Goal: Obtain resource: Obtain resource

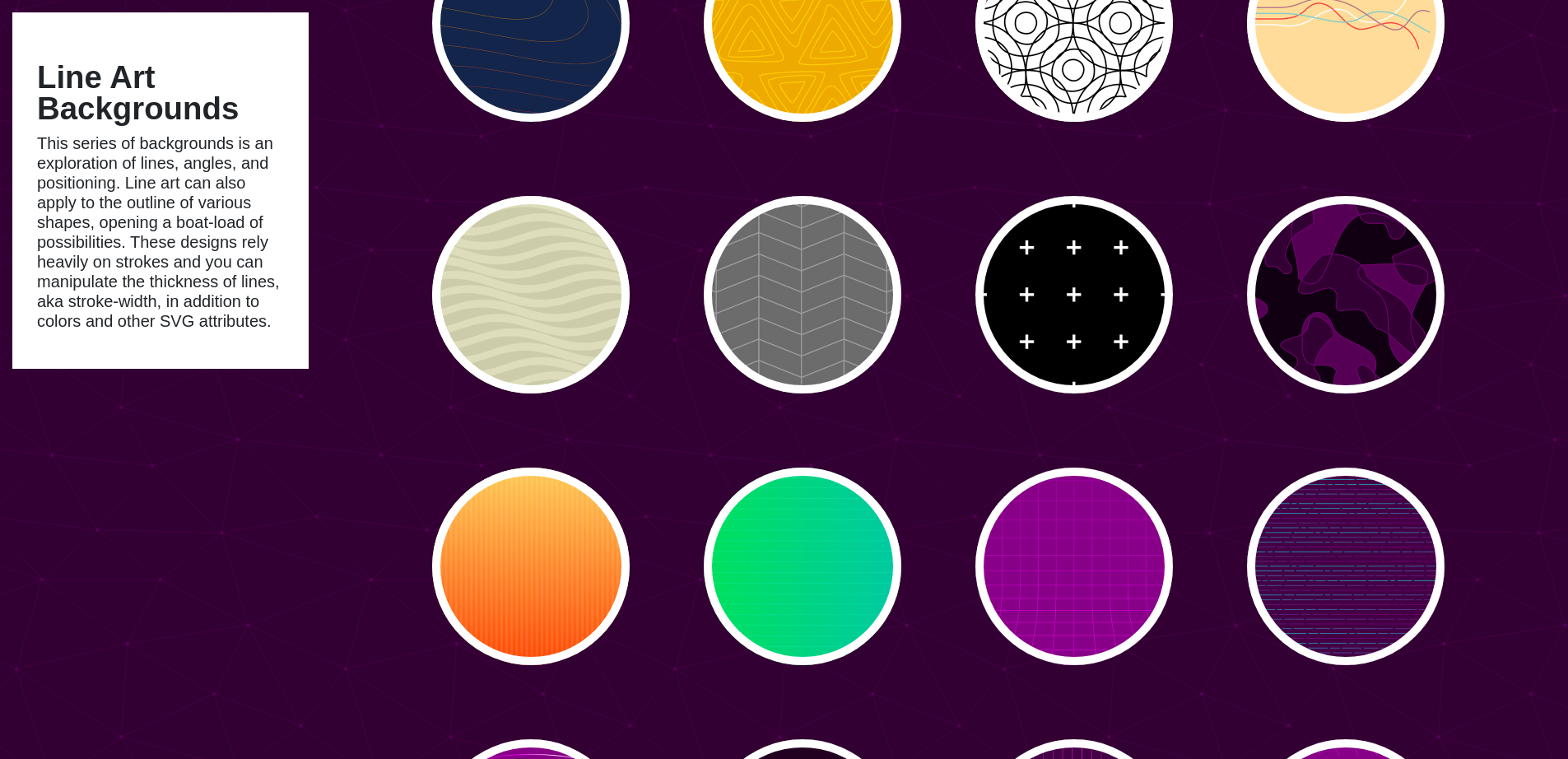
scroll to position [3687, 0]
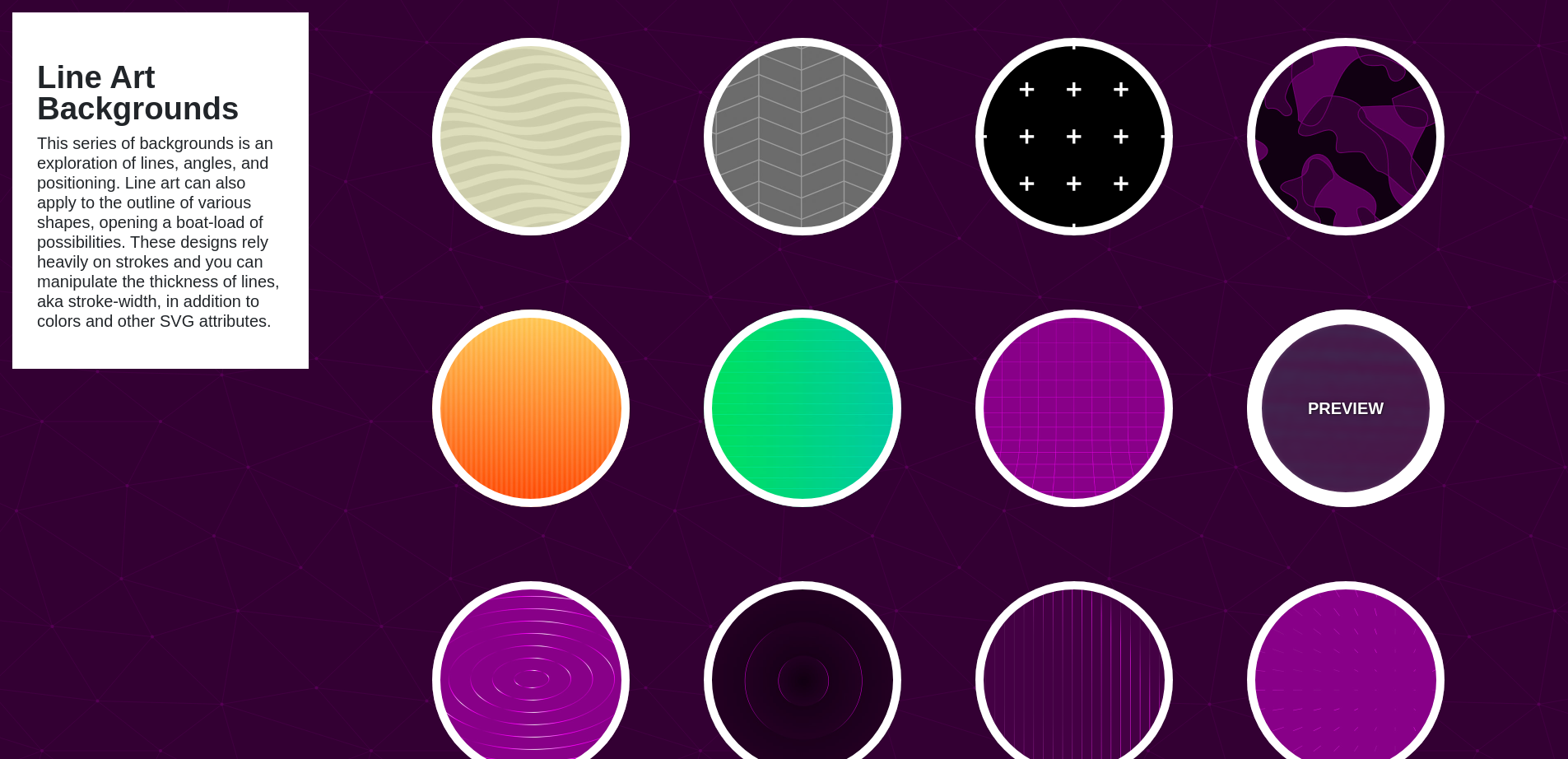
click at [1359, 403] on p "PREVIEW" at bounding box center [1346, 408] width 76 height 24
type input "#440044"
type input "#00FFFF"
type input "#FF0000"
type input "#880088"
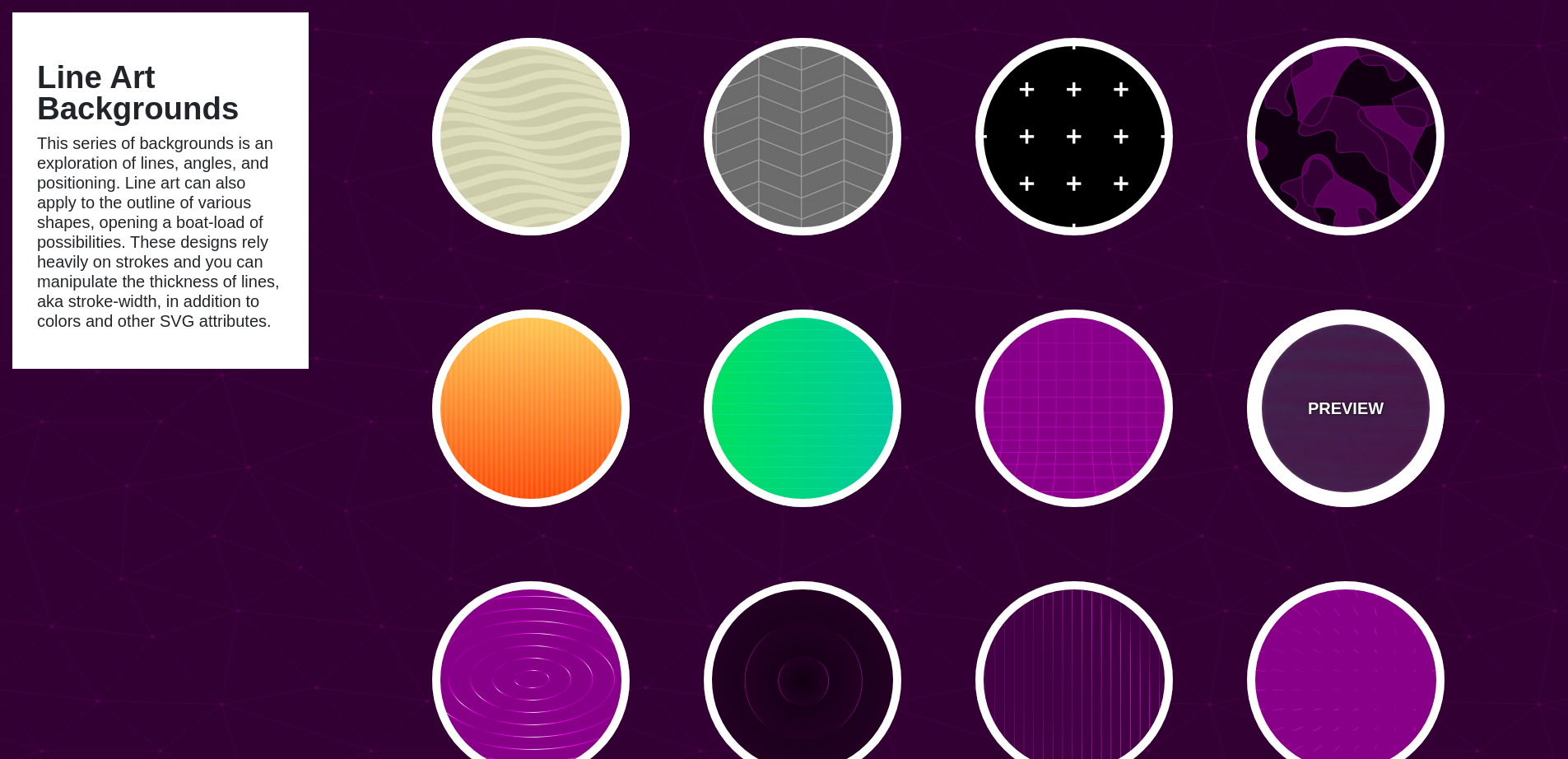
type input "15"
type input "999"
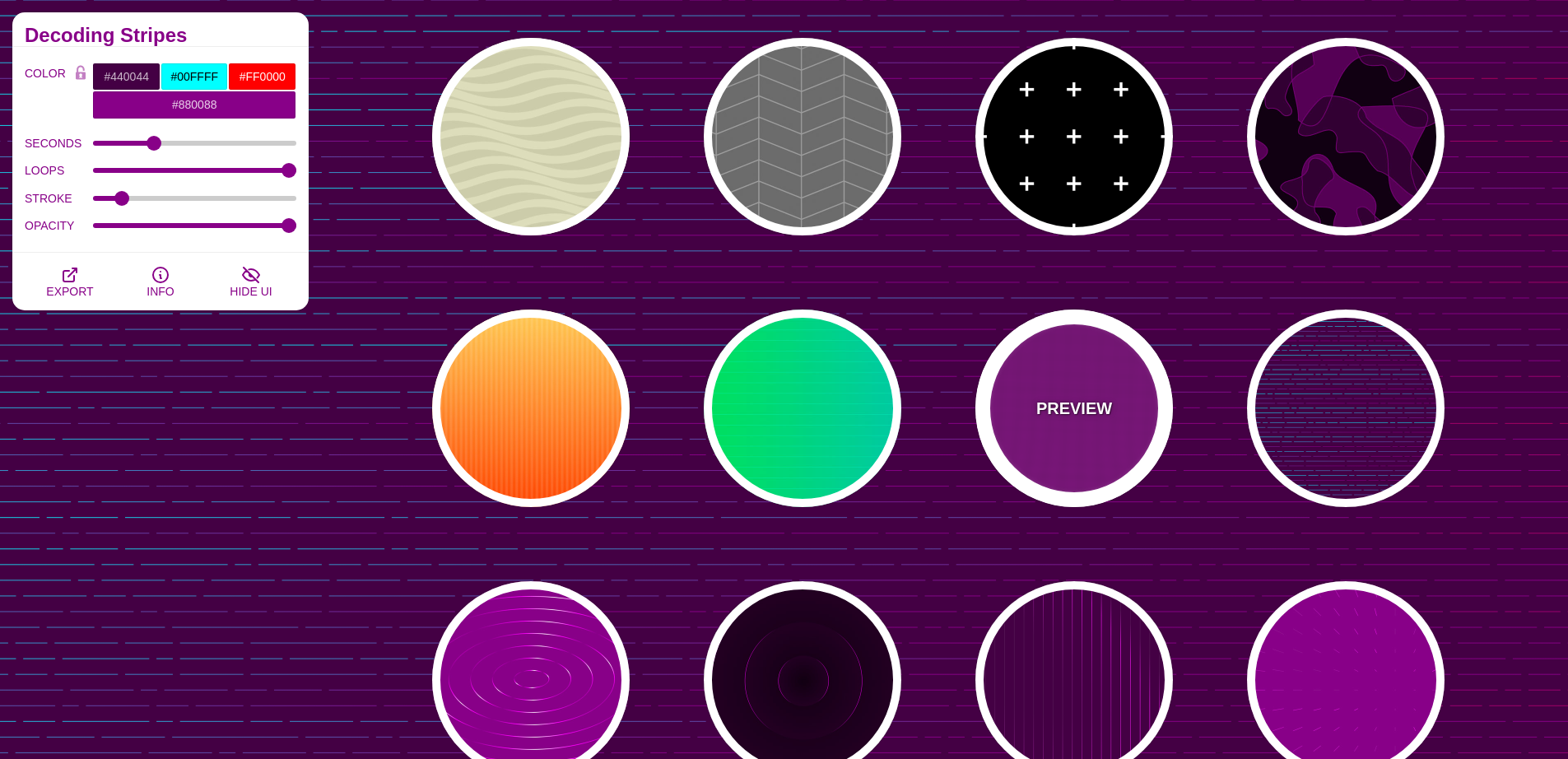
click at [1136, 380] on div "PREVIEW" at bounding box center [1073, 408] width 198 height 198
type input "#880088"
type input "#FFFFFF"
type input "0"
type input "5"
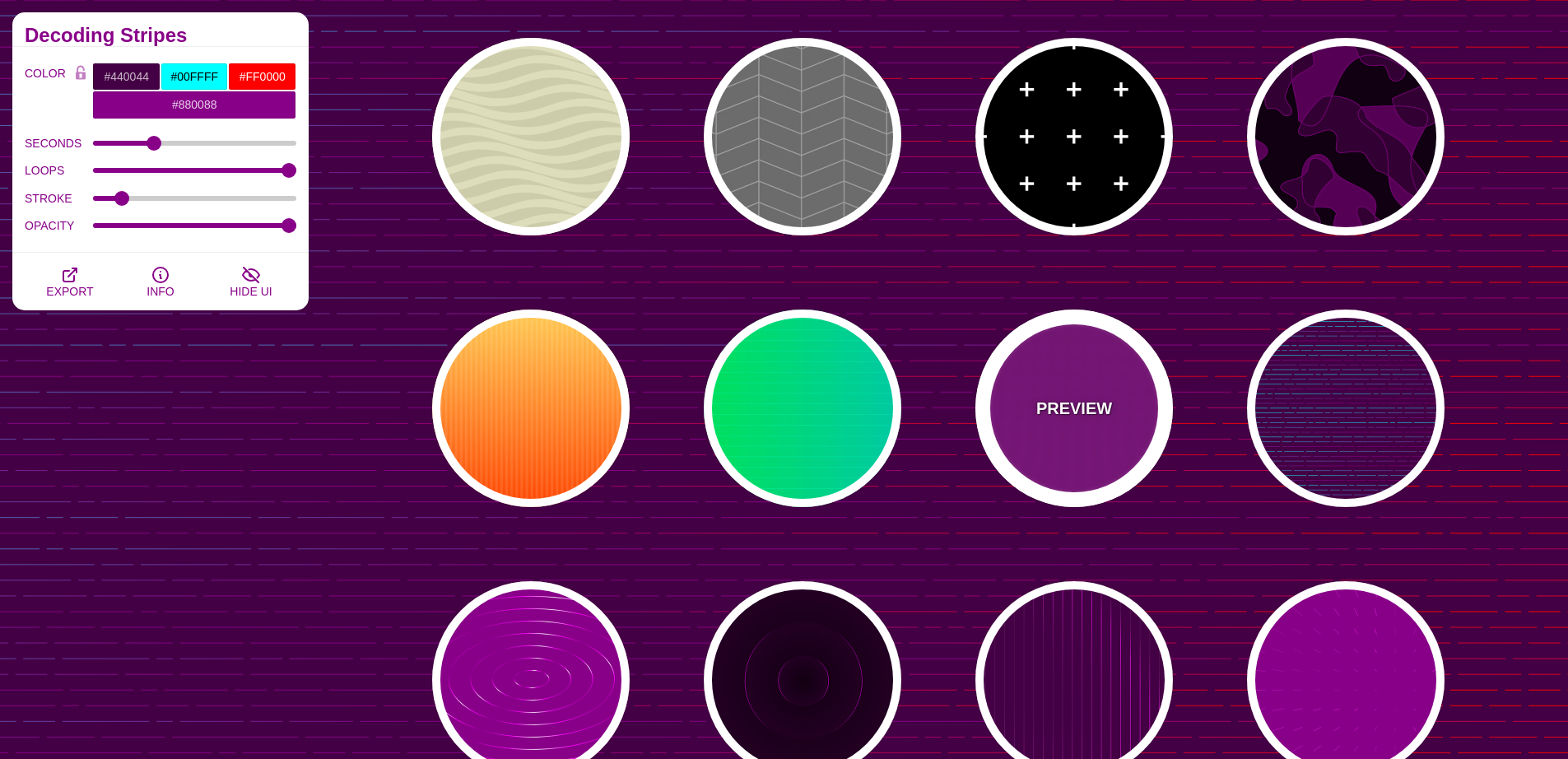
type input "999"
type input "0"
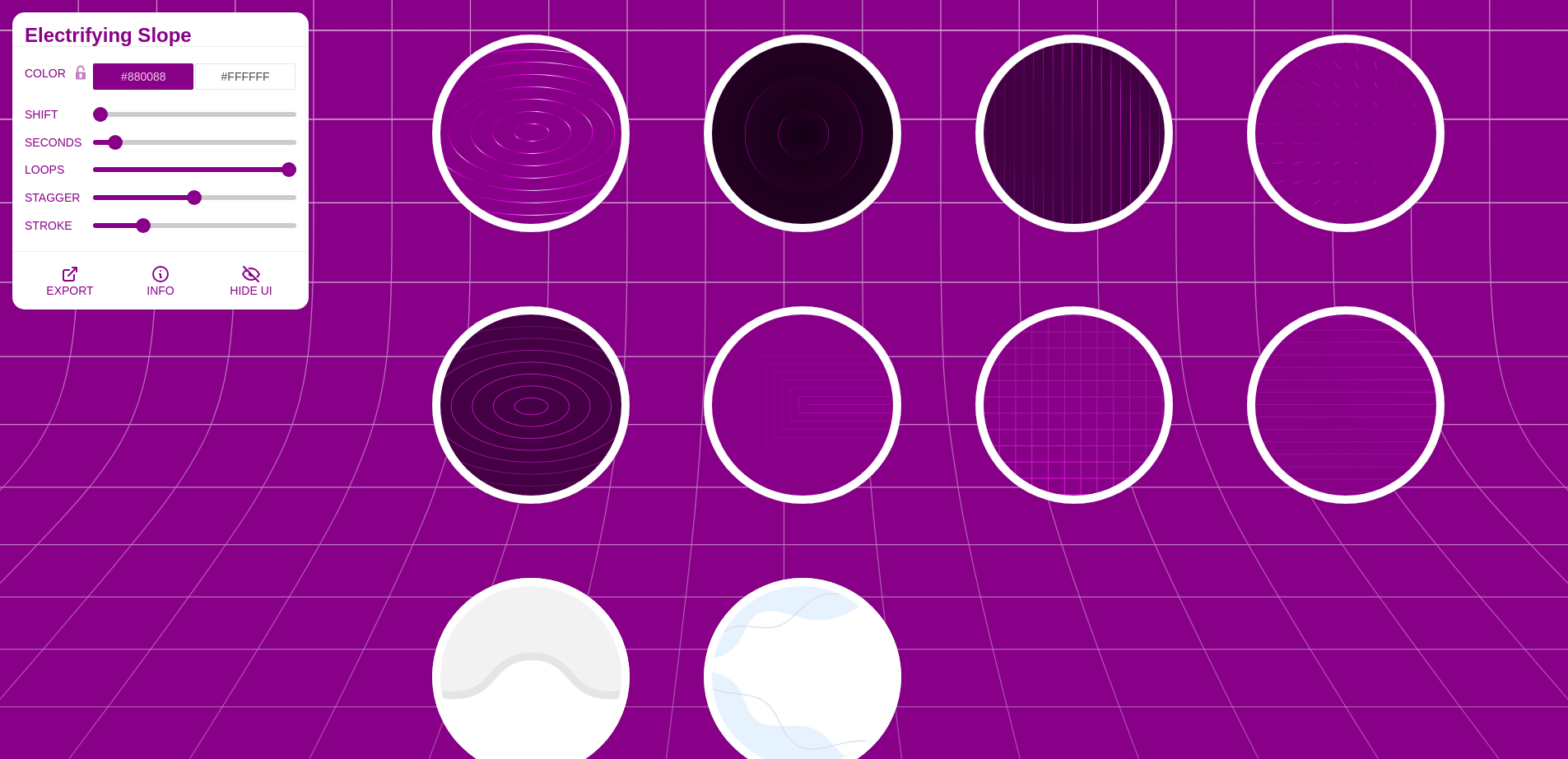
scroll to position [4318, 0]
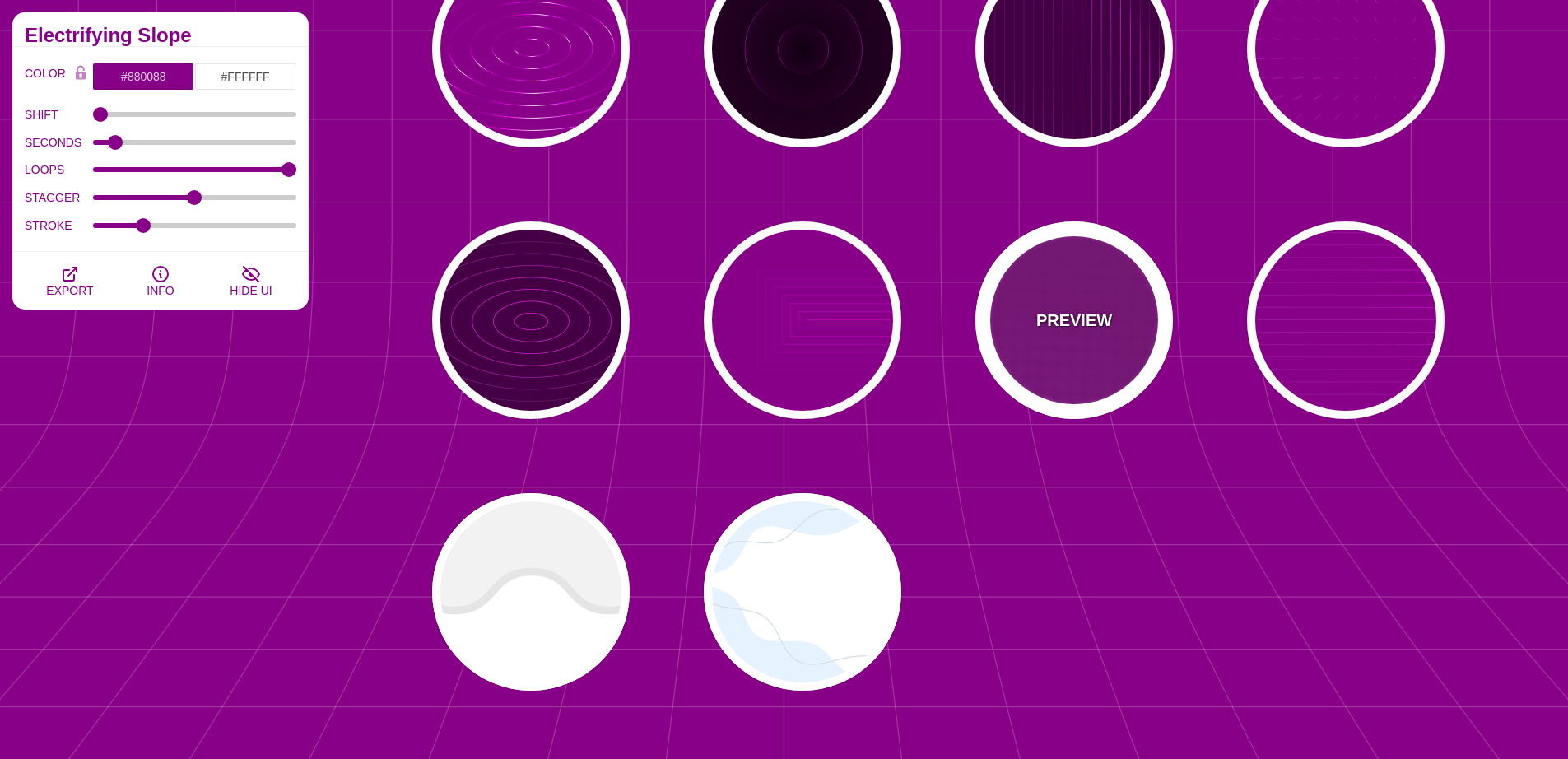
click at [1059, 342] on div "PREVIEW" at bounding box center [1073, 320] width 198 height 198
type input "#FF00FF"
type input "#FFFFFF"
type input "20"
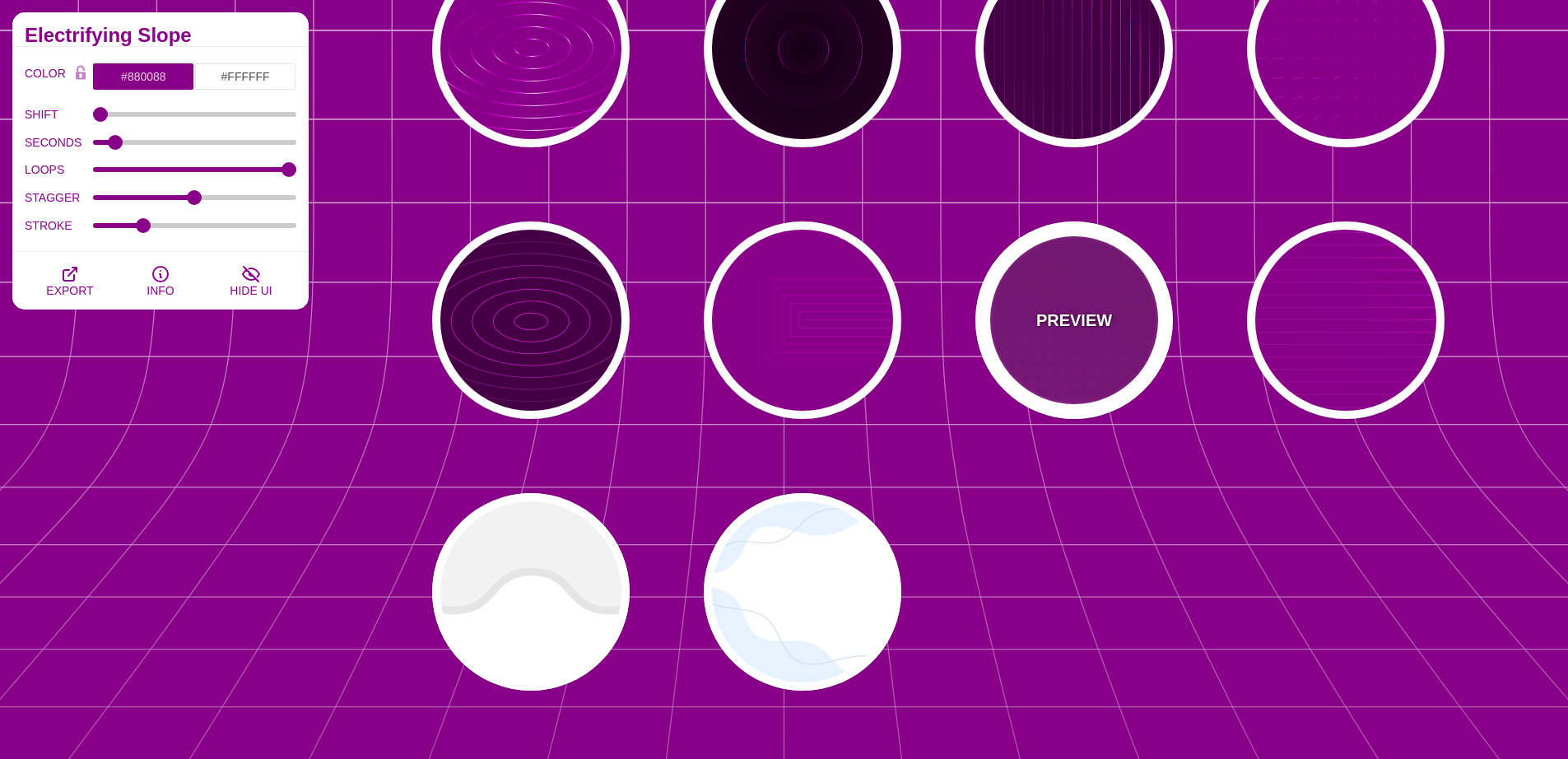
type input "999"
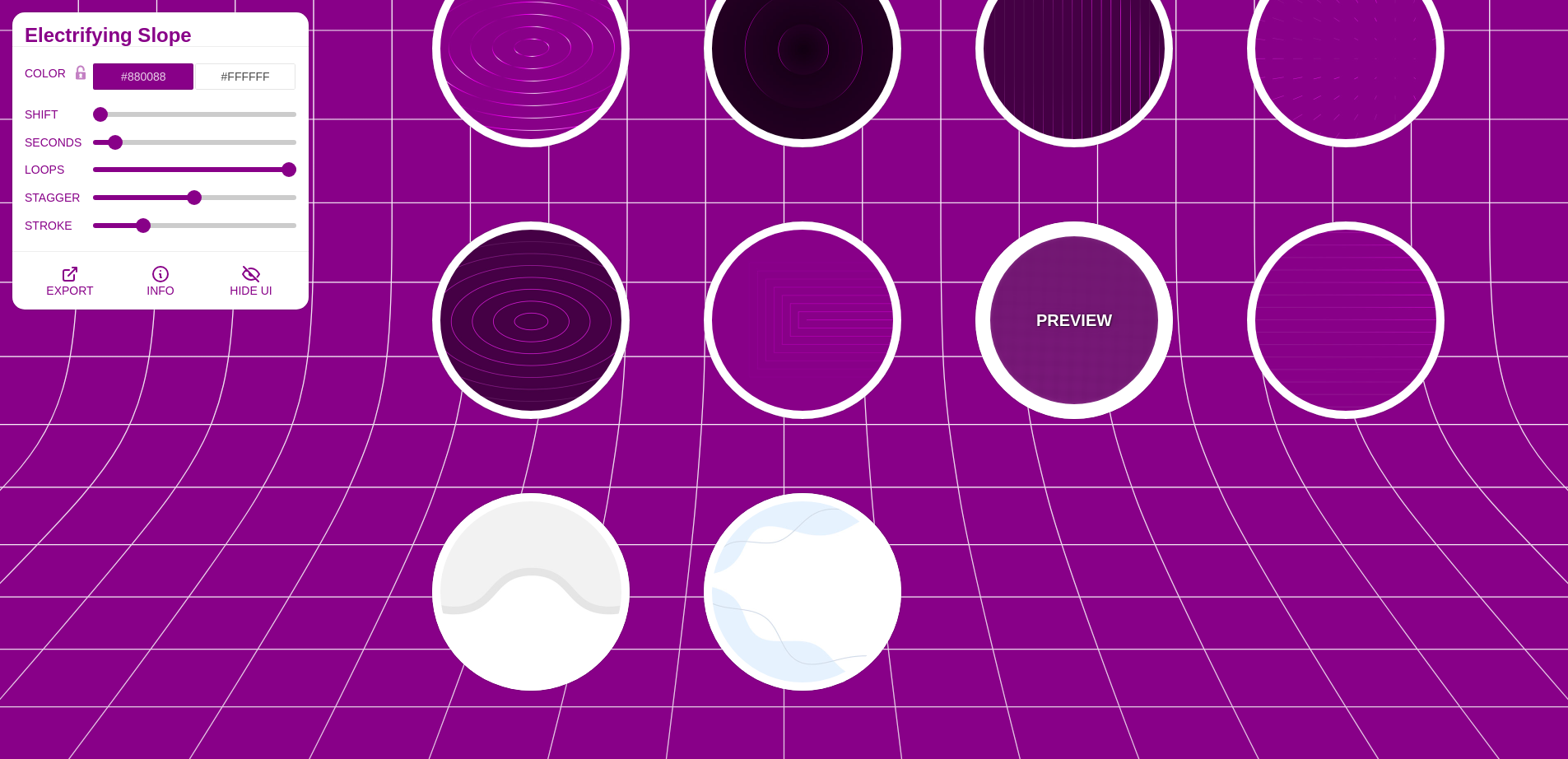
type input "1"
type input "0.1"
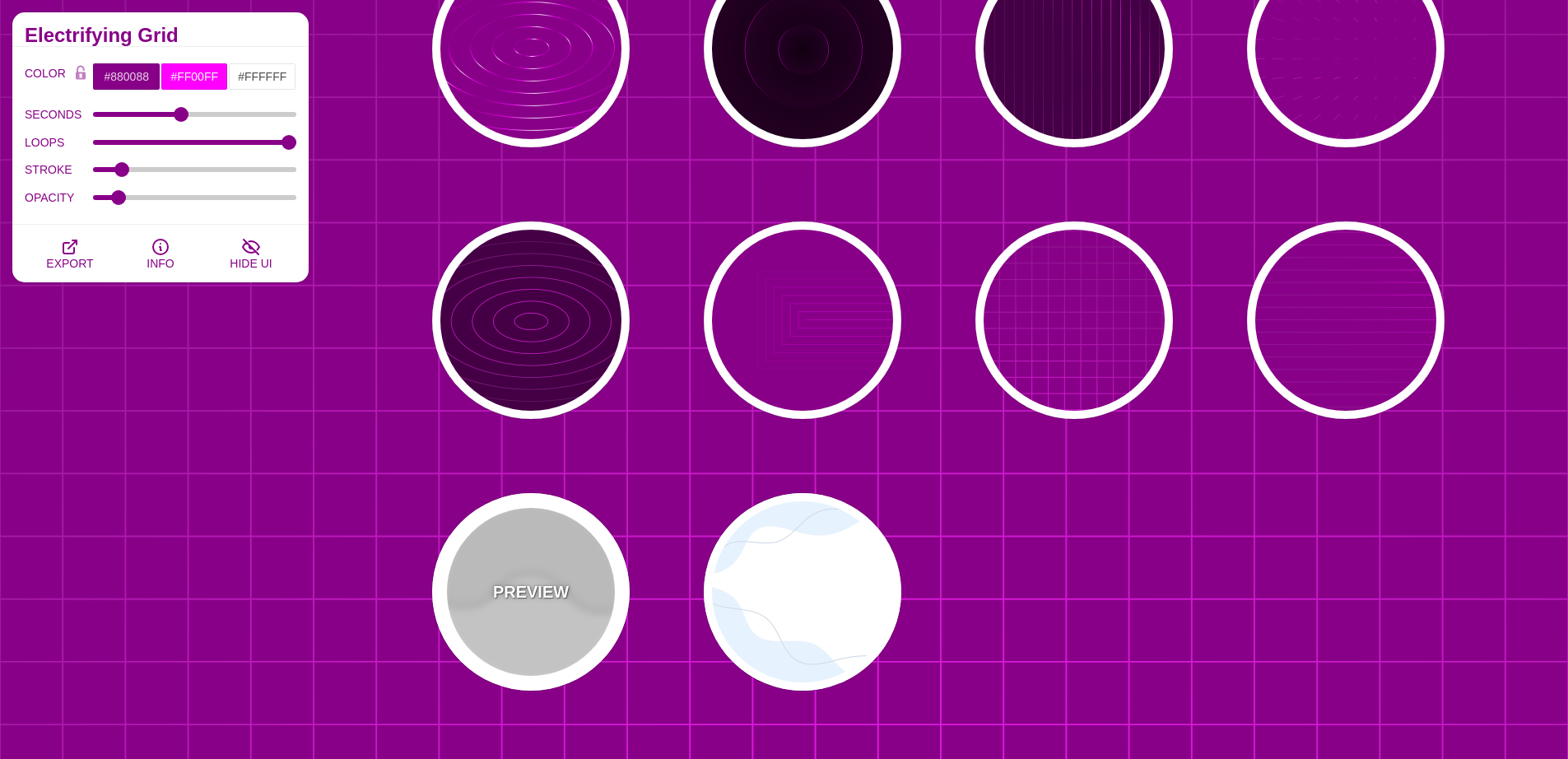
click at [581, 575] on div "PREVIEW" at bounding box center [531, 592] width 198 height 198
type input "#FFFFFF"
type input "#EEEEEE"
type input "#DDDDDD"
type input "400"
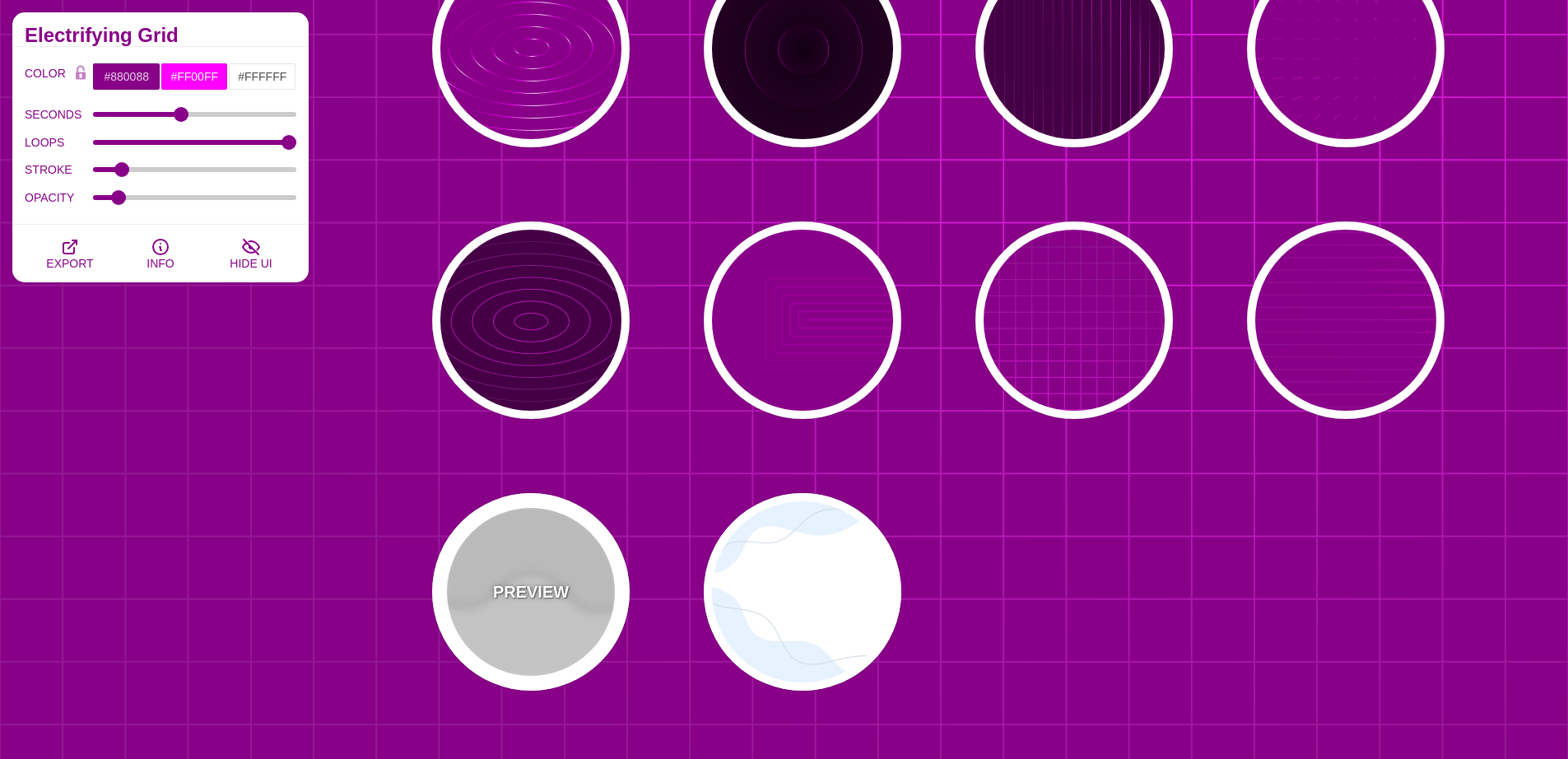
type input "10"
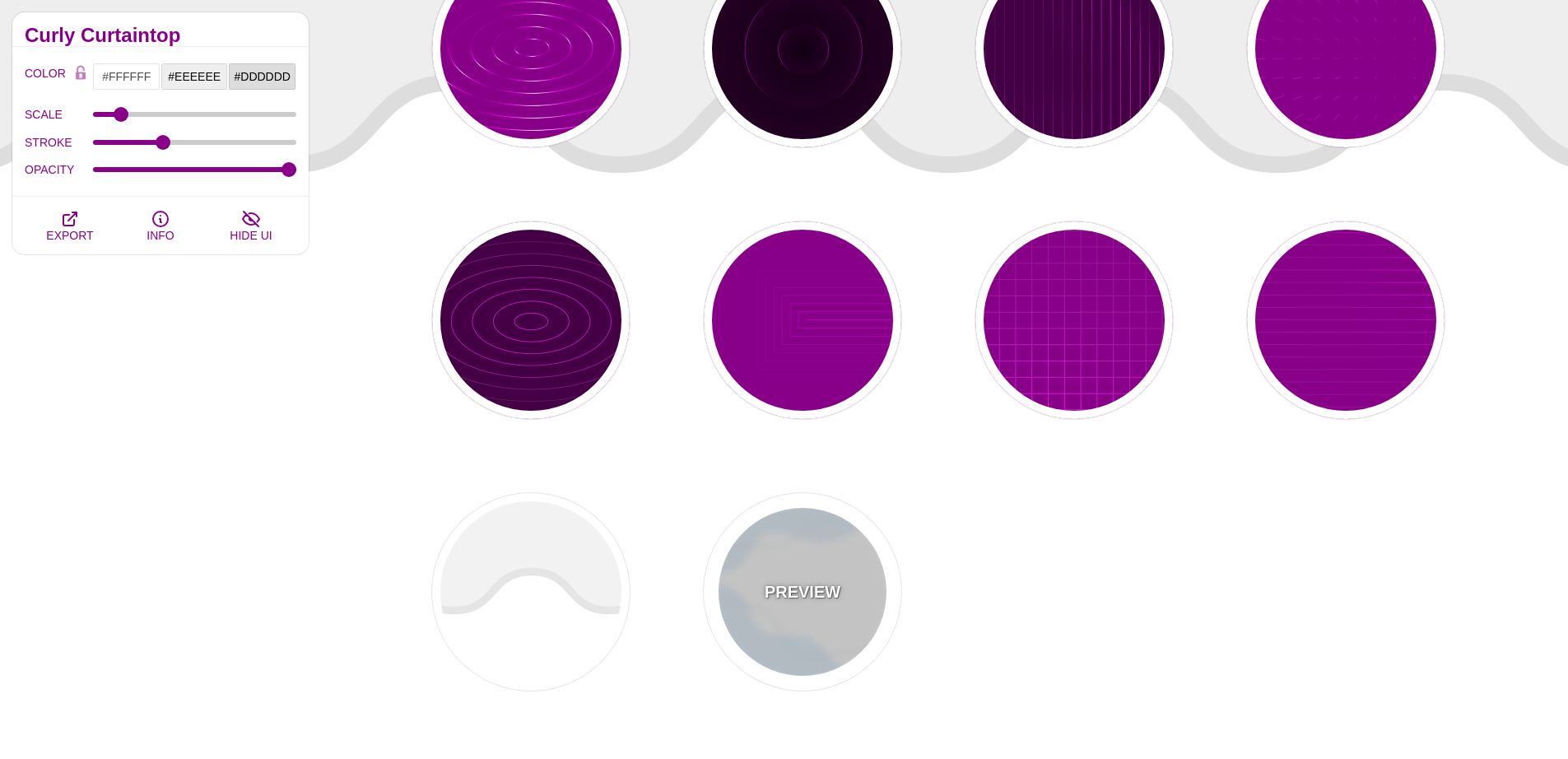
click at [792, 588] on p "PREVIEW" at bounding box center [803, 592] width 76 height 24
type input "#E7F2FF"
type input "#D2DCE8"
type input "0"
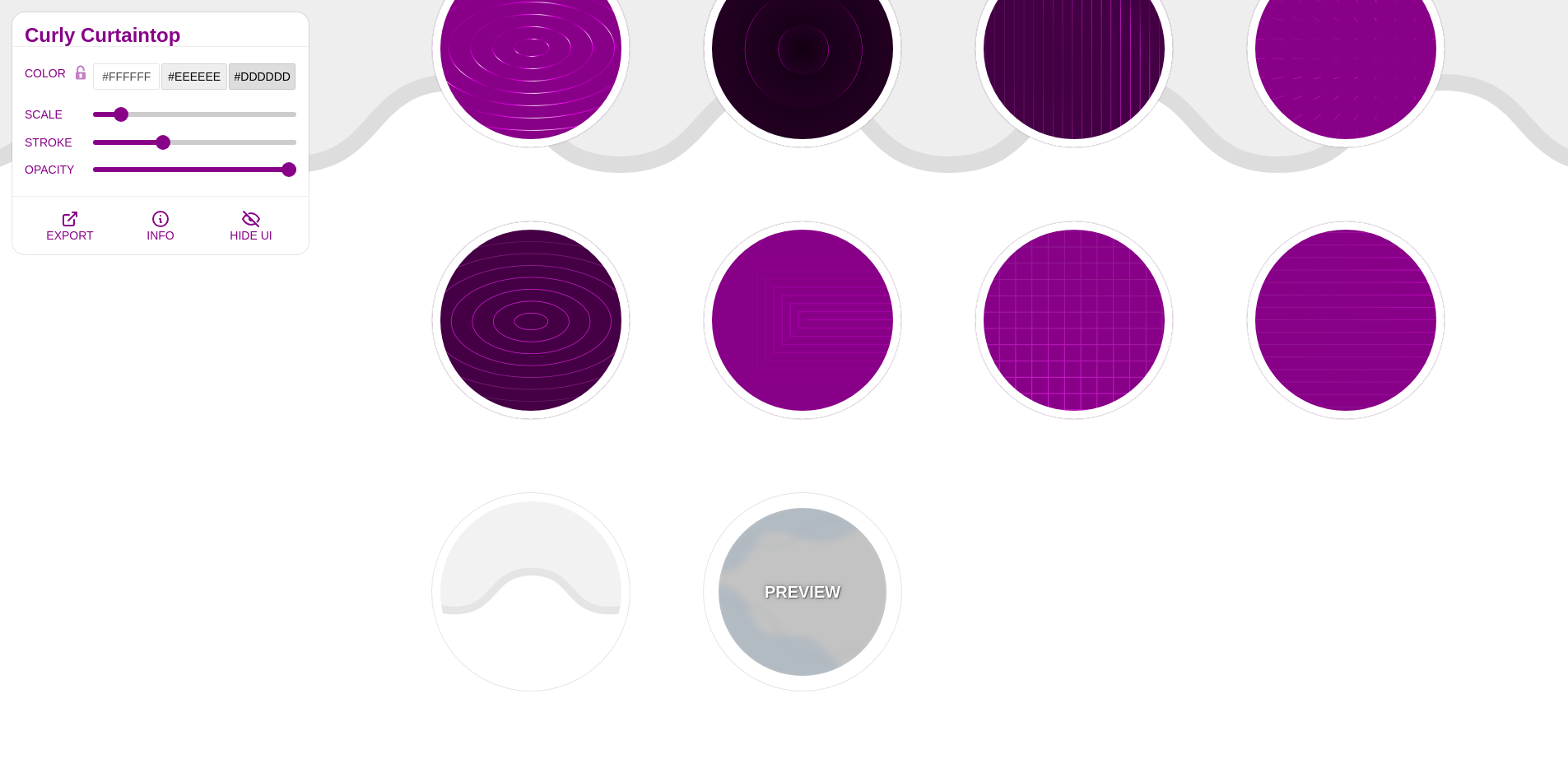
type input "4"
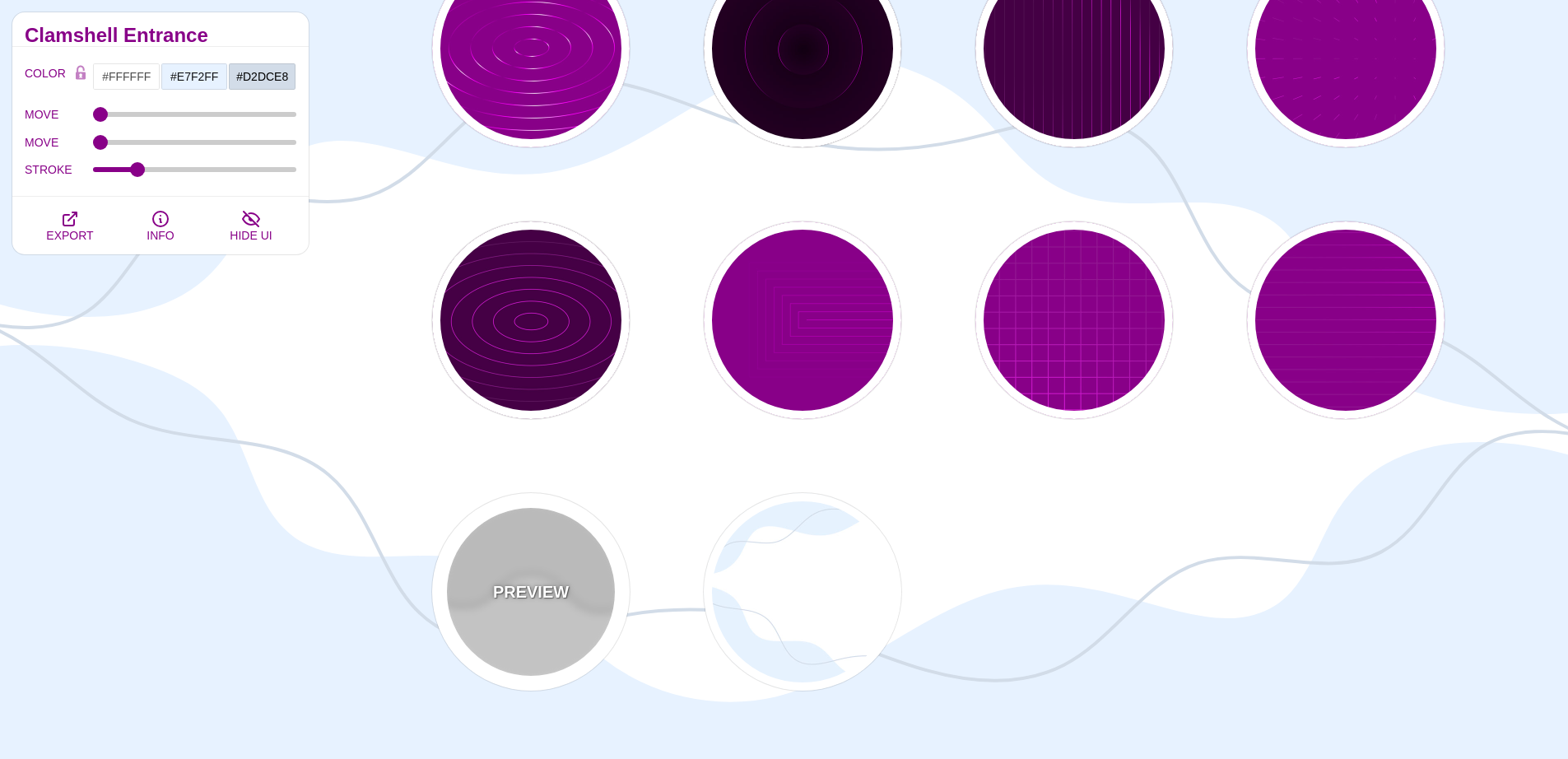
click at [527, 583] on p "PREVIEW" at bounding box center [531, 592] width 76 height 24
type input "#EEEEEE"
type input "#DDDDDD"
type input "400"
type input "10"
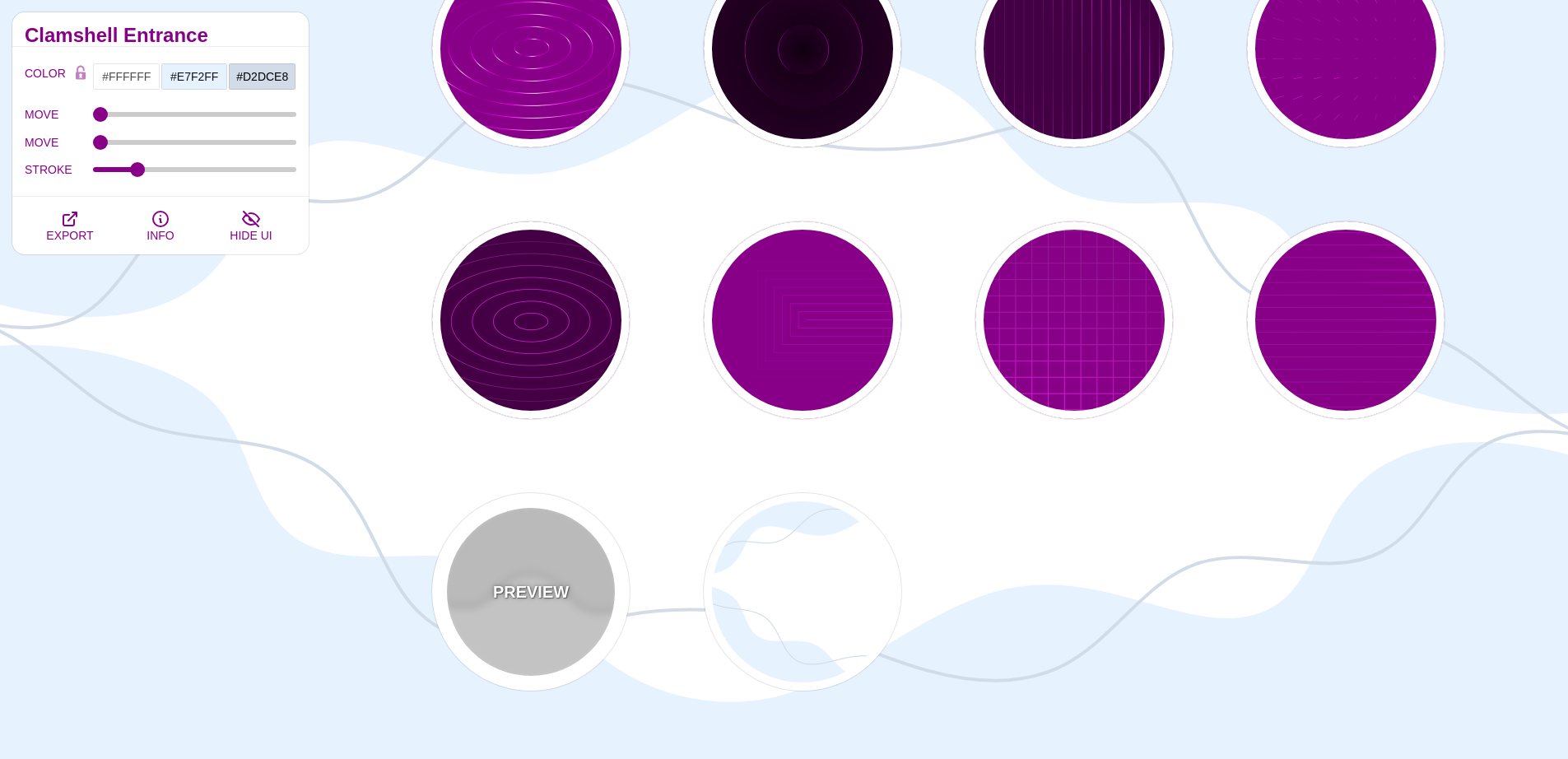
type input "1"
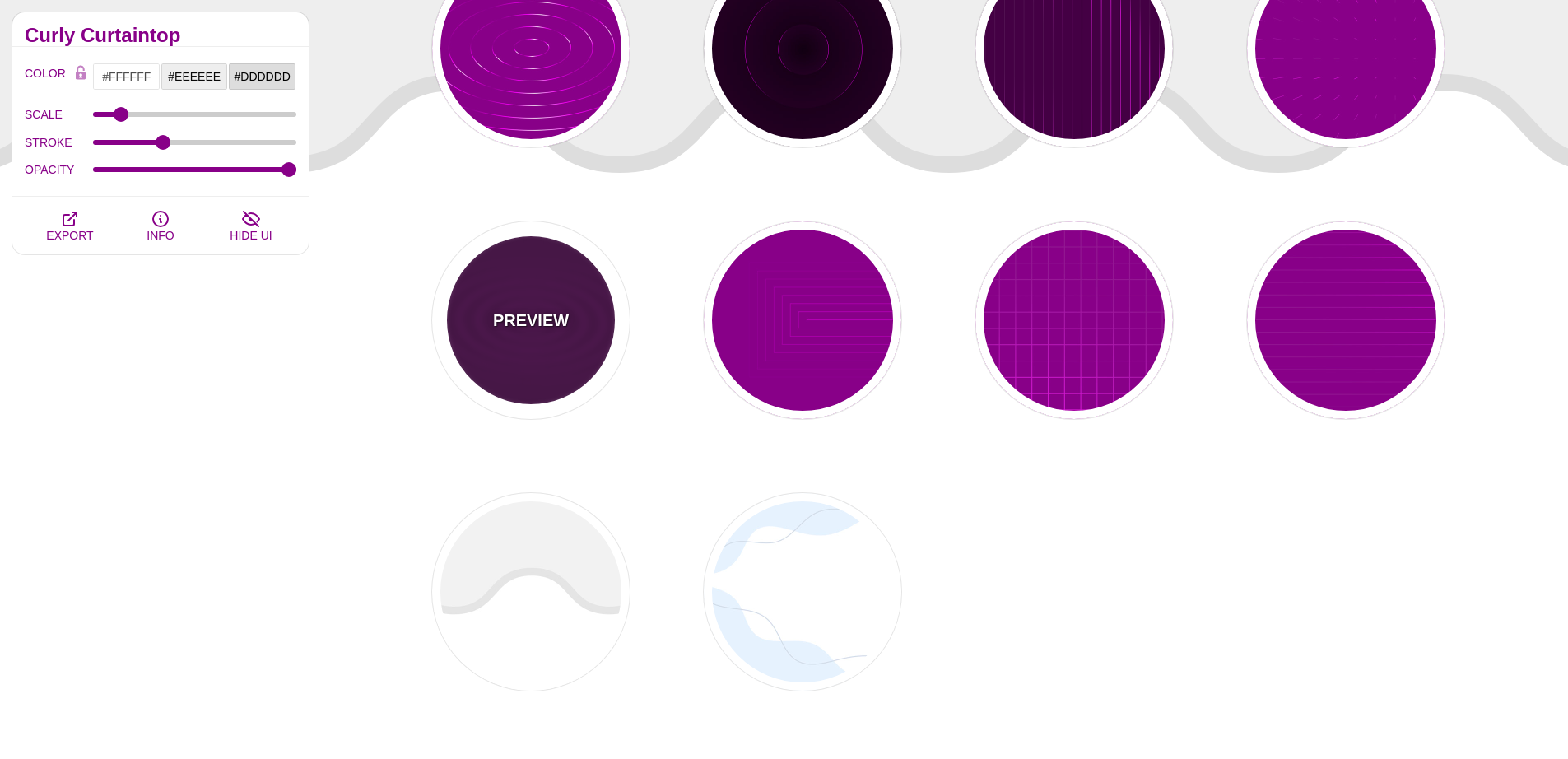
click at [537, 327] on p "PREVIEW" at bounding box center [531, 320] width 76 height 24
type input "#440044"
type input "#FF00FF"
type input "#FFFFFF"
type input "5"
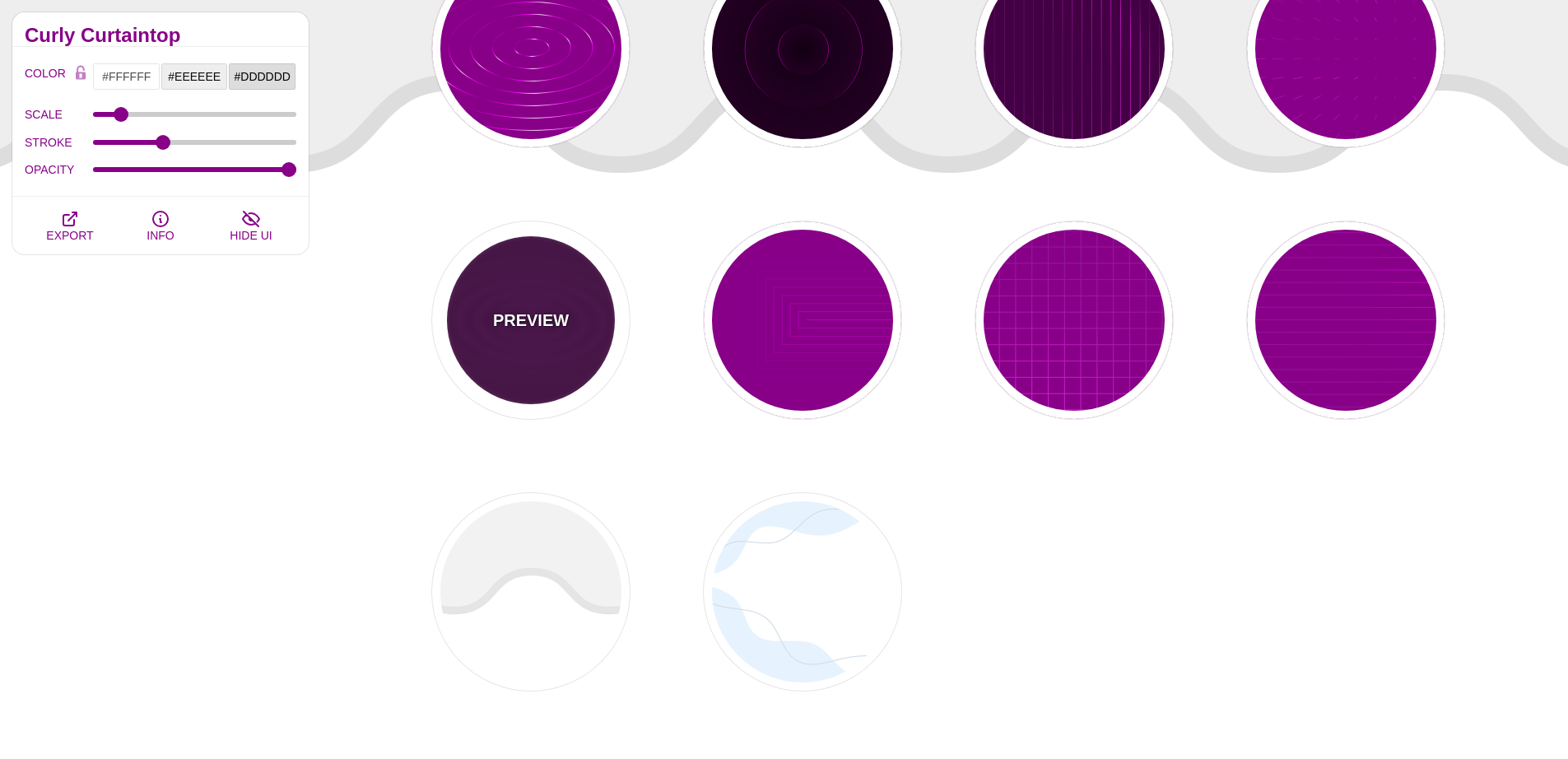
type input "999"
type input "0"
type input "1"
type input "0.1"
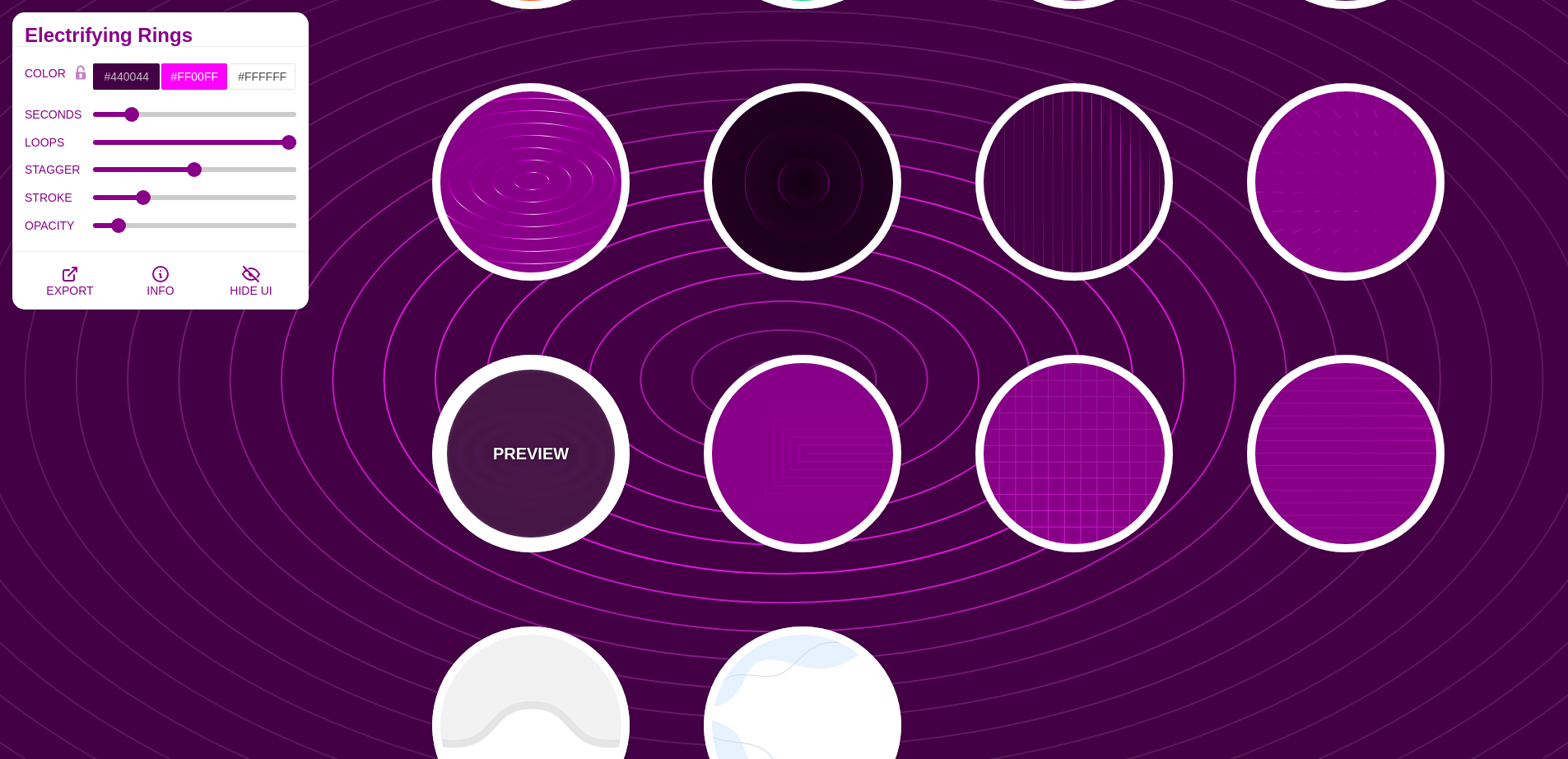
scroll to position [3949, 0]
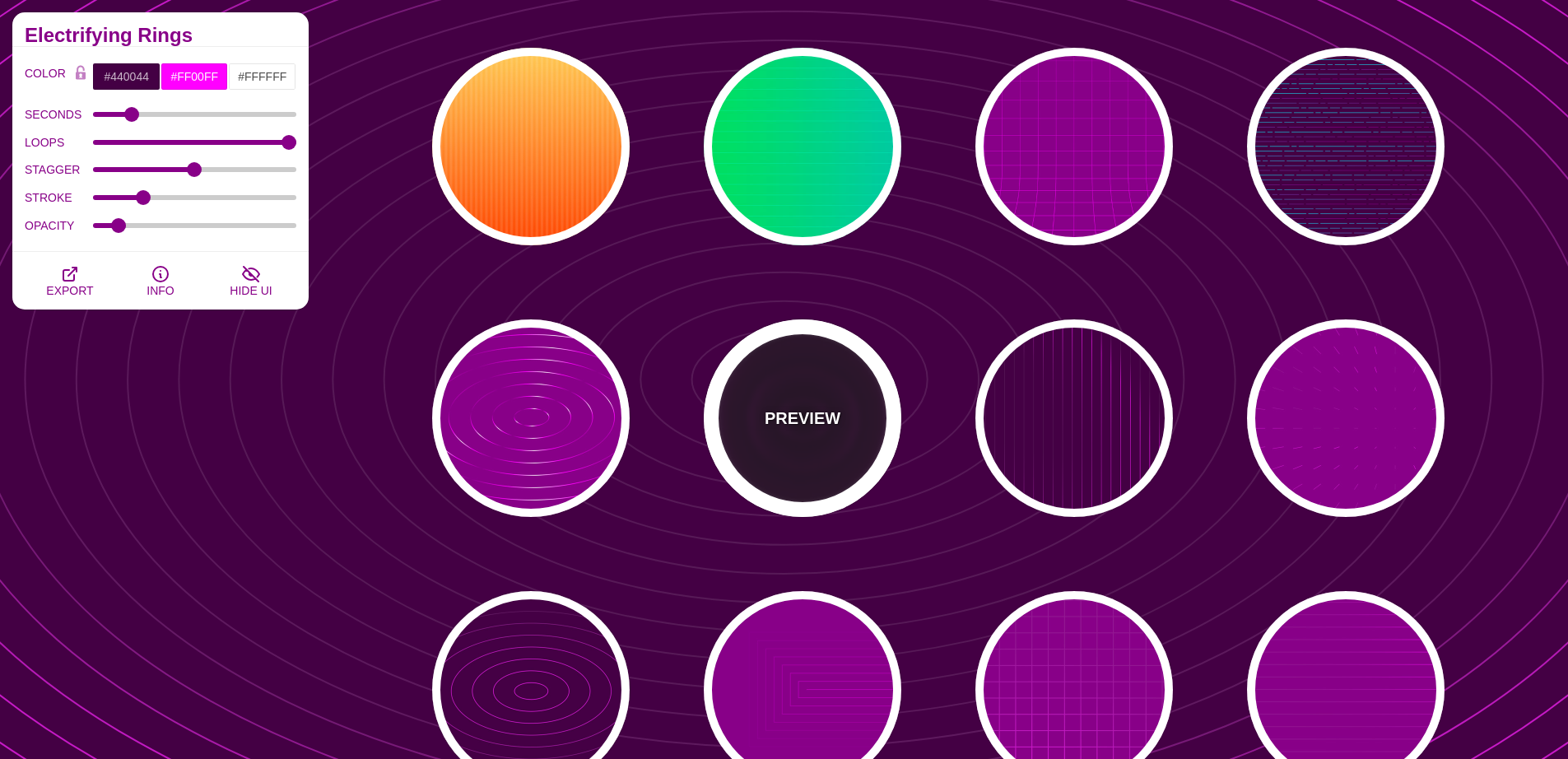
click at [817, 417] on p "PREVIEW" at bounding box center [803, 417] width 76 height 24
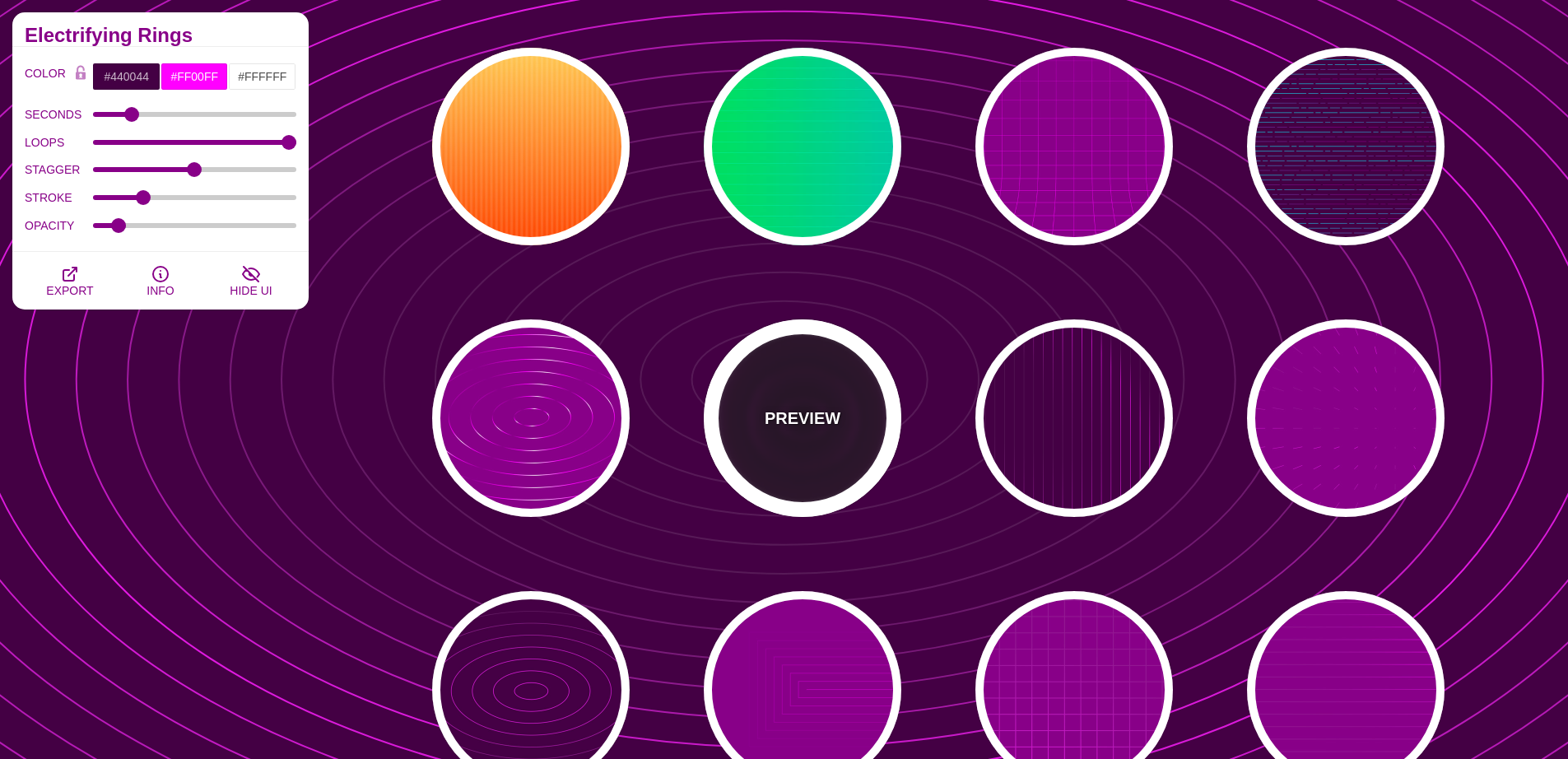
type input "#220022"
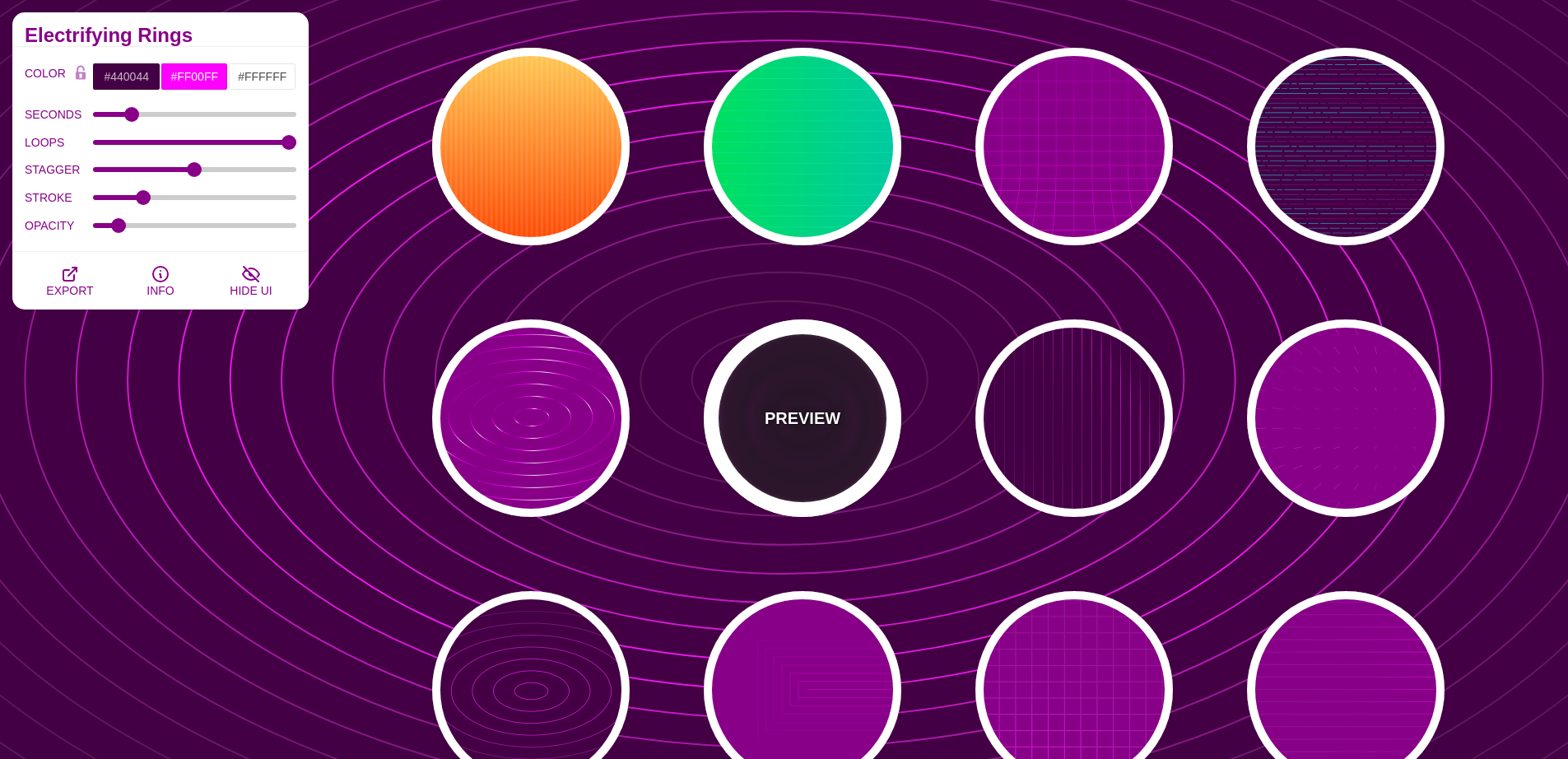
type input "#110011"
type input "6"
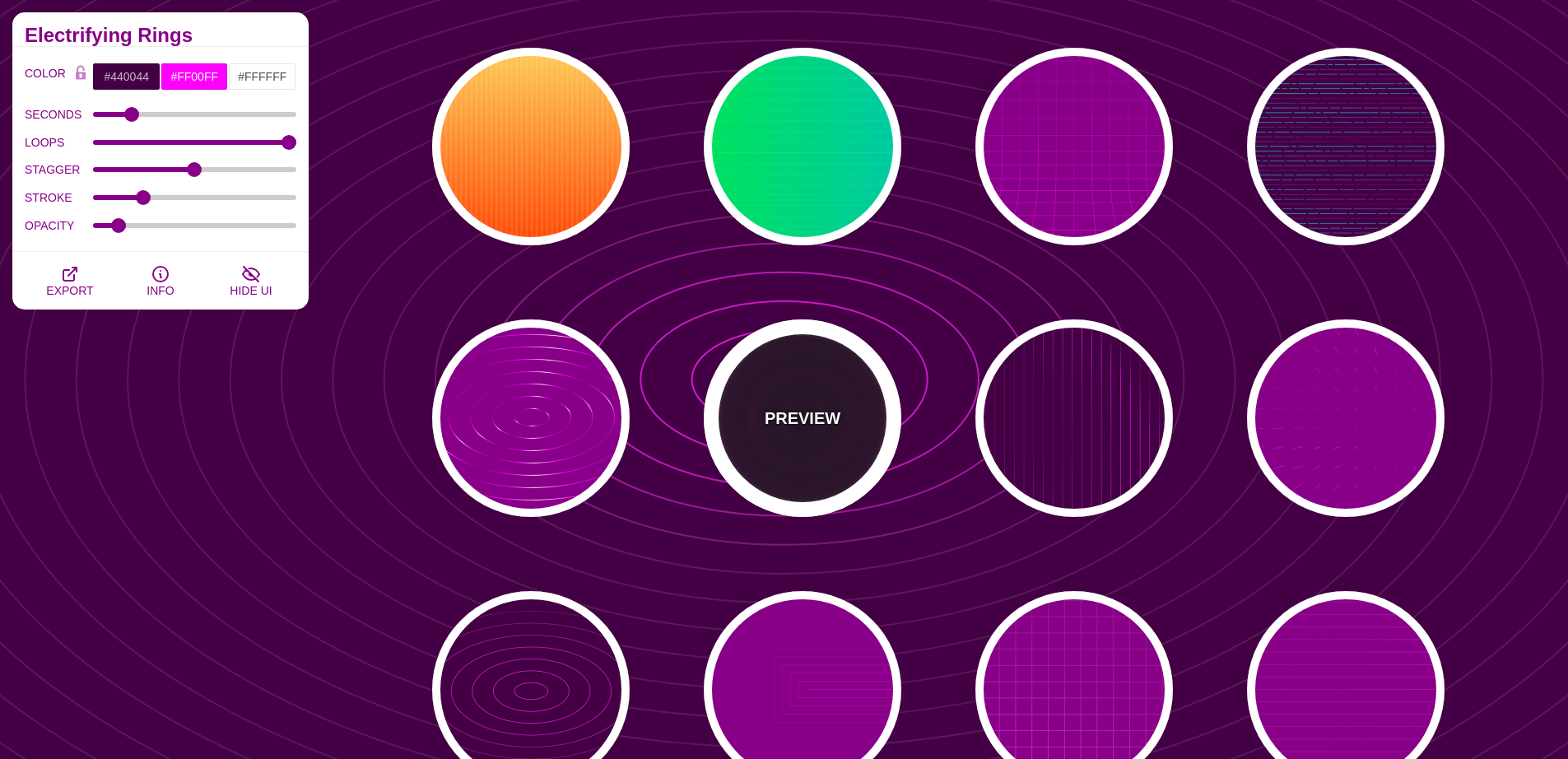
type input "1"
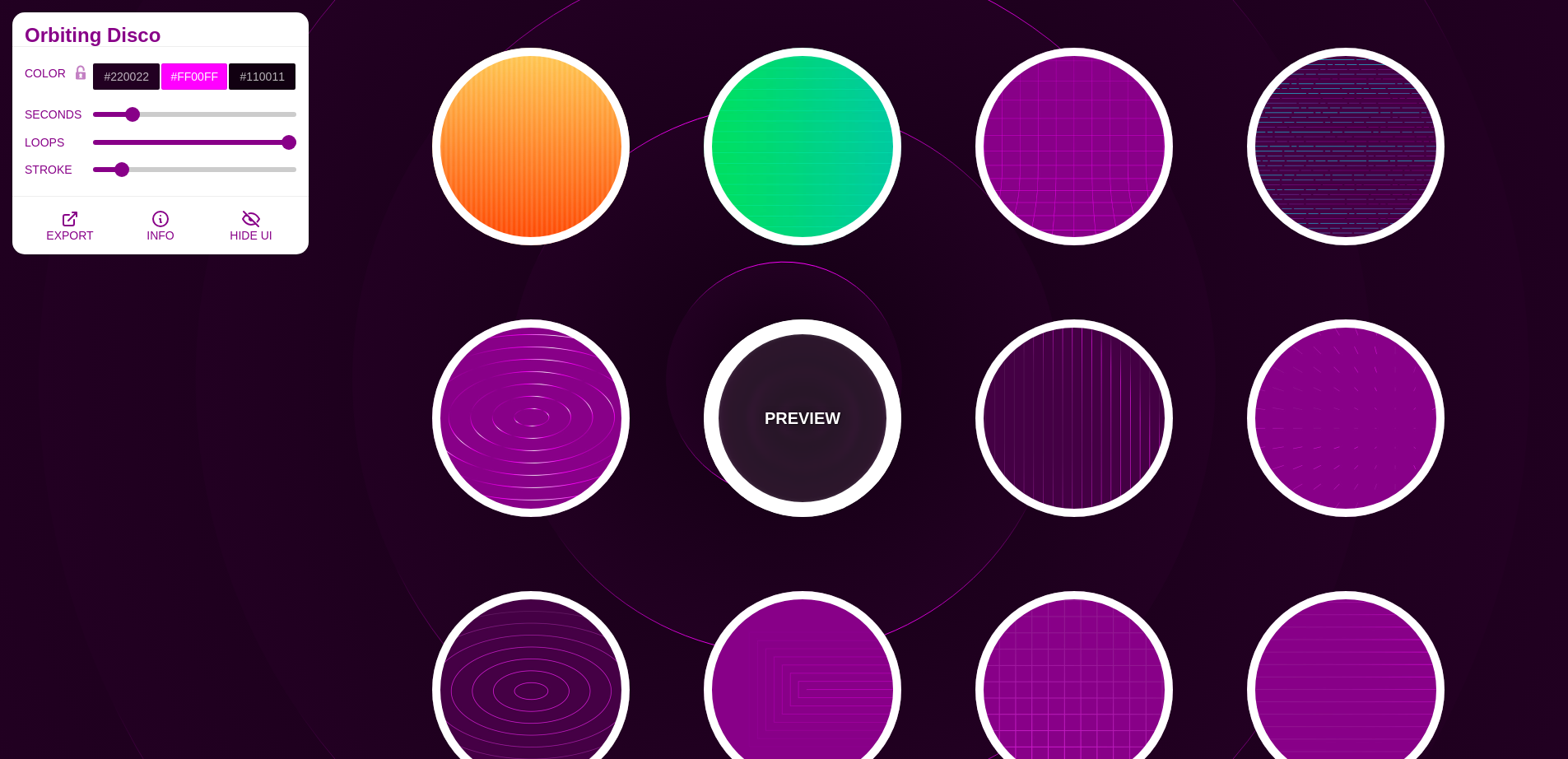
scroll to position [3783, 0]
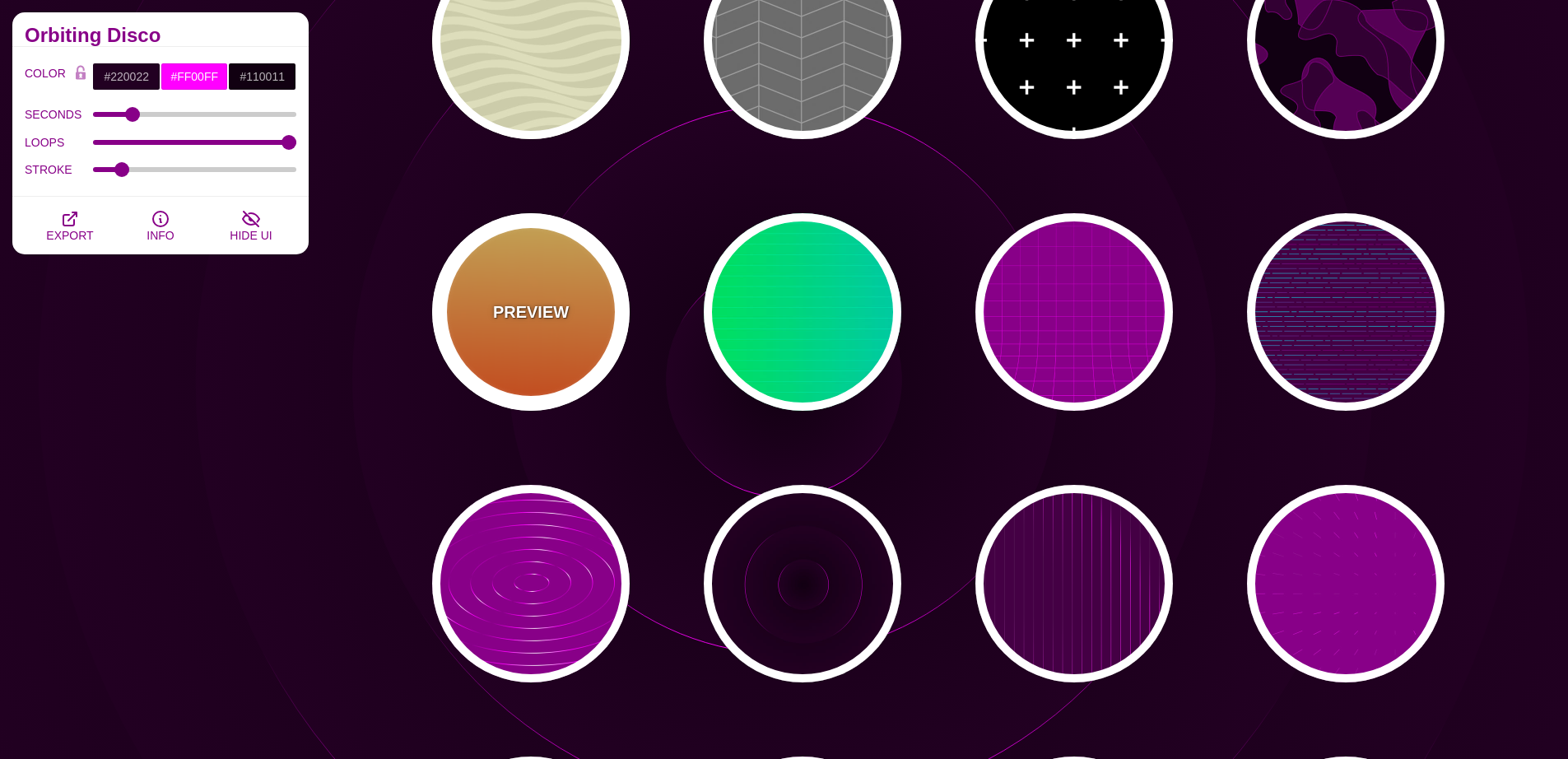
click at [602, 308] on div "PREVIEW" at bounding box center [531, 311] width 198 height 198
type input "#FFFFFF"
type input "#FFCC55"
type input "#FF4400"
type input "0"
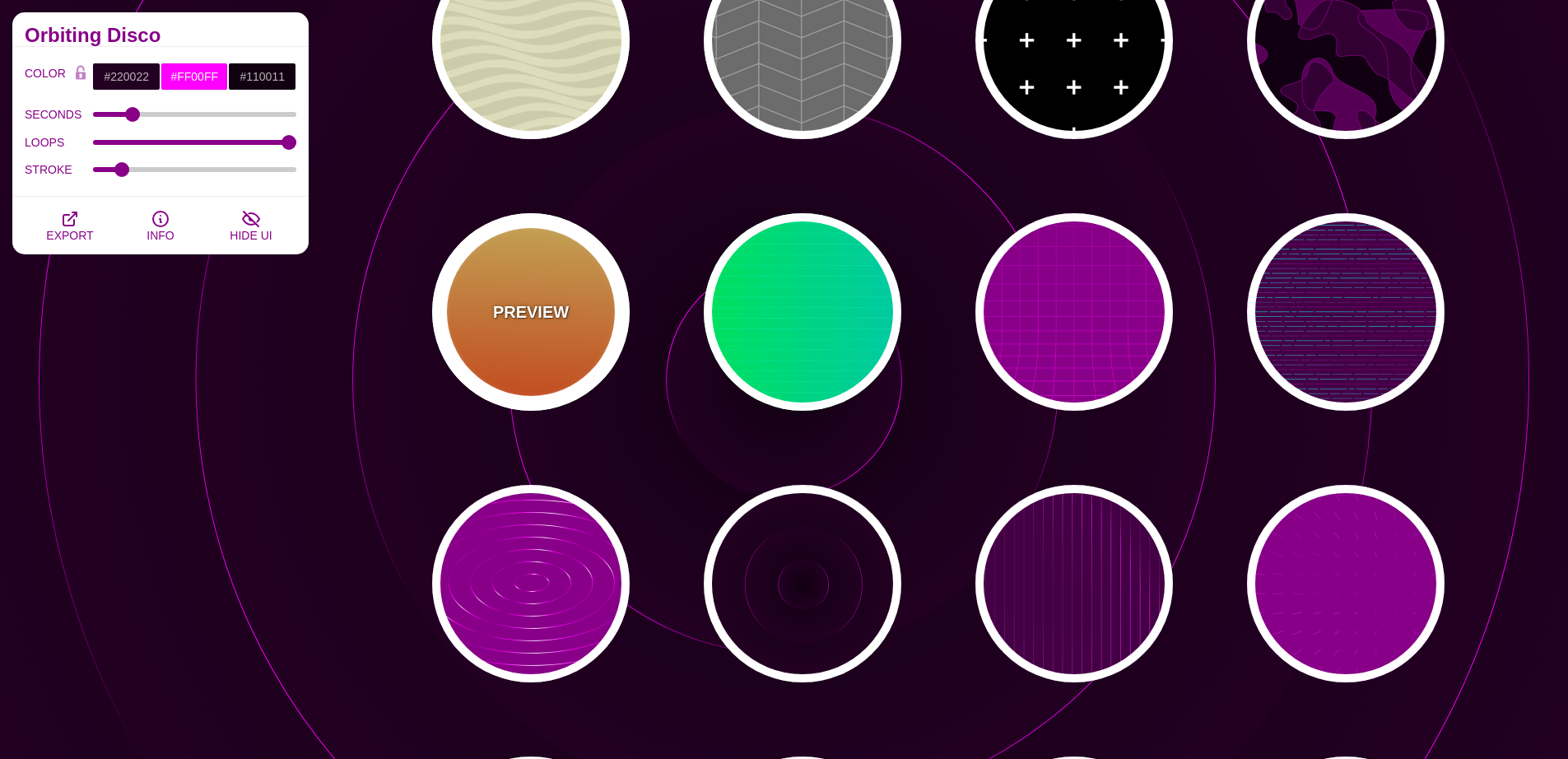
type input "1"
type input "10"
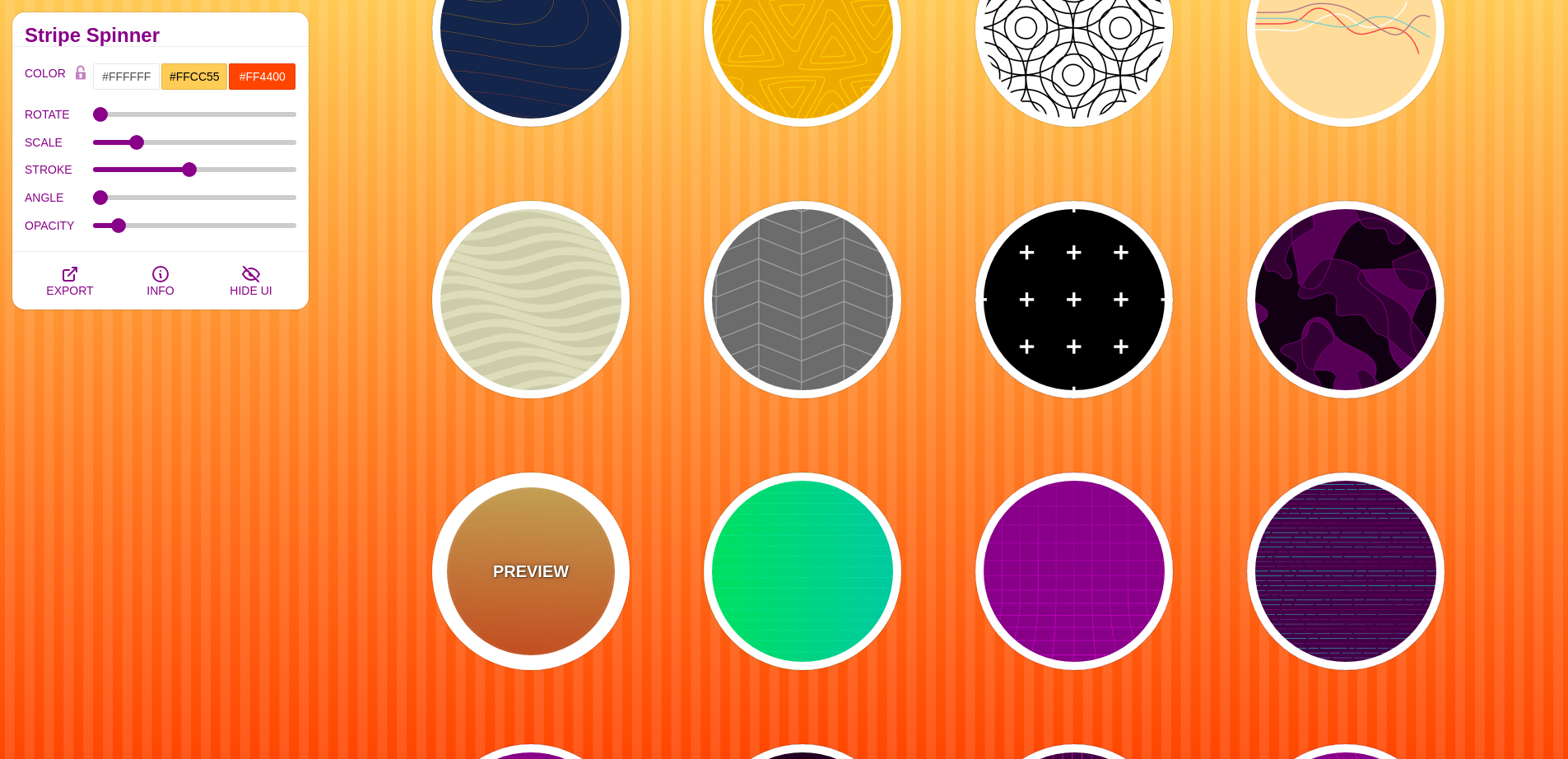
scroll to position [3439, 0]
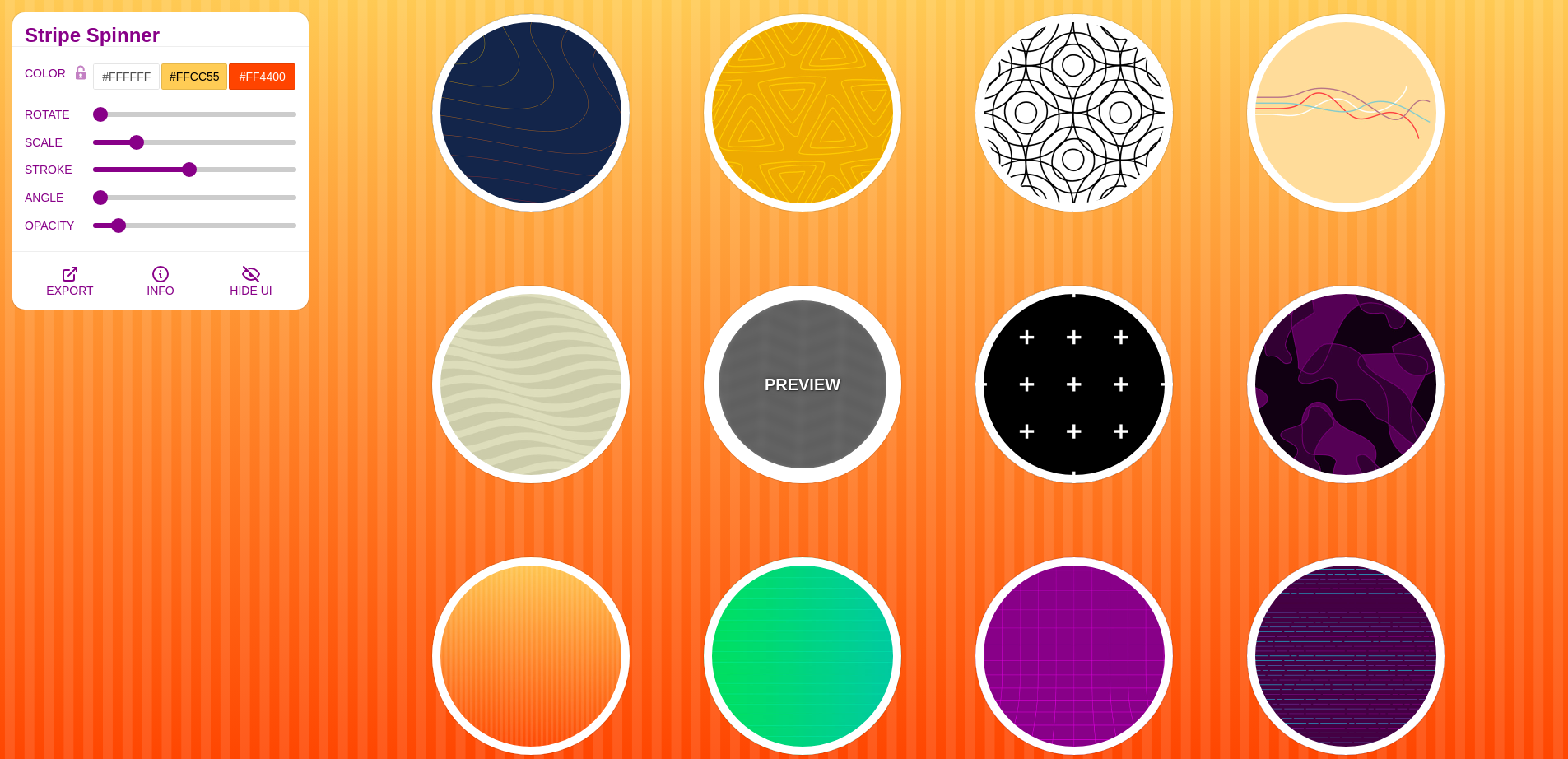
click at [802, 383] on p "PREVIEW" at bounding box center [803, 384] width 76 height 24
type input "#555555"
type input "#888888"
type input "20"
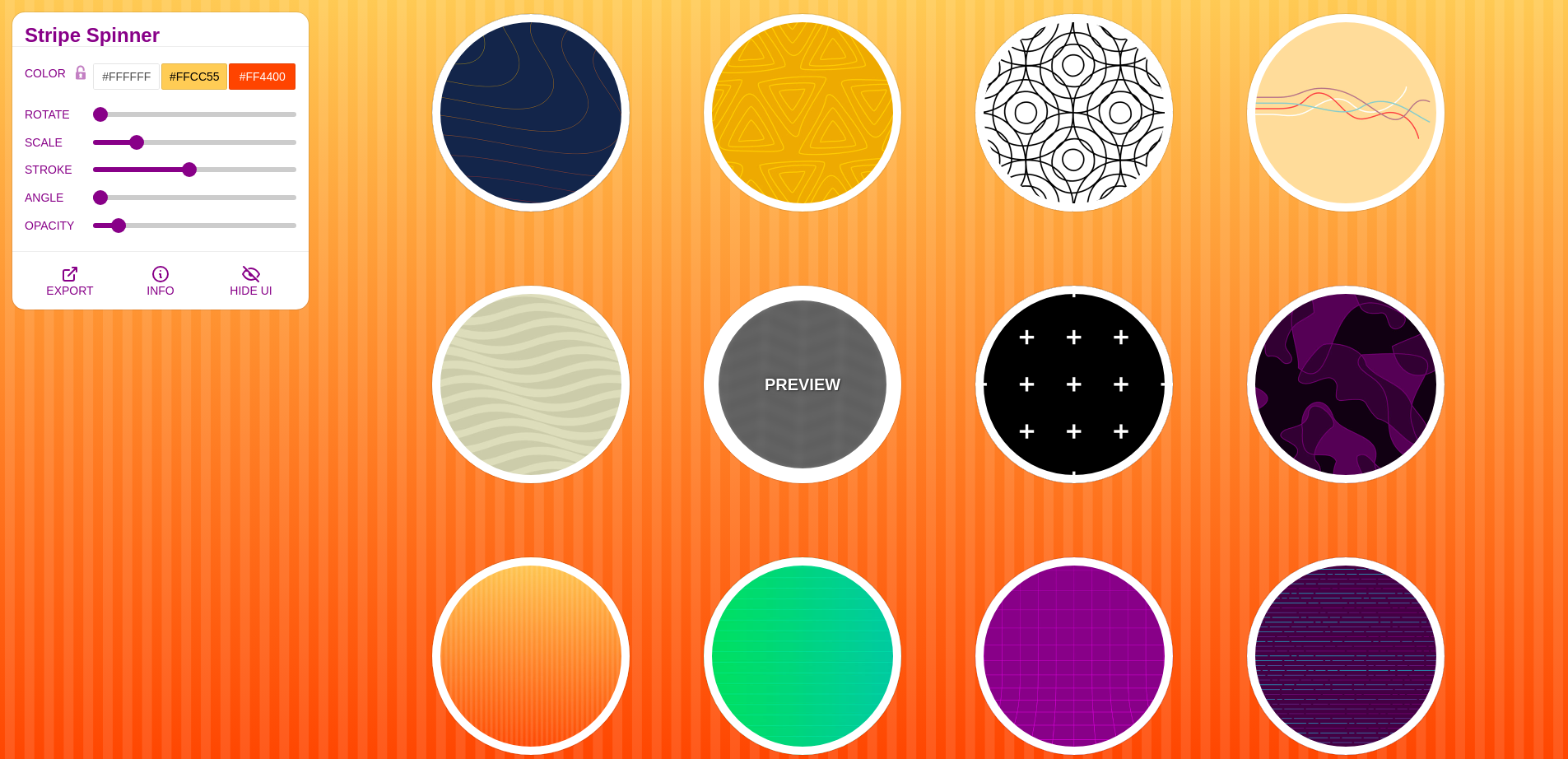
type input "5"
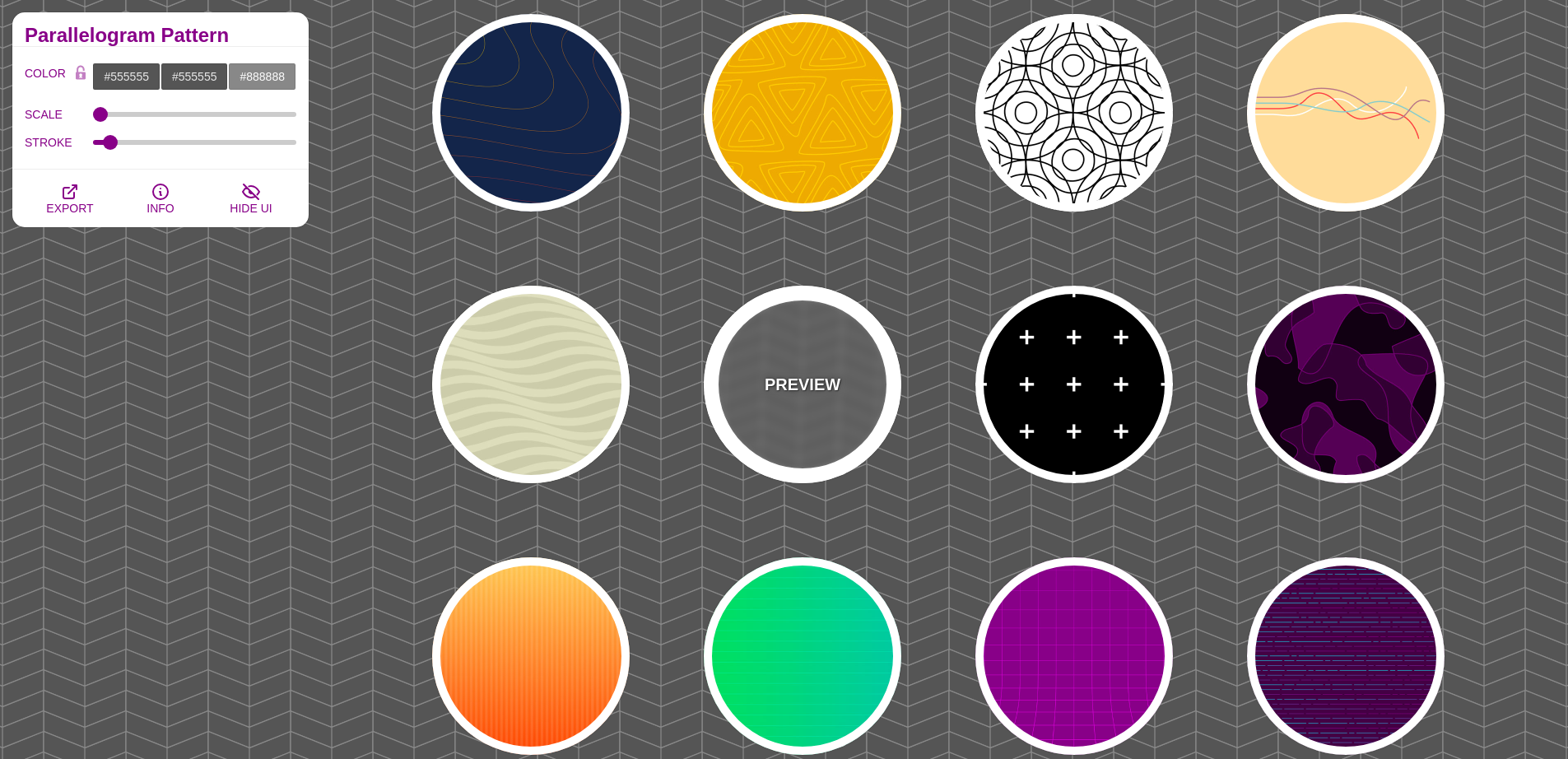
scroll to position [3319, 0]
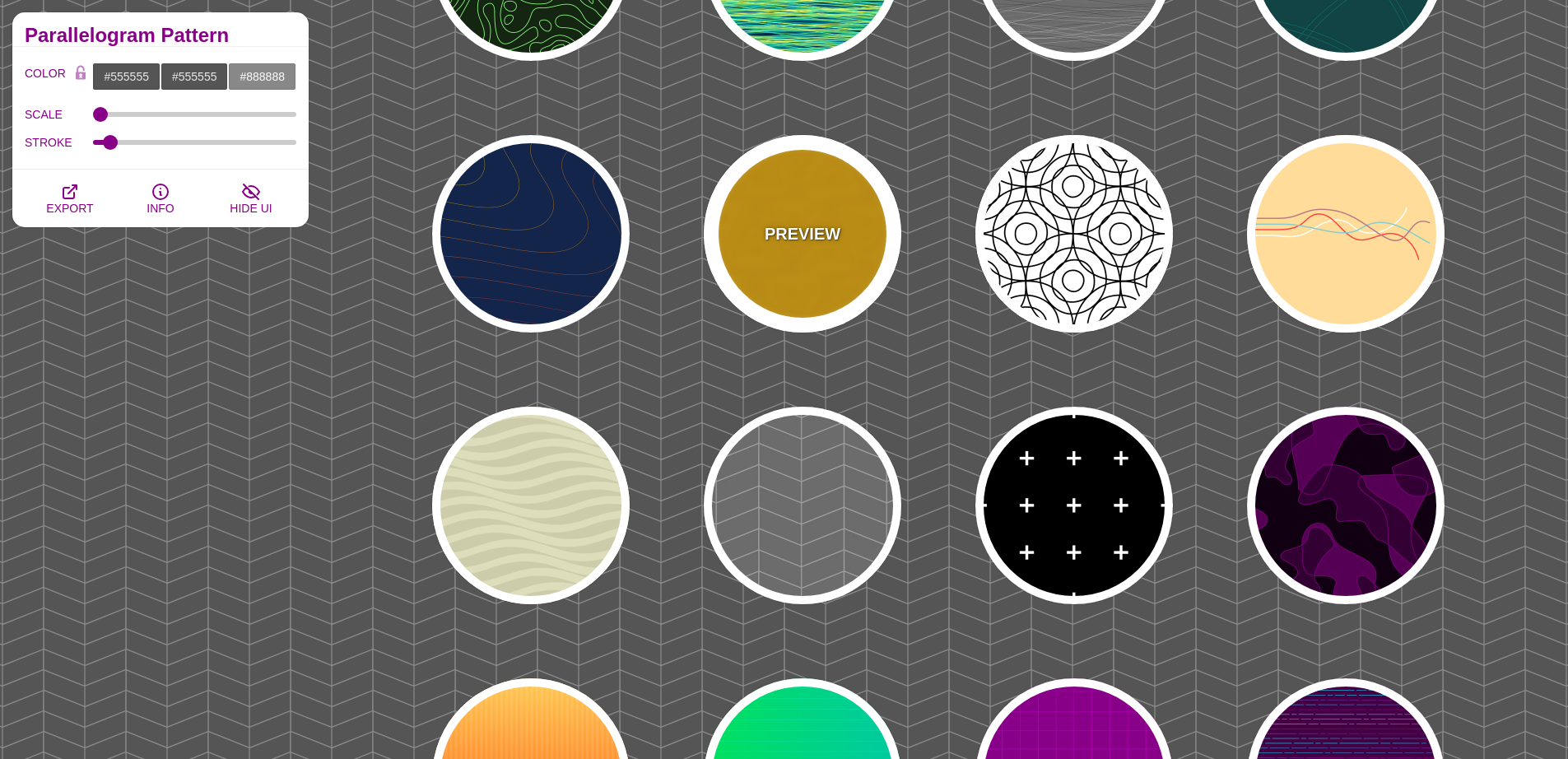
click at [814, 219] on div "PREVIEW" at bounding box center [802, 233] width 198 height 198
type input "#EEAA00"
type input "#FFCC00"
type input "0"
type input "1"
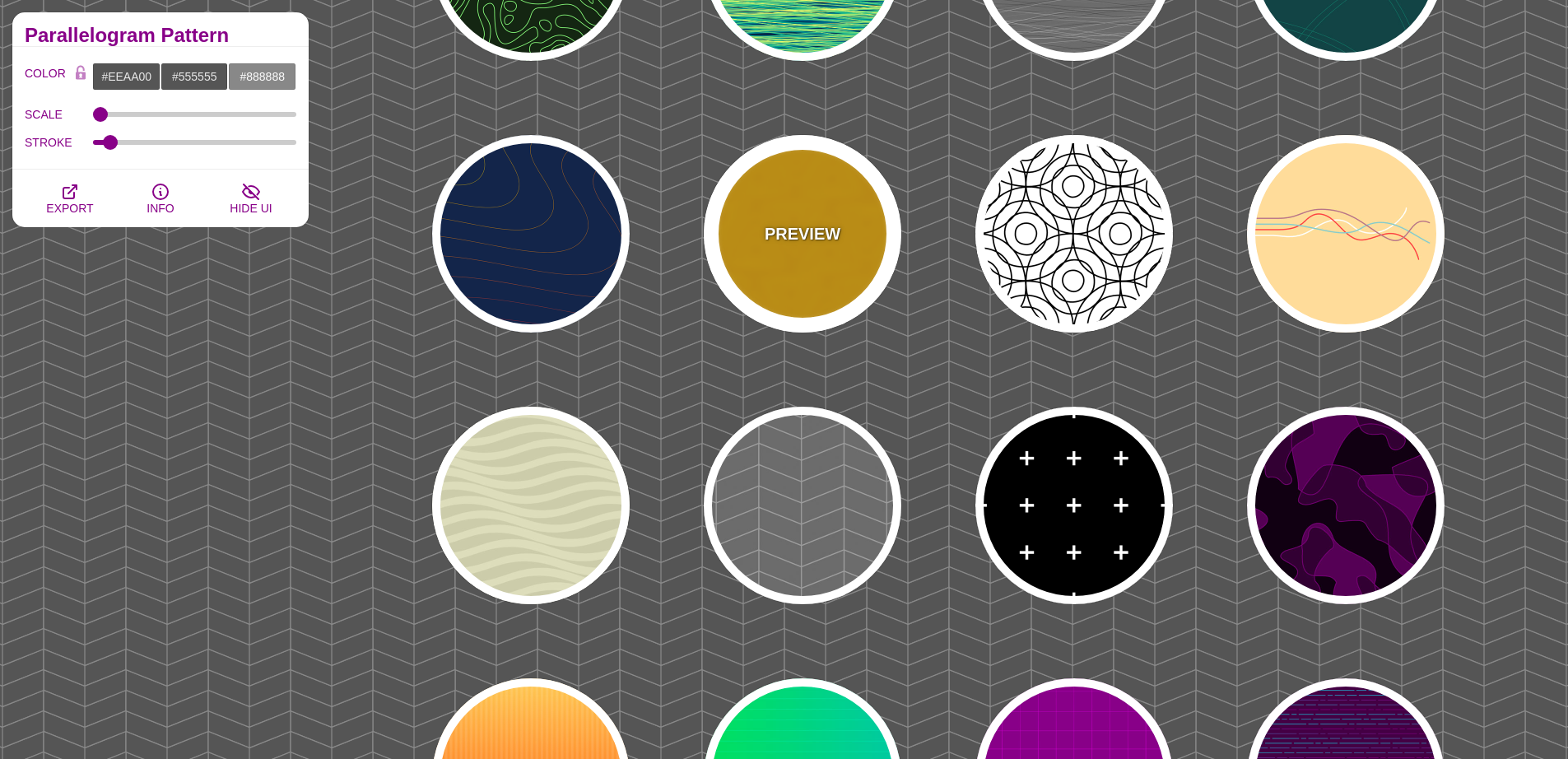
type input "5"
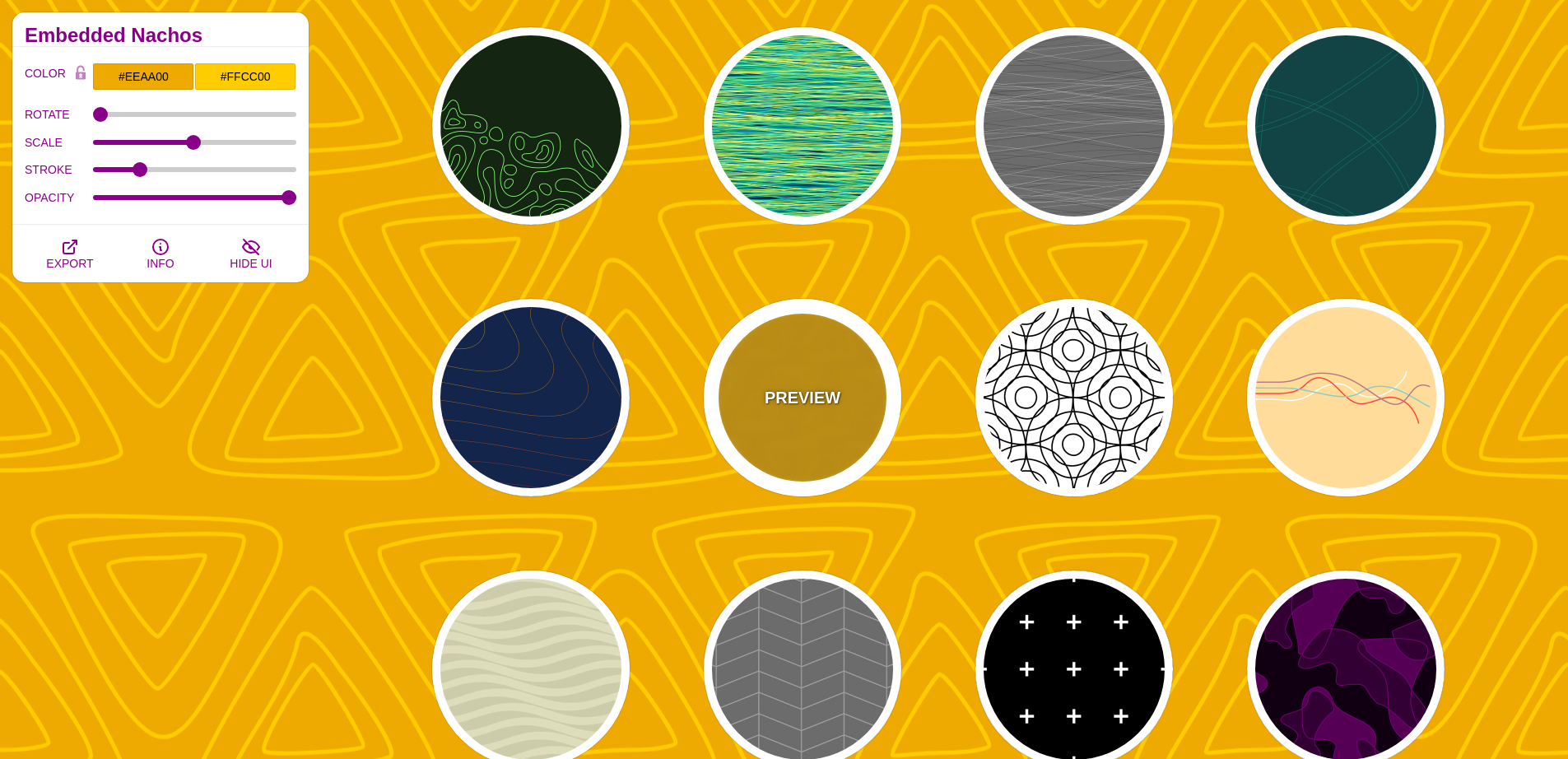
scroll to position [3090, 0]
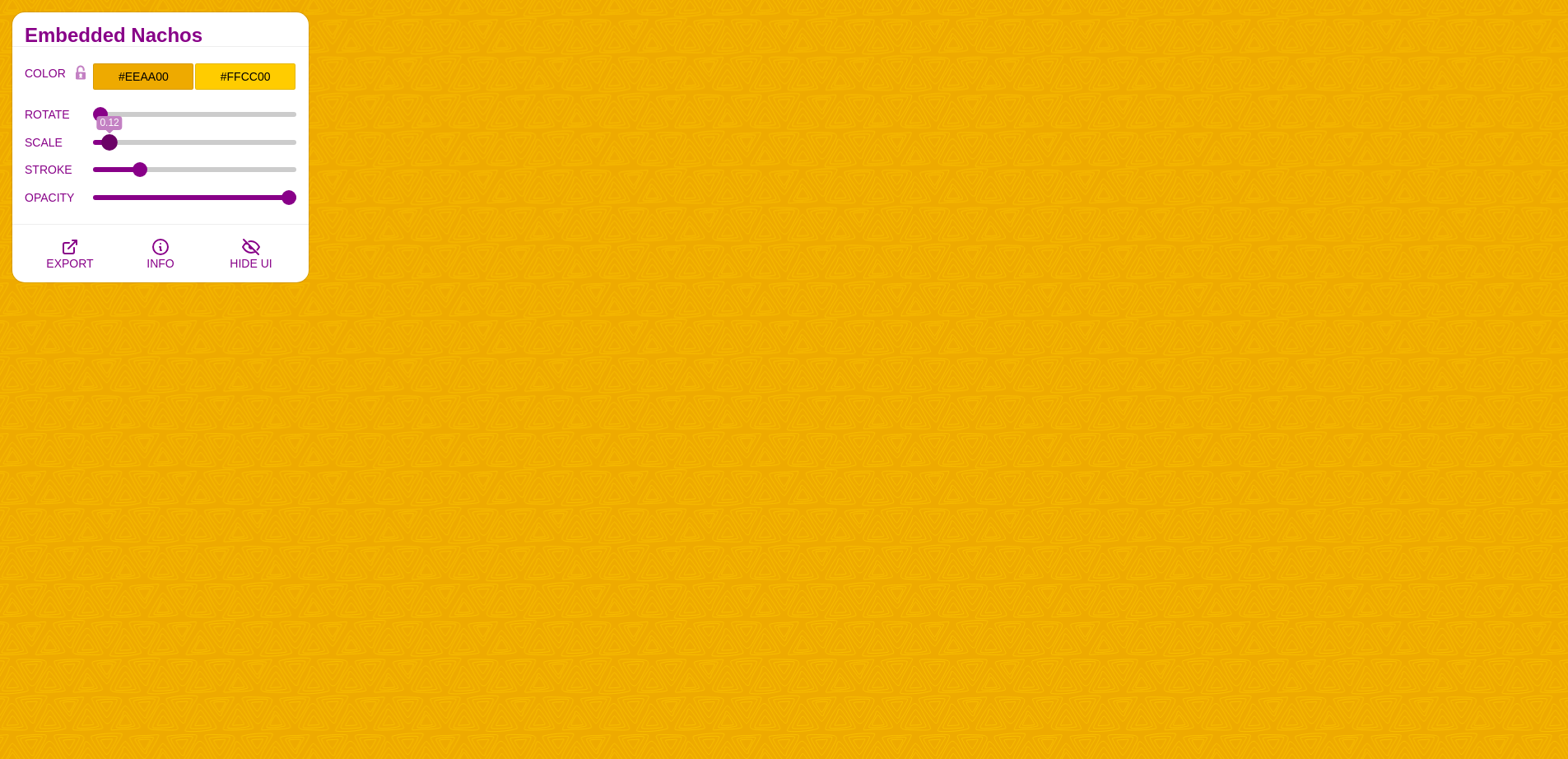
drag, startPoint x: 192, startPoint y: 140, endPoint x: 109, endPoint y: 141, distance: 83.0
type input "0.12"
click at [109, 141] on input "SCALE" at bounding box center [195, 142] width 204 height 7
drag, startPoint x: 141, startPoint y: 169, endPoint x: 107, endPoint y: 169, distance: 34.0
type input "1.7"
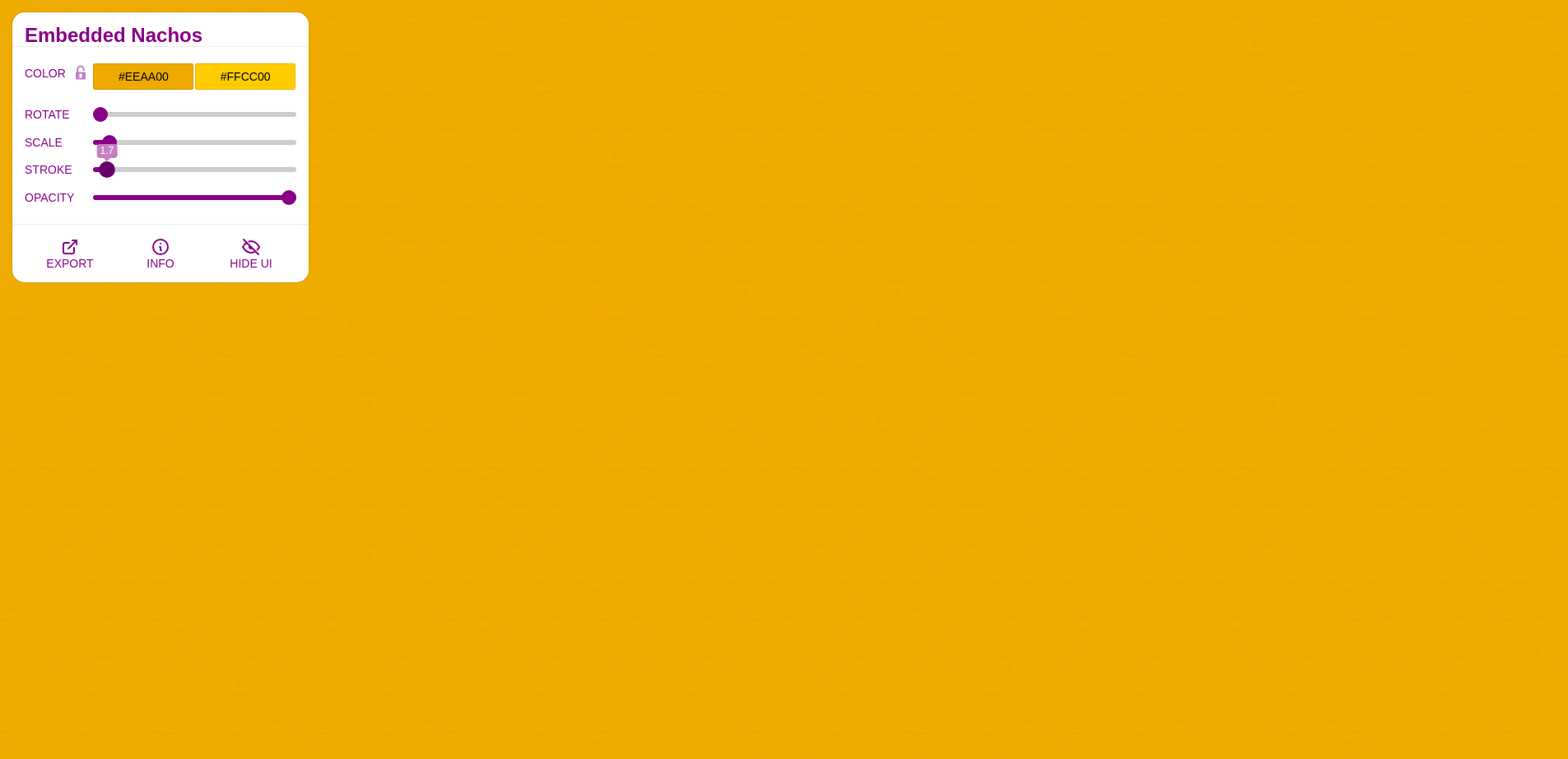
click at [107, 169] on input "STROKE" at bounding box center [195, 170] width 204 height 7
drag, startPoint x: 109, startPoint y: 137, endPoint x: 218, endPoint y: 157, distance: 110.8
type input "1.26"
click at [218, 146] on input "SCALE" at bounding box center [195, 142] width 204 height 7
drag, startPoint x: 289, startPoint y: 199, endPoint x: 185, endPoint y: 202, distance: 104.0
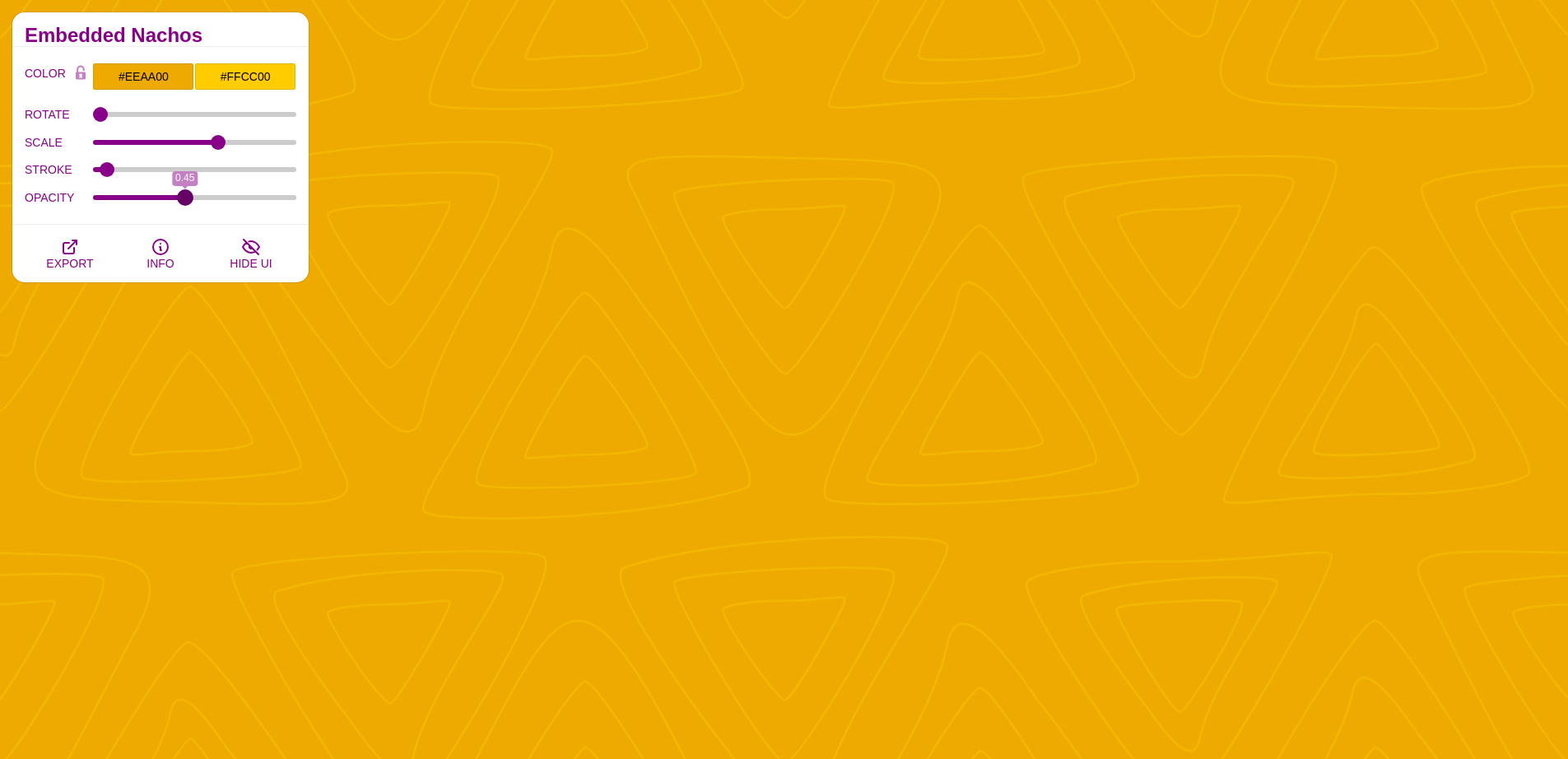
type input "0.45"
click at [185, 201] on input "OPACITY" at bounding box center [195, 198] width 204 height 7
drag, startPoint x: 101, startPoint y: 114, endPoint x: 144, endPoint y: 122, distance: 43.7
type input "83"
click at [144, 118] on input "ROTATE" at bounding box center [195, 114] width 204 height 7
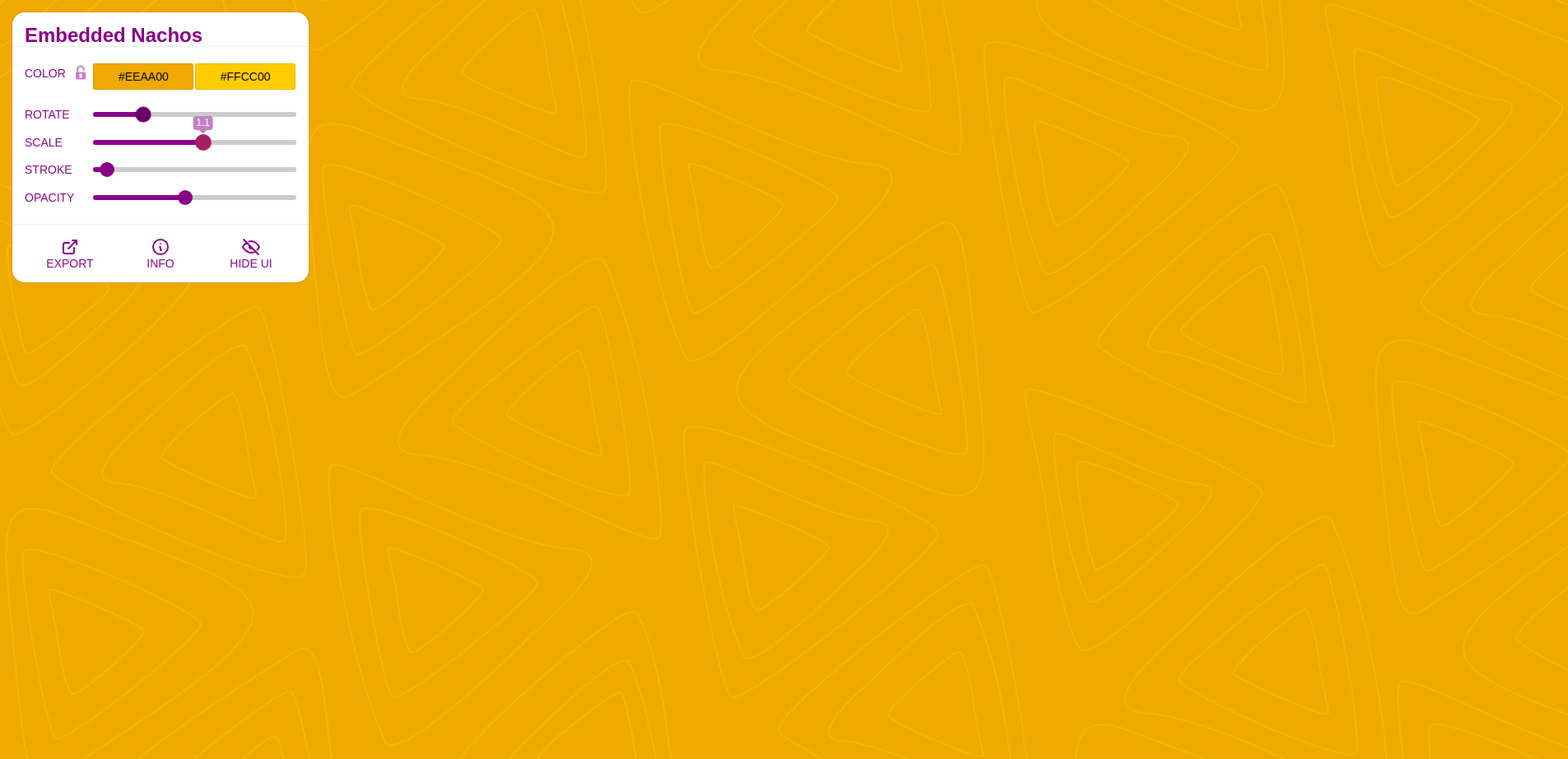
drag, startPoint x: 217, startPoint y: 144, endPoint x: 204, endPoint y: 144, distance: 13.0
type input "1.1"
click at [204, 144] on input "SCALE" at bounding box center [195, 142] width 204 height 7
drag, startPoint x: 102, startPoint y: 172, endPoint x: 128, endPoint y: 172, distance: 26.0
type input "3.7"
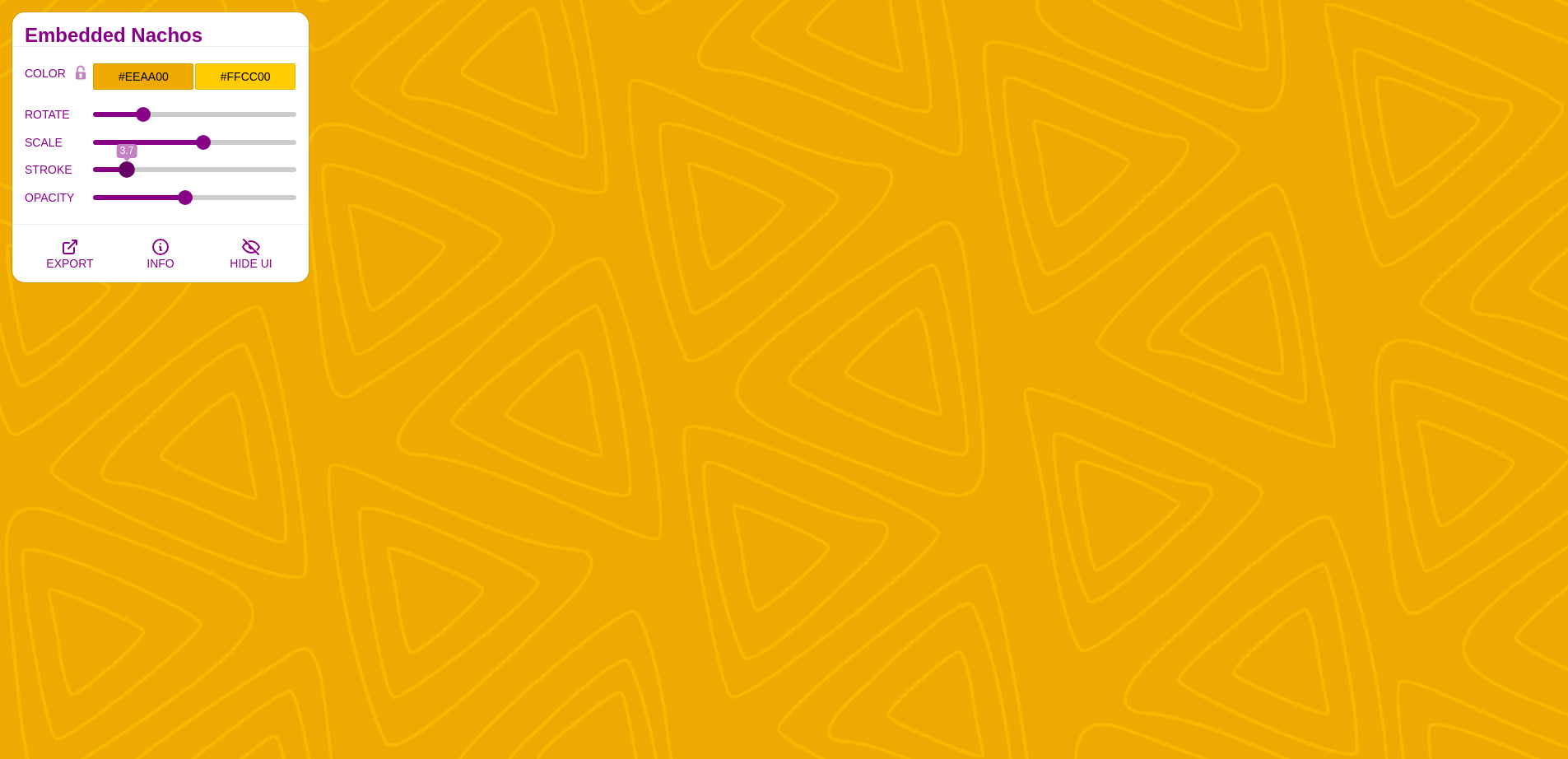
click at [128, 172] on input "STROKE" at bounding box center [195, 170] width 204 height 7
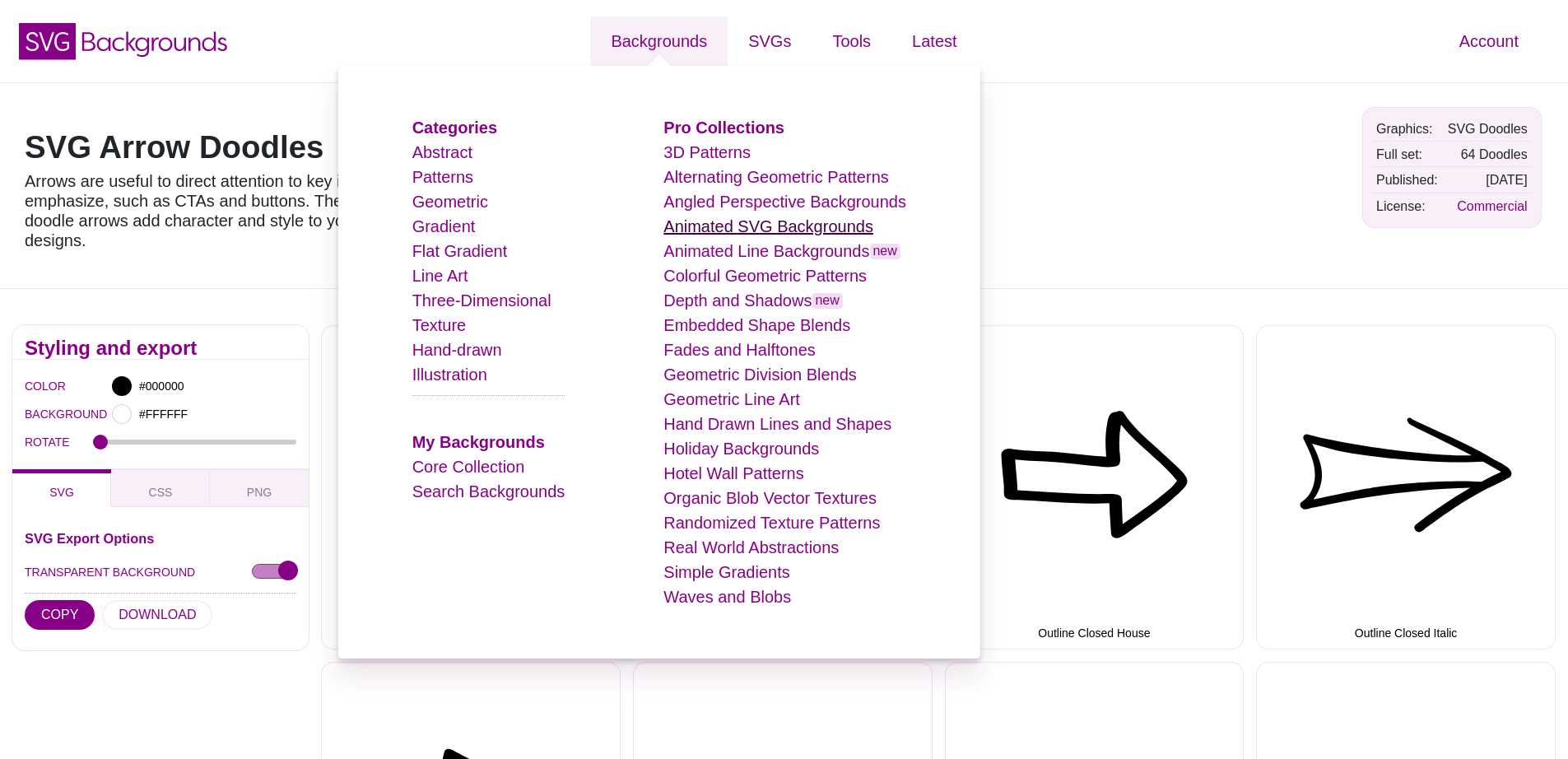
click at [734, 236] on link "Animated SVG Backgrounds" at bounding box center [768, 226] width 209 height 19
click at [743, 251] on link "Animated Line Backgrounds new" at bounding box center [782, 252] width 237 height 19
click at [725, 252] on link "Animated Line Backgrounds new" at bounding box center [782, 252] width 237 height 19
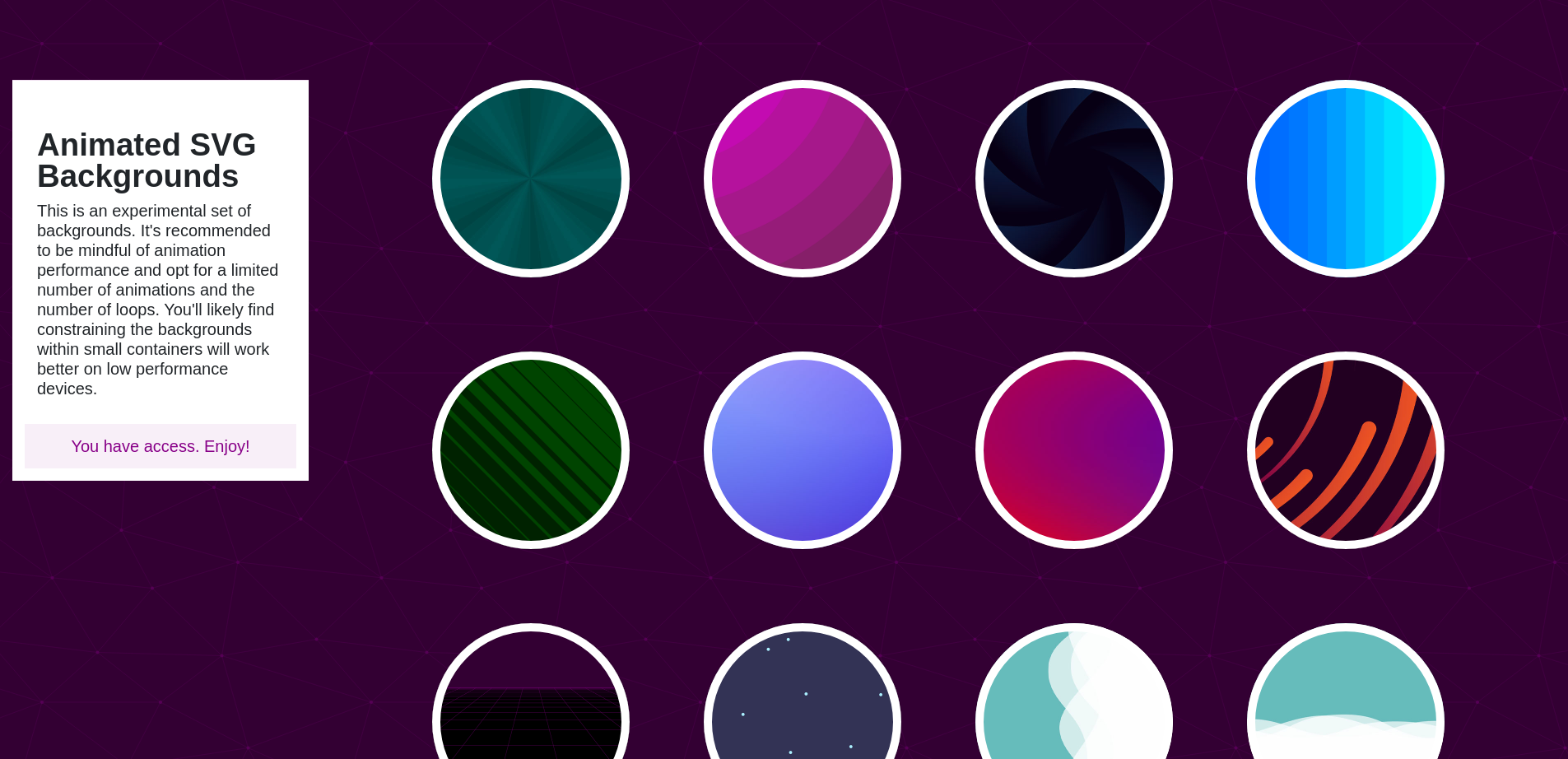
scroll to position [282, 0]
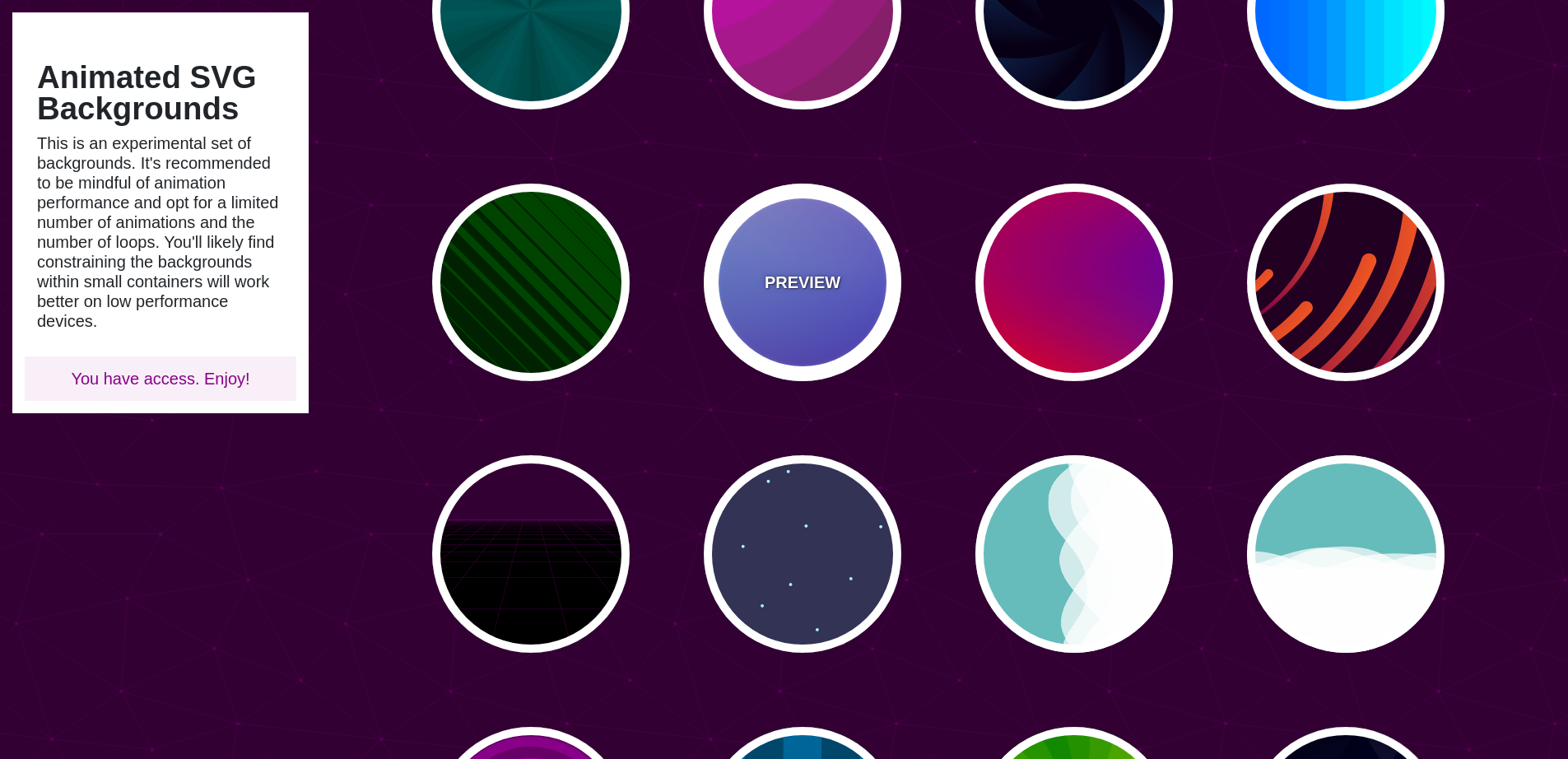
click at [808, 284] on p "PREVIEW" at bounding box center [803, 282] width 76 height 24
type input "#0000FF"
type input "#0099FF"
type input "#FF99FF"
type input "#880088"
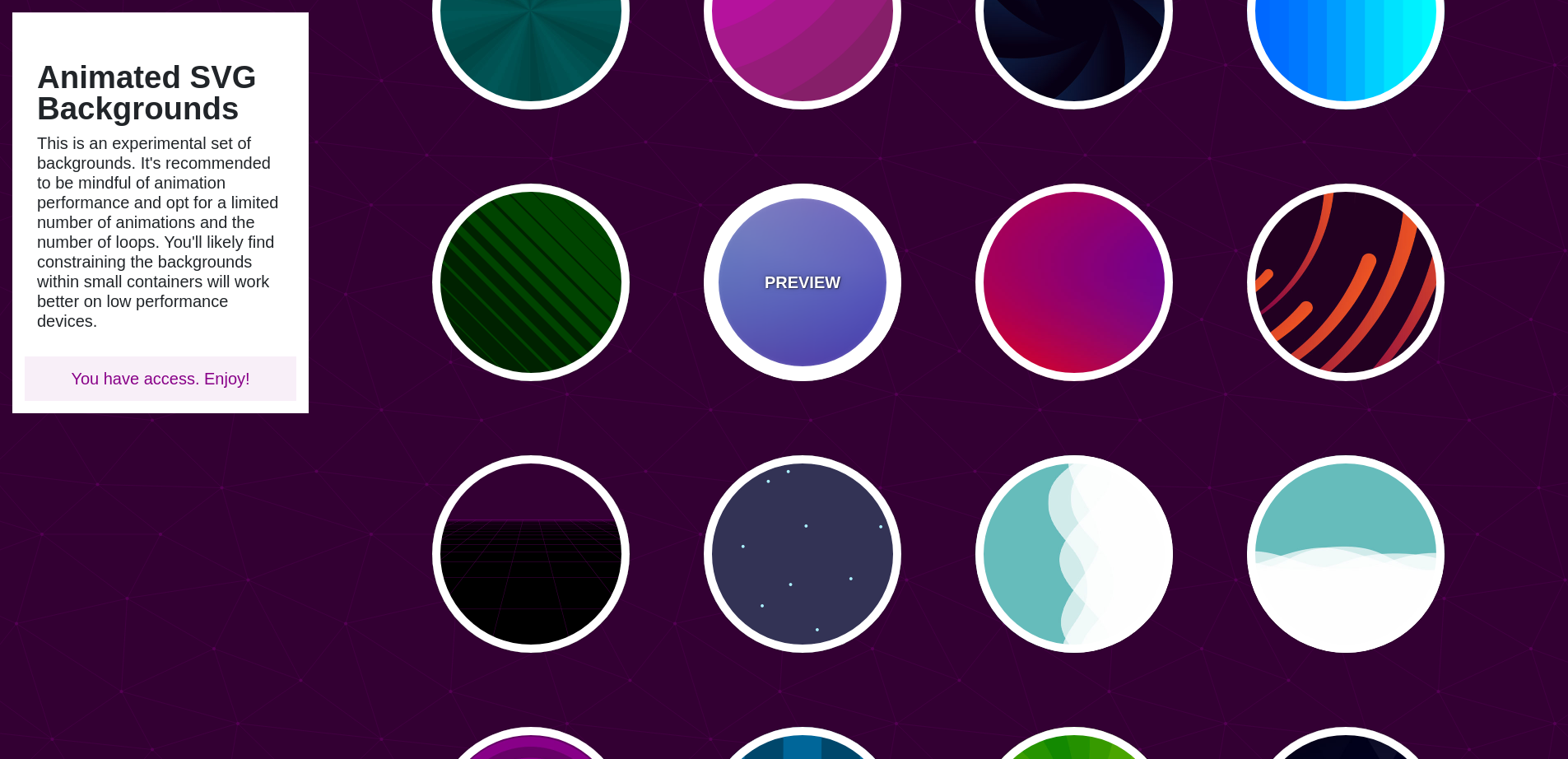
type input "12"
type input "0"
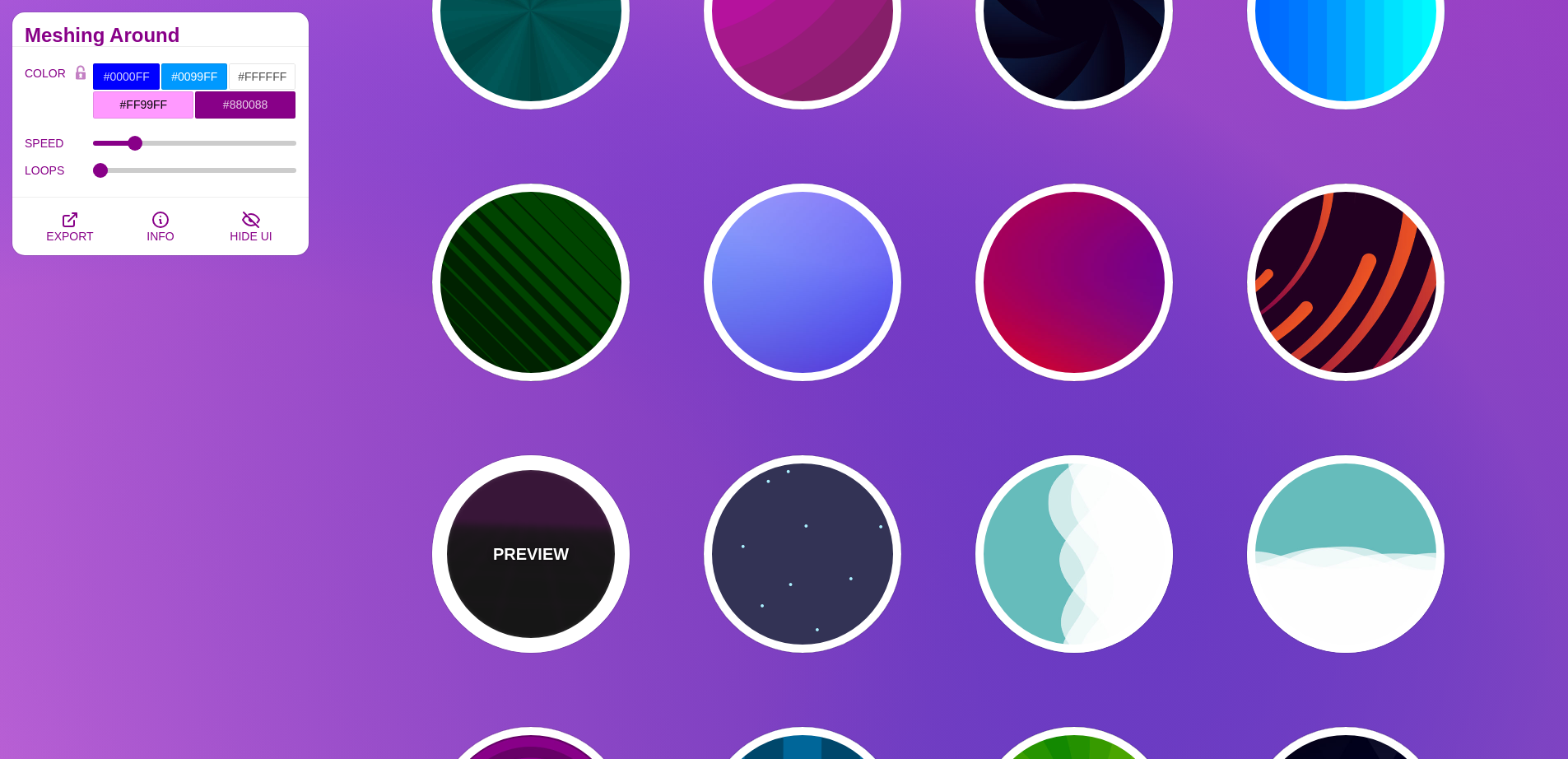
click at [513, 597] on div "PREVIEW" at bounding box center [531, 554] width 198 height 198
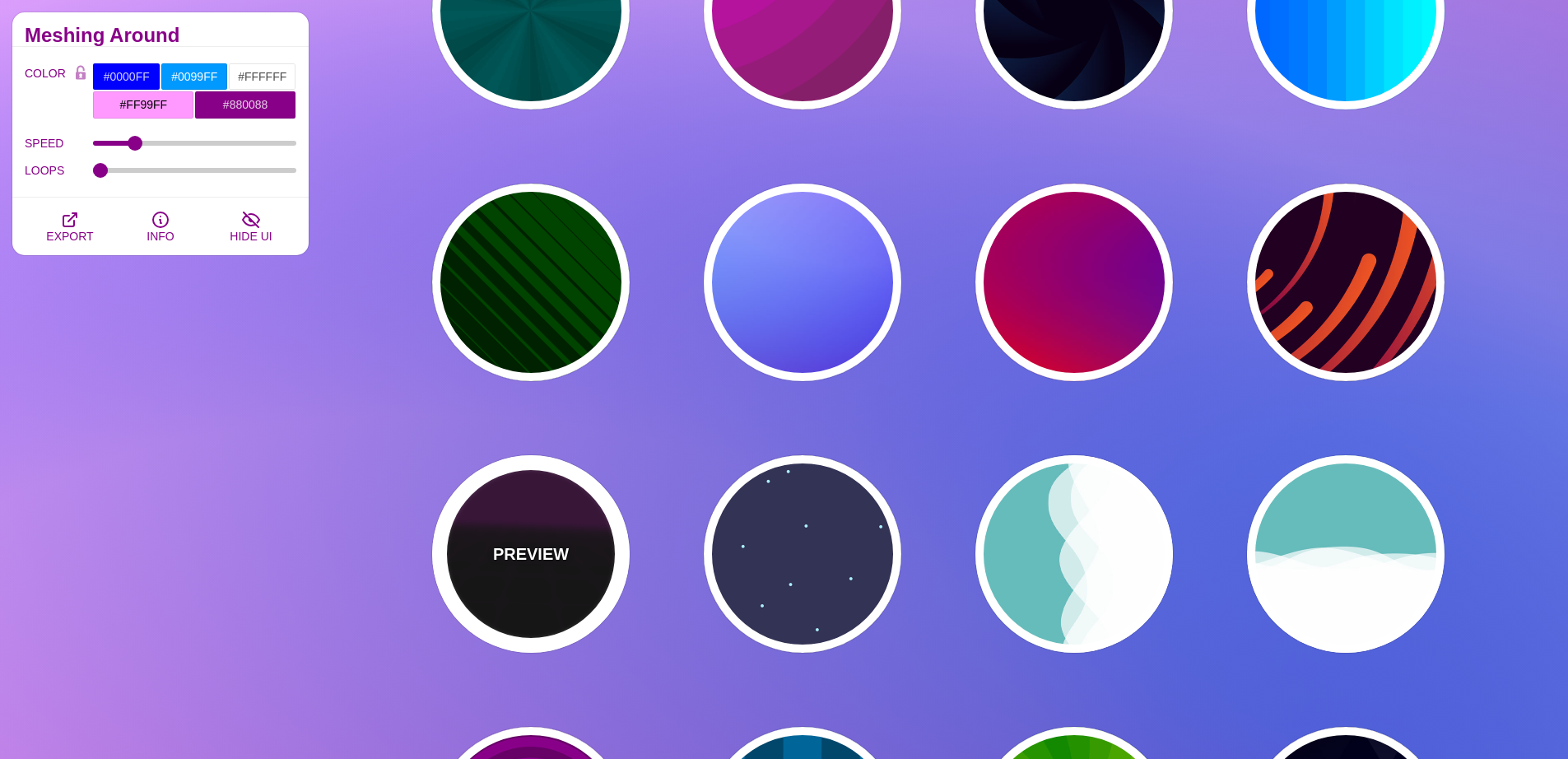
type input "#000000"
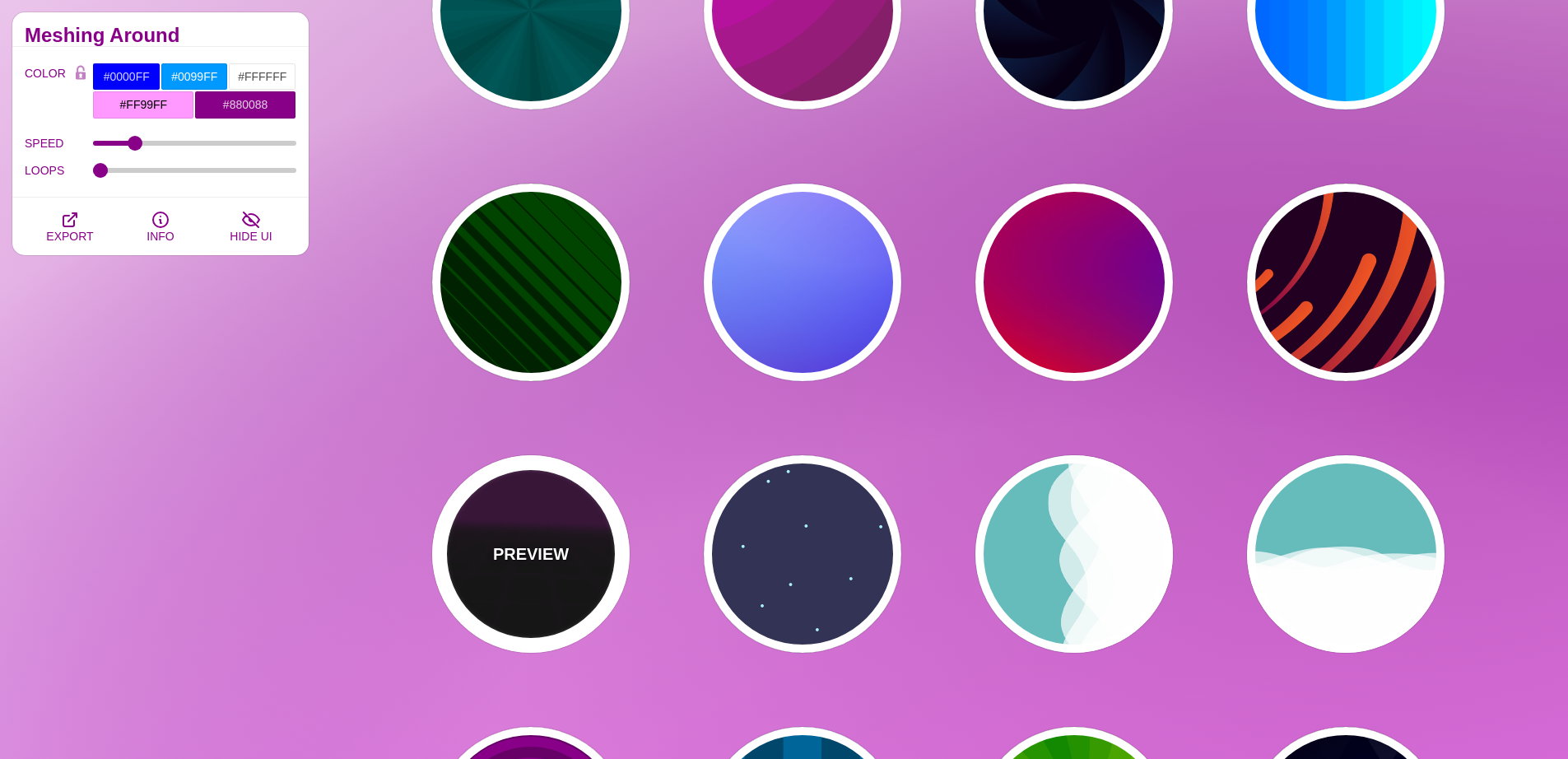
type input "#220022"
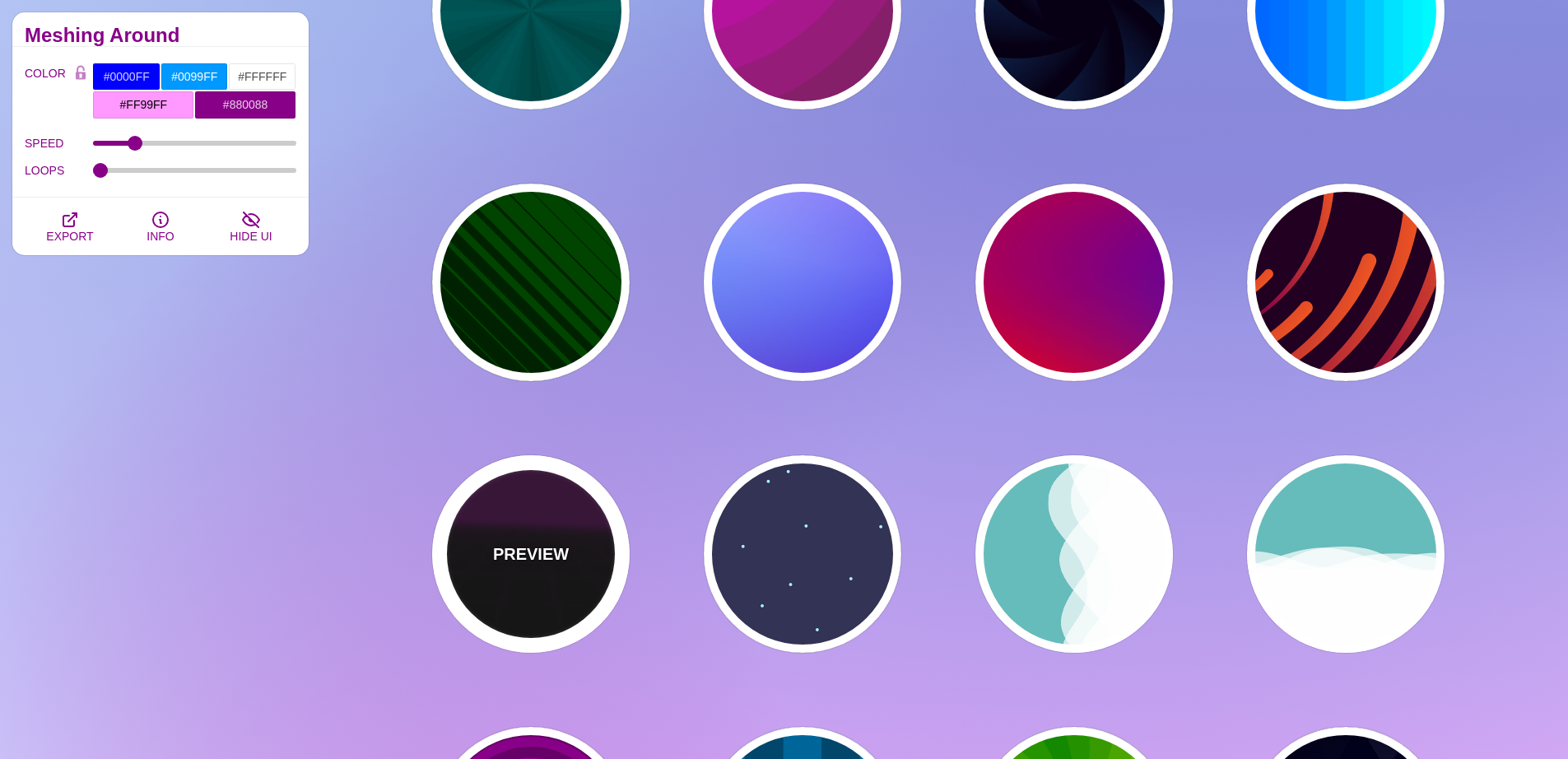
type input "#330033"
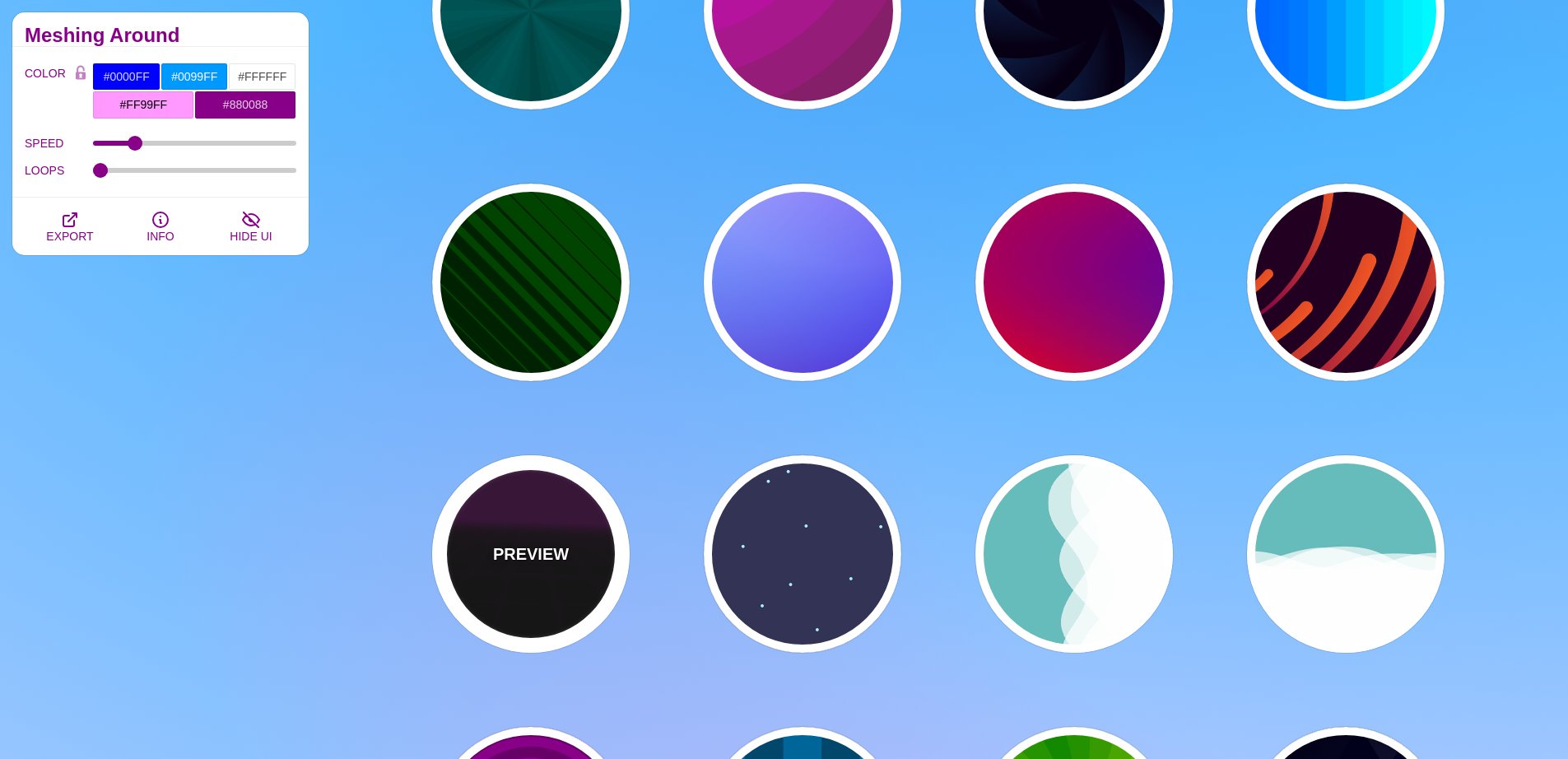
type input "1"
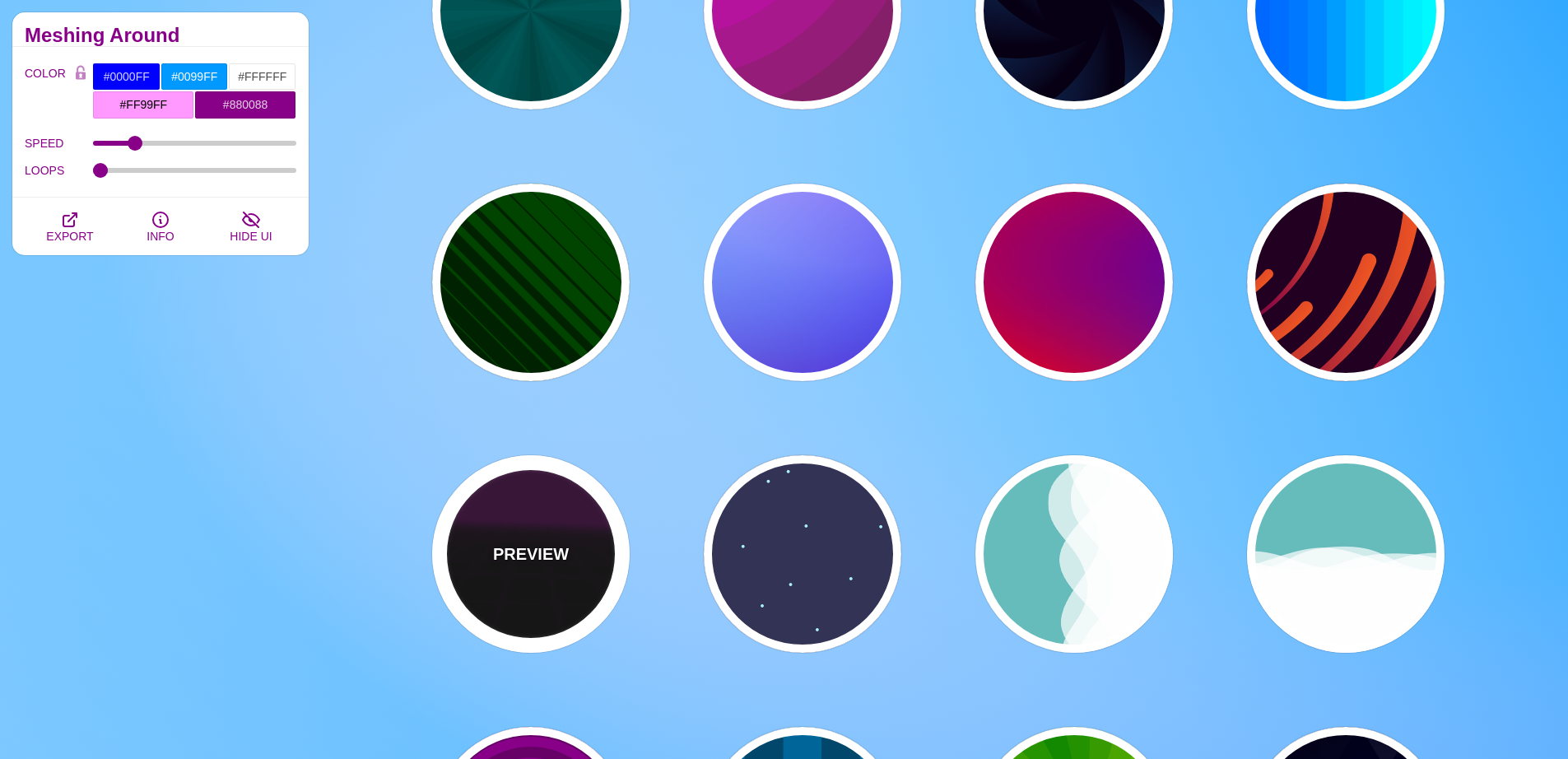
type input "10"
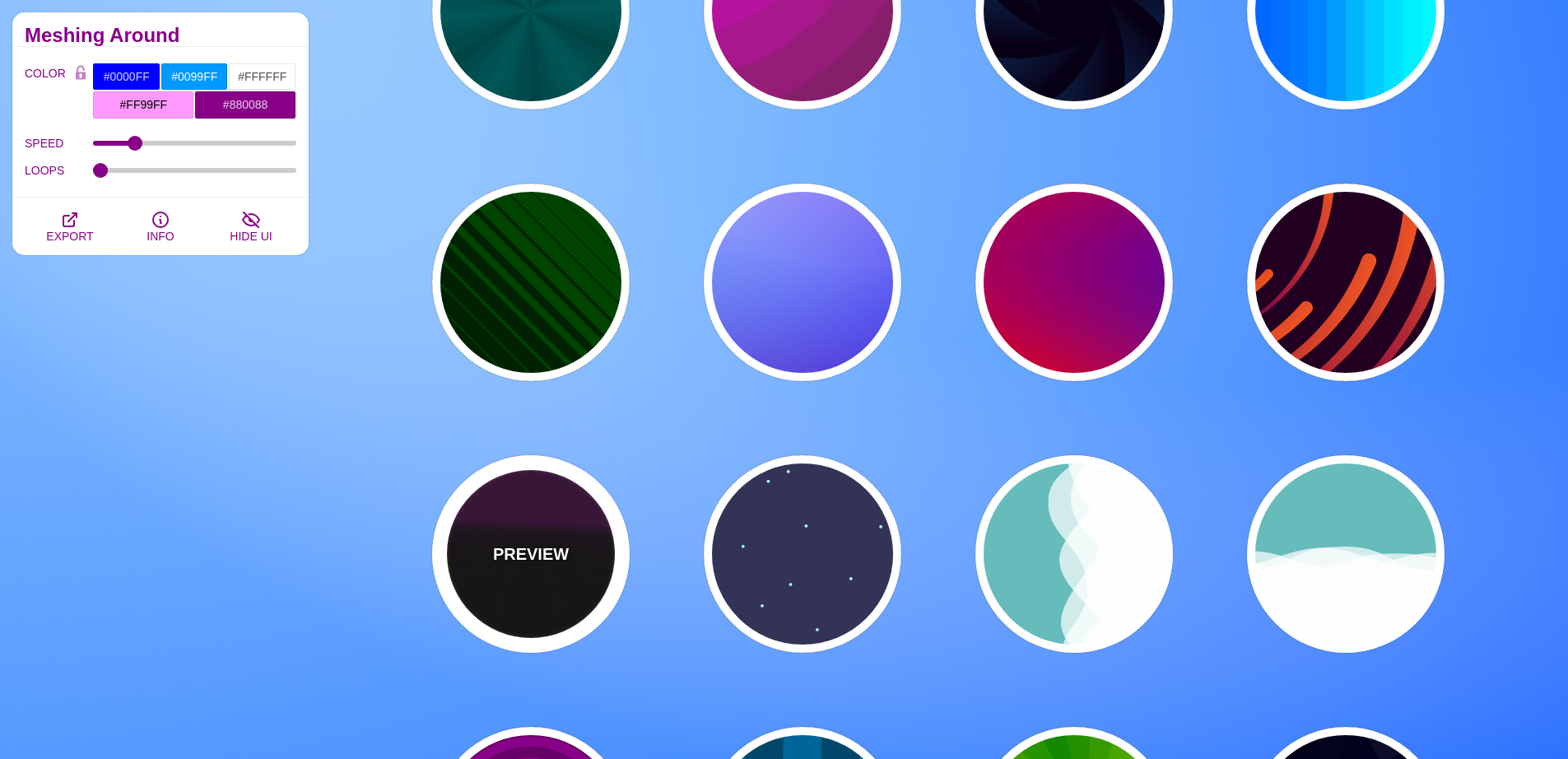
type input "999"
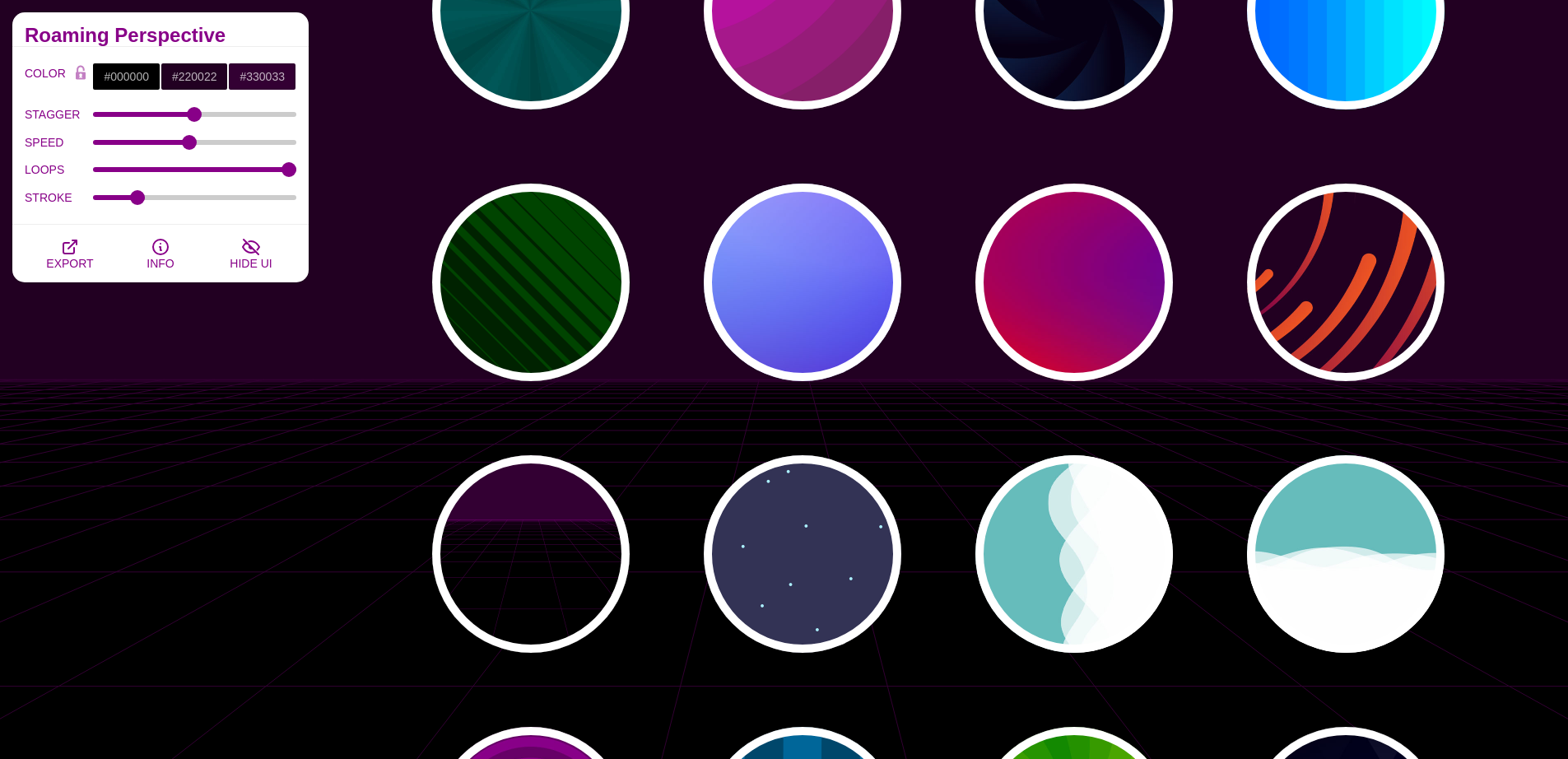
click at [352, 470] on div "PREVIEW PREVIEW PREVIEW PREVIEW PREVIEW PREVIEW PREVIEW PREVIEW PREVIEW PREVIEW…" at bounding box center [945, 690] width 1247 height 1580
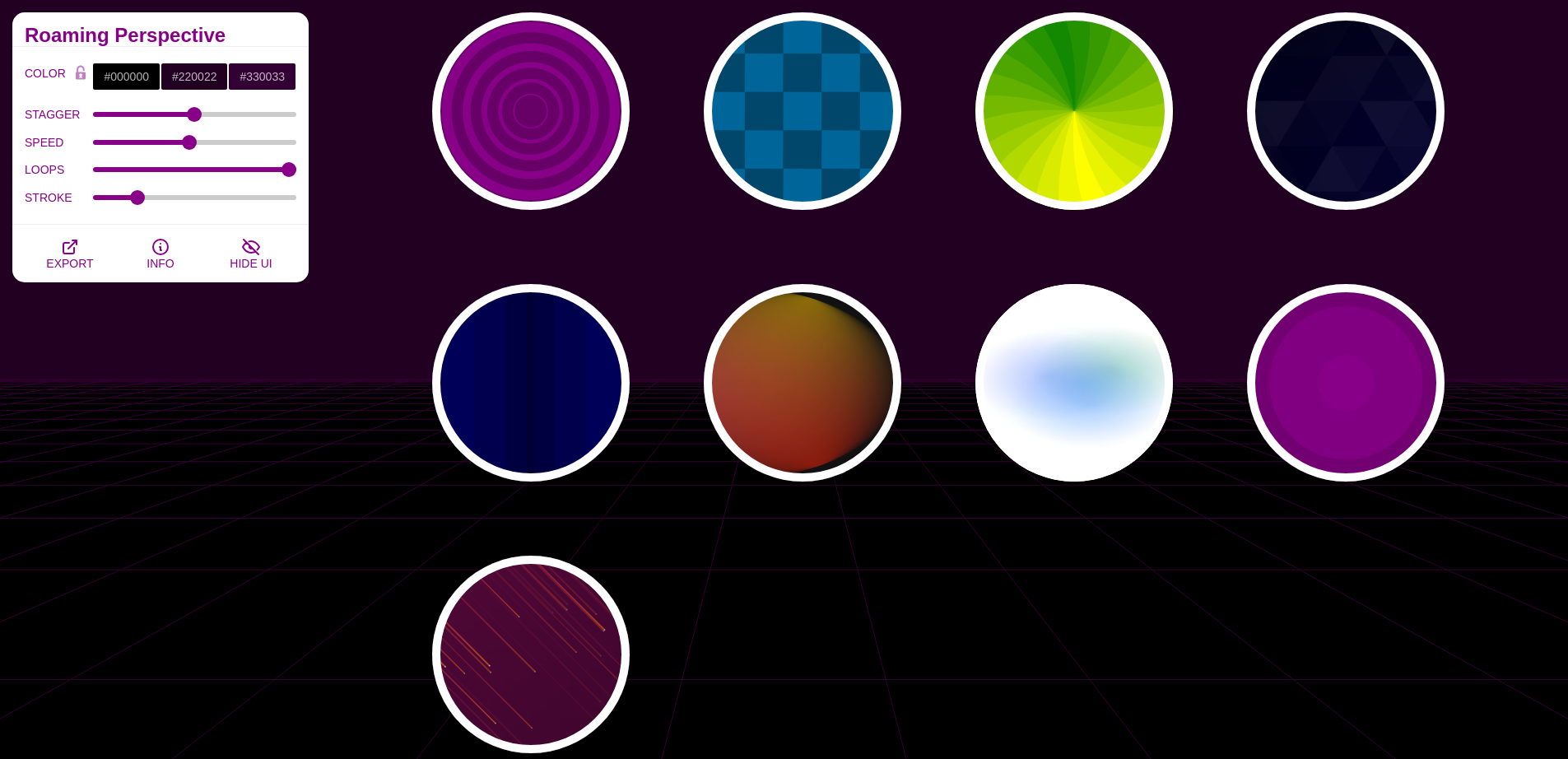
scroll to position [986, 0]
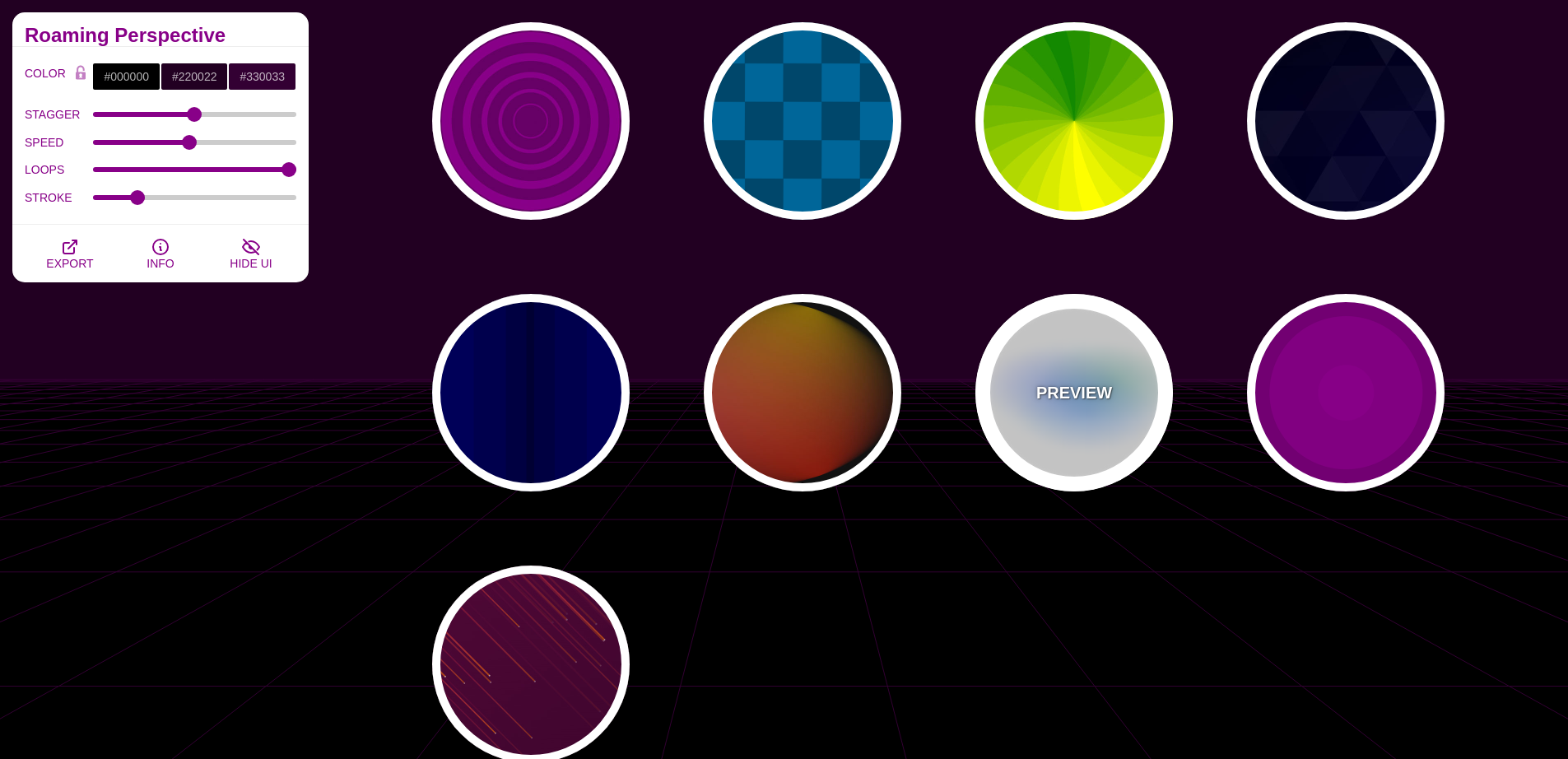
click at [1089, 436] on div "PREVIEW" at bounding box center [1073, 392] width 198 height 198
type input "#FFFFFF"
type input "#AA00FF"
type input "#0088FF"
type input "#008800"
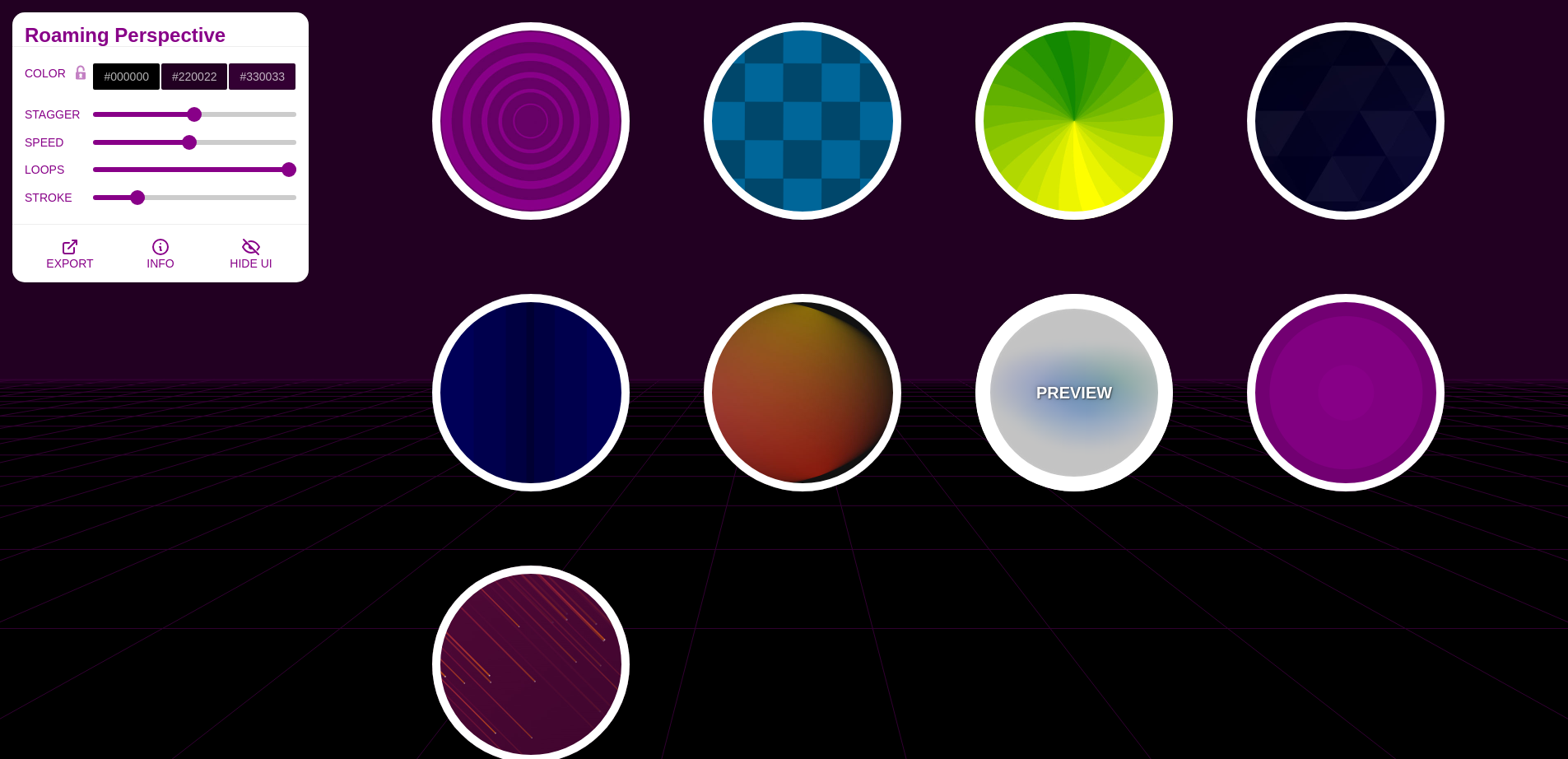
type input "8"
type input "24"
type input "0.5"
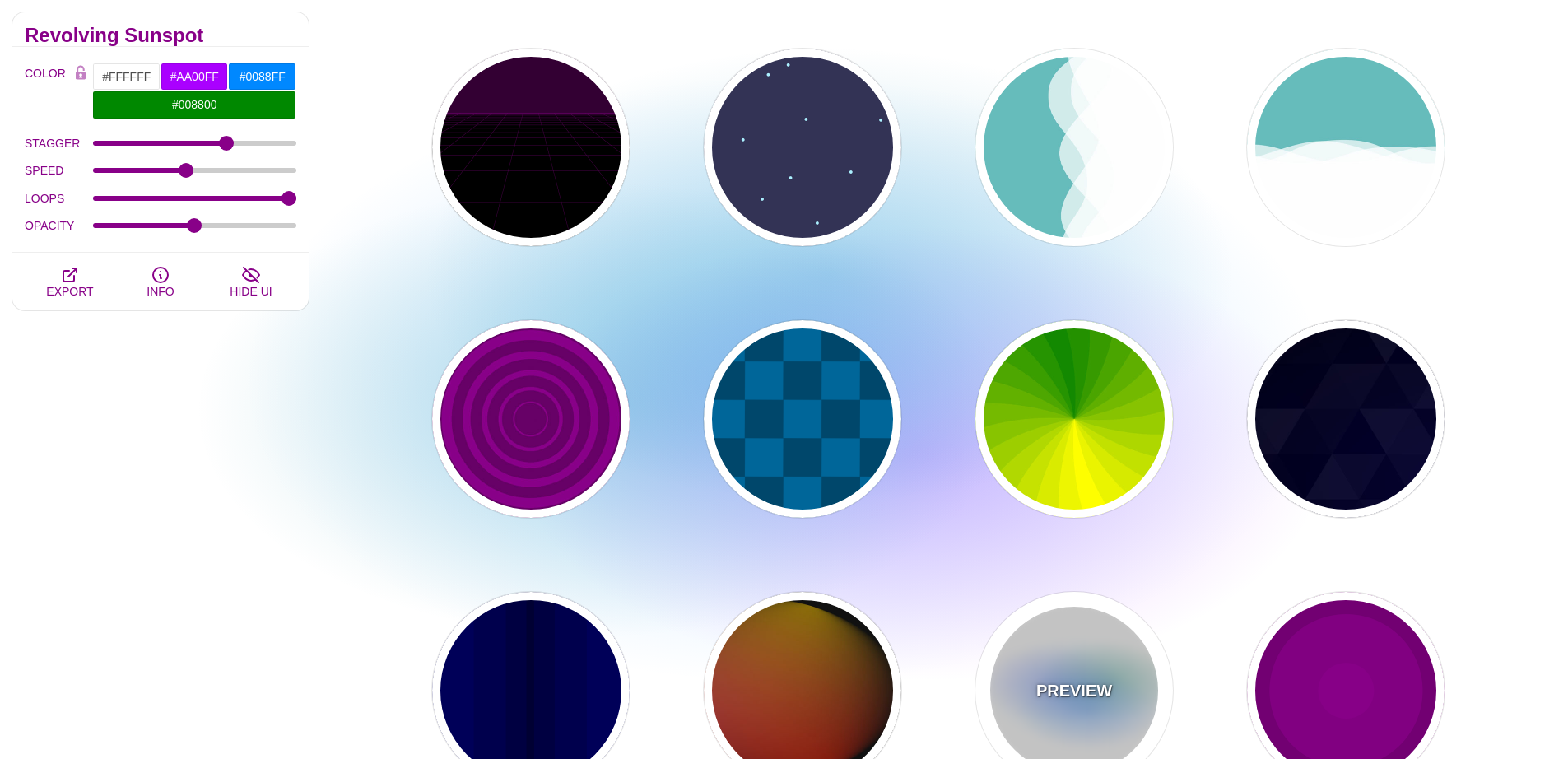
scroll to position [699, 0]
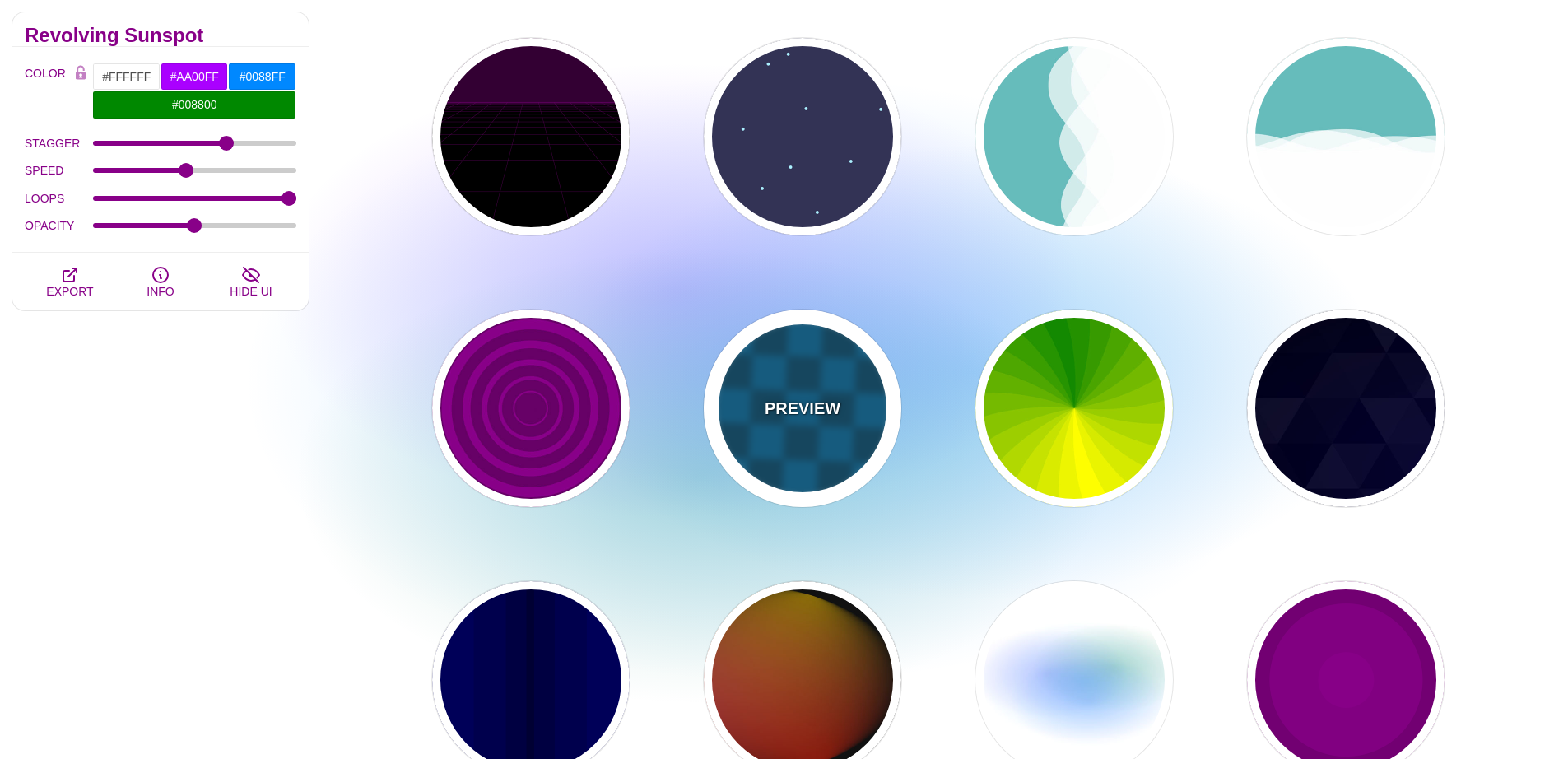
click at [810, 455] on div "PREVIEW" at bounding box center [802, 408] width 198 height 198
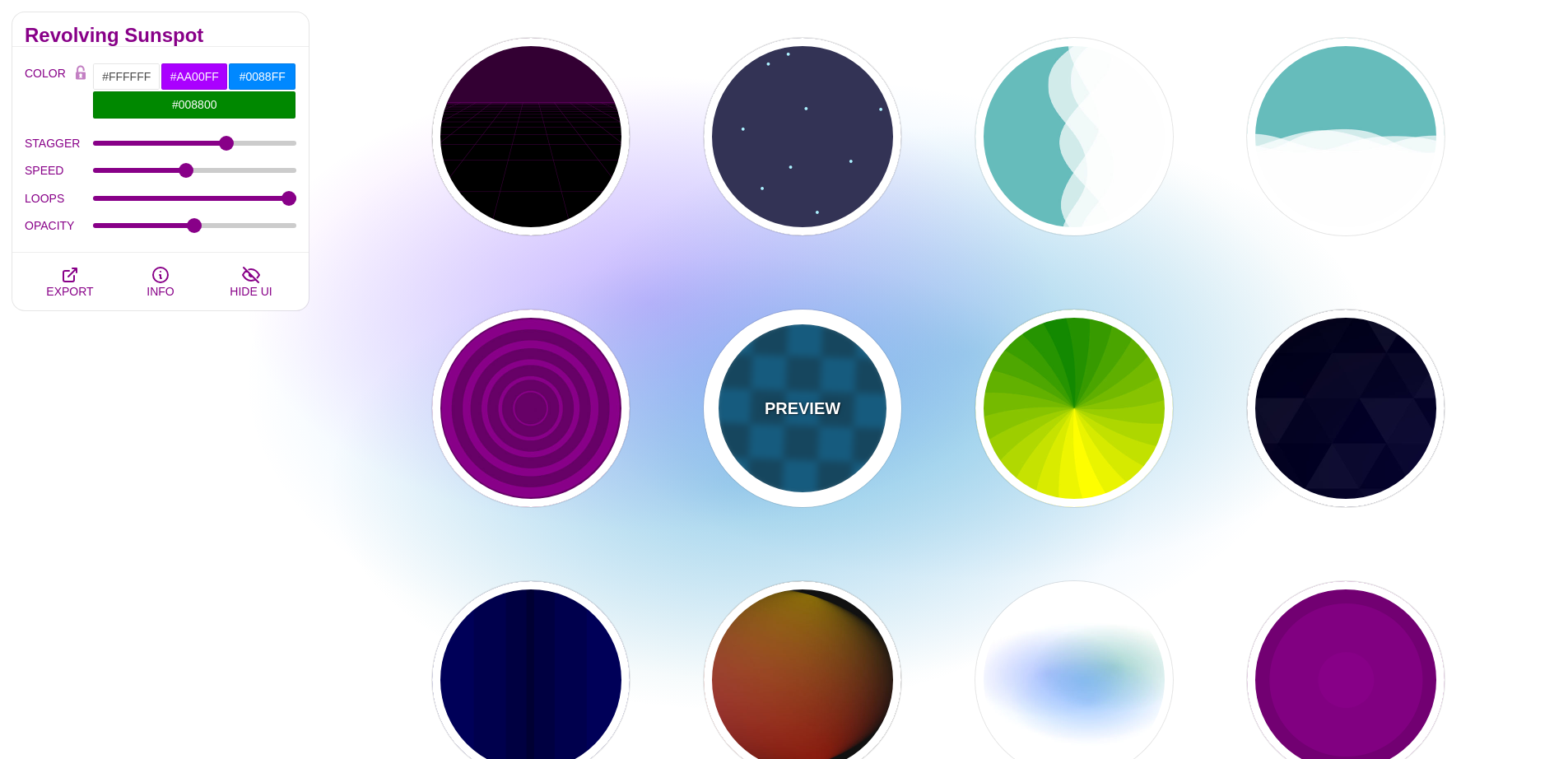
type input "#00476B"
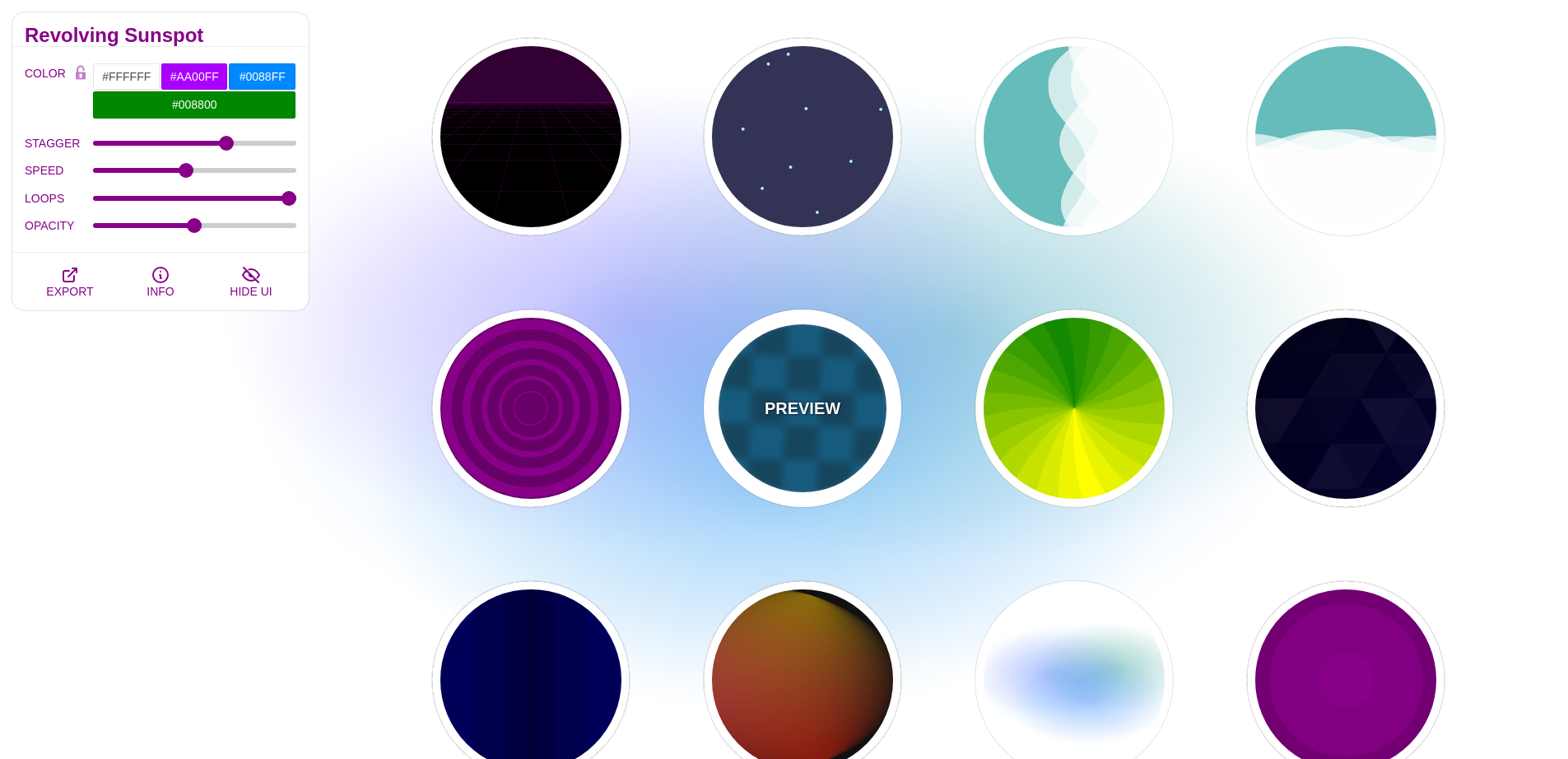
type input "#006699"
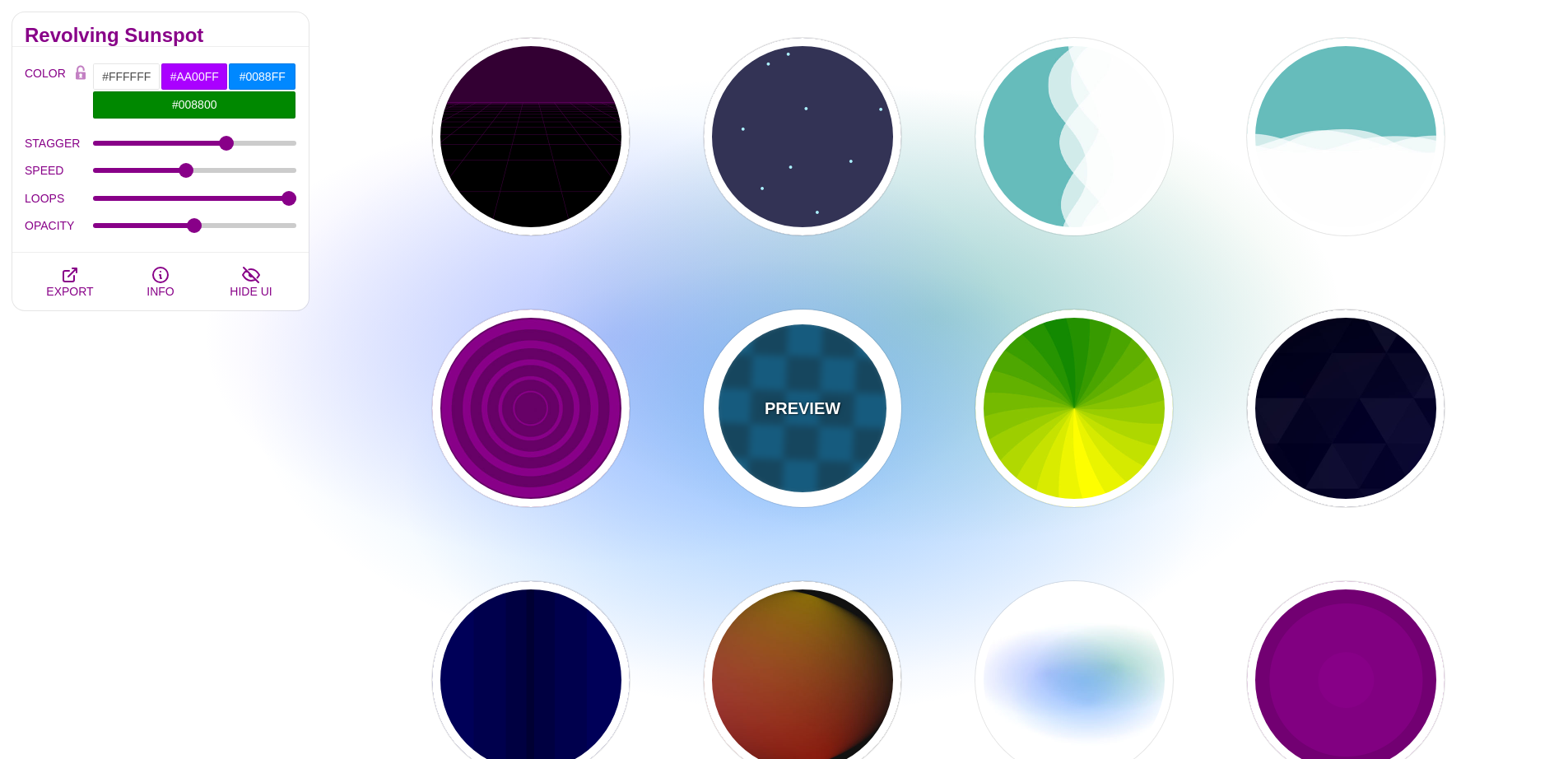
type input "0"
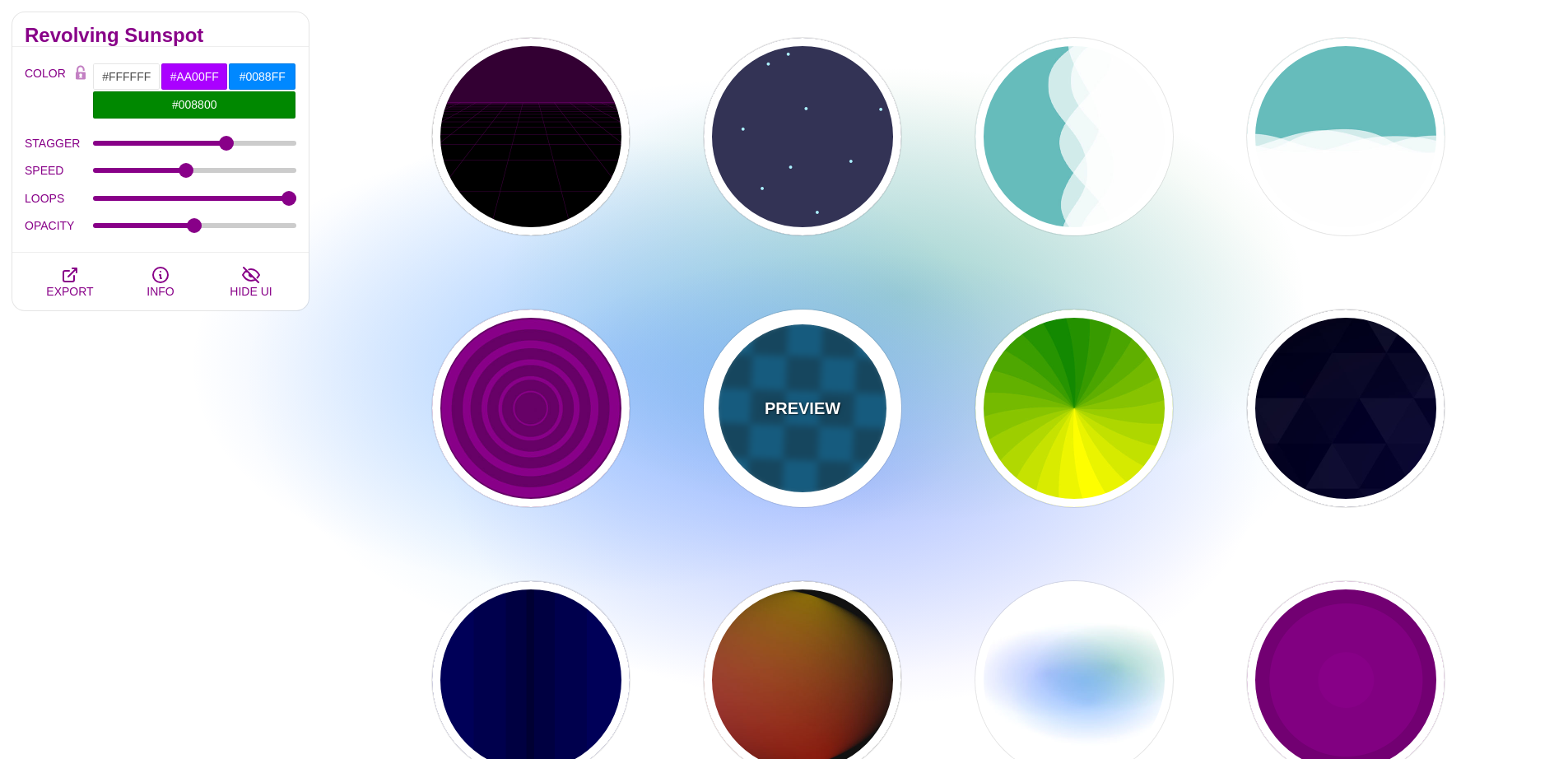
type input "1"
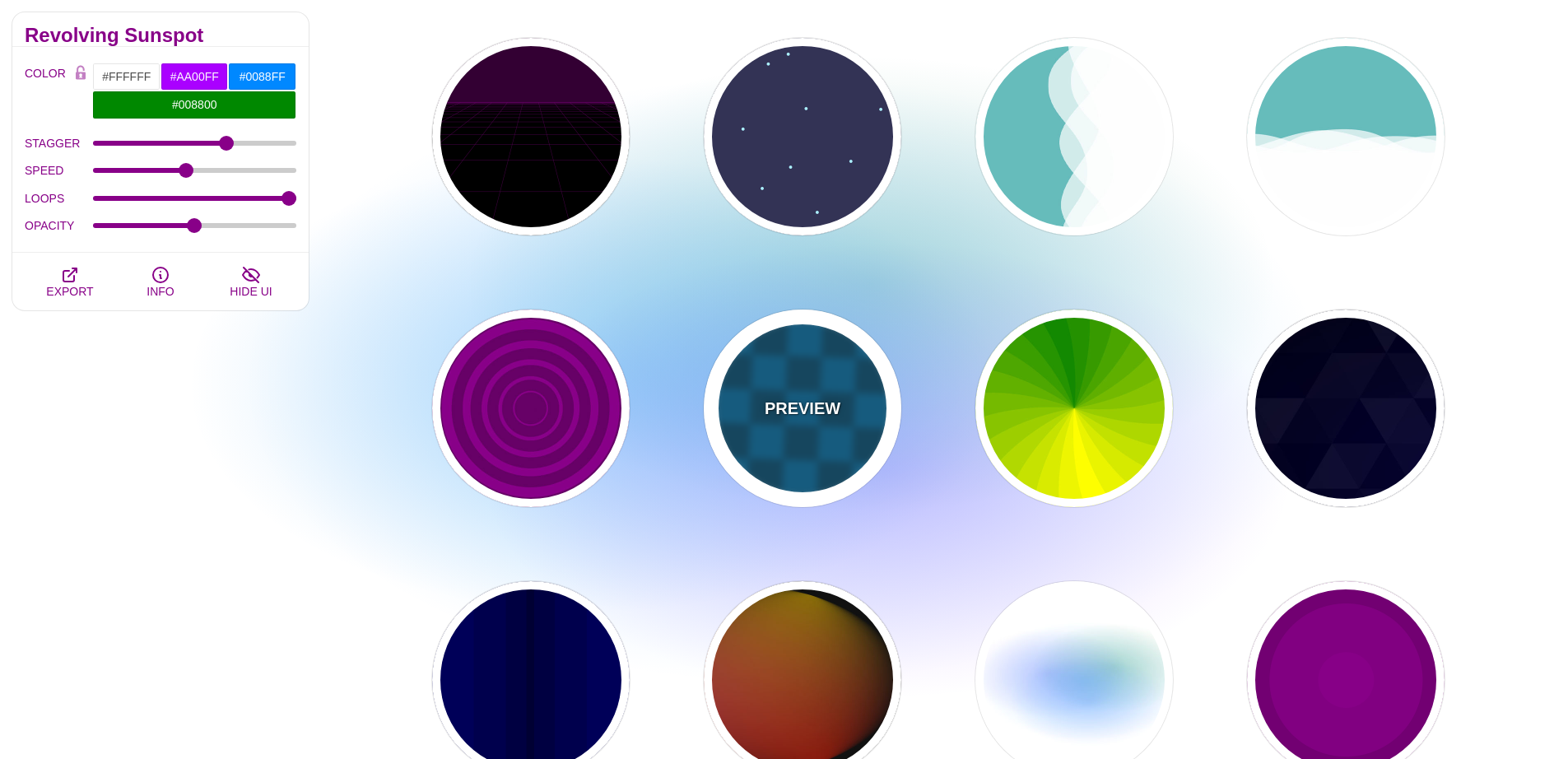
type input "5"
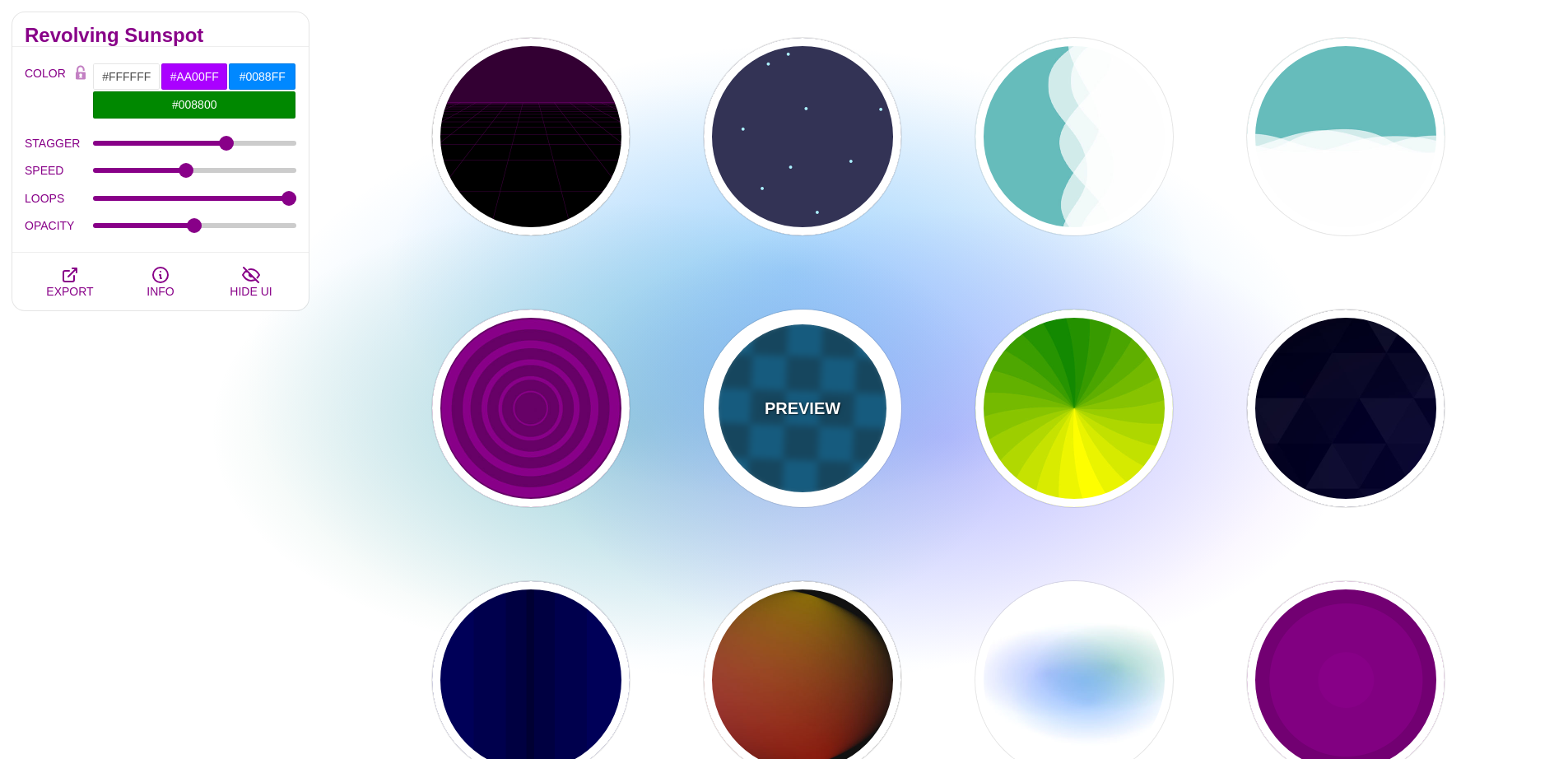
type input "15"
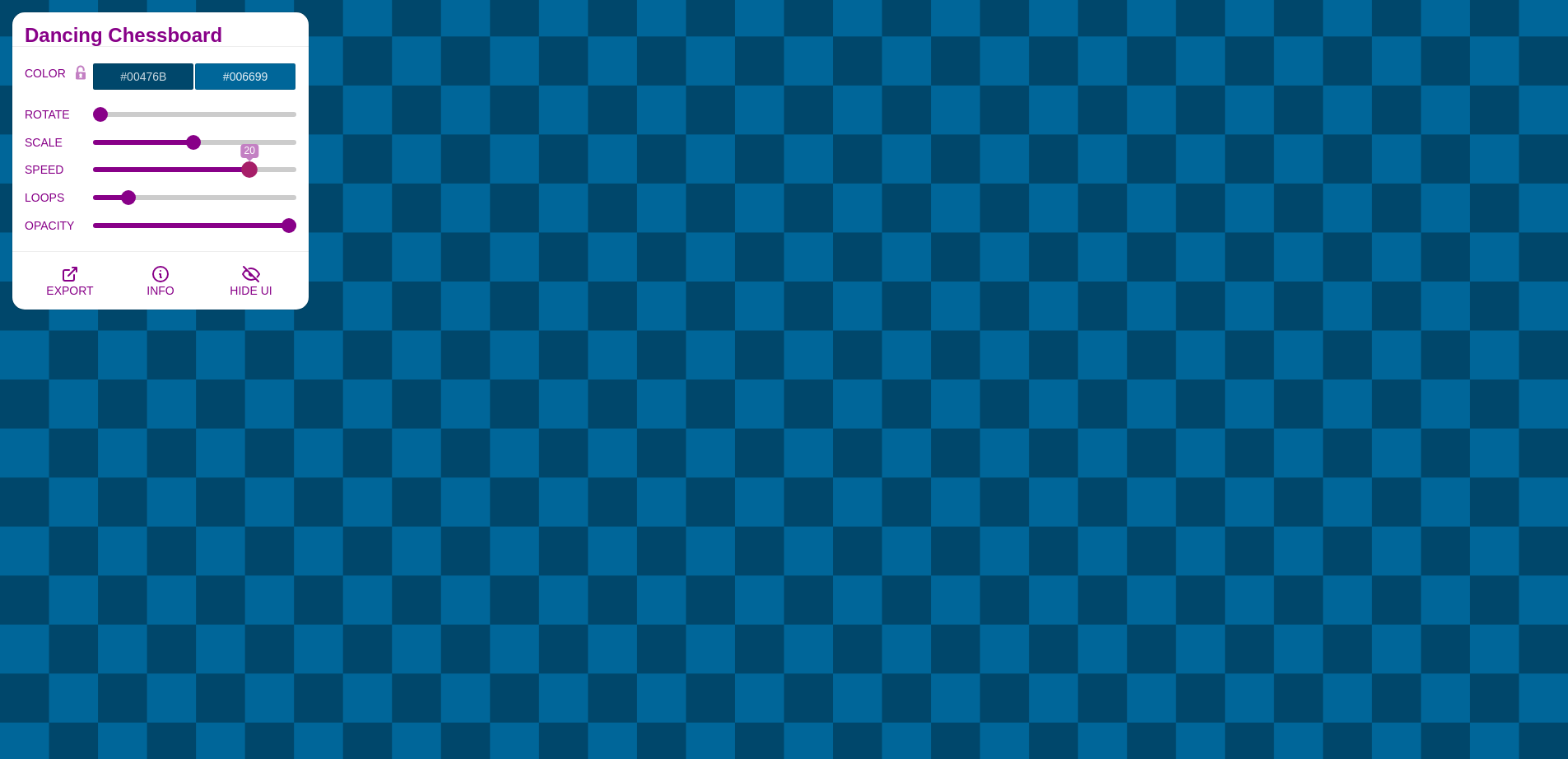
drag, startPoint x: 126, startPoint y: 171, endPoint x: 252, endPoint y: 180, distance: 126.3
click at [252, 172] on input "SPEED" at bounding box center [195, 170] width 204 height 7
drag, startPoint x: 249, startPoint y: 171, endPoint x: 118, endPoint y: 177, distance: 131.1
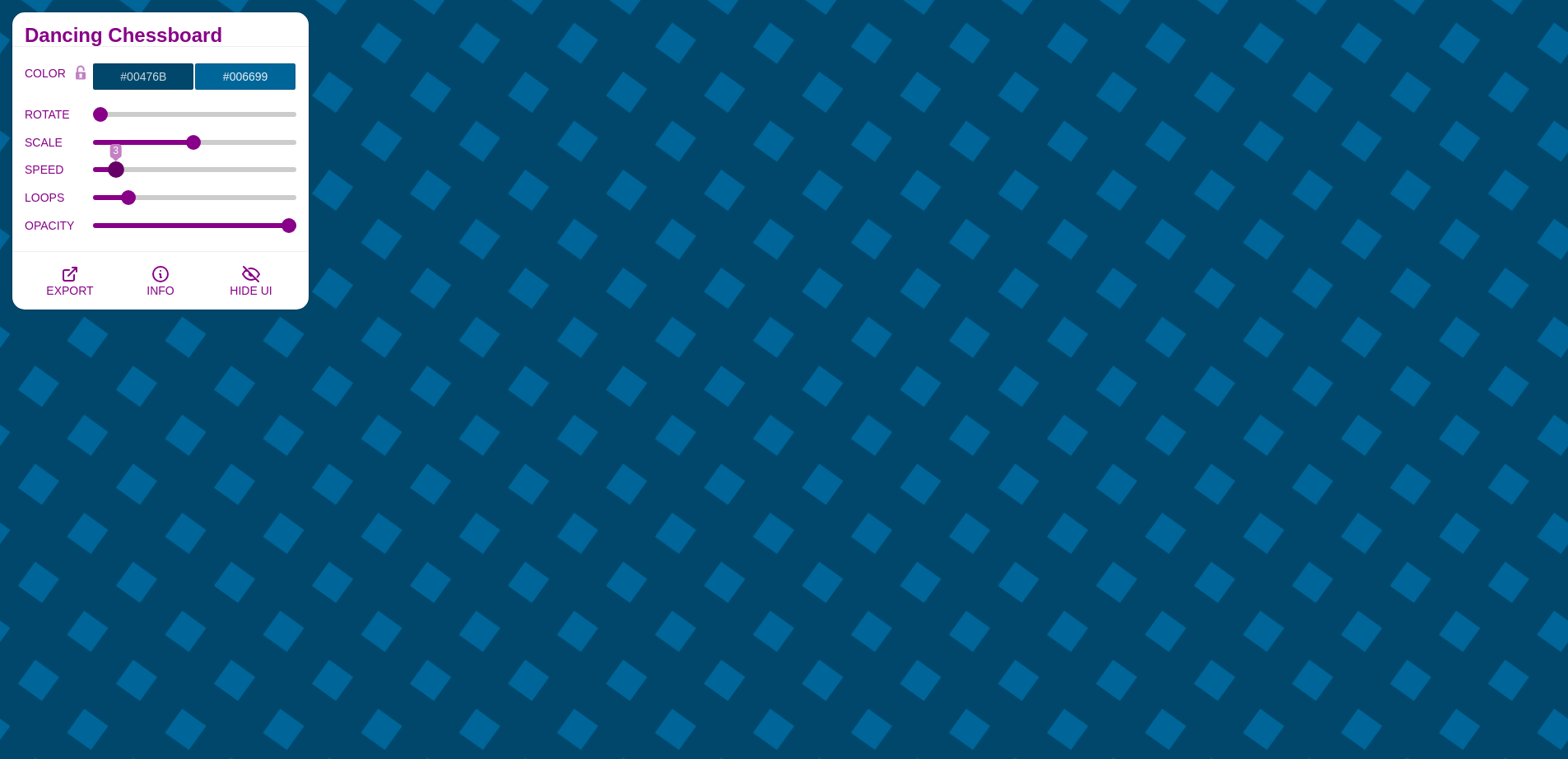
type input "3"
click at [118, 172] on input "SPEED" at bounding box center [195, 170] width 204 height 7
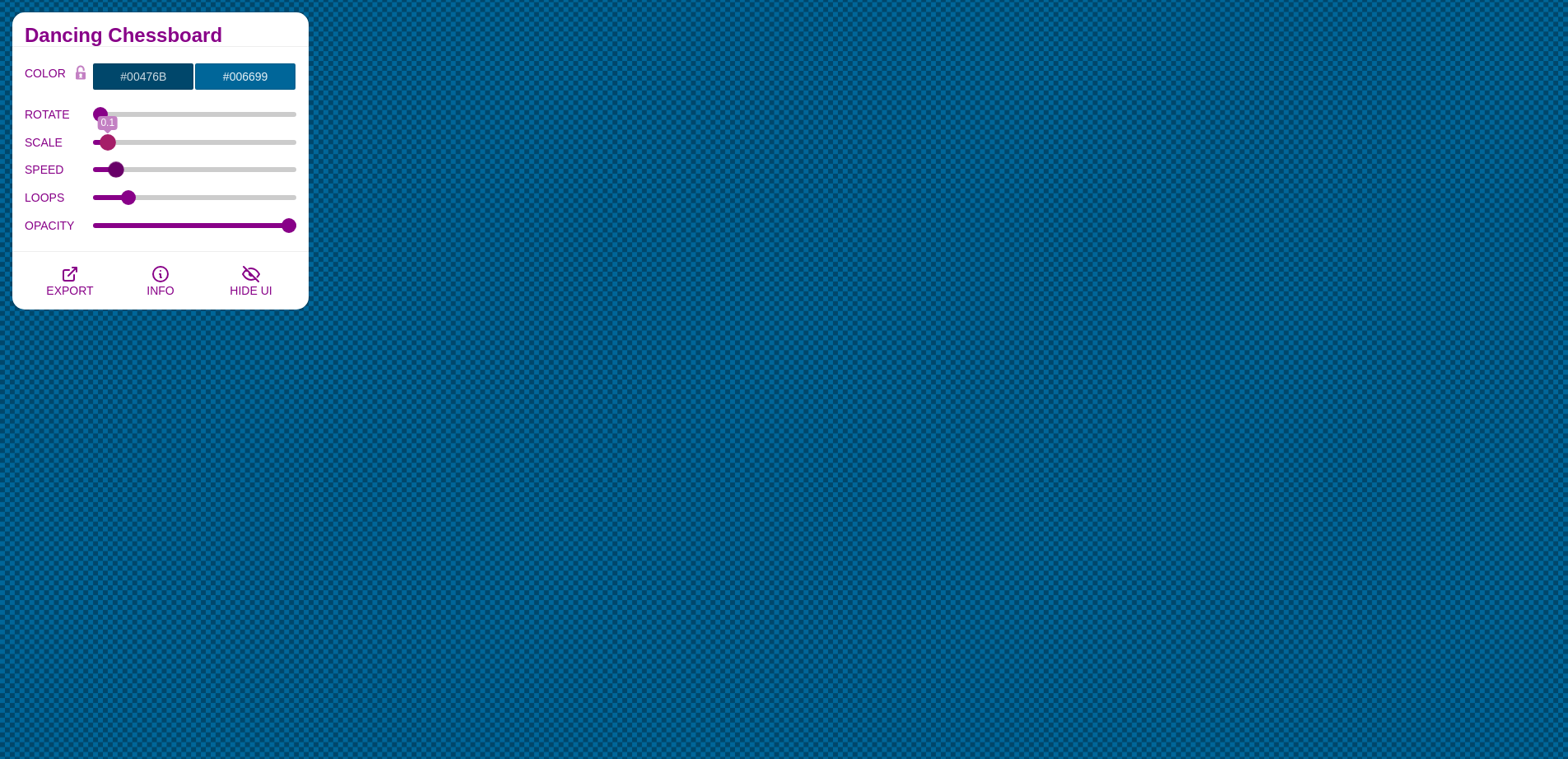
drag, startPoint x: 190, startPoint y: 141, endPoint x: 108, endPoint y: 145, distance: 82.1
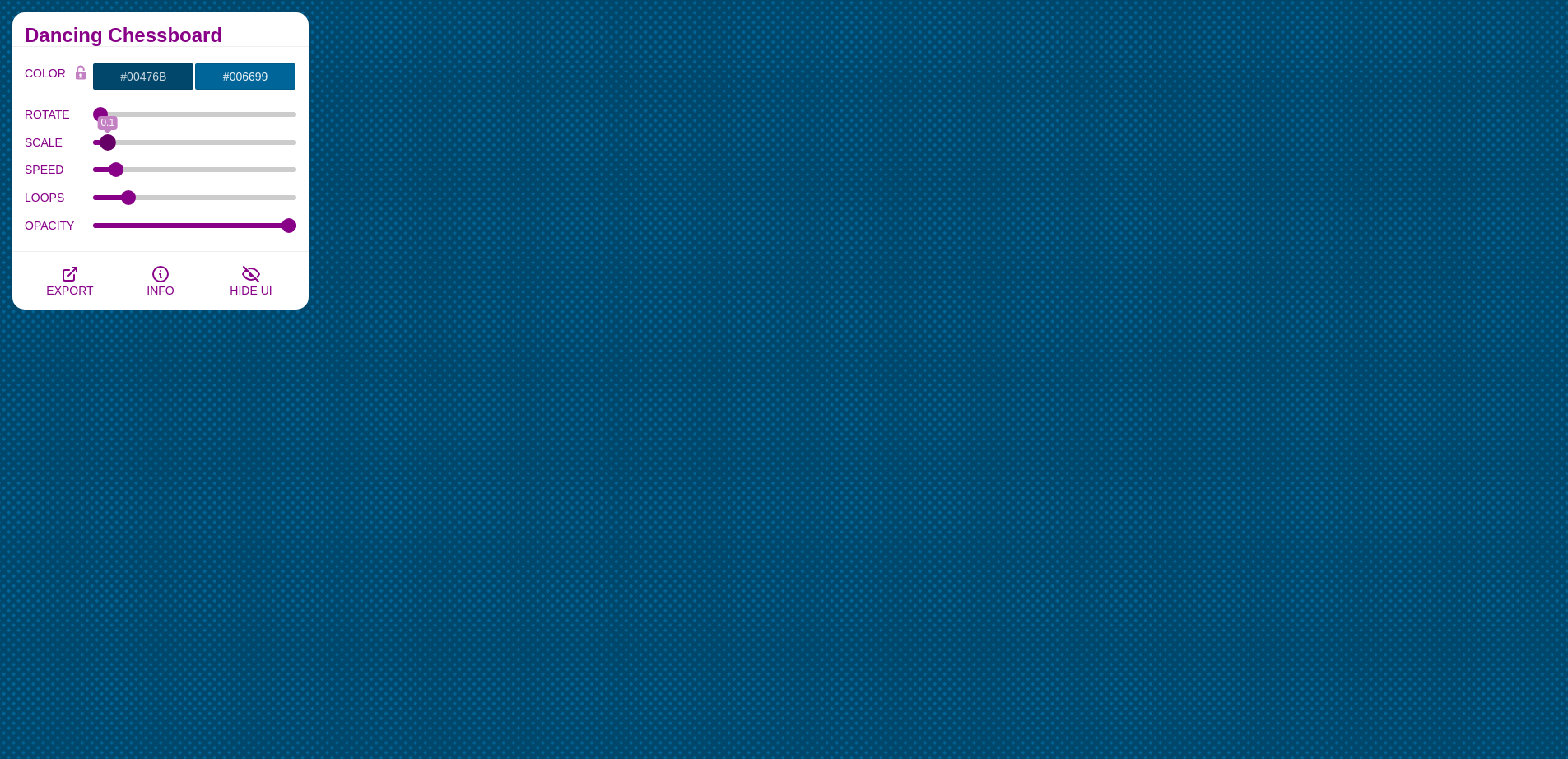
click at [108, 145] on input "SCALE" at bounding box center [195, 142] width 204 height 7
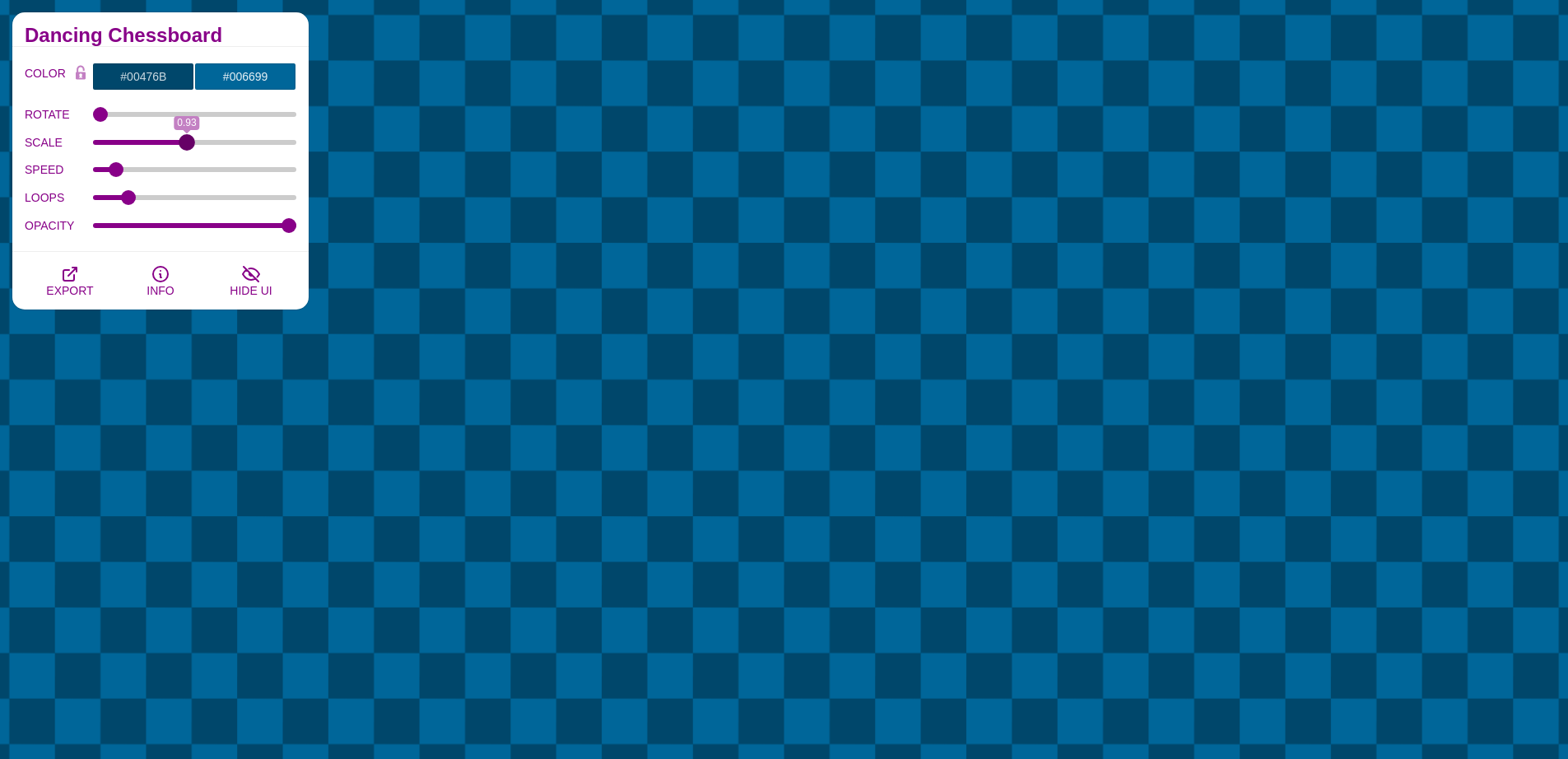
drag, startPoint x: 112, startPoint y: 143, endPoint x: 187, endPoint y: 147, distance: 75.1
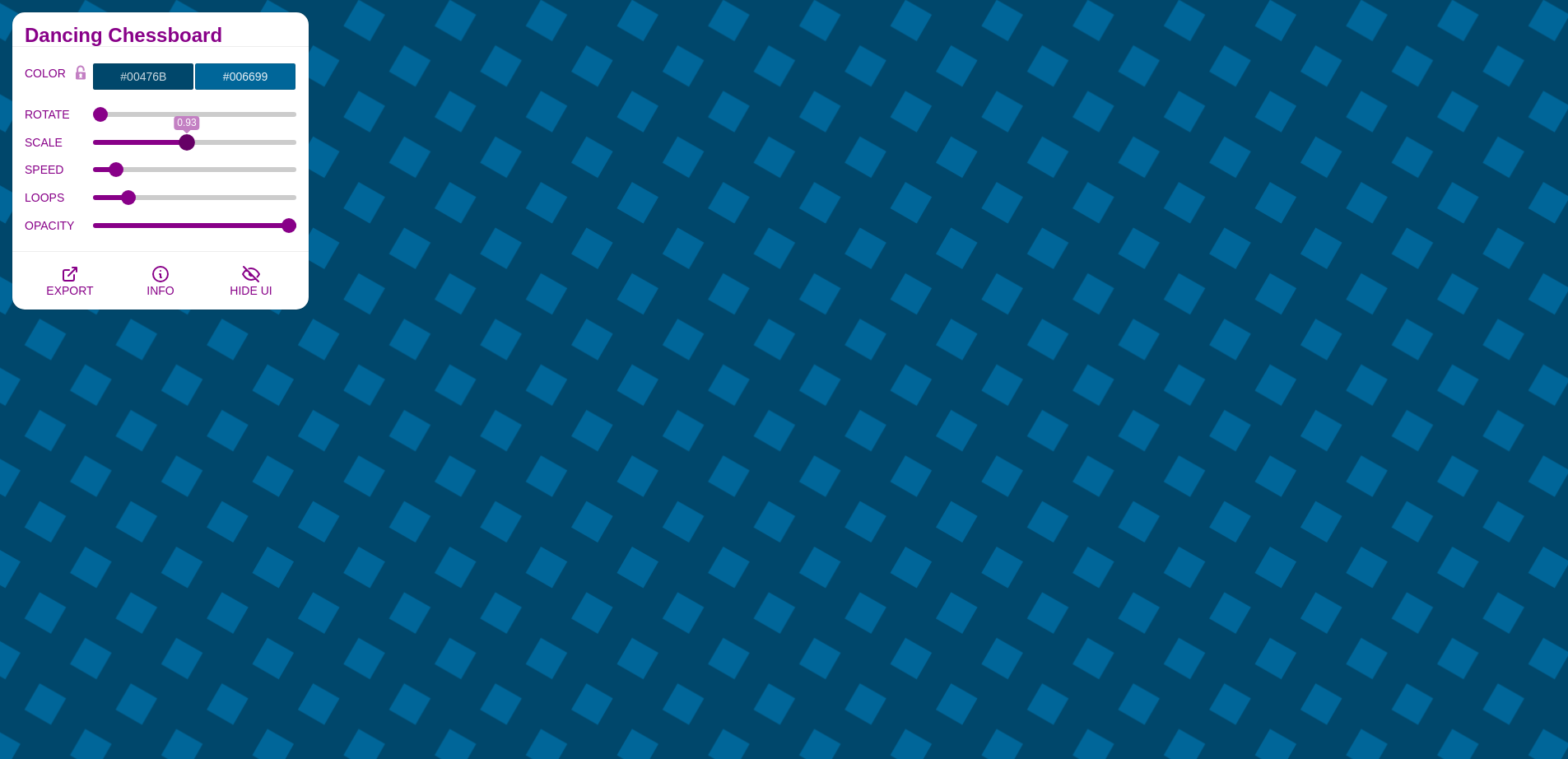
type input "0.93"
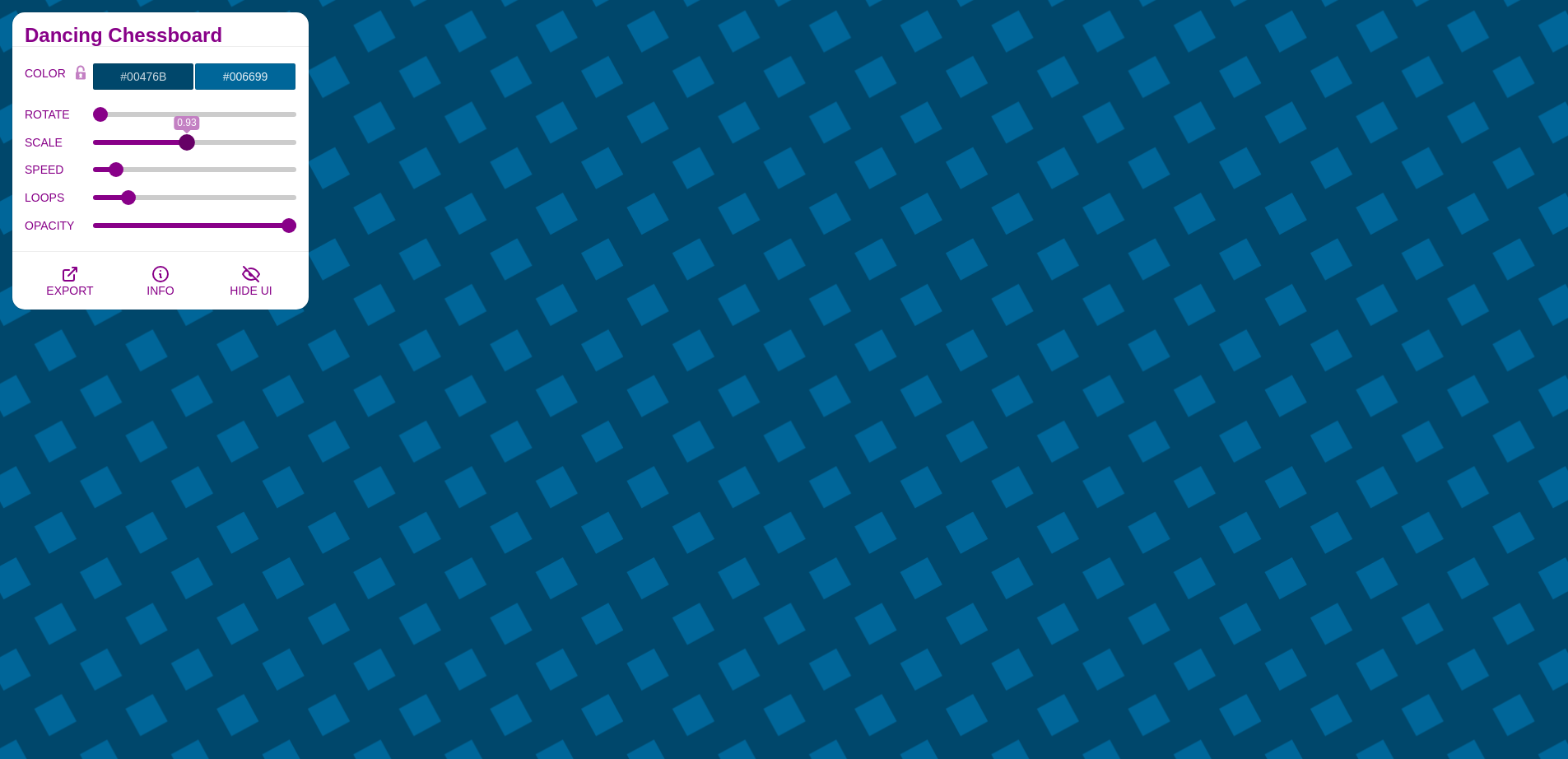
click at [187, 146] on input "SCALE" at bounding box center [195, 142] width 204 height 7
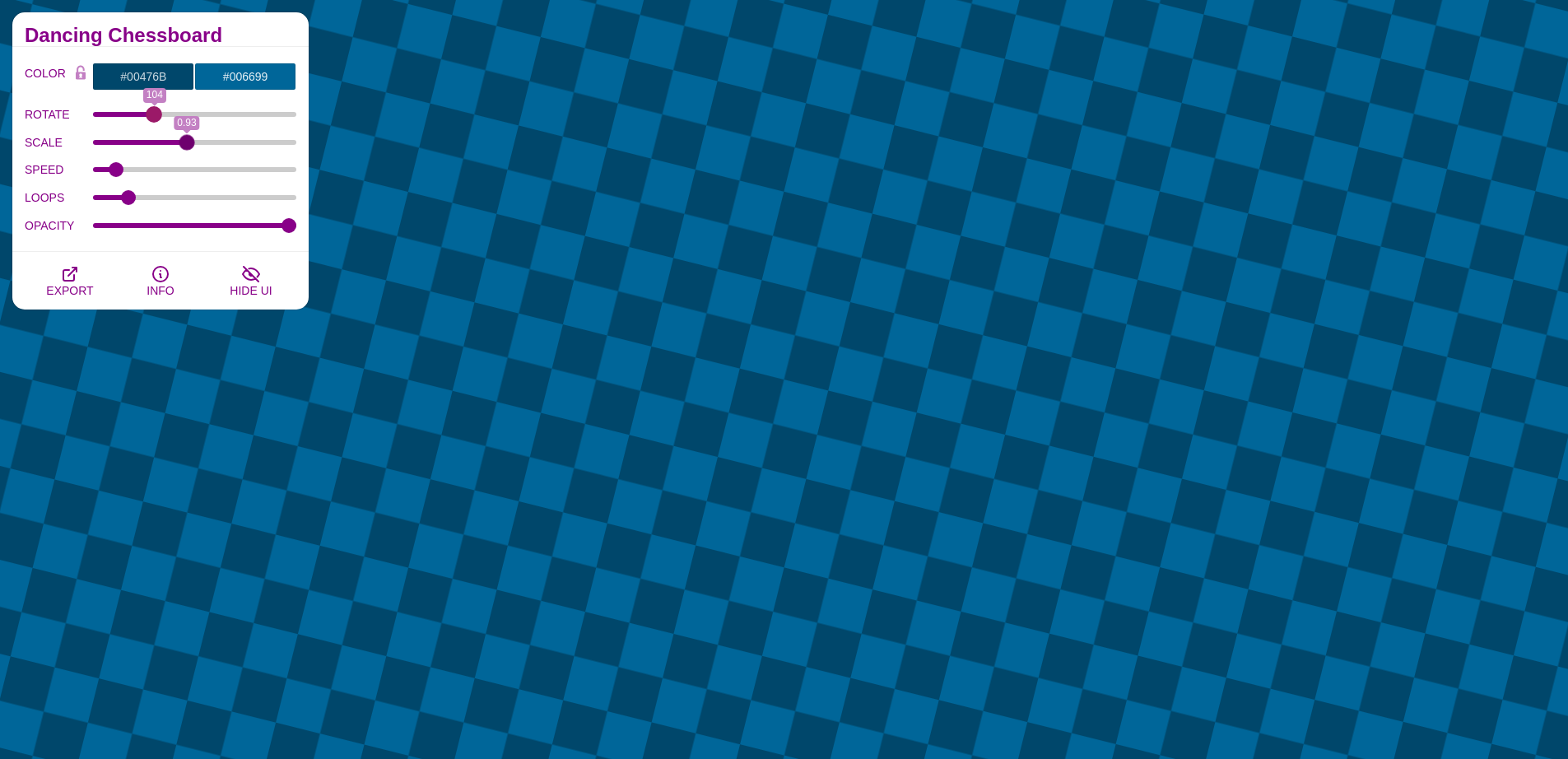
drag, startPoint x: 101, startPoint y: 113, endPoint x: 154, endPoint y: 119, distance: 53.3
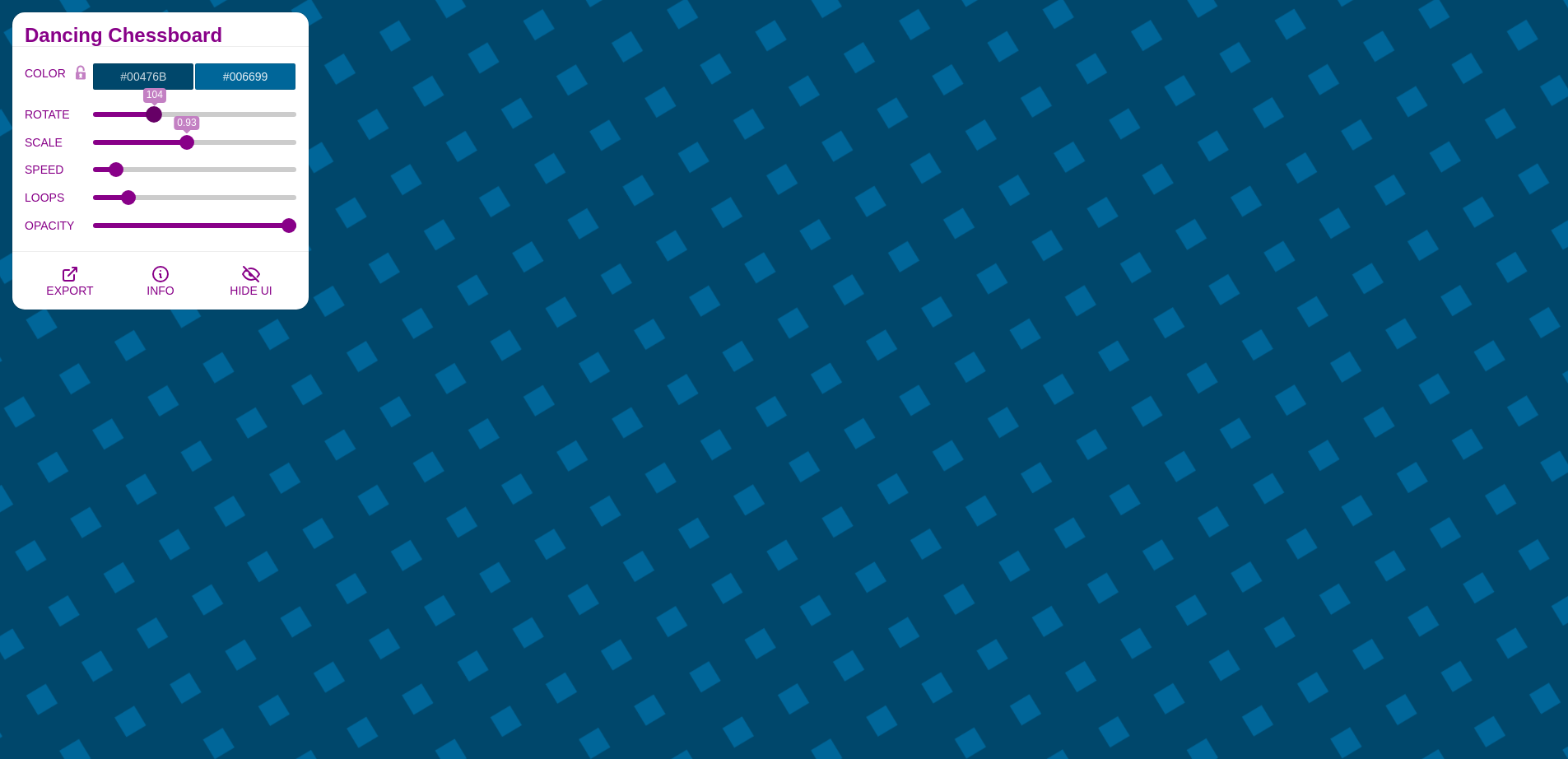
type input "103"
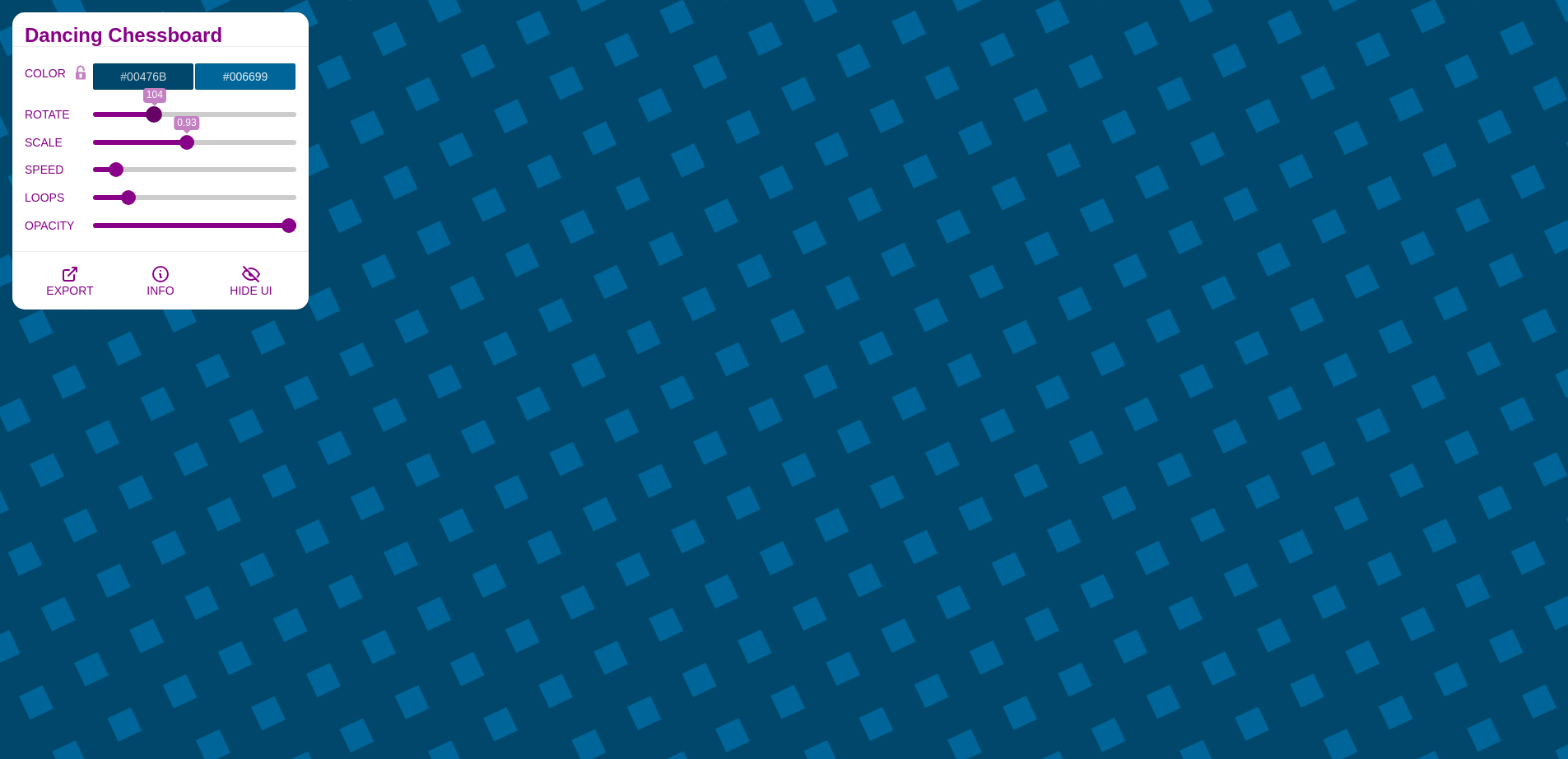
click at [154, 118] on input "ROTATE" at bounding box center [195, 114] width 204 height 7
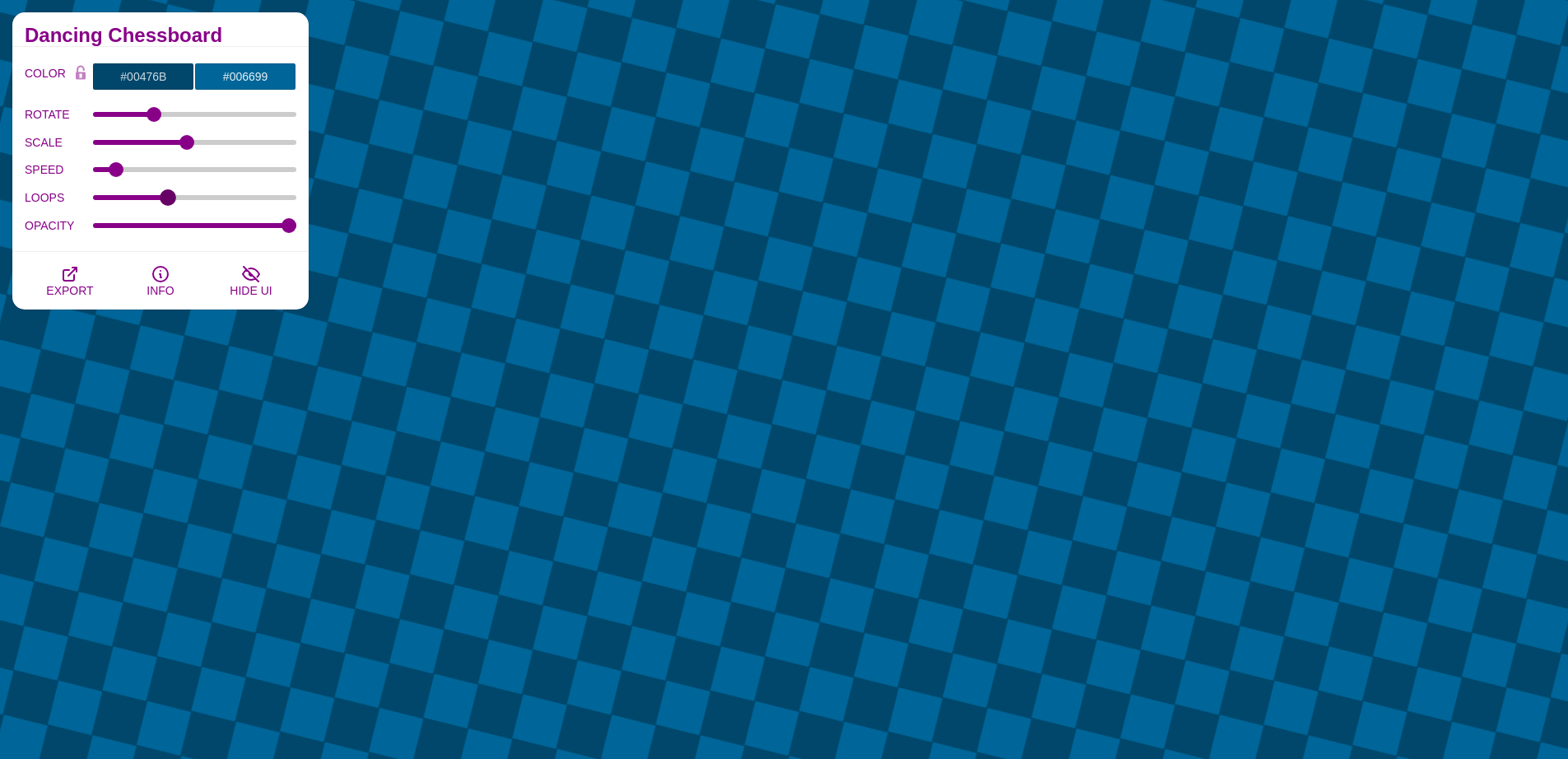
drag, startPoint x: 130, startPoint y: 195, endPoint x: 167, endPoint y: 199, distance: 37.2
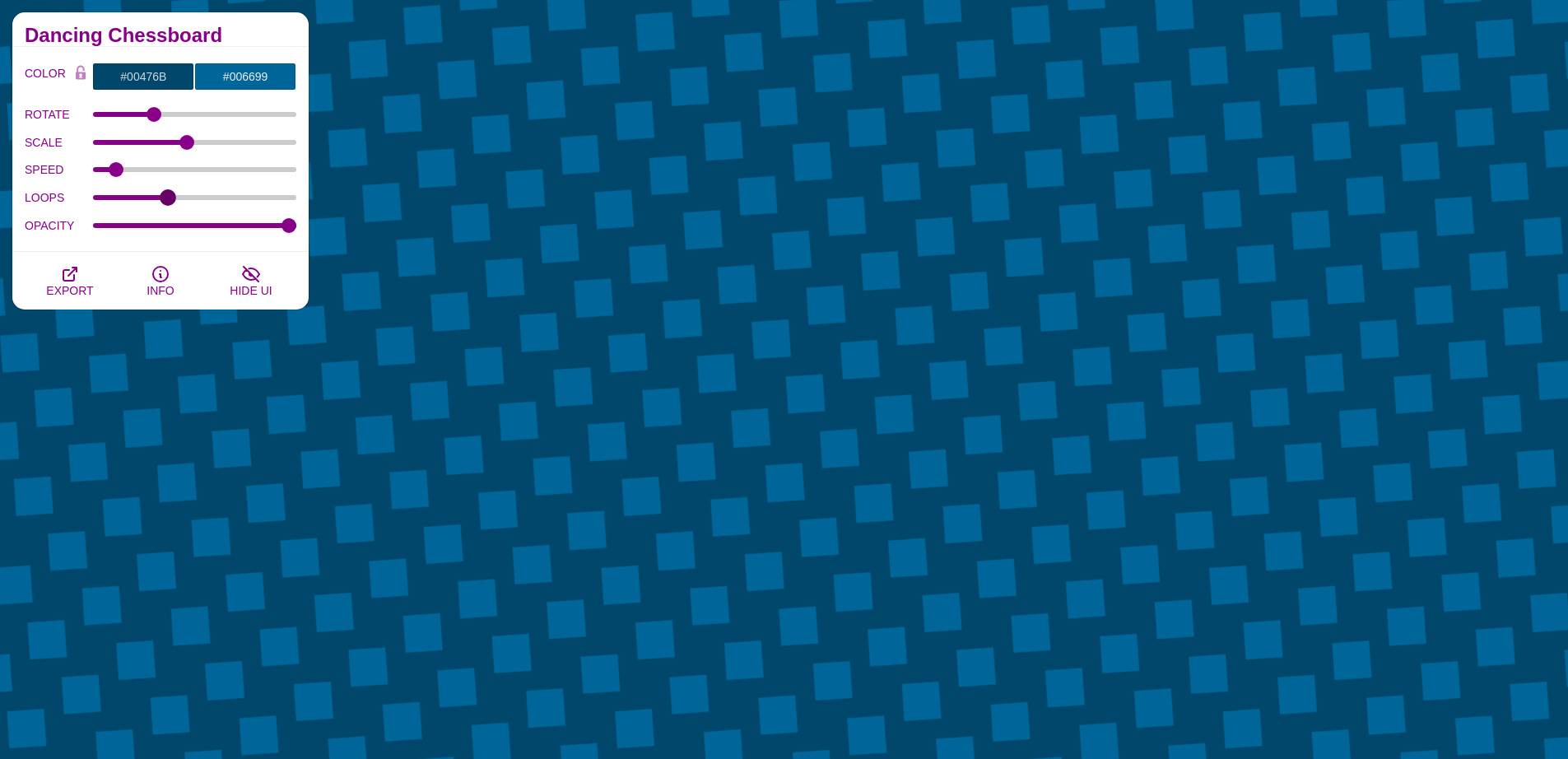
type input "36"
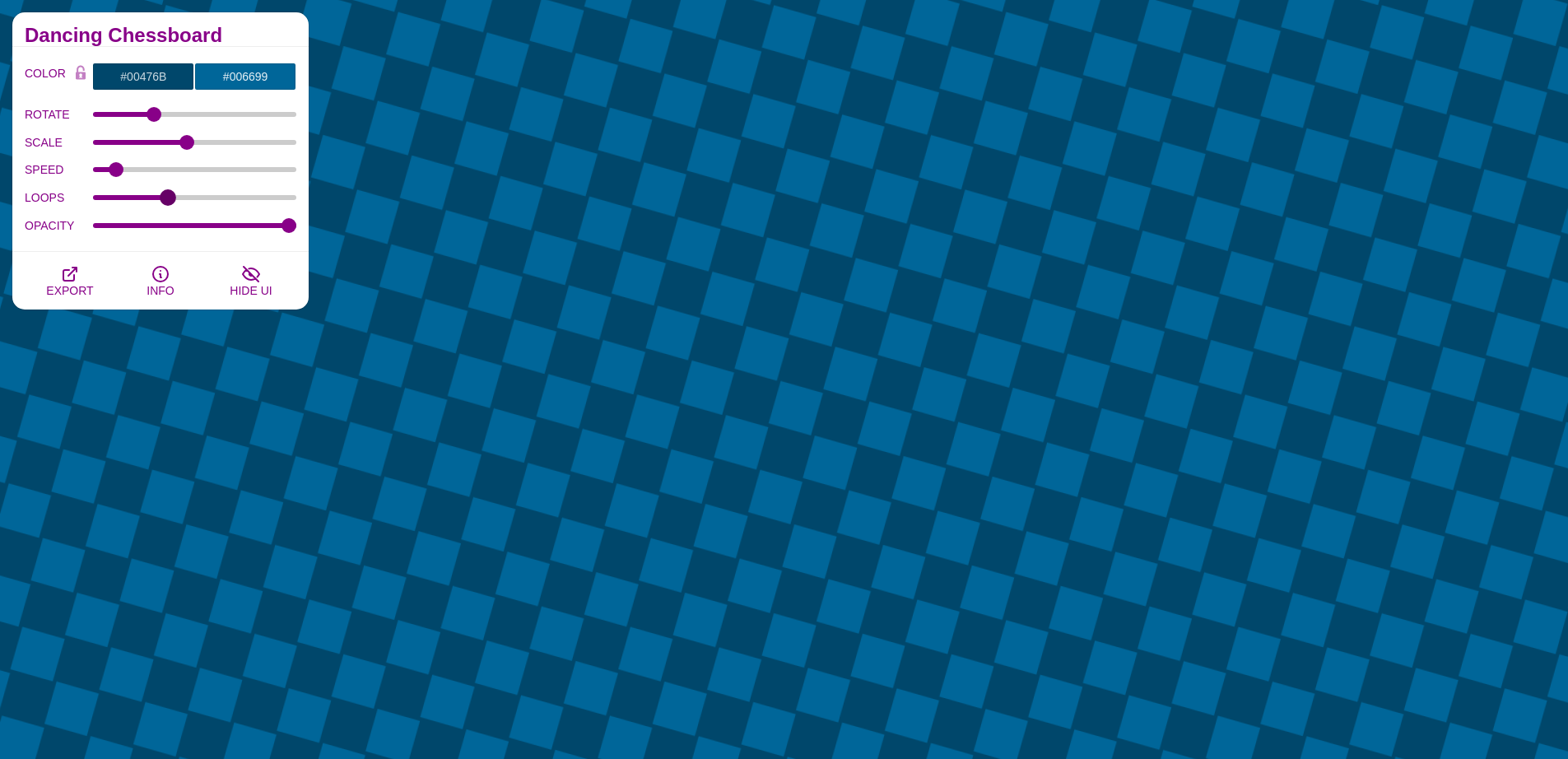
click at [167, 199] on input "LOOPS" at bounding box center [195, 198] width 204 height 7
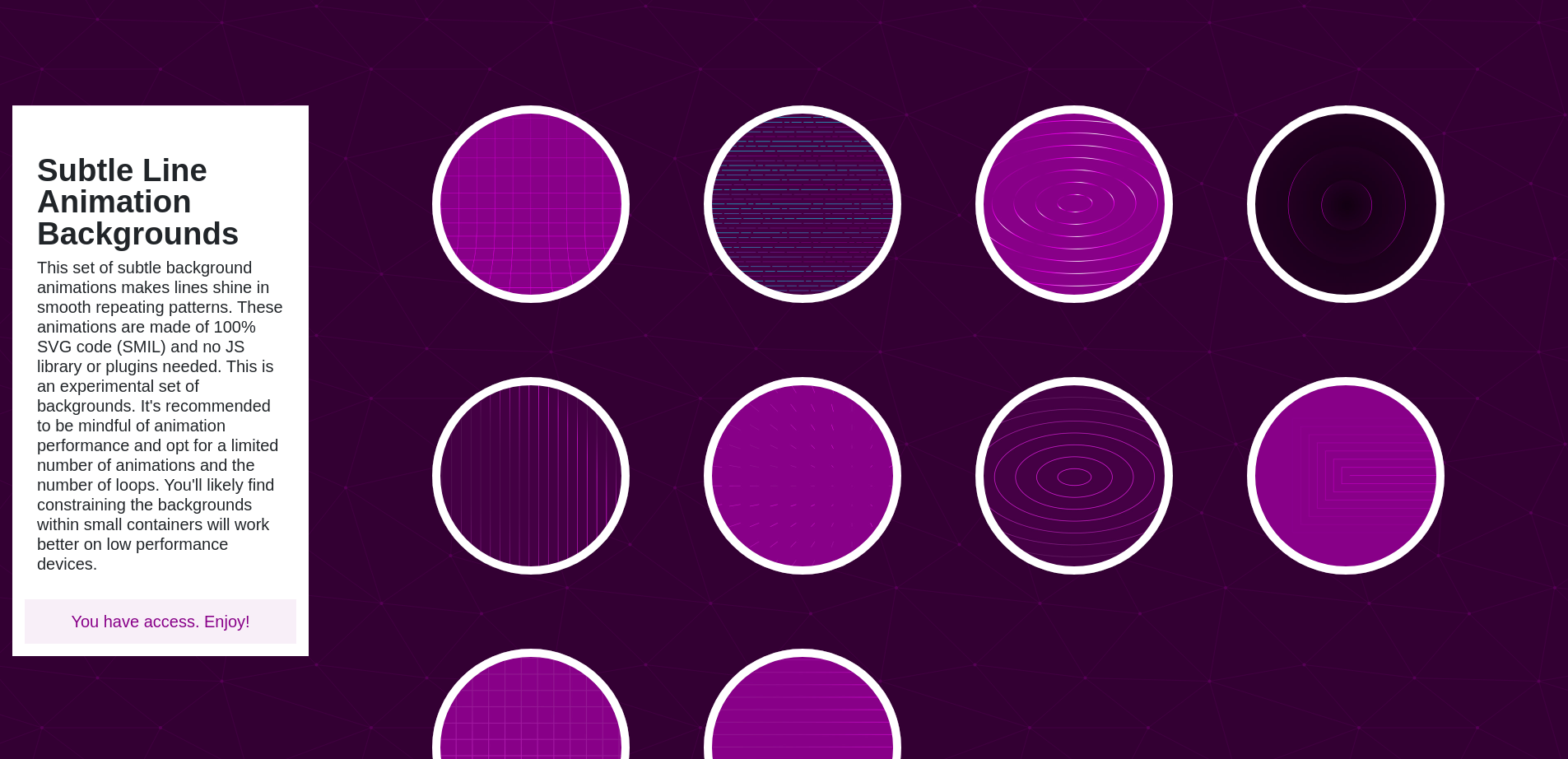
scroll to position [29, 0]
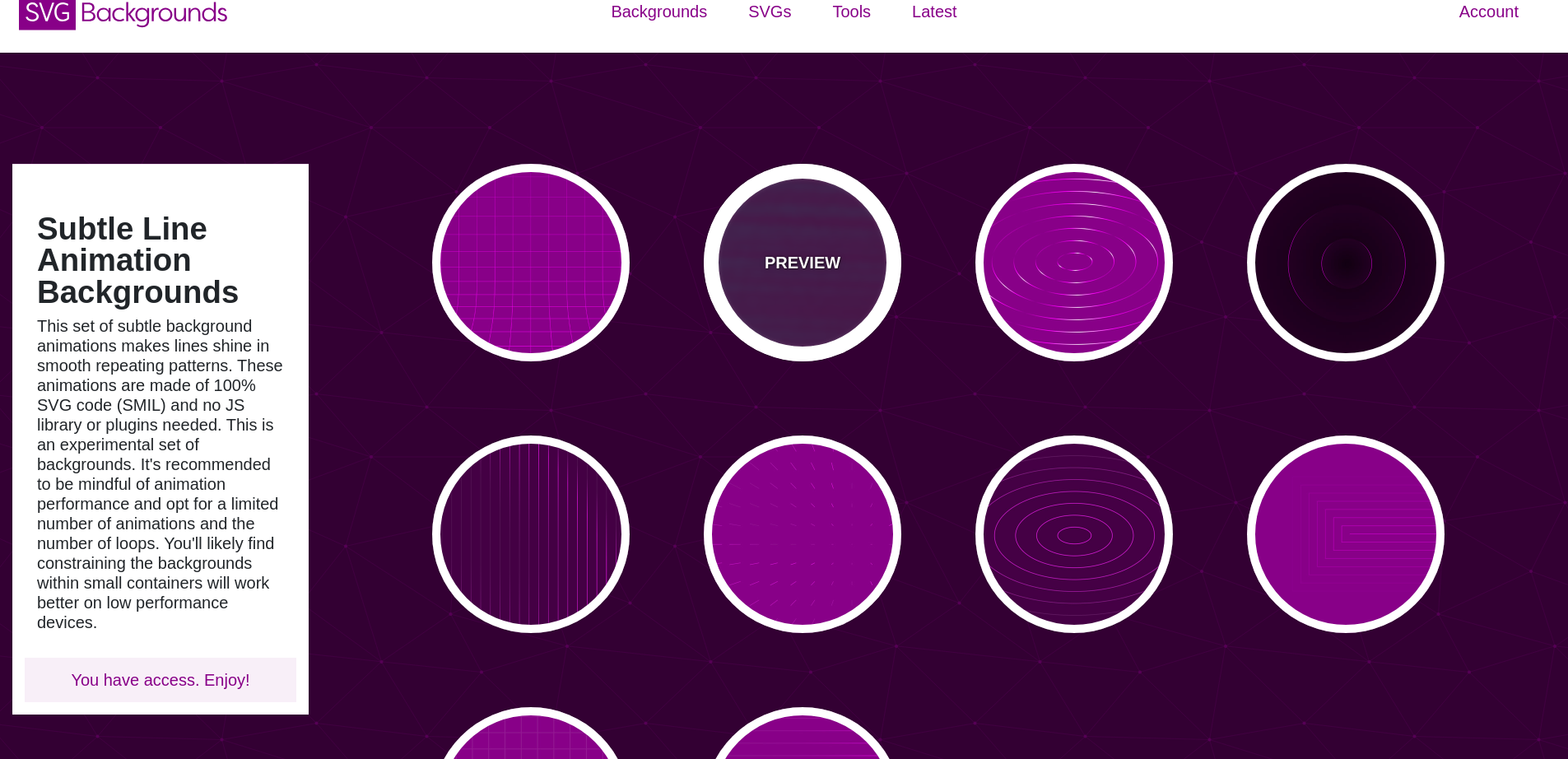
click at [794, 258] on p "PREVIEW" at bounding box center [803, 262] width 76 height 24
type input "#440044"
type input "#00FFFF"
type input "#FF0000"
type input "#880088"
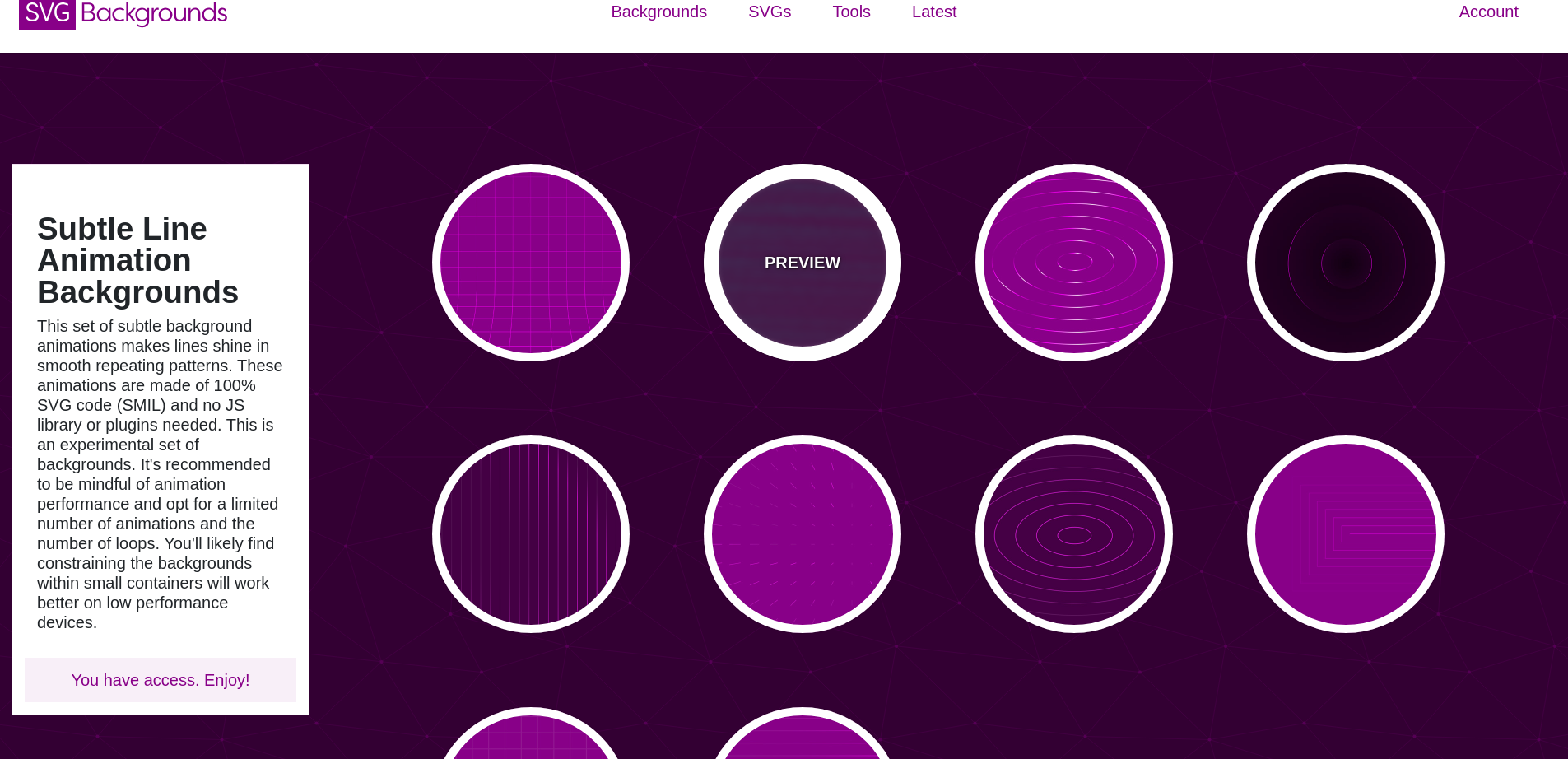
type input "15"
type input "999"
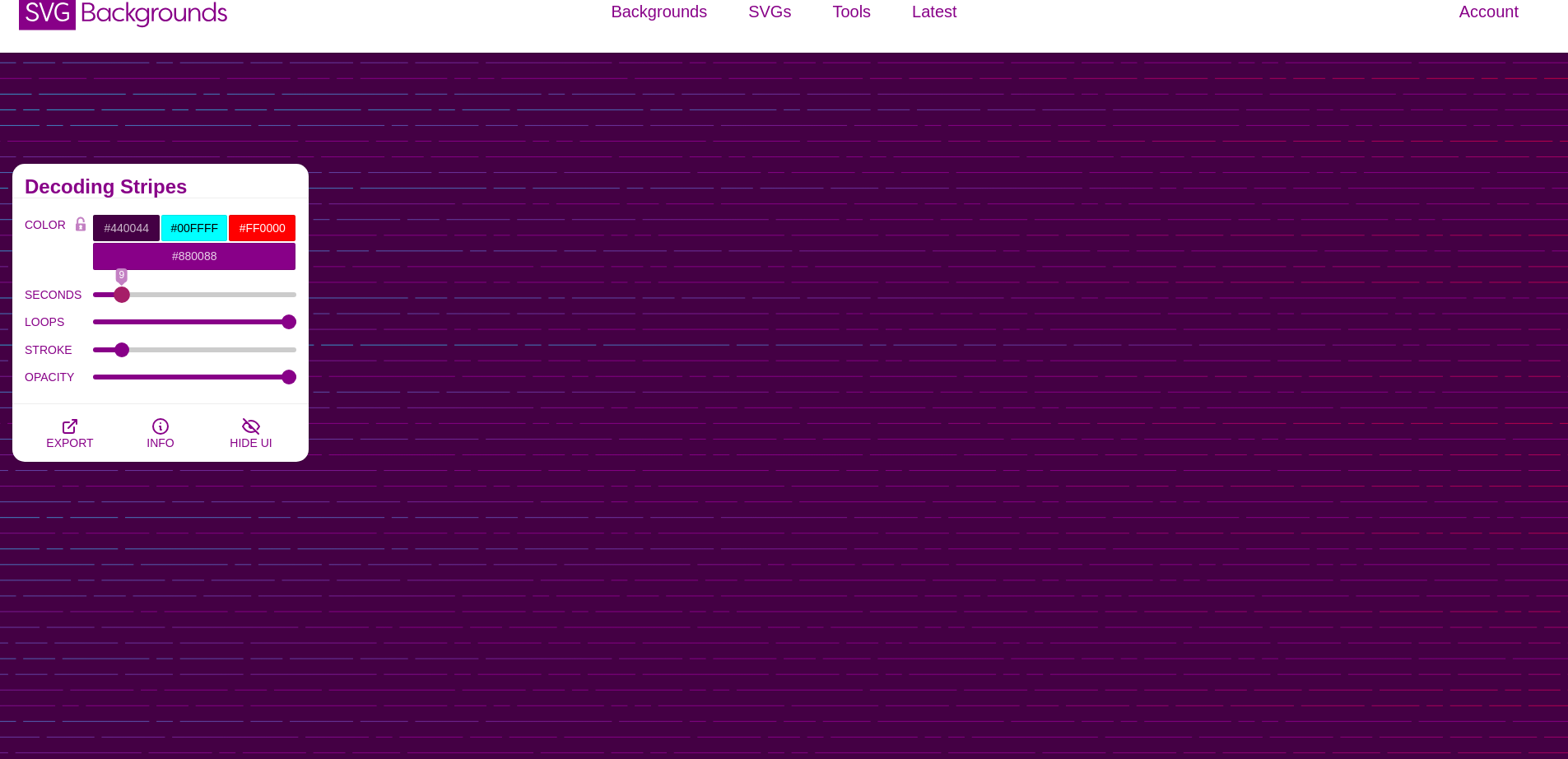
drag, startPoint x: 153, startPoint y: 296, endPoint x: 122, endPoint y: 293, distance: 31.1
type input "9"
click at [122, 293] on input "SECONDS" at bounding box center [195, 295] width 204 height 7
drag, startPoint x: 122, startPoint y: 351, endPoint x: 143, endPoint y: 351, distance: 21.0
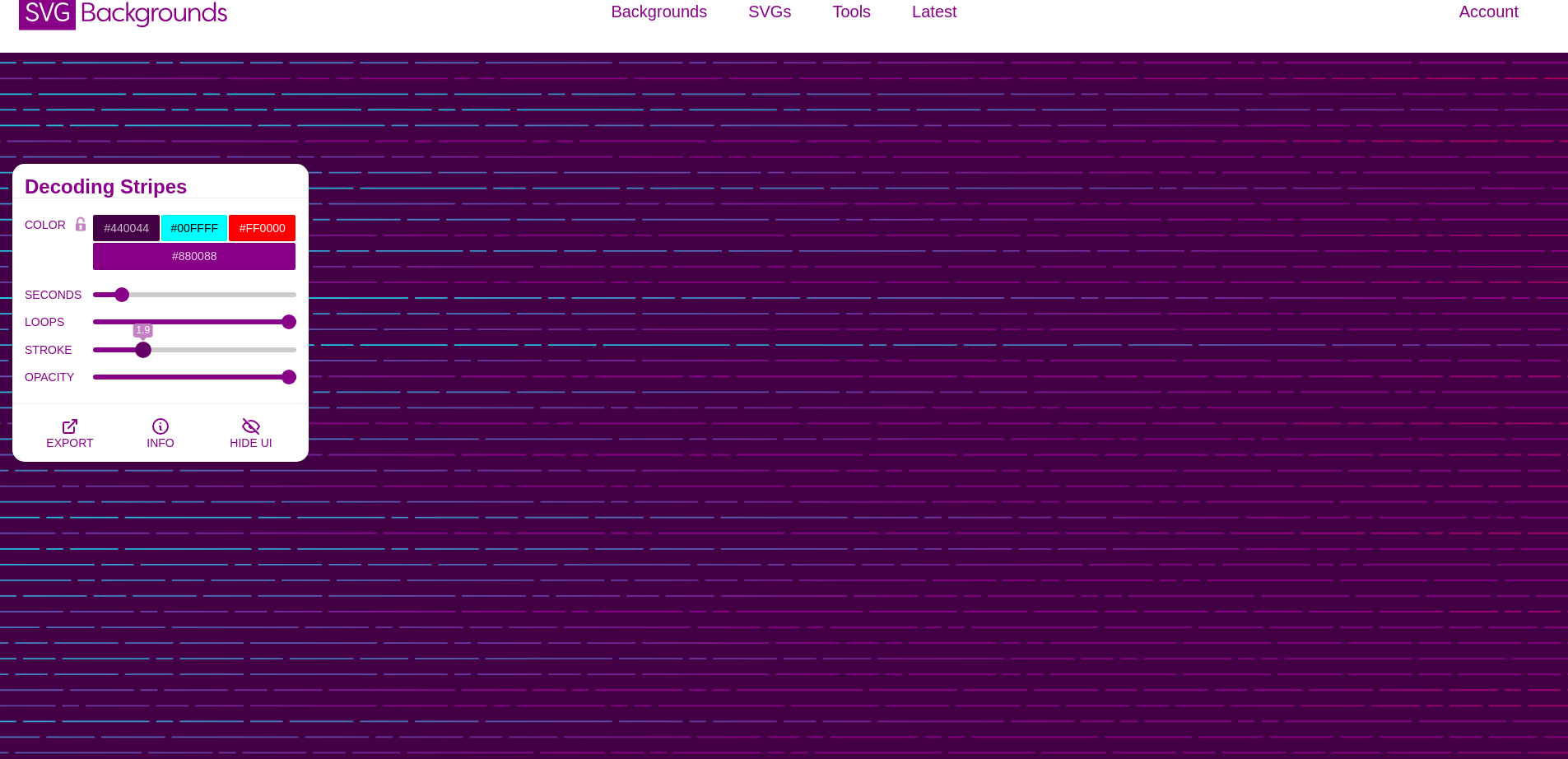
type input "1.9"
click at [143, 351] on input "STROKE" at bounding box center [195, 350] width 204 height 7
drag, startPoint x: 290, startPoint y: 379, endPoint x: 246, endPoint y: 374, distance: 44.3
type input "0.77"
click at [246, 374] on input "OPACITY" at bounding box center [195, 377] width 204 height 7
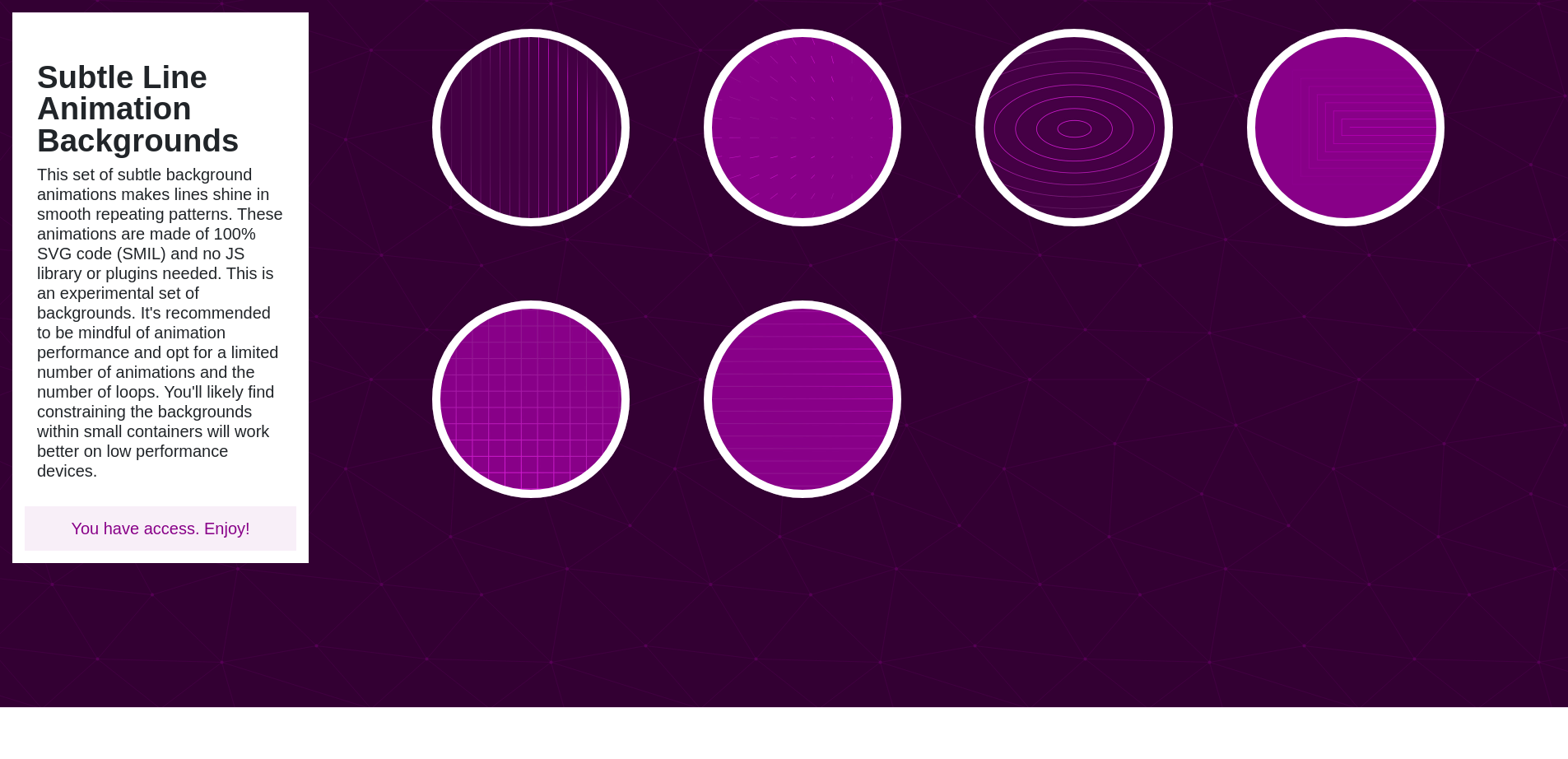
scroll to position [342, 0]
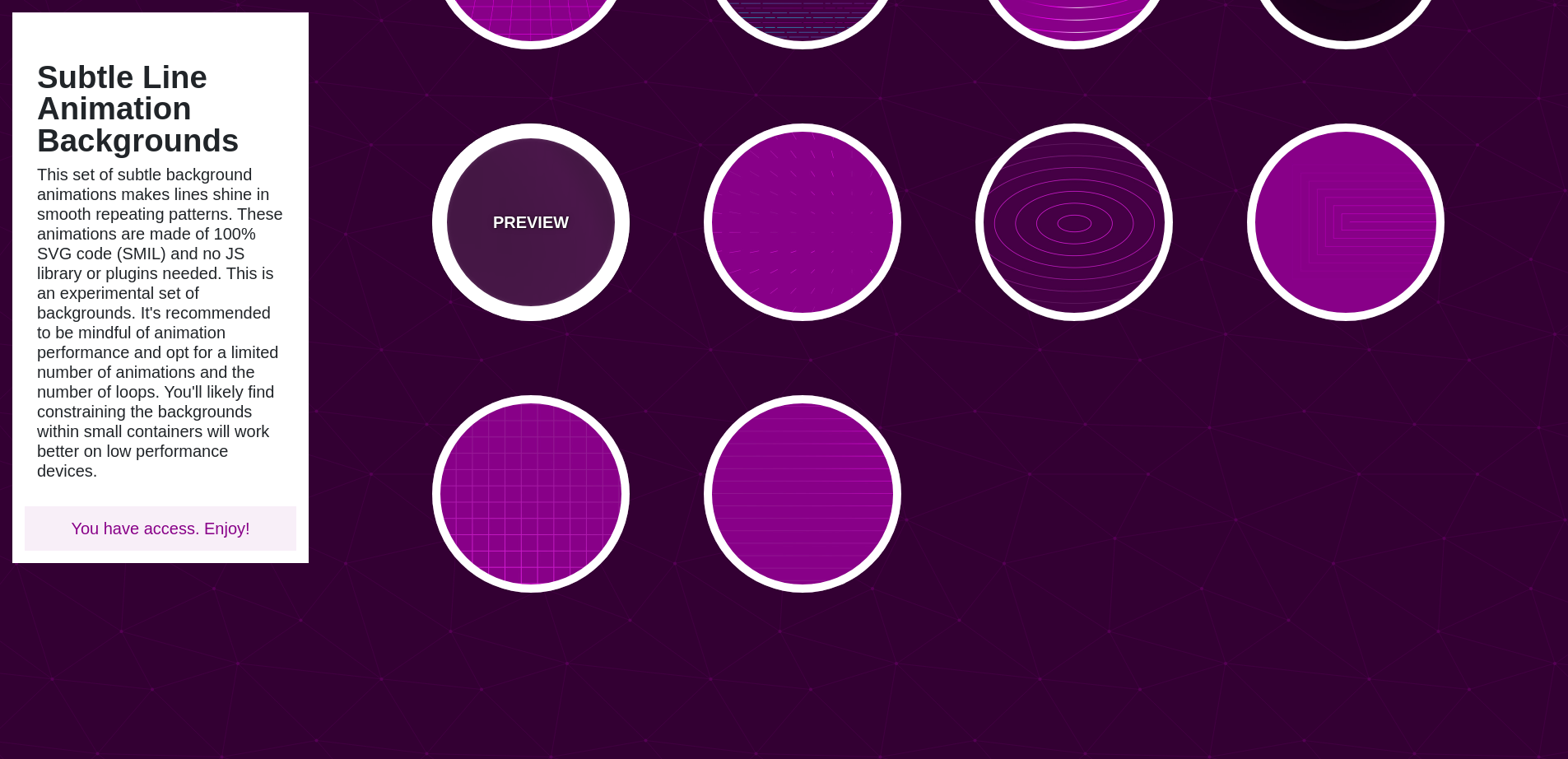
click at [587, 254] on div "PREVIEW" at bounding box center [531, 222] width 198 height 198
type input "#440044"
type input "#FF00FF"
type input "20"
type input "999"
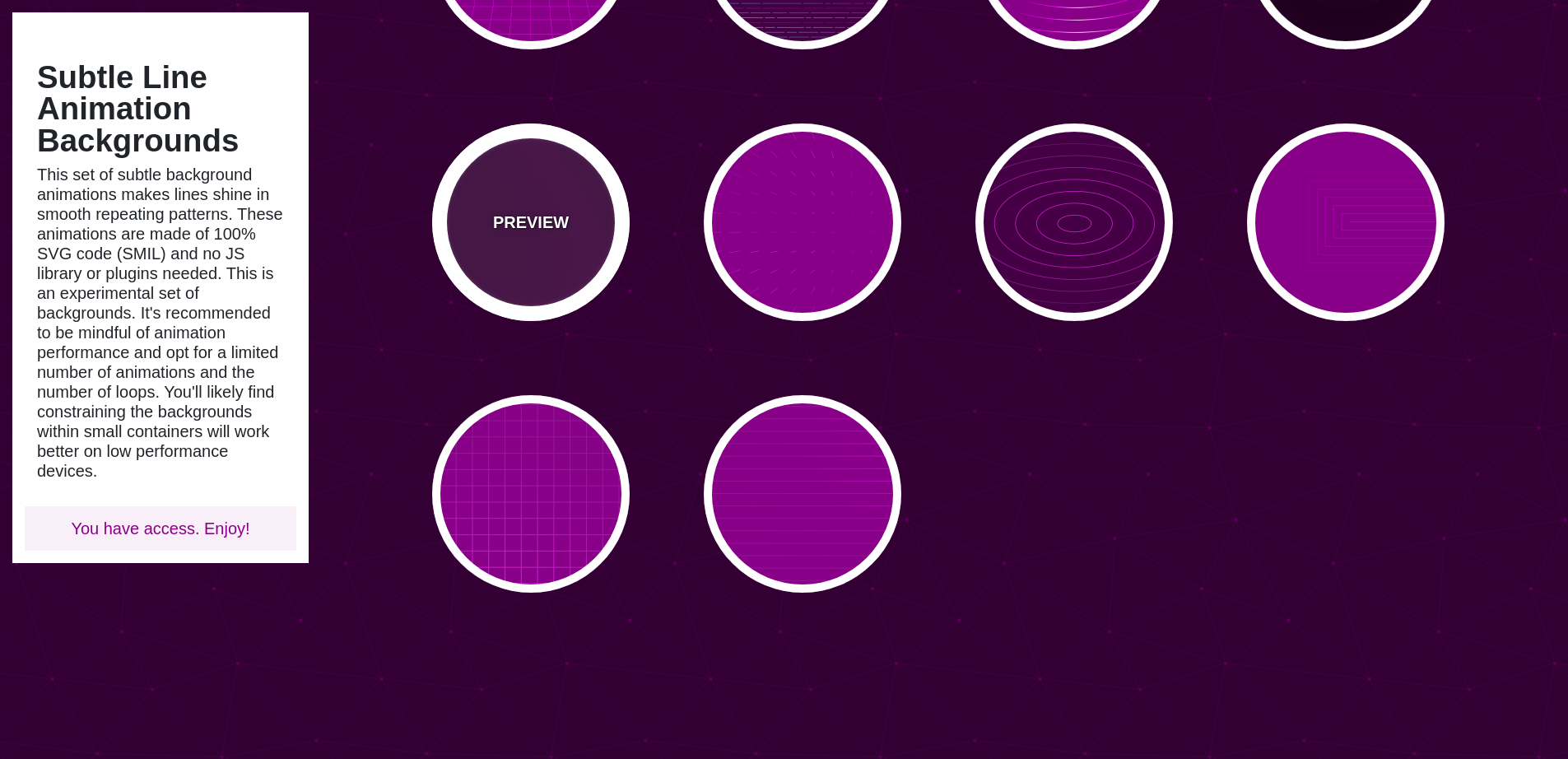
type input "0.1"
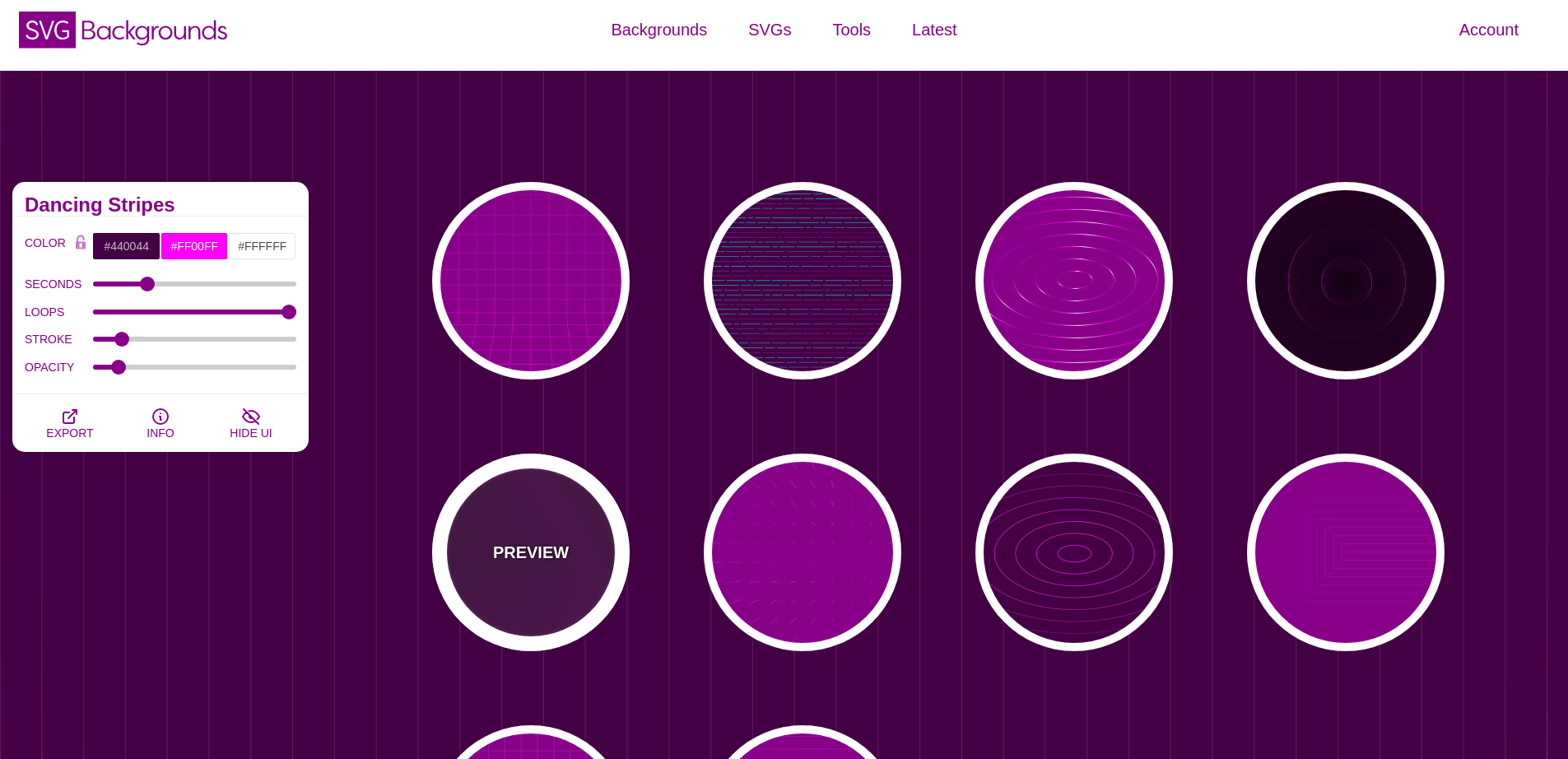
scroll to position [0, 0]
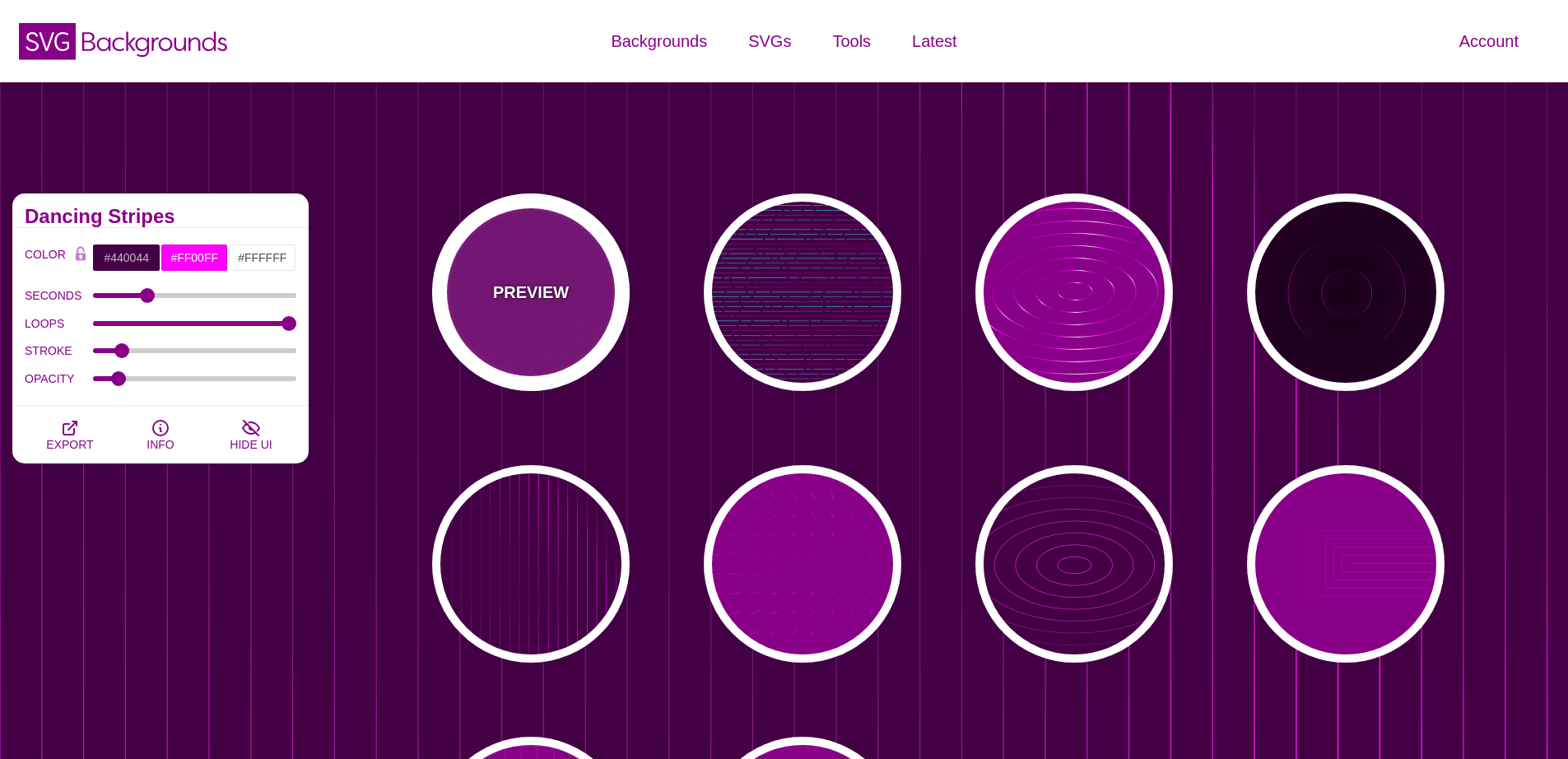
click at [529, 291] on p "PREVIEW" at bounding box center [531, 292] width 76 height 24
type input "#880088"
type input "#FFFFFF"
type input "0"
type input "5"
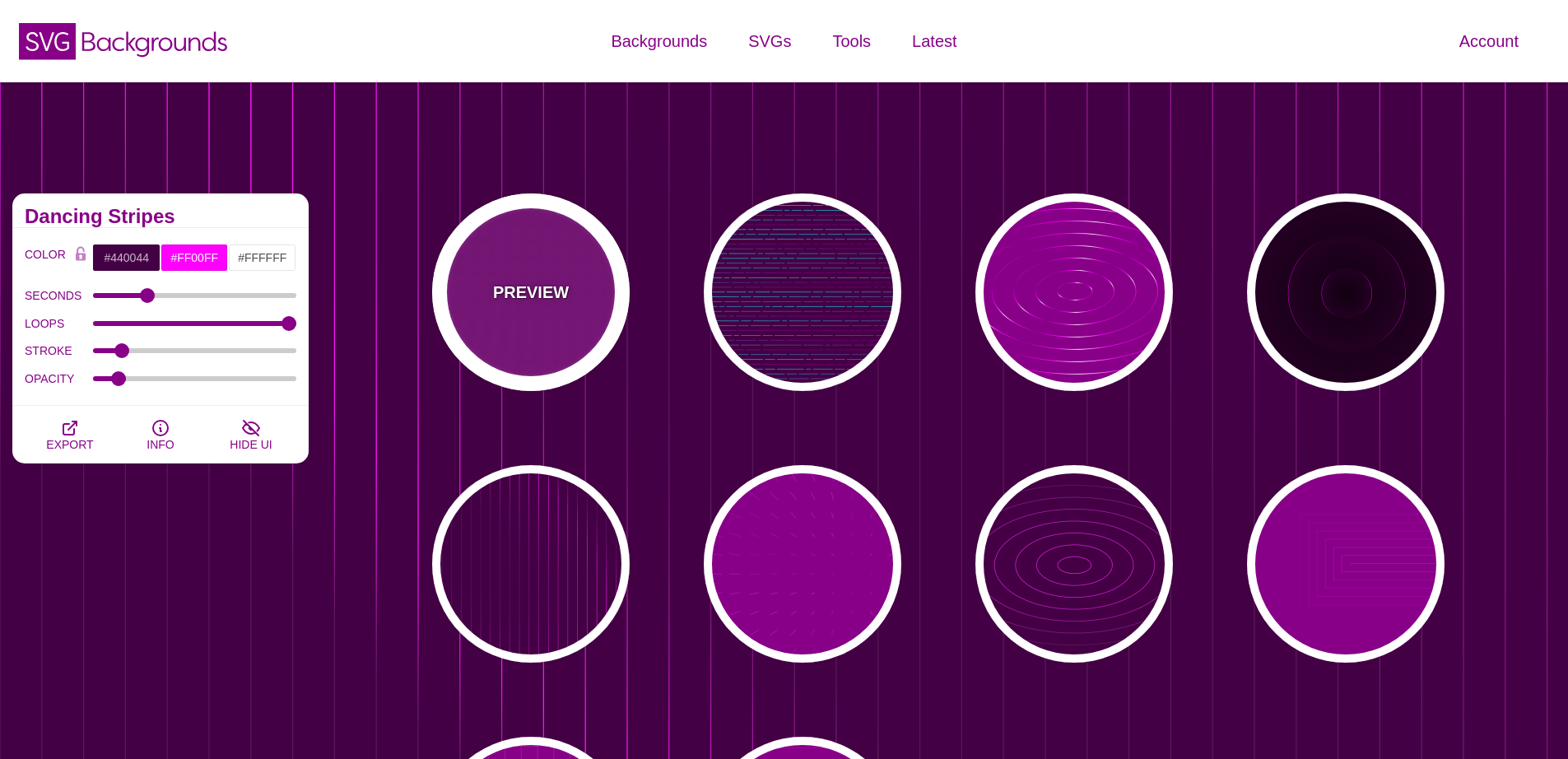
type input "999"
type input "0"
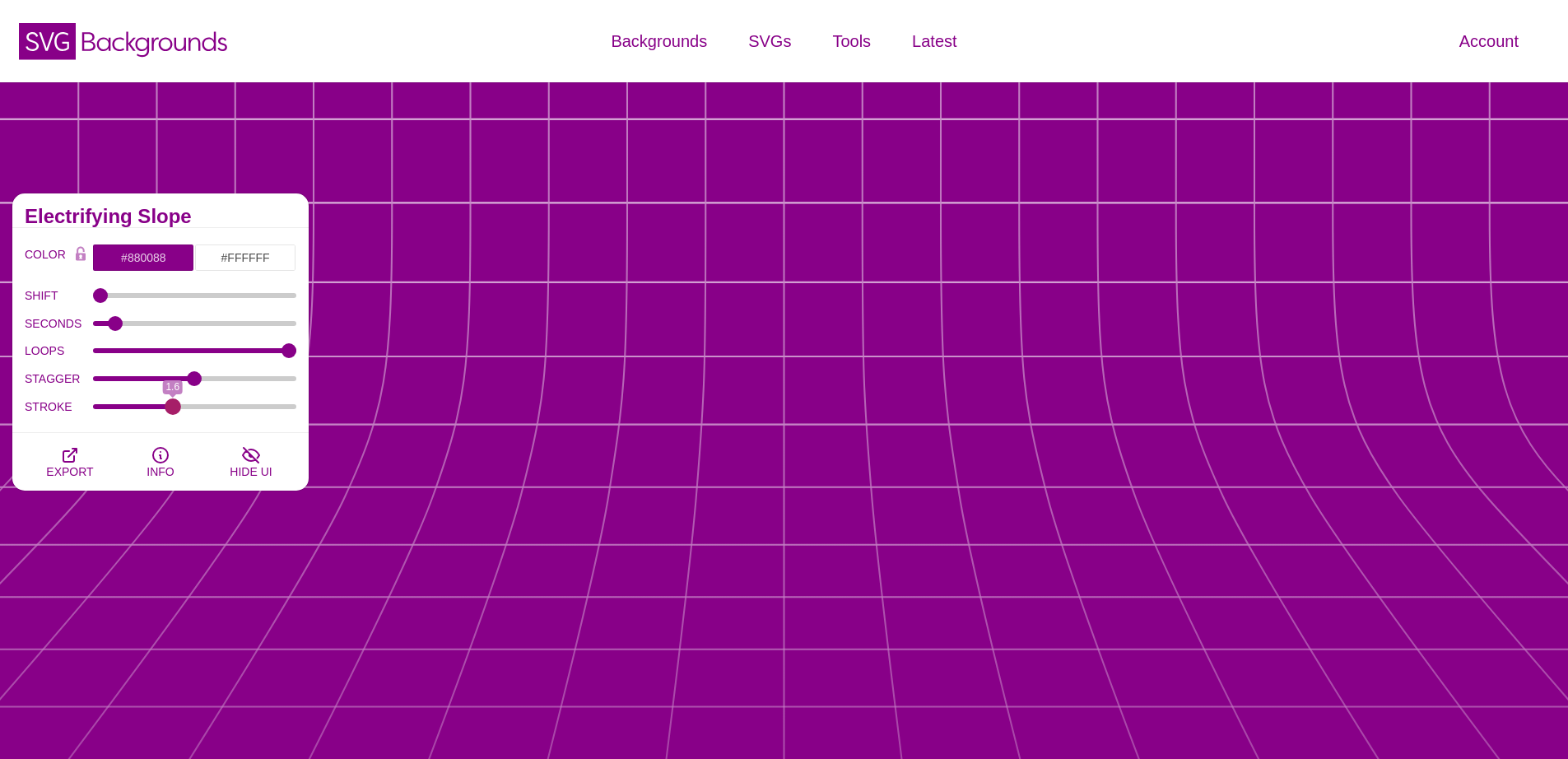
drag, startPoint x: 147, startPoint y: 406, endPoint x: 172, endPoint y: 407, distance: 25.0
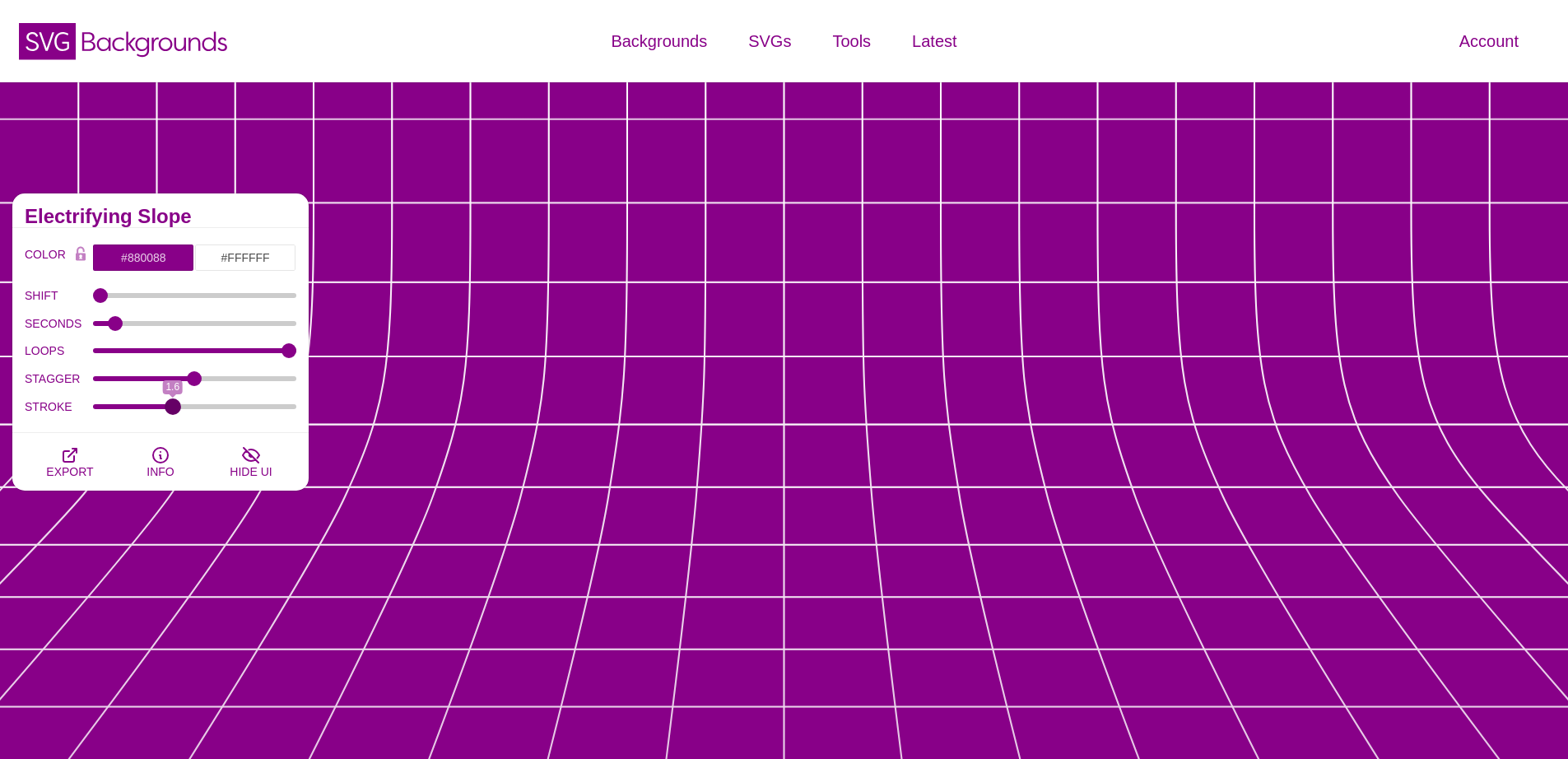
type input "1.6"
click at [173, 407] on input "STROKE" at bounding box center [195, 406] width 204 height 7
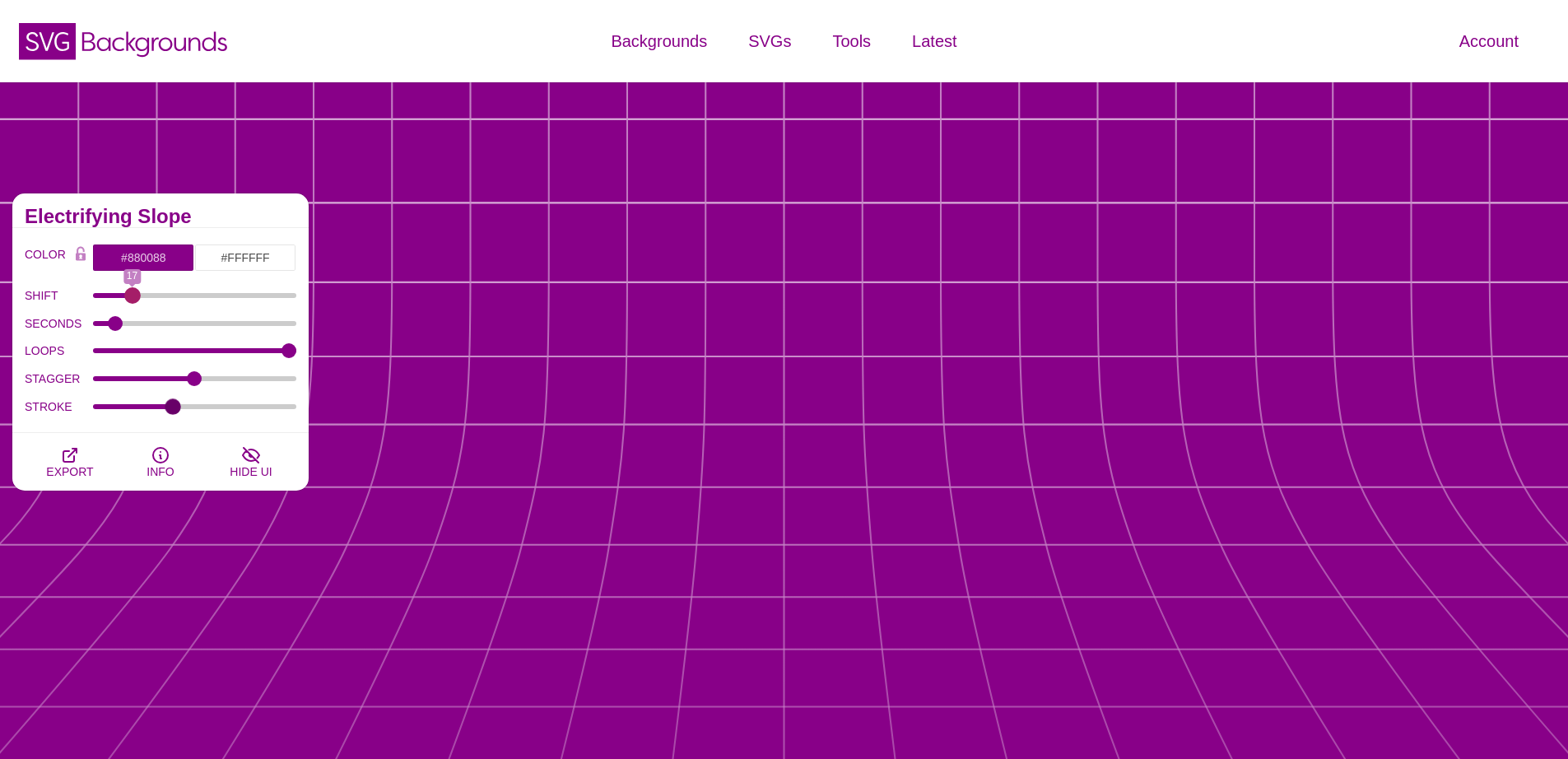
drag, startPoint x: 109, startPoint y: 294, endPoint x: 133, endPoint y: 304, distance: 26.0
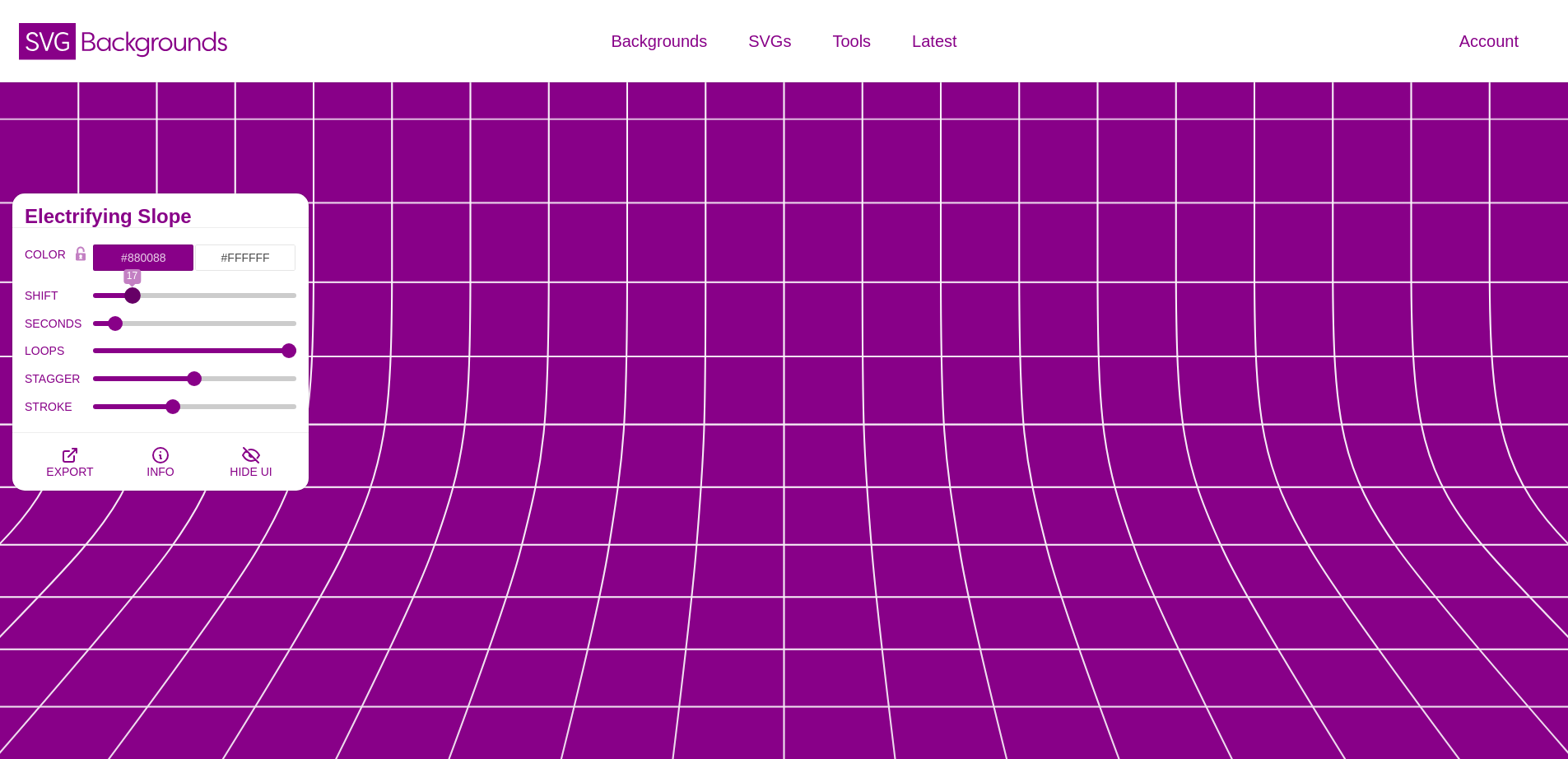
type input "17"
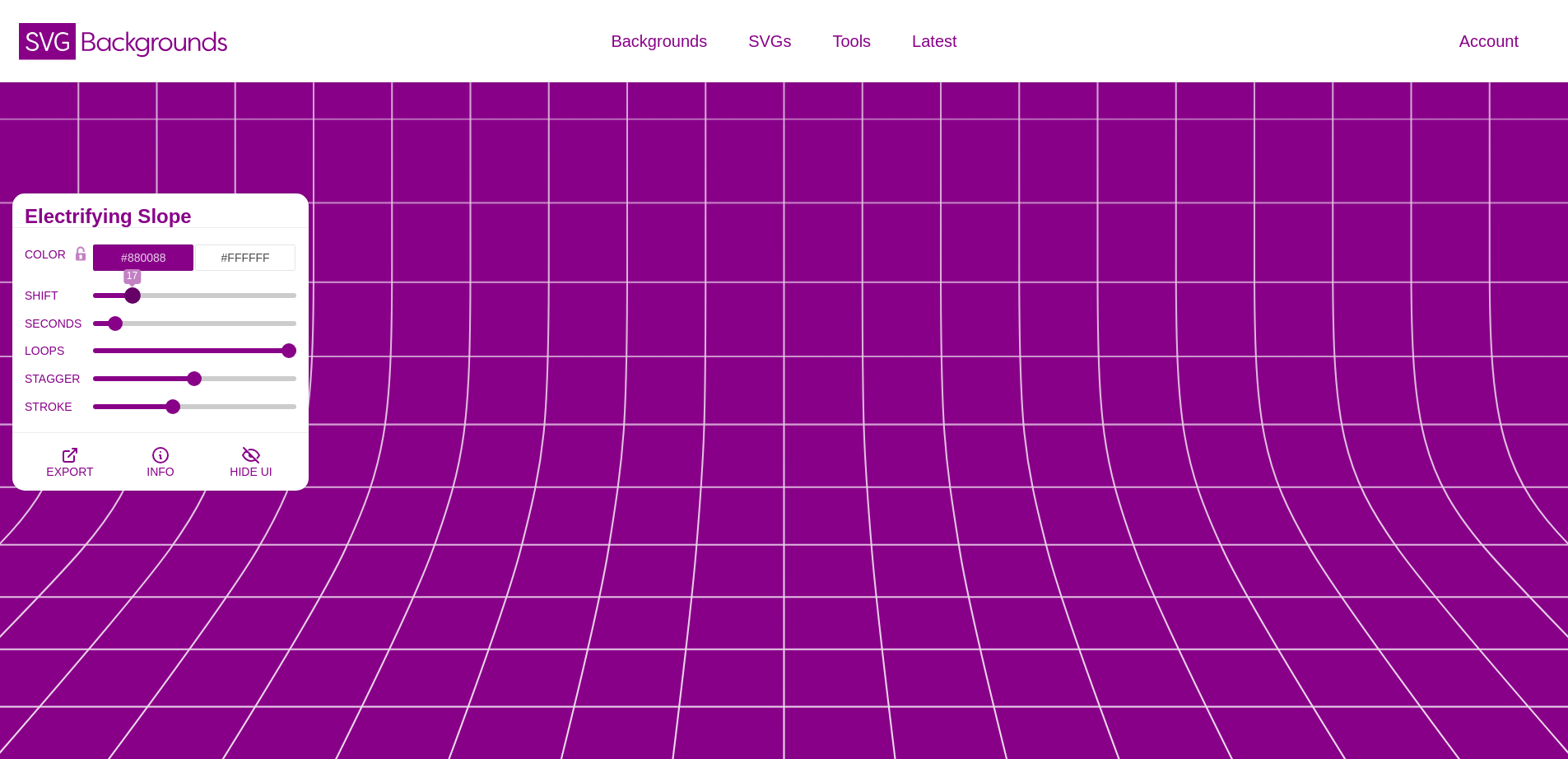
click at [133, 299] on input "SHIFT" at bounding box center [195, 295] width 204 height 7
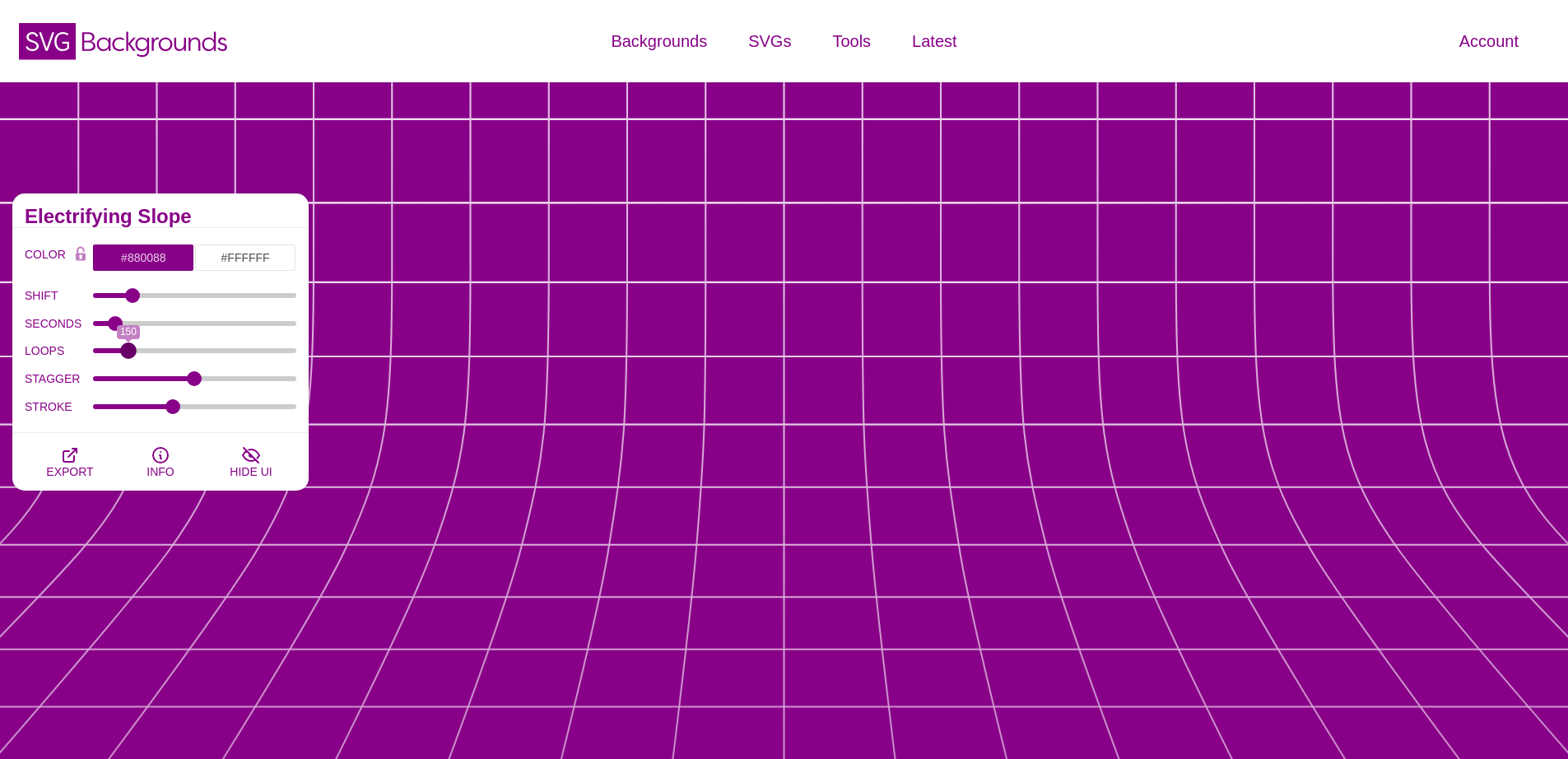
type input "150"
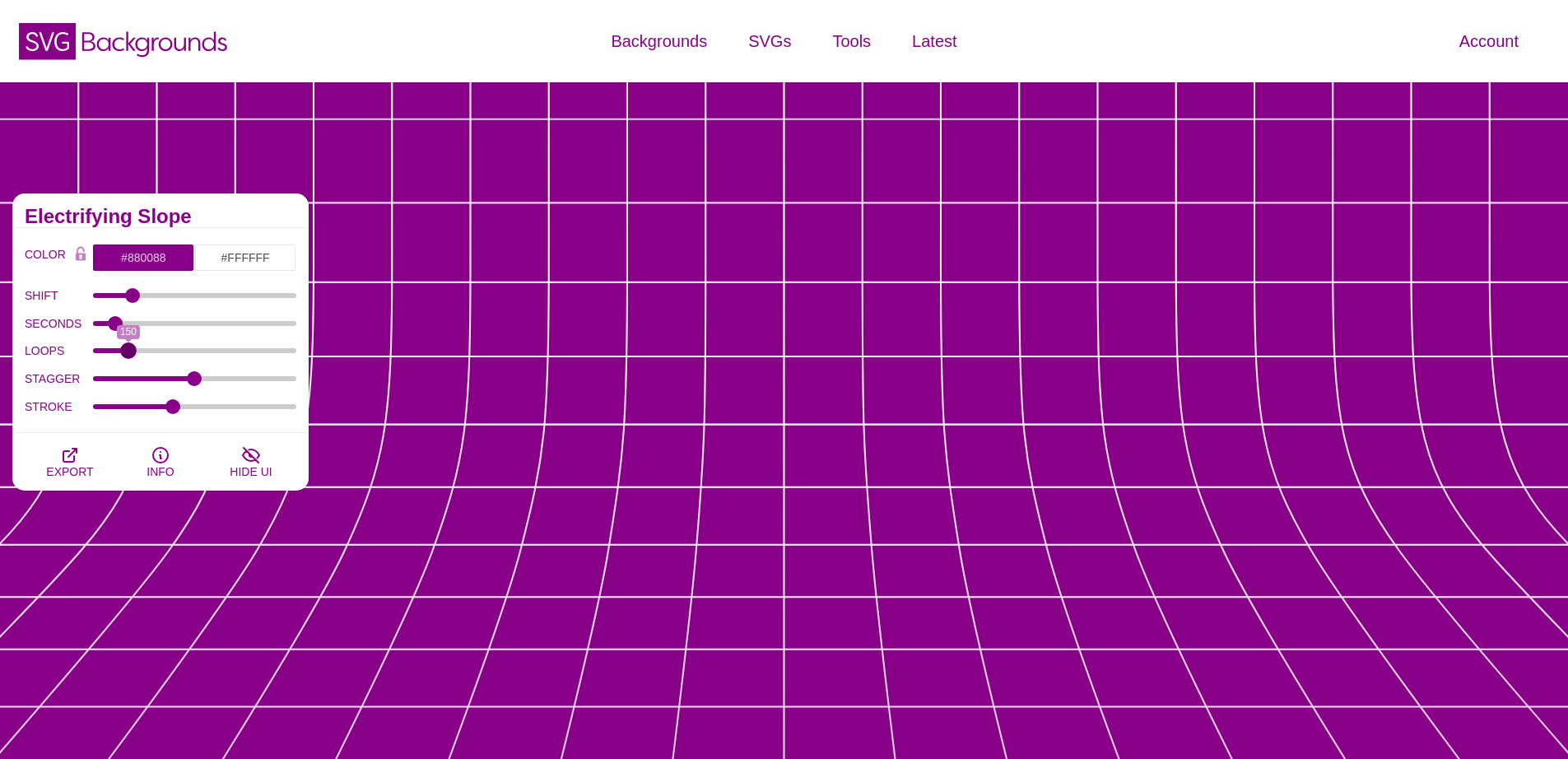
click at [129, 354] on input "LOOPS" at bounding box center [195, 351] width 204 height 7
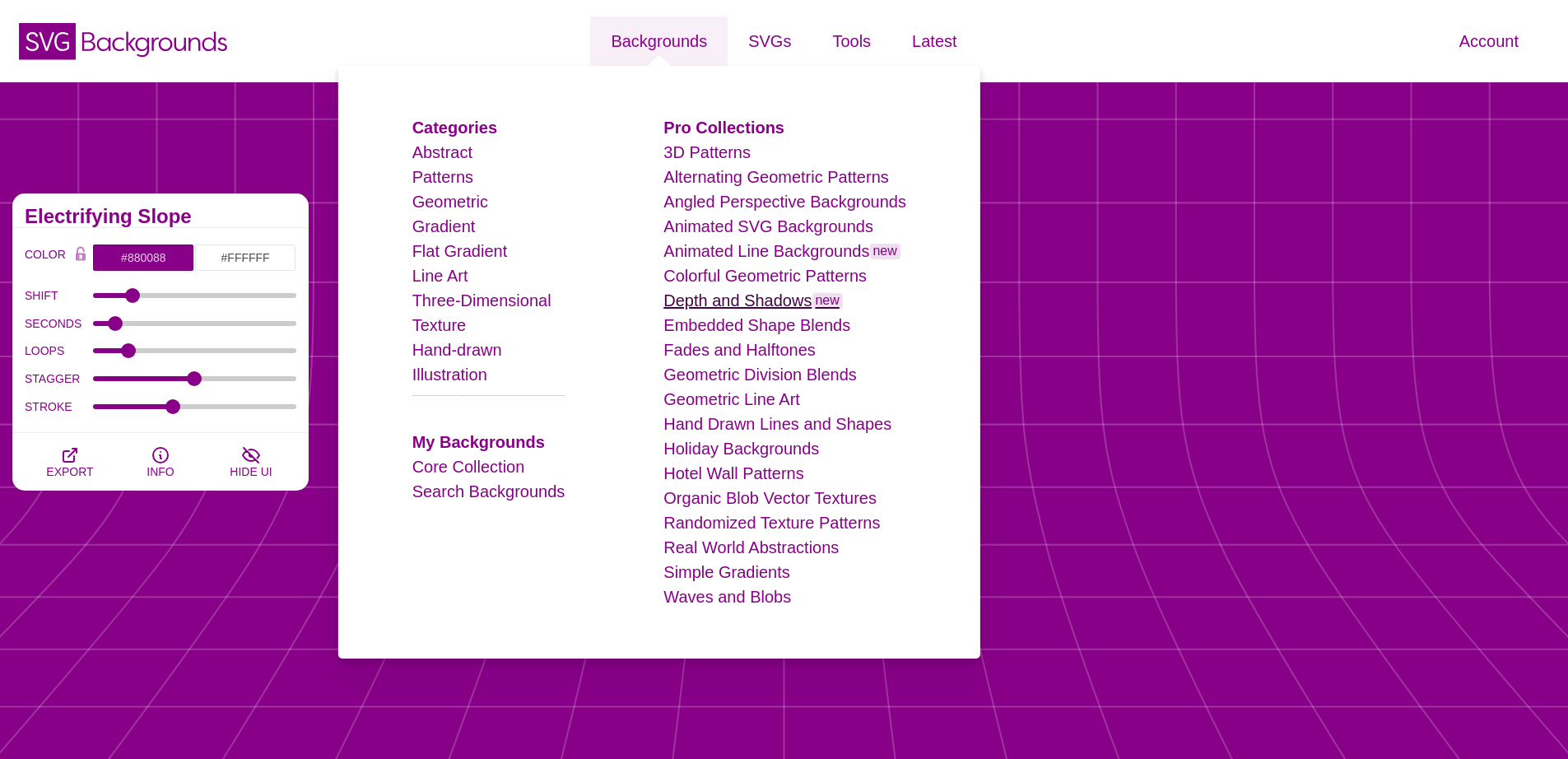
click at [738, 301] on link "Depth and Shadows new" at bounding box center [753, 300] width 179 height 19
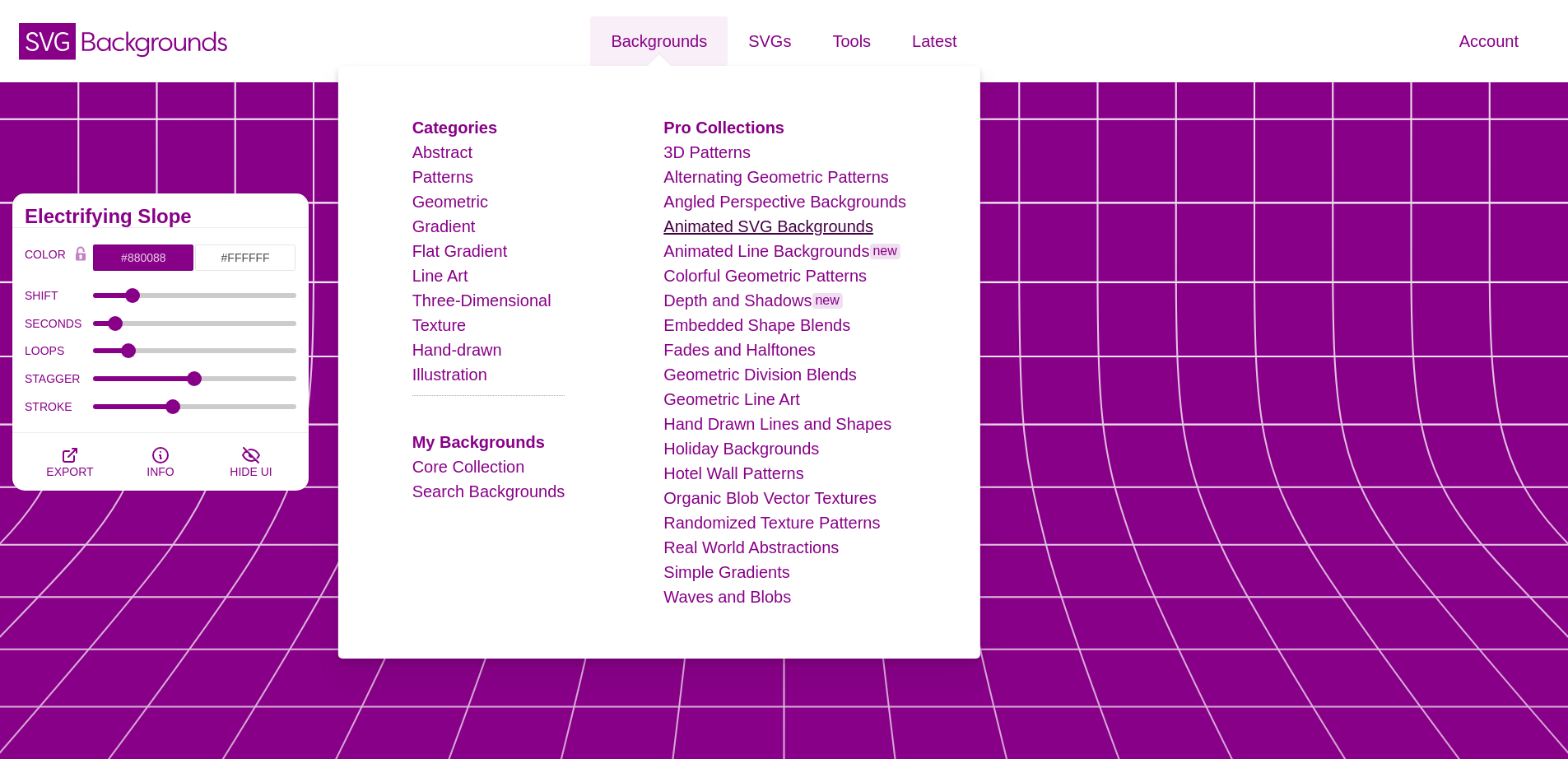
click at [769, 229] on link "Animated SVG Backgrounds" at bounding box center [768, 226] width 209 height 19
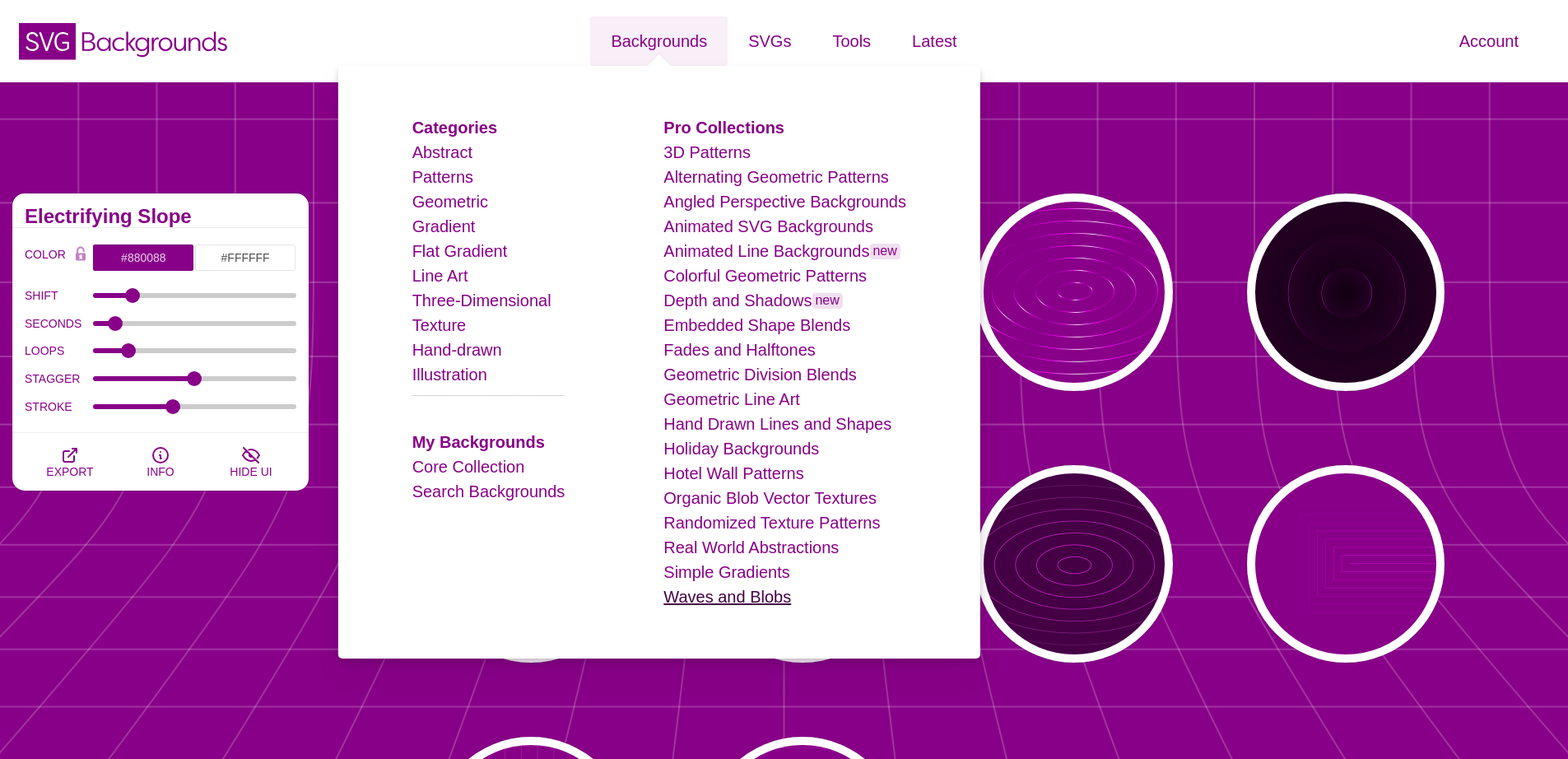
click at [737, 602] on link "Waves and Blobs" at bounding box center [728, 597] width 128 height 19
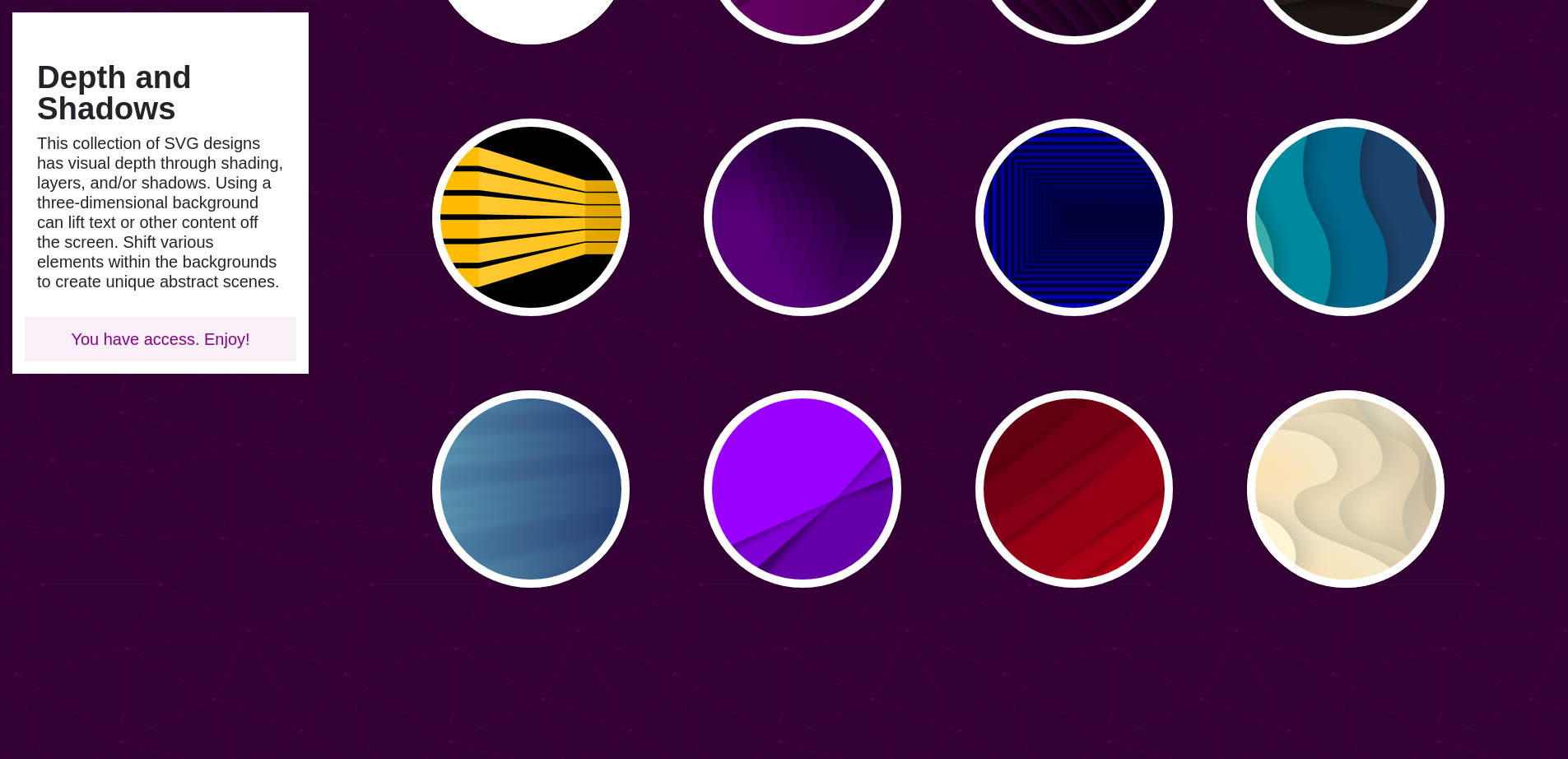
scroll to position [230, 0]
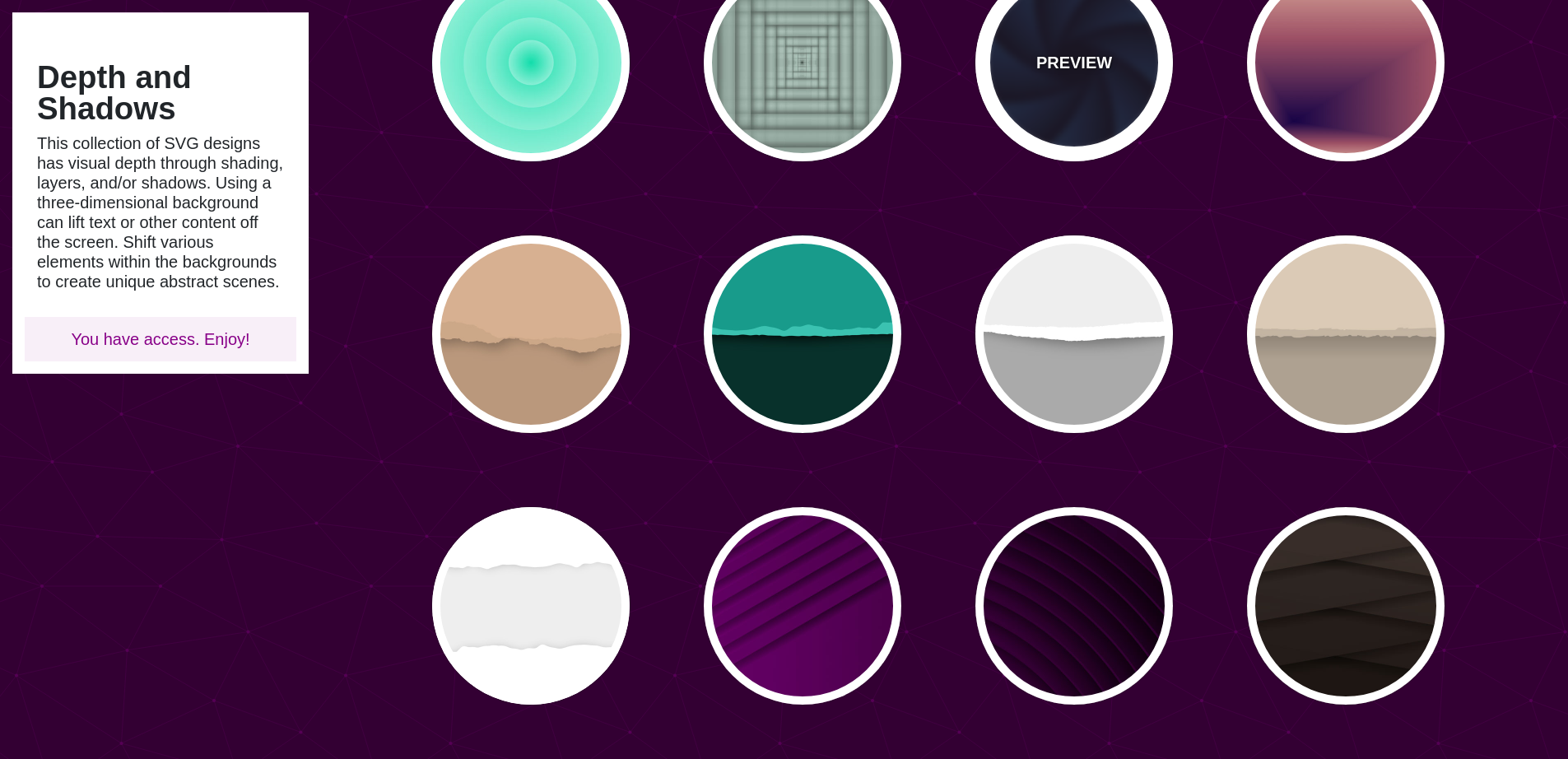
click at [1055, 99] on div "PREVIEW" at bounding box center [1073, 62] width 198 height 198
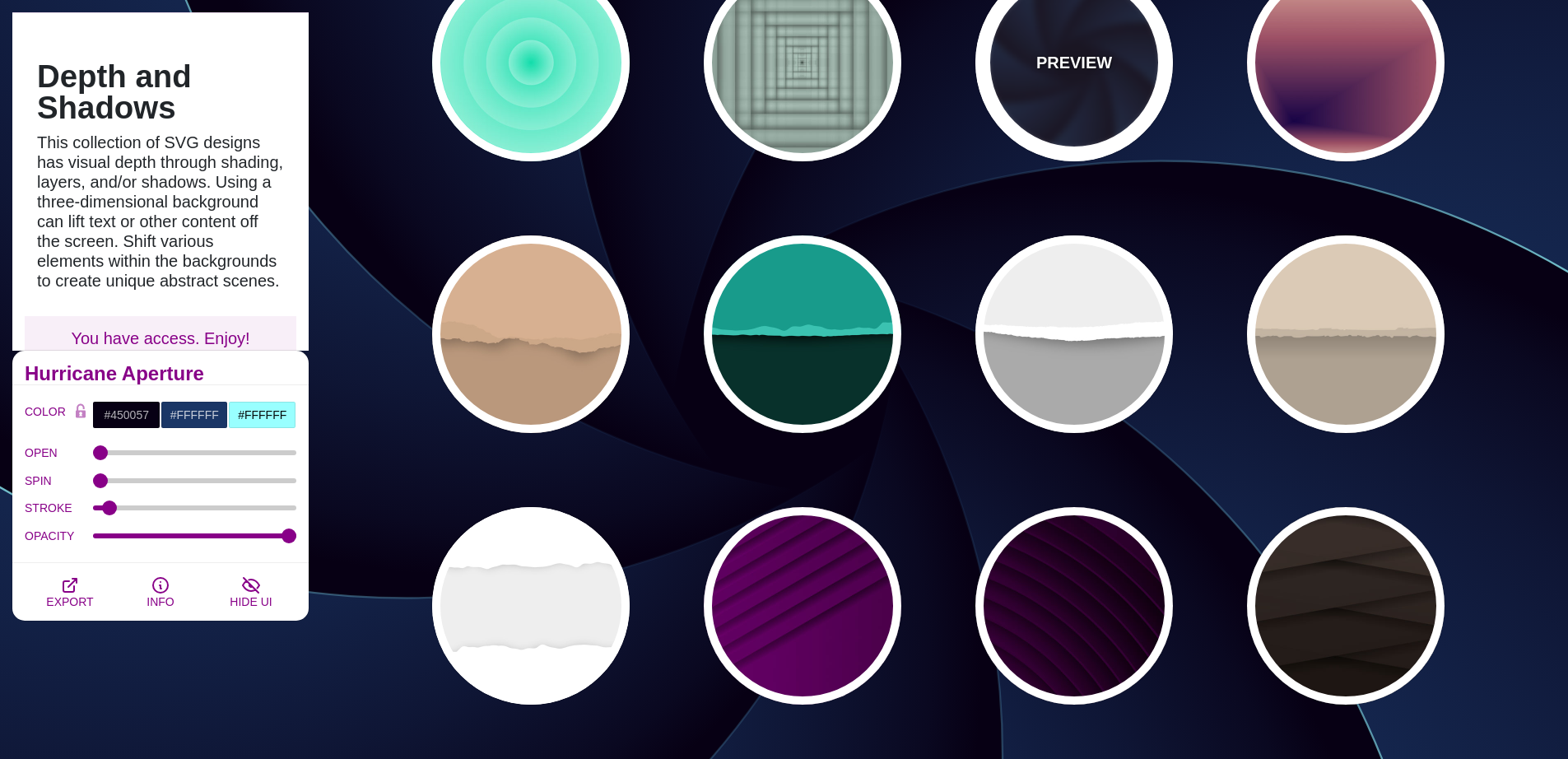
type input "#070014"
type input "#1A3666"
type input "#99FFFF"
type input "0"
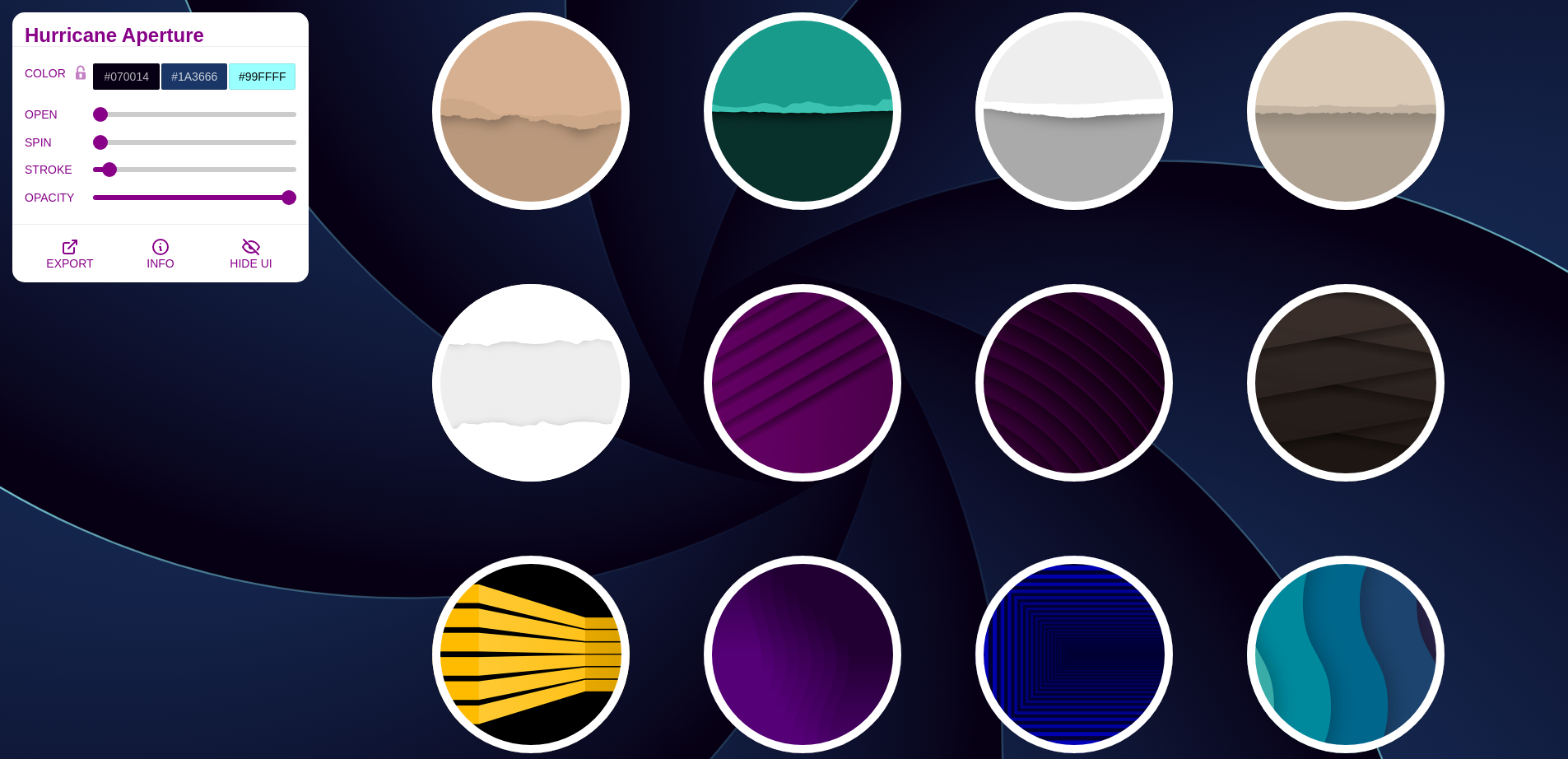
scroll to position [0, 0]
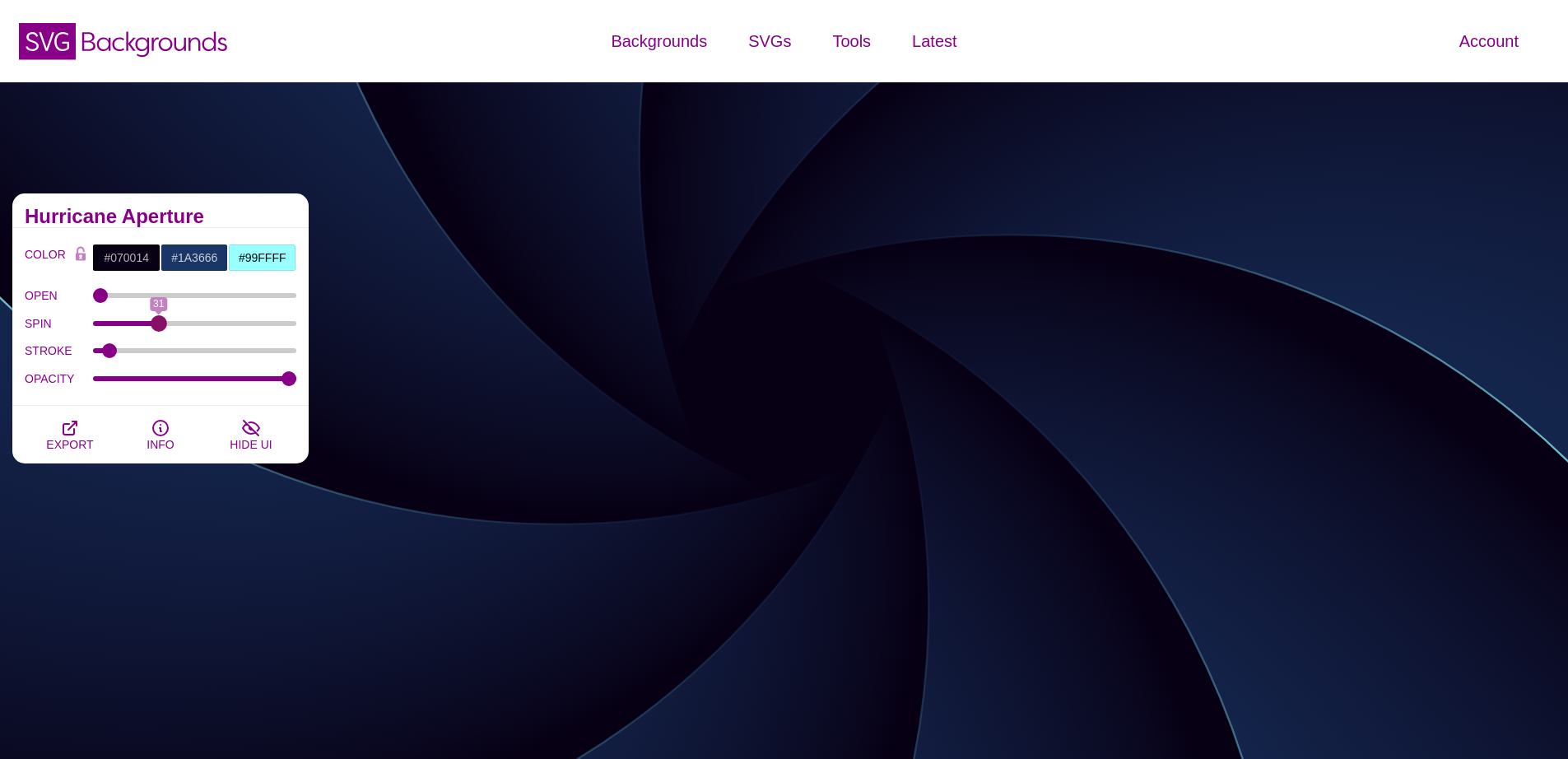
drag, startPoint x: 100, startPoint y: 323, endPoint x: 158, endPoint y: 323, distance: 58.0
type input "31"
click at [158, 323] on input "SPIN" at bounding box center [195, 324] width 204 height 7
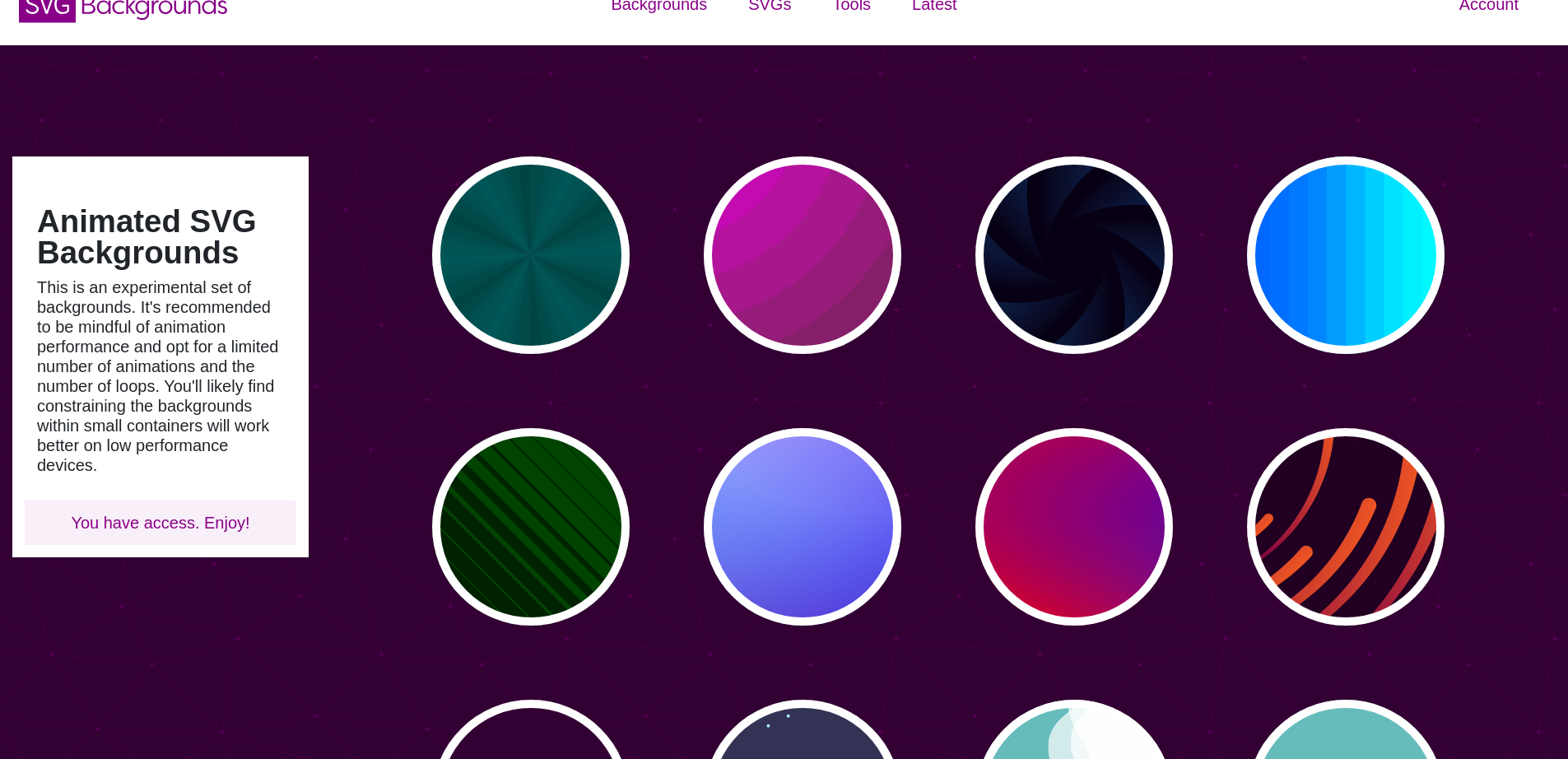
scroll to position [27, 0]
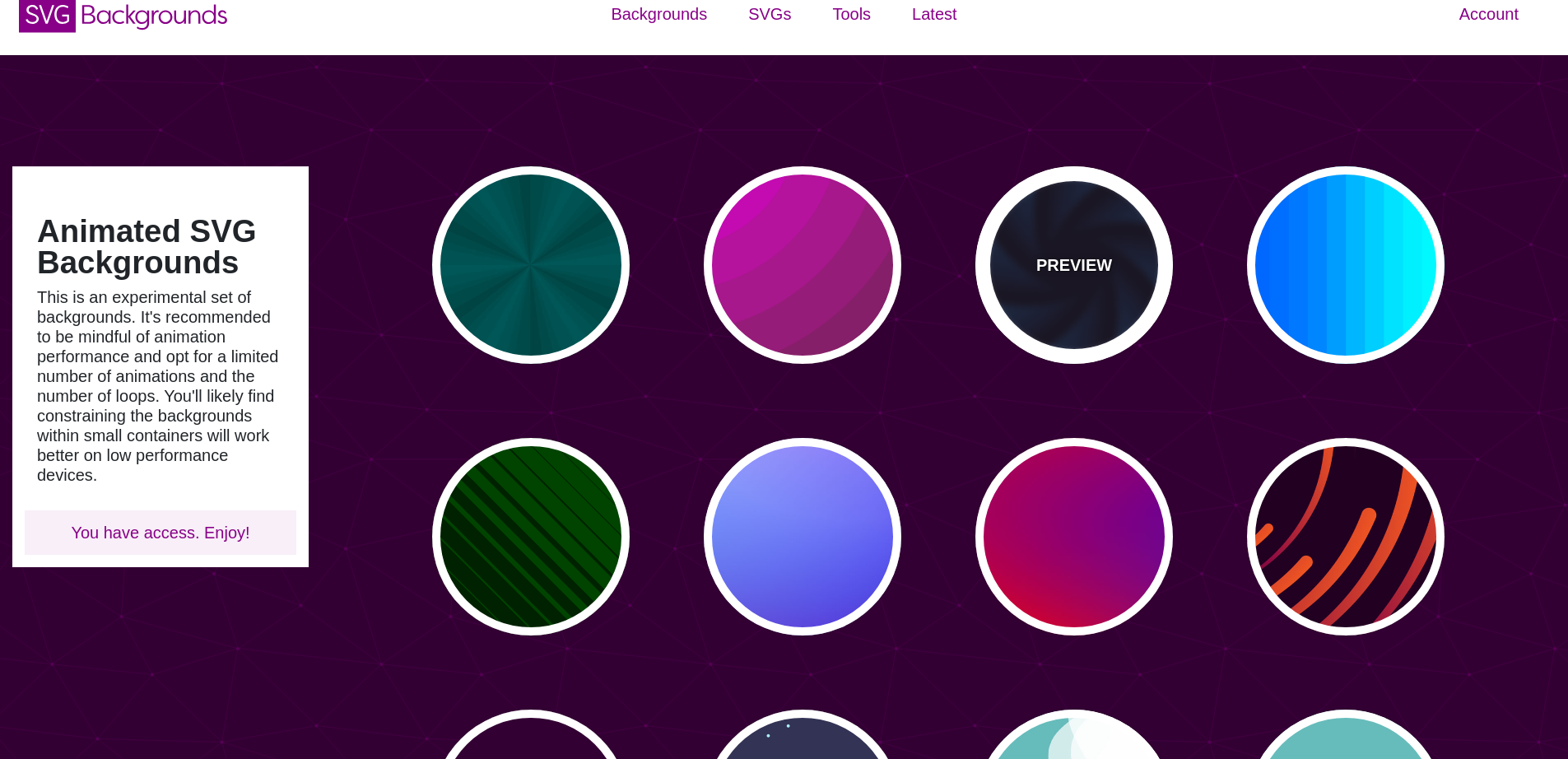
click at [1072, 275] on p "PREVIEW" at bounding box center [1074, 264] width 76 height 24
type input "#070014"
type input "#113366"
type input "#99FFFF"
type input "12"
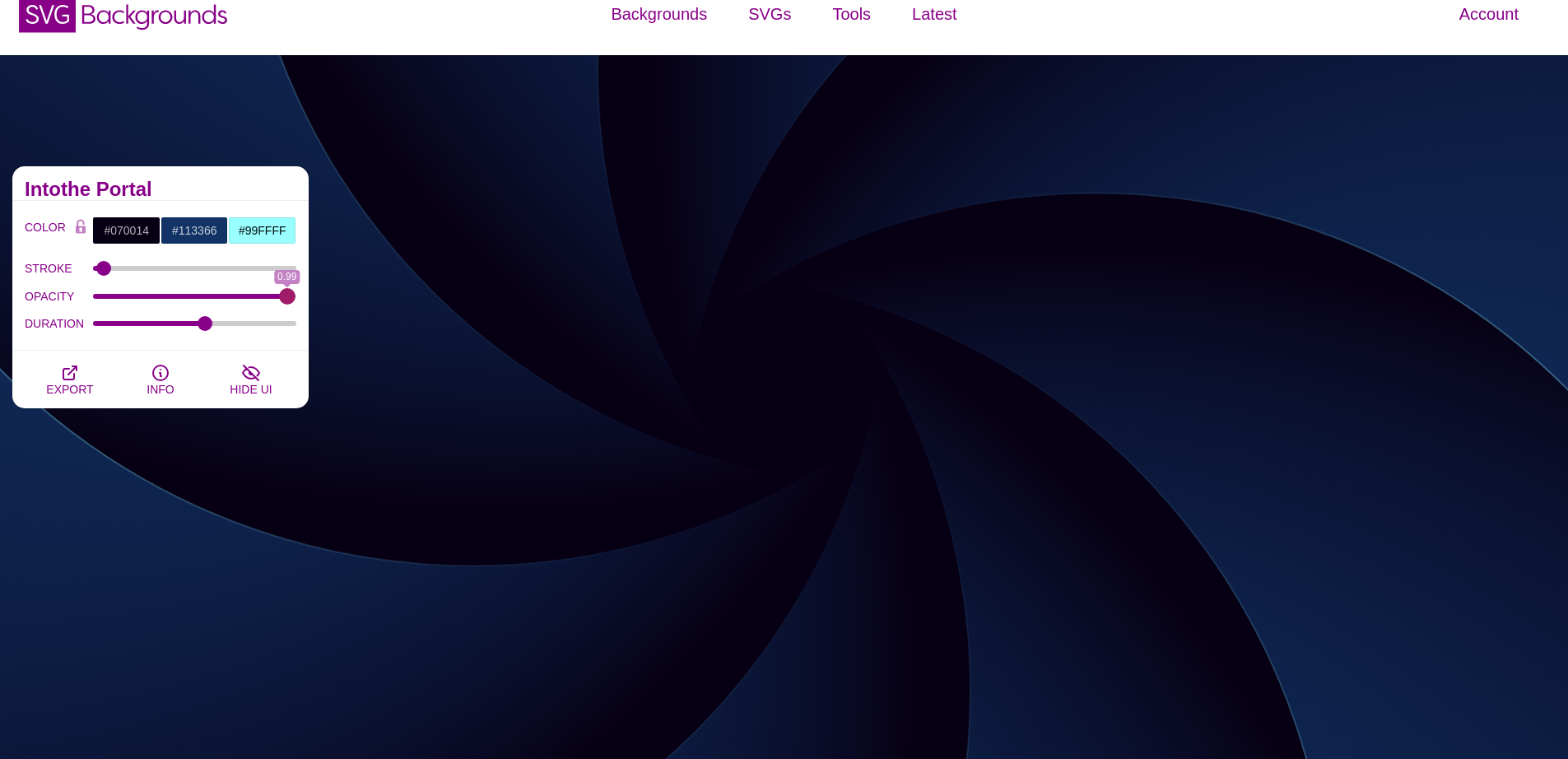
type input "1"
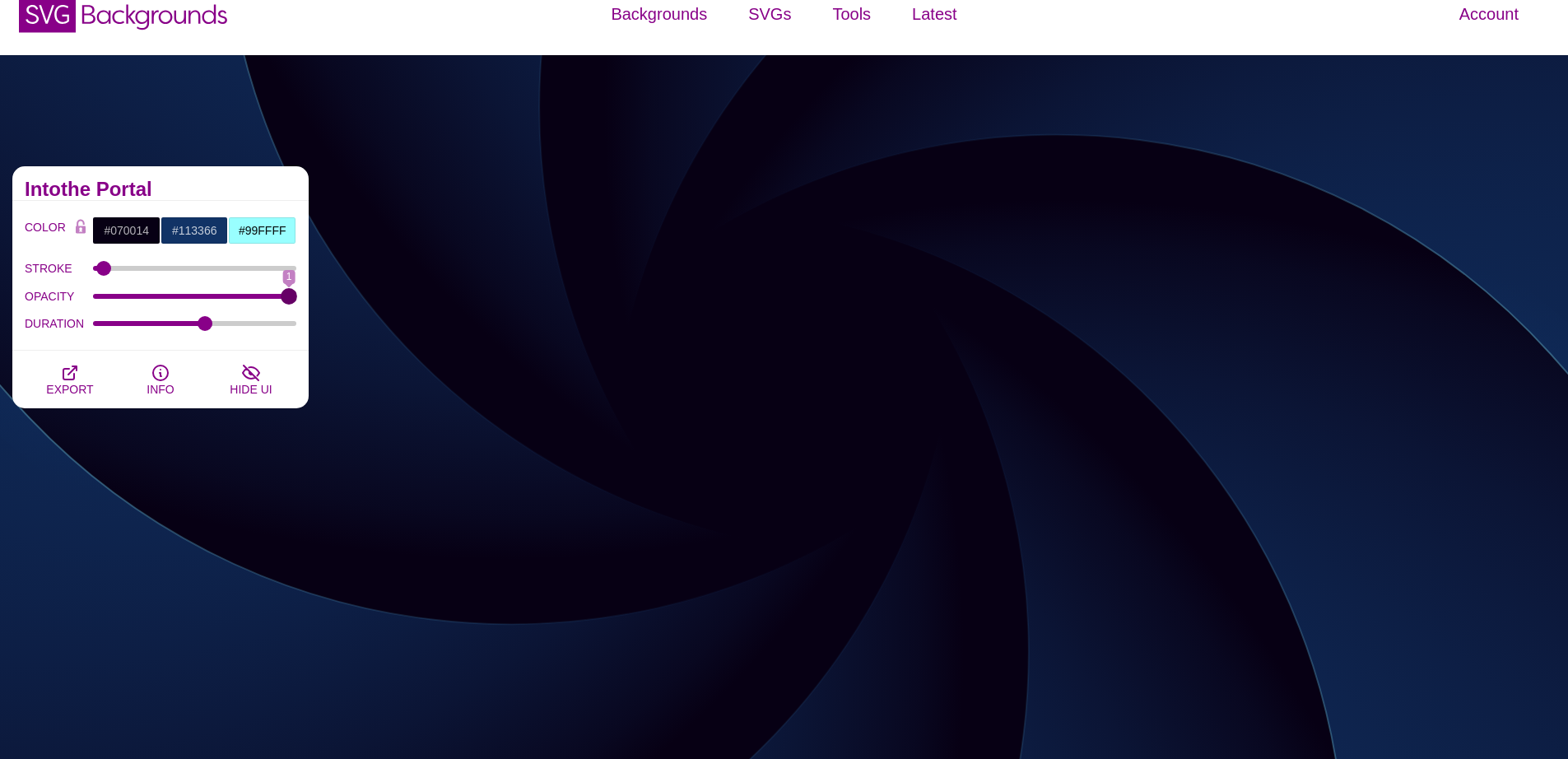
click at [297, 300] on input "OPACITY" at bounding box center [195, 296] width 204 height 7
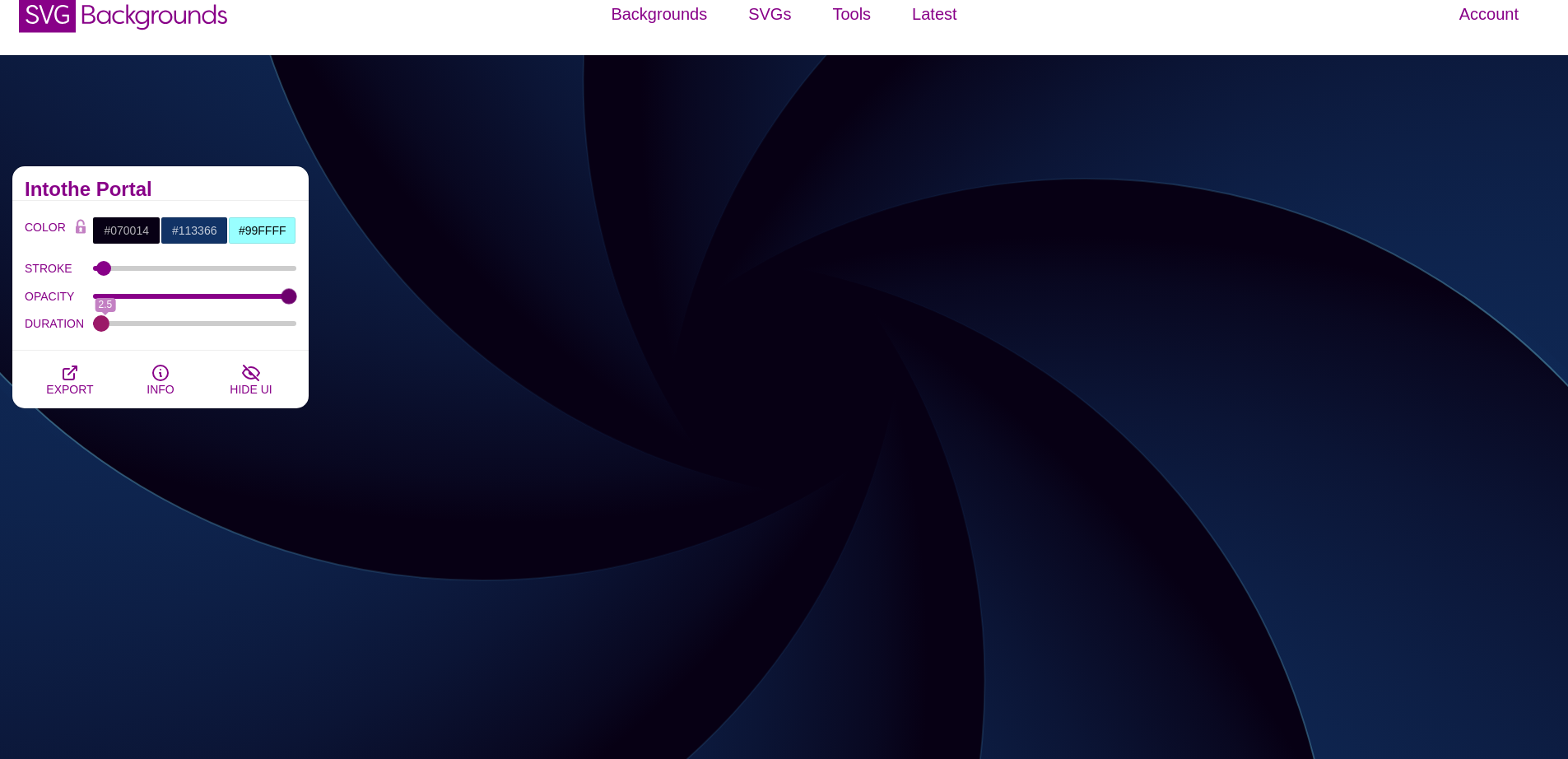
drag, startPoint x: 207, startPoint y: 323, endPoint x: 101, endPoint y: 326, distance: 106.0
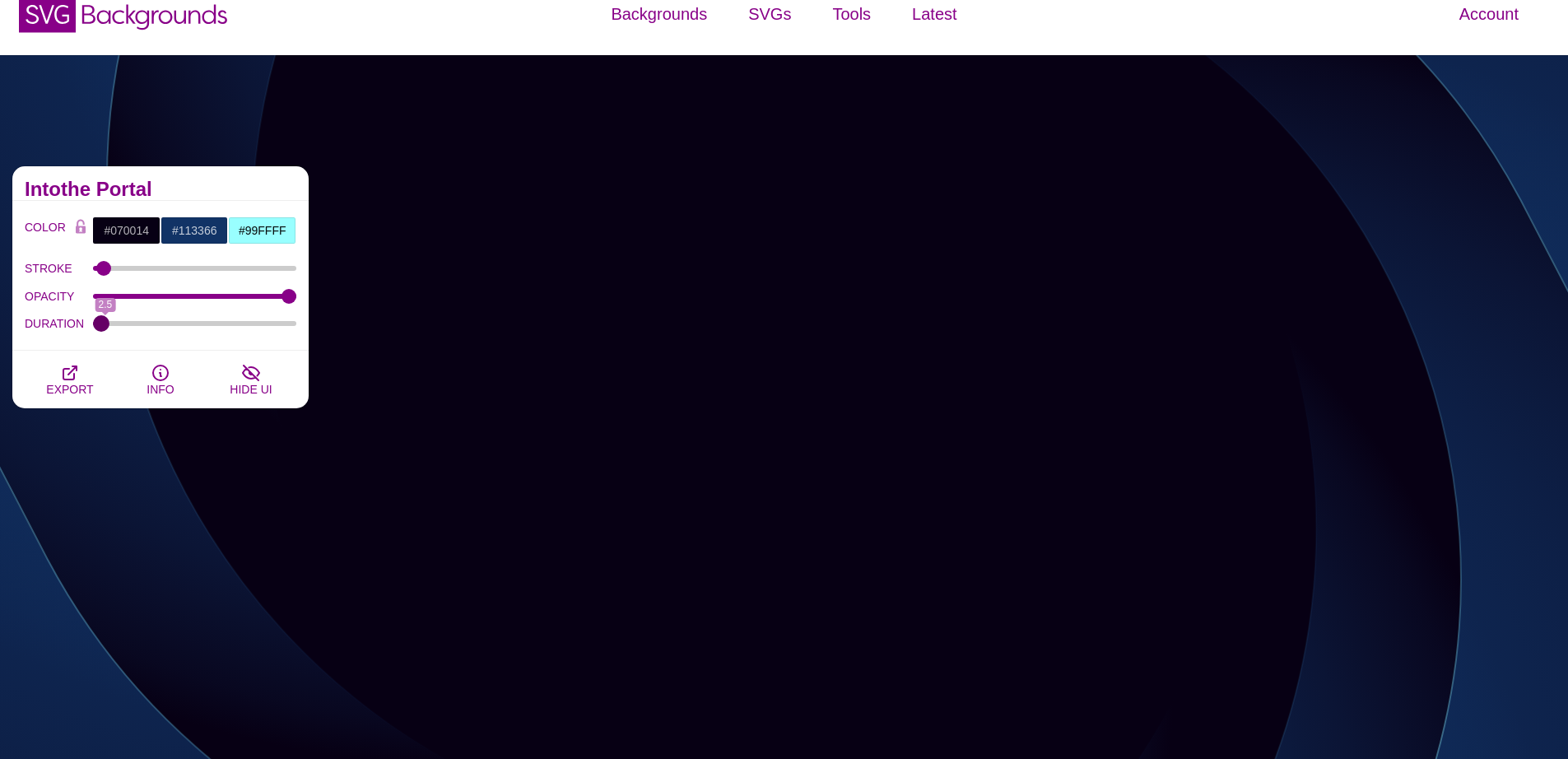
click at [101, 326] on input "DURATION" at bounding box center [195, 324] width 204 height 7
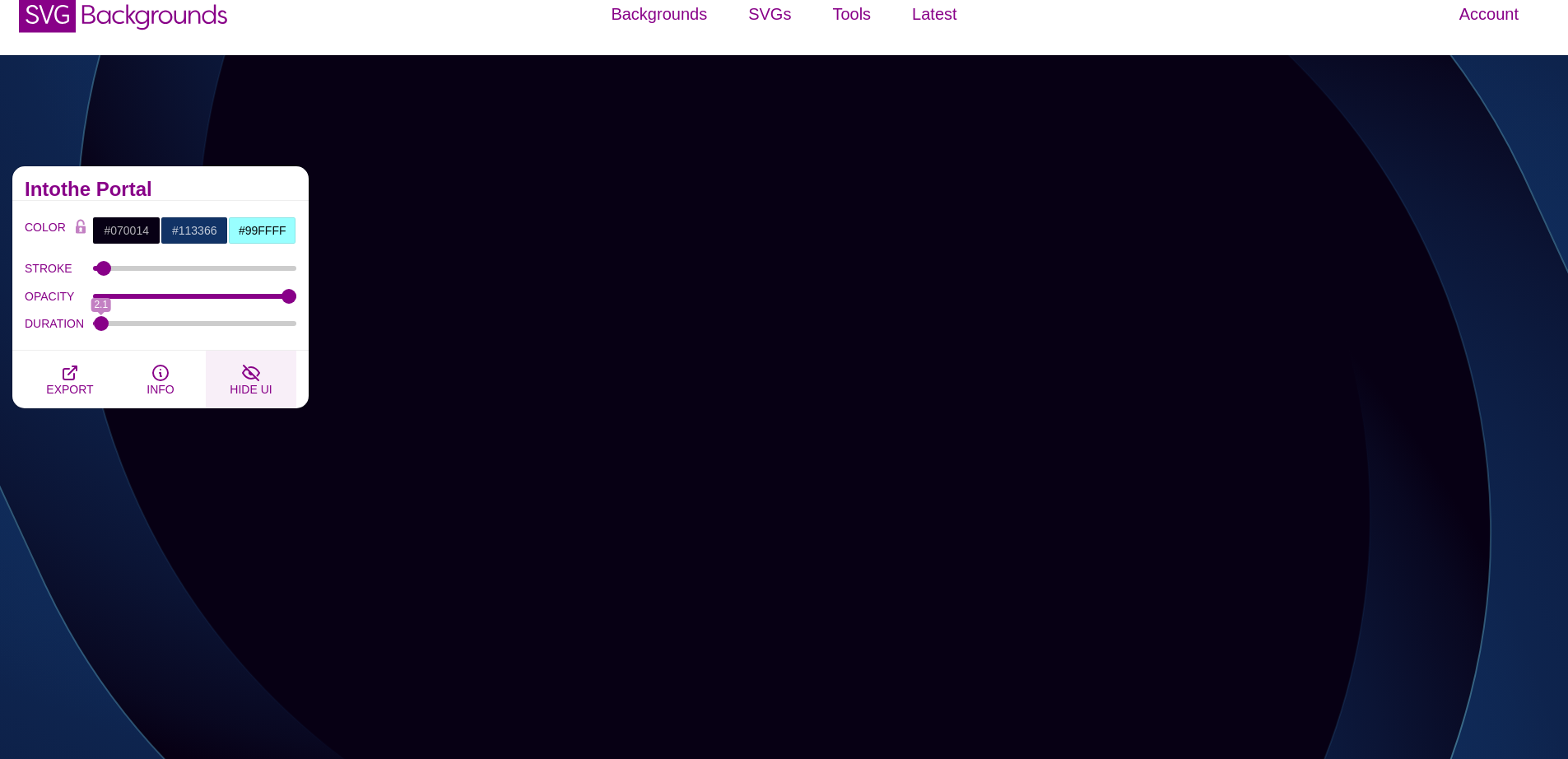
click at [250, 377] on icon "button" at bounding box center [251, 372] width 19 height 19
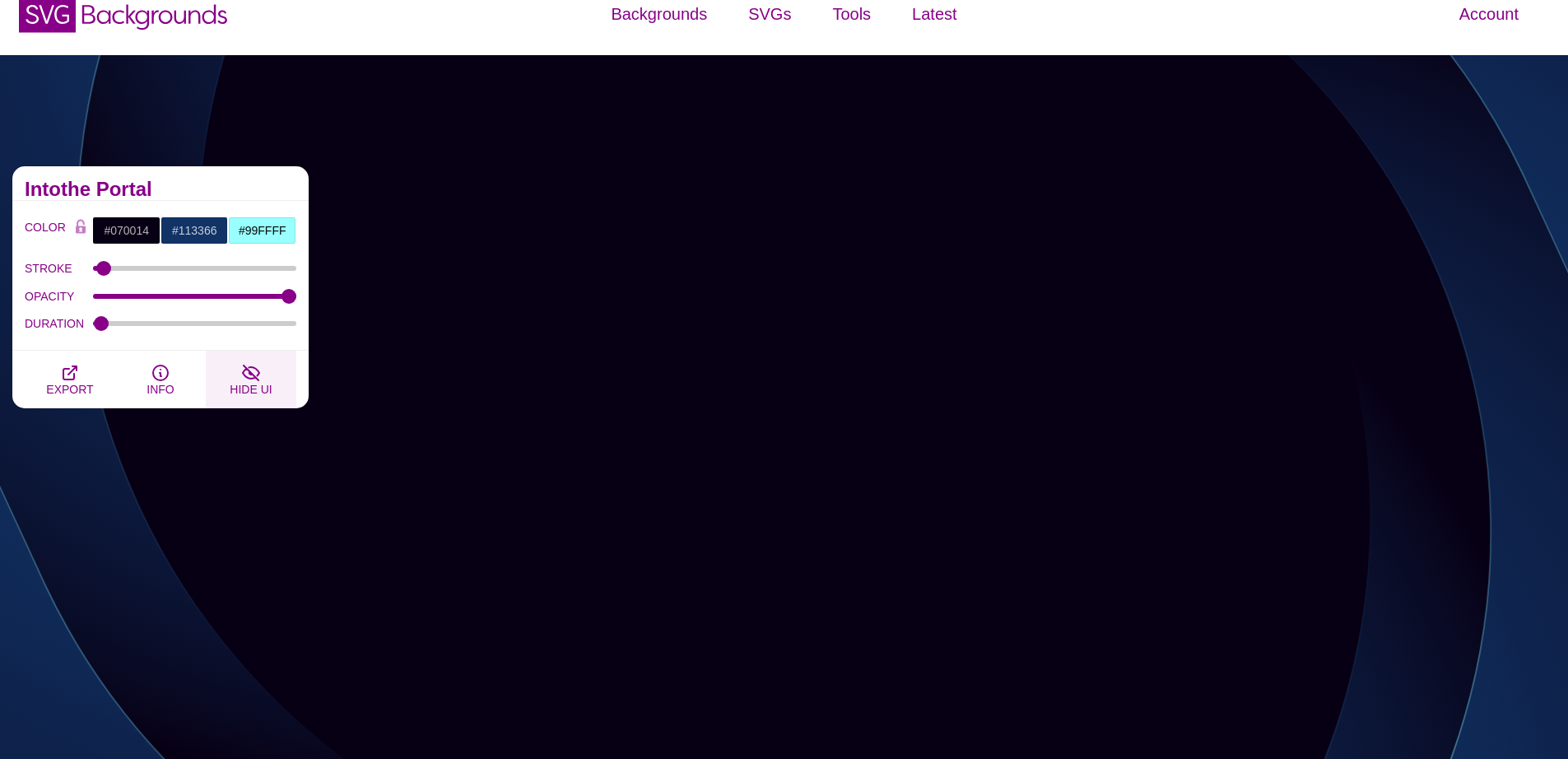
click at [251, 375] on icon "button" at bounding box center [252, 373] width 17 height 15
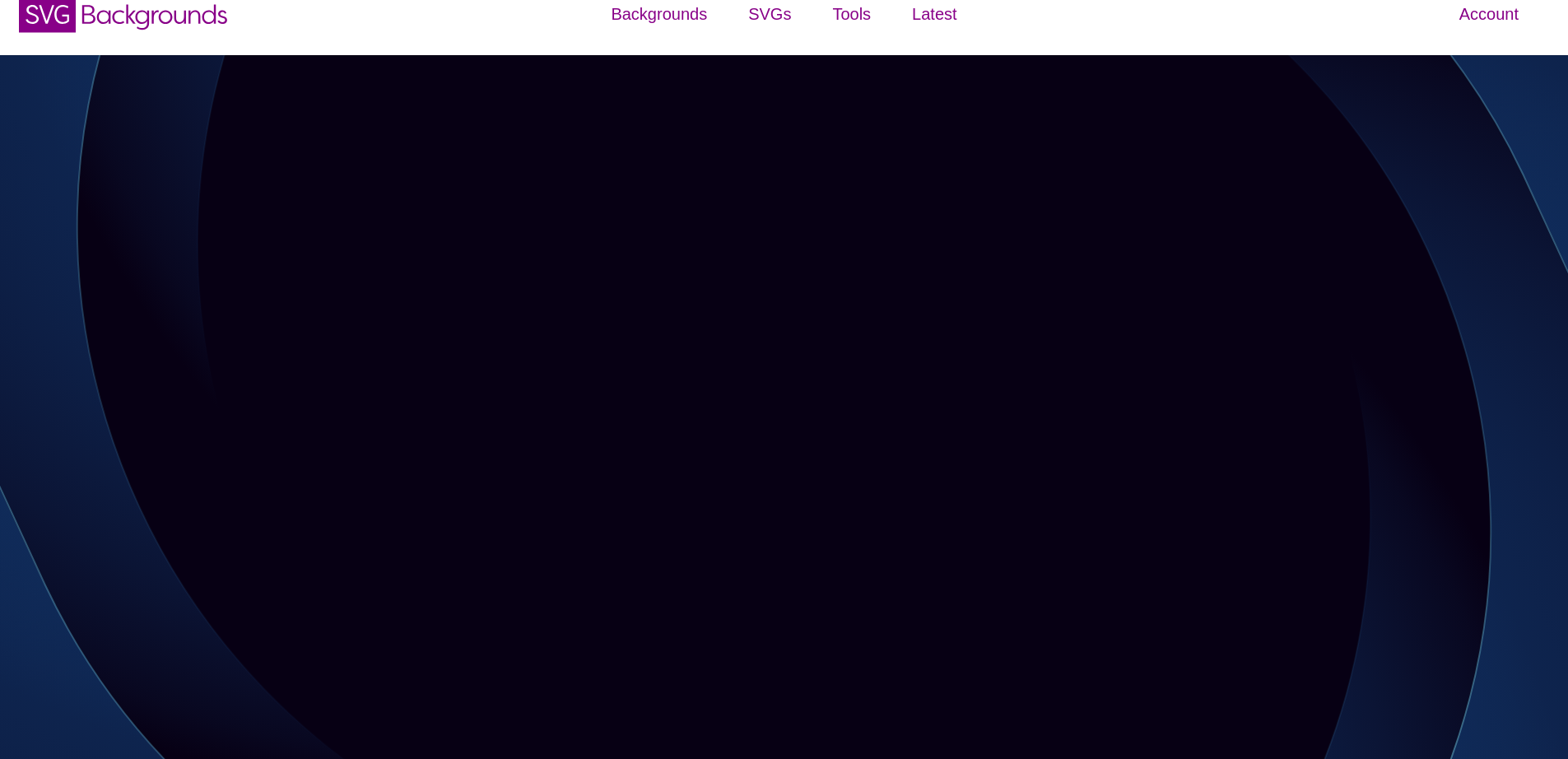
click at [251, 374] on icon "button" at bounding box center [252, 373] width 17 height 15
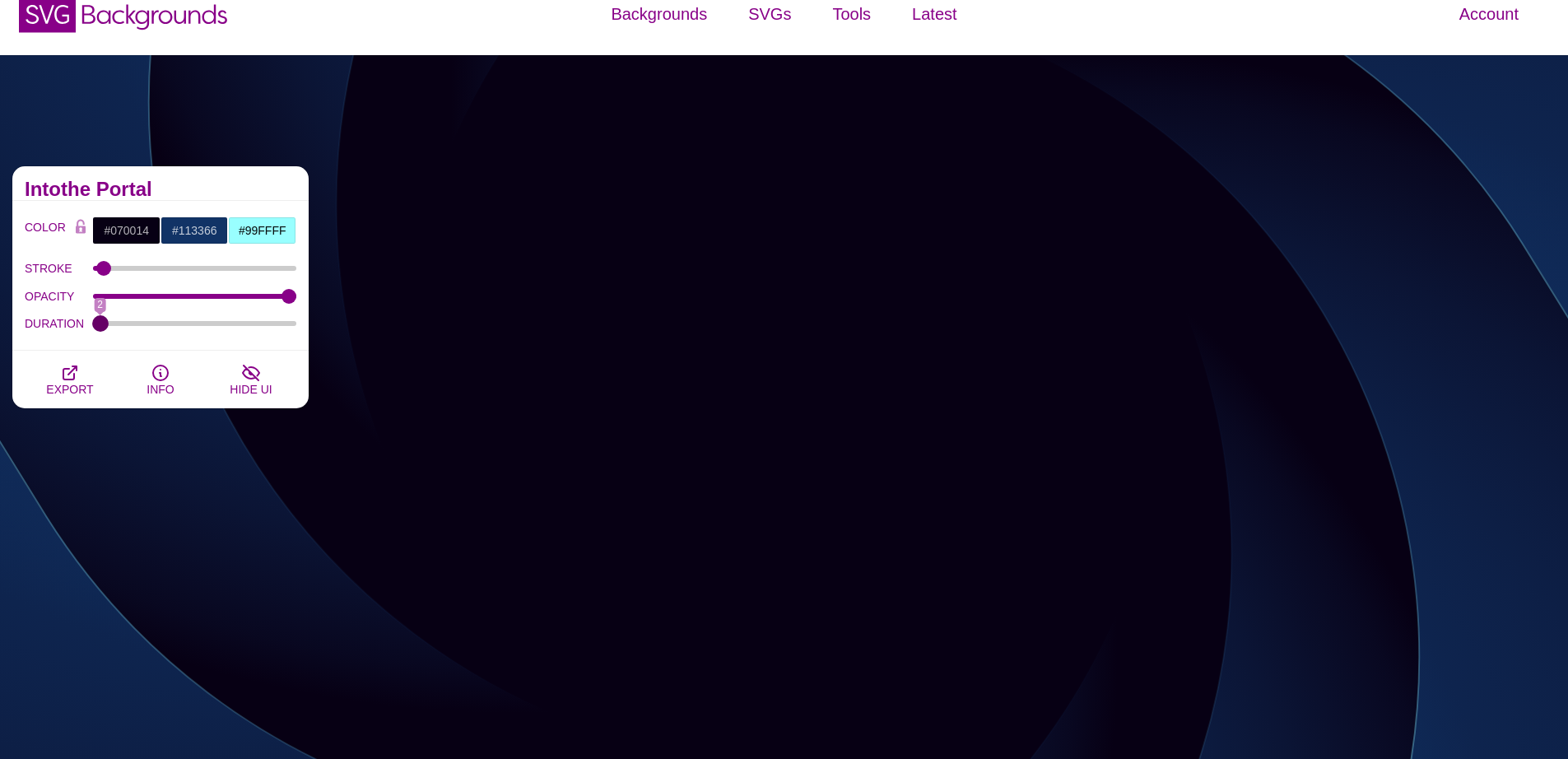
type input "2"
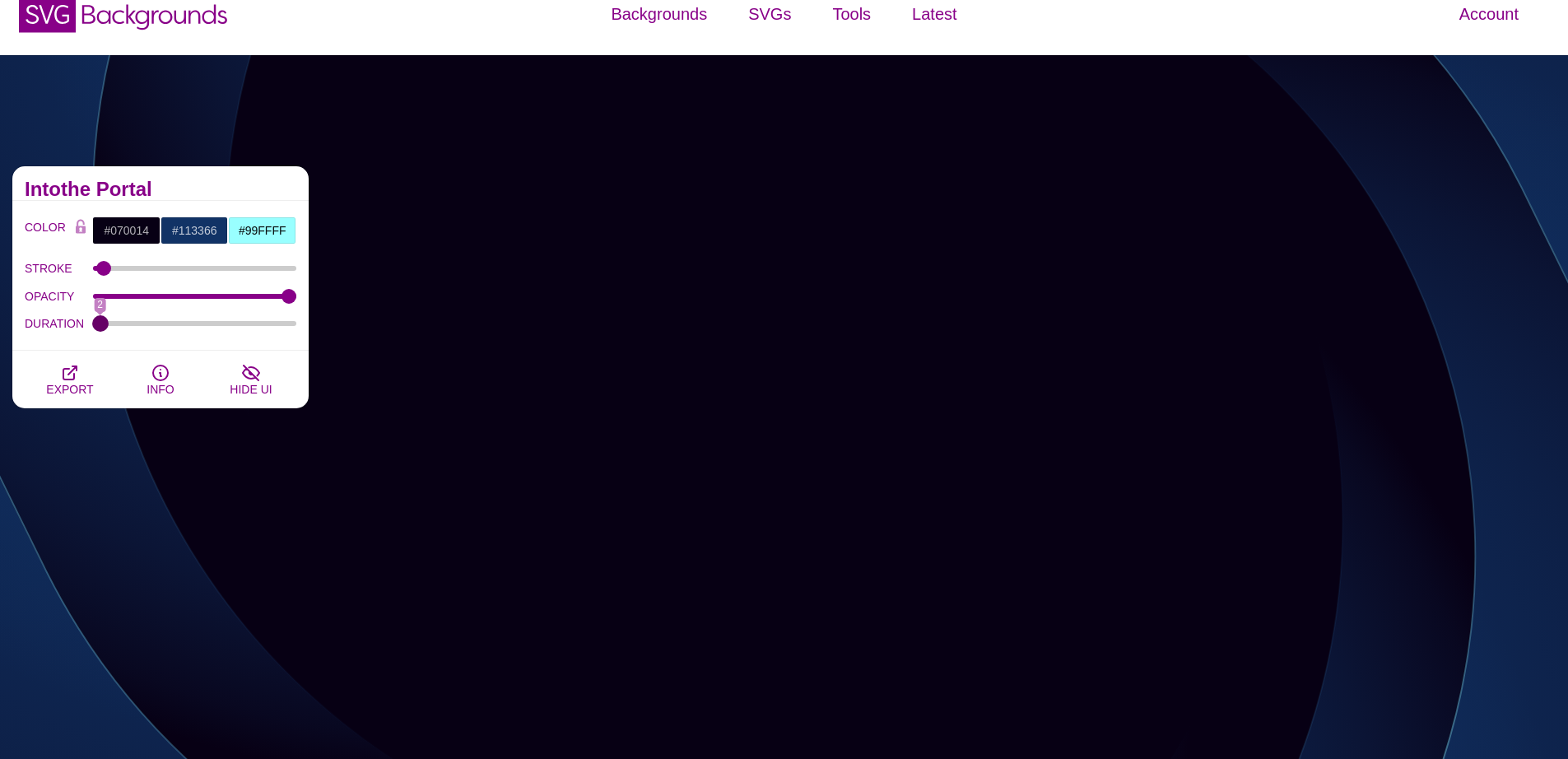
click at [94, 324] on input "DURATION" at bounding box center [195, 324] width 204 height 7
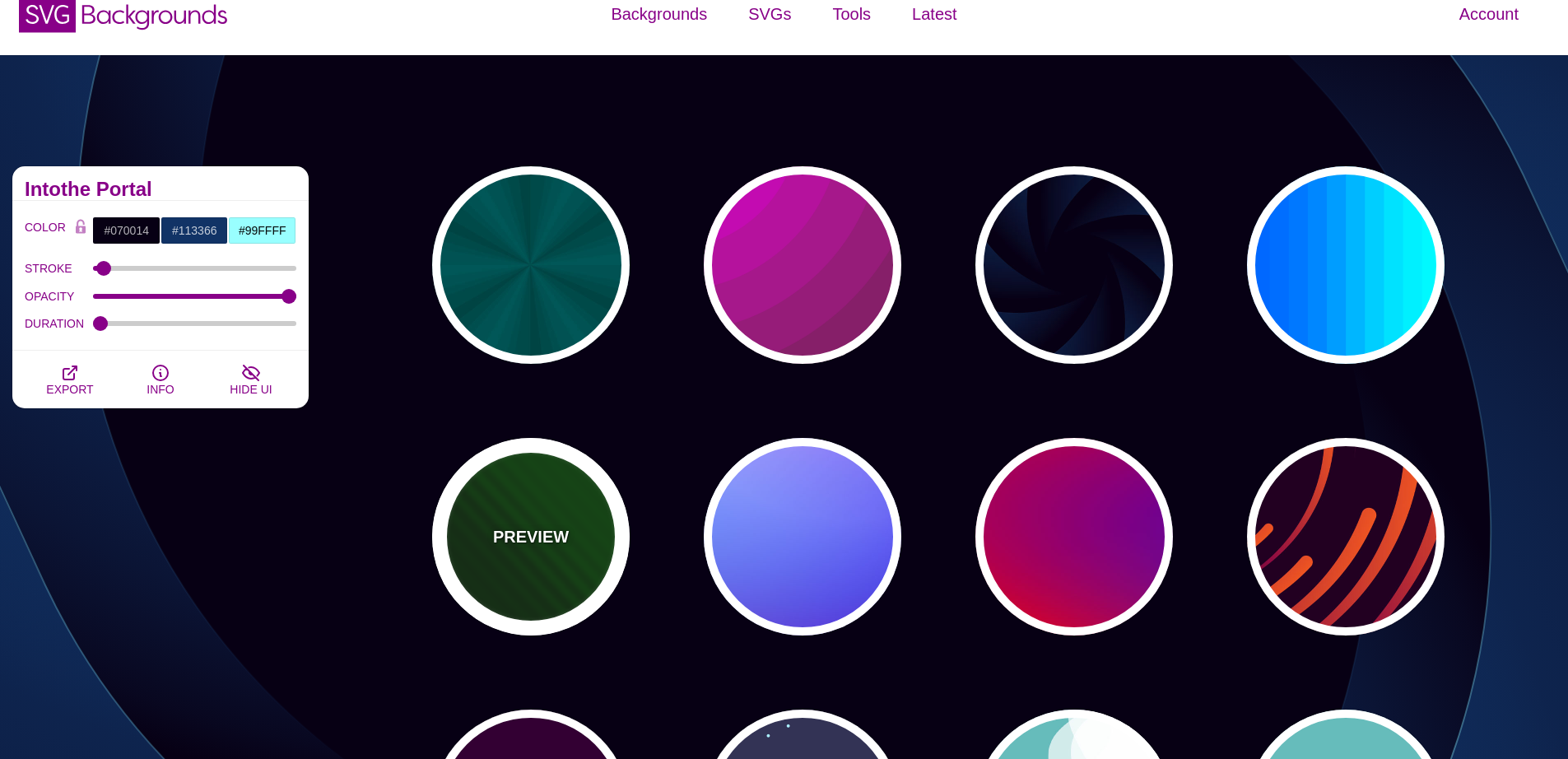
click at [534, 523] on div "PREVIEW" at bounding box center [531, 536] width 198 height 198
type input "#002200"
type input "#004400"
type input "0"
type input "5"
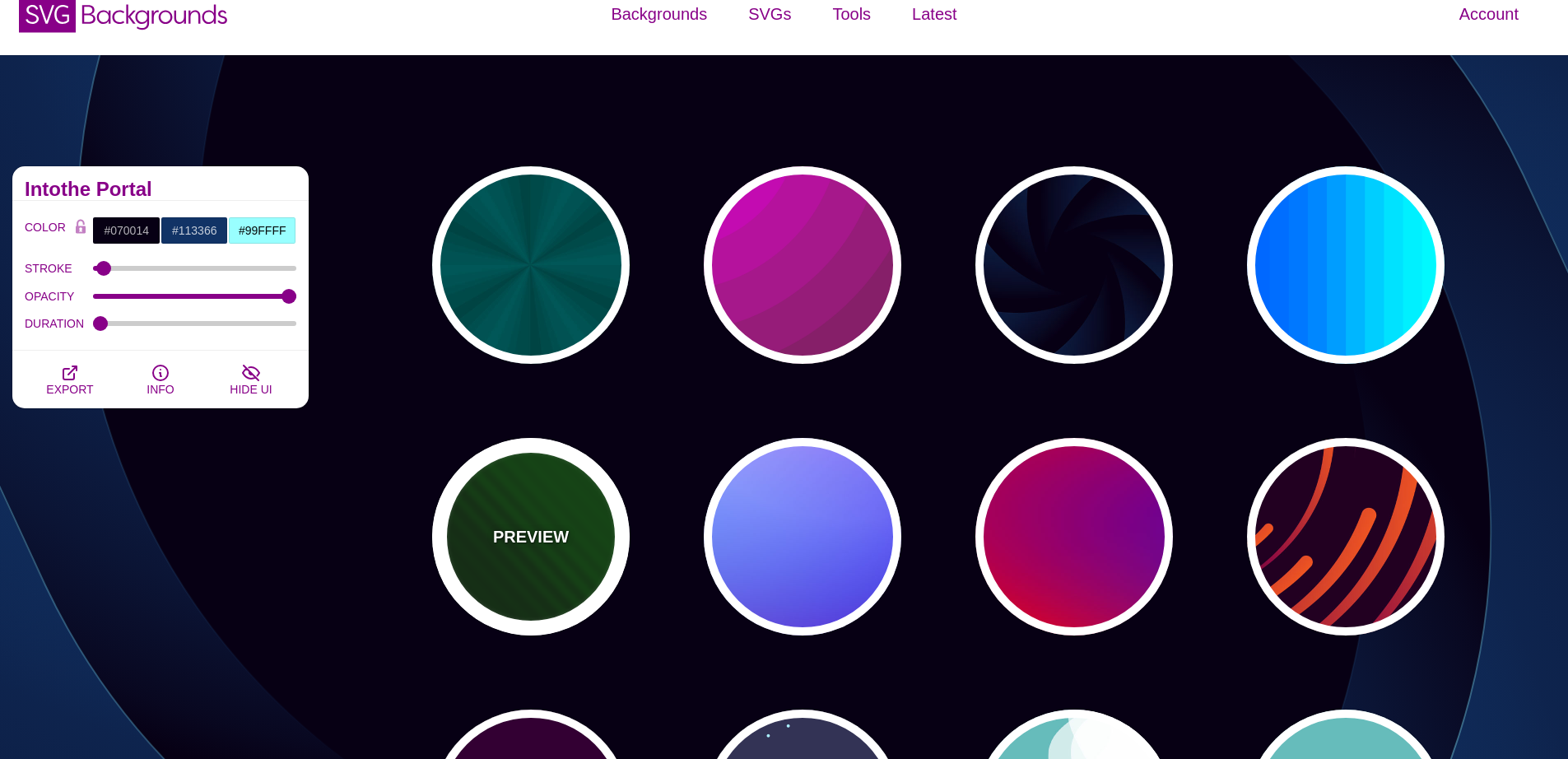
type input "0"
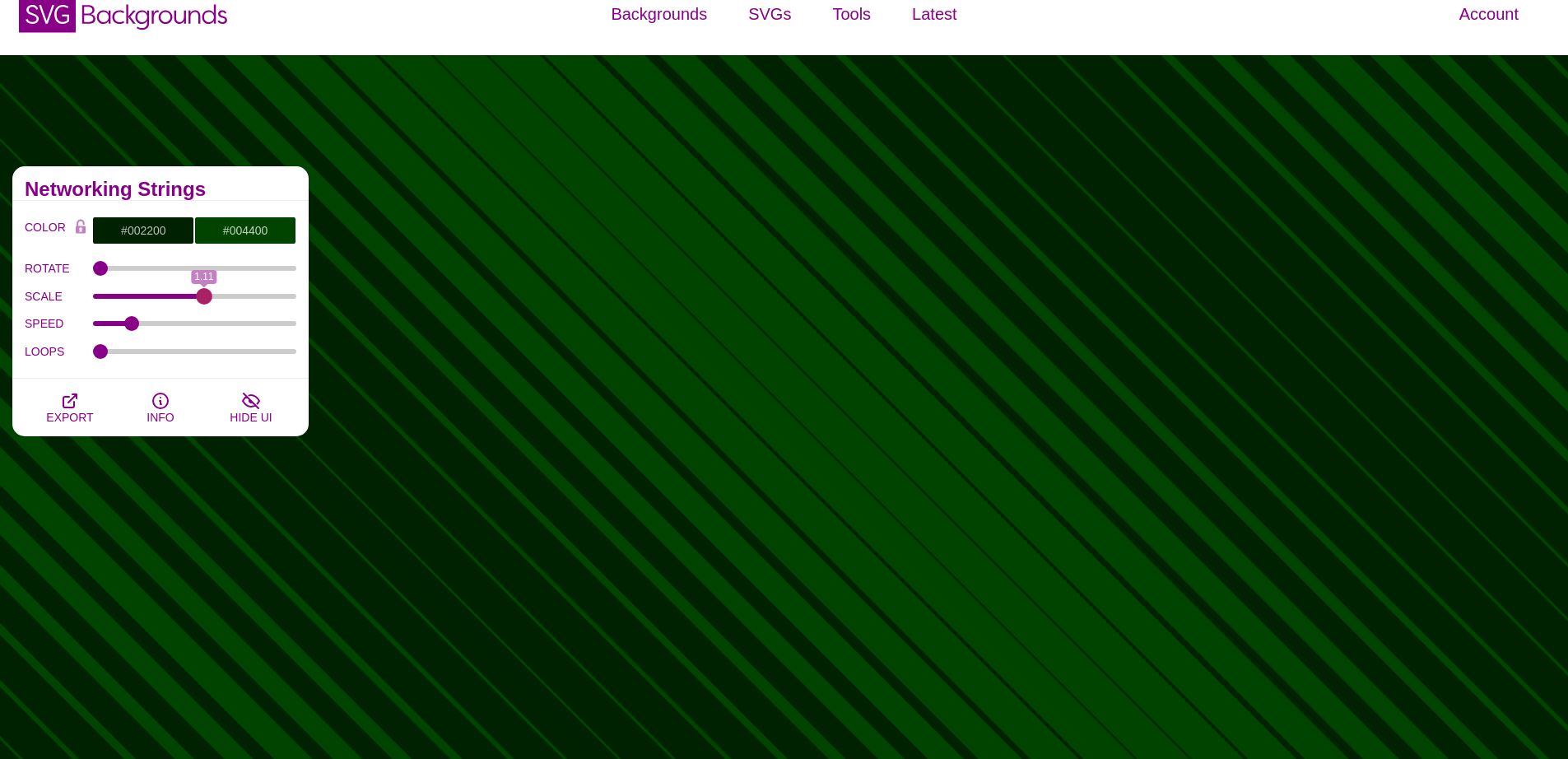
drag, startPoint x: 196, startPoint y: 293, endPoint x: 204, endPoint y: 300, distance: 10.6
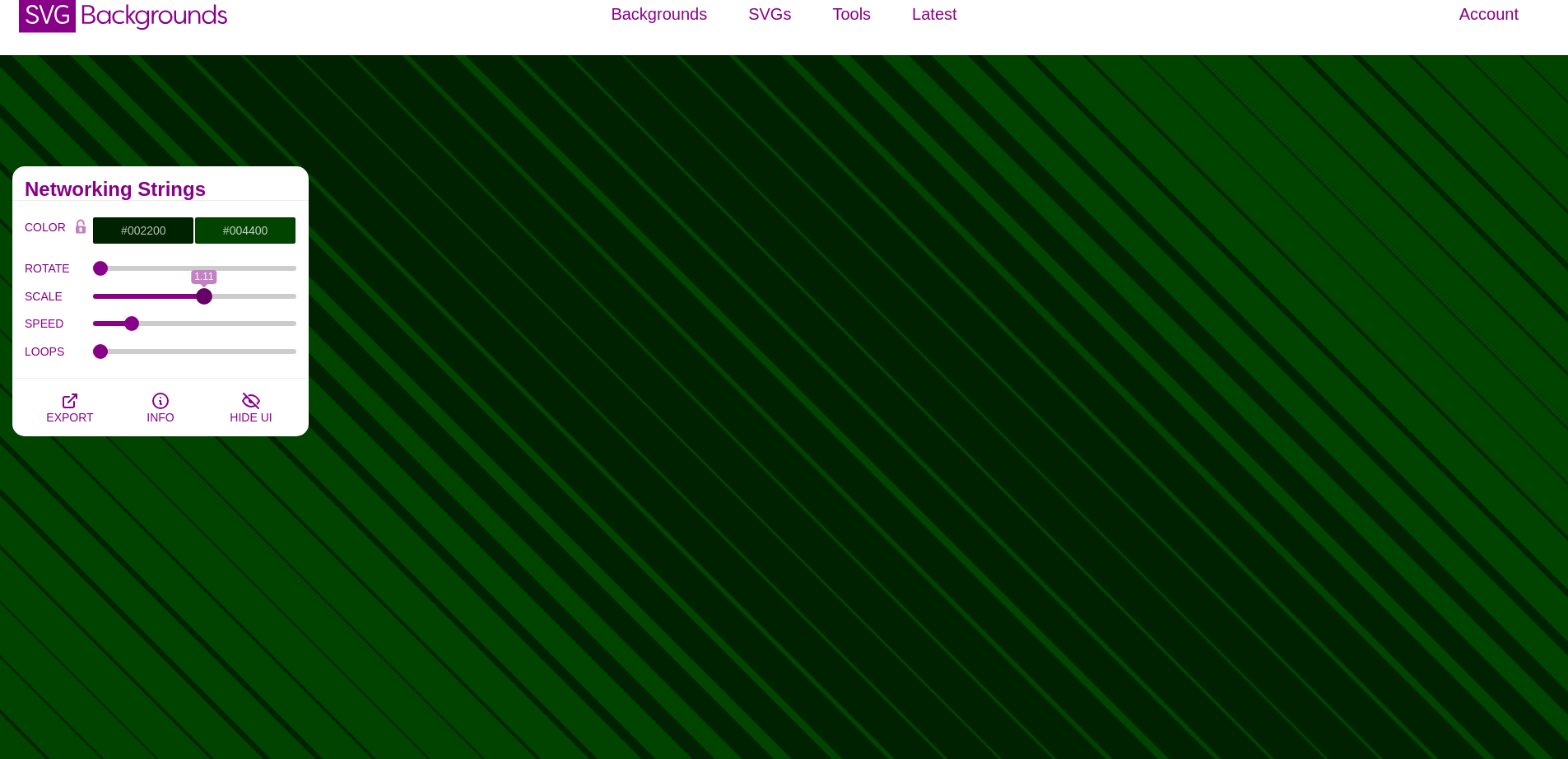
type input "1.1"
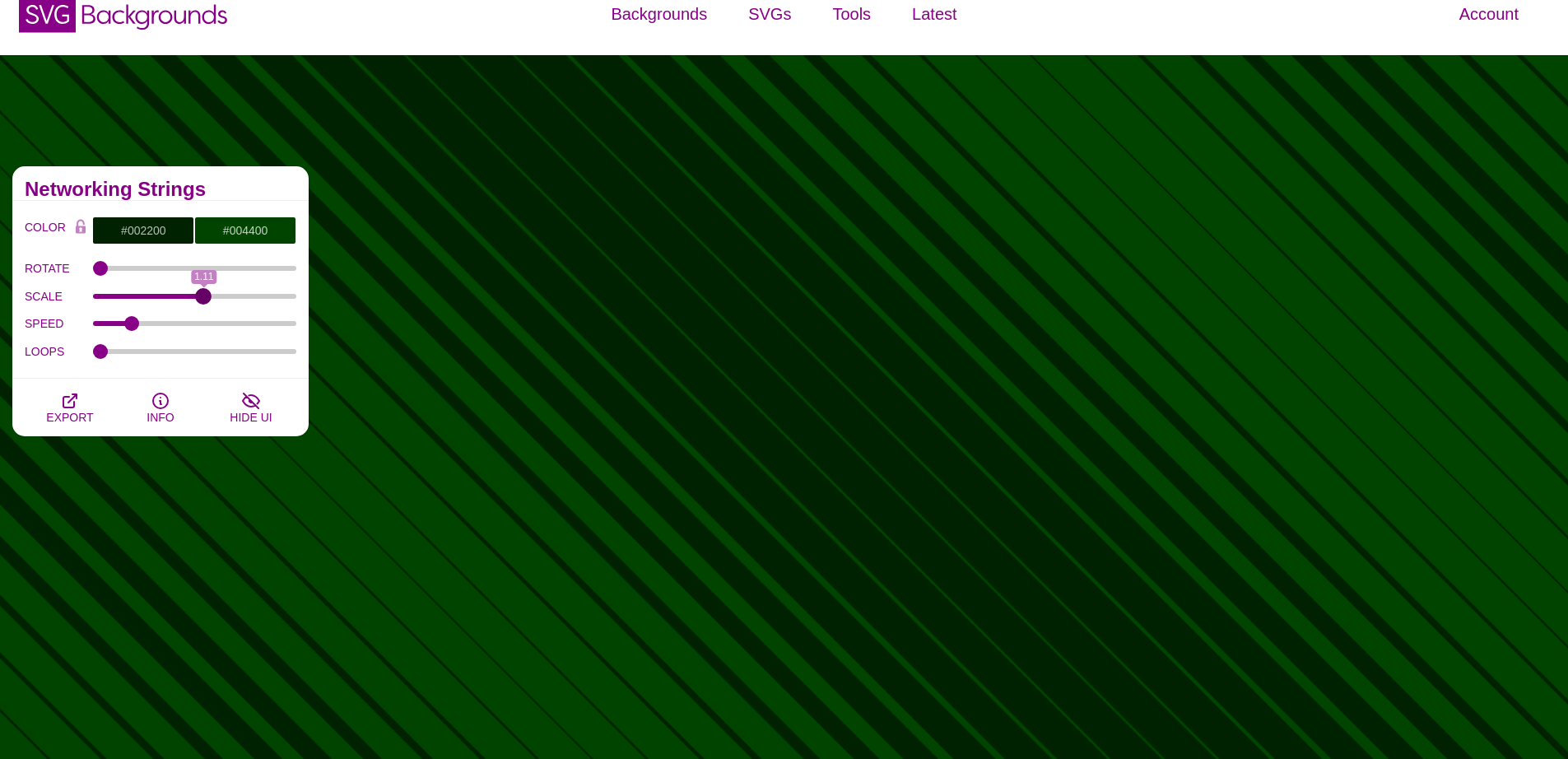
click at [204, 300] on input "SCALE" at bounding box center [195, 296] width 204 height 7
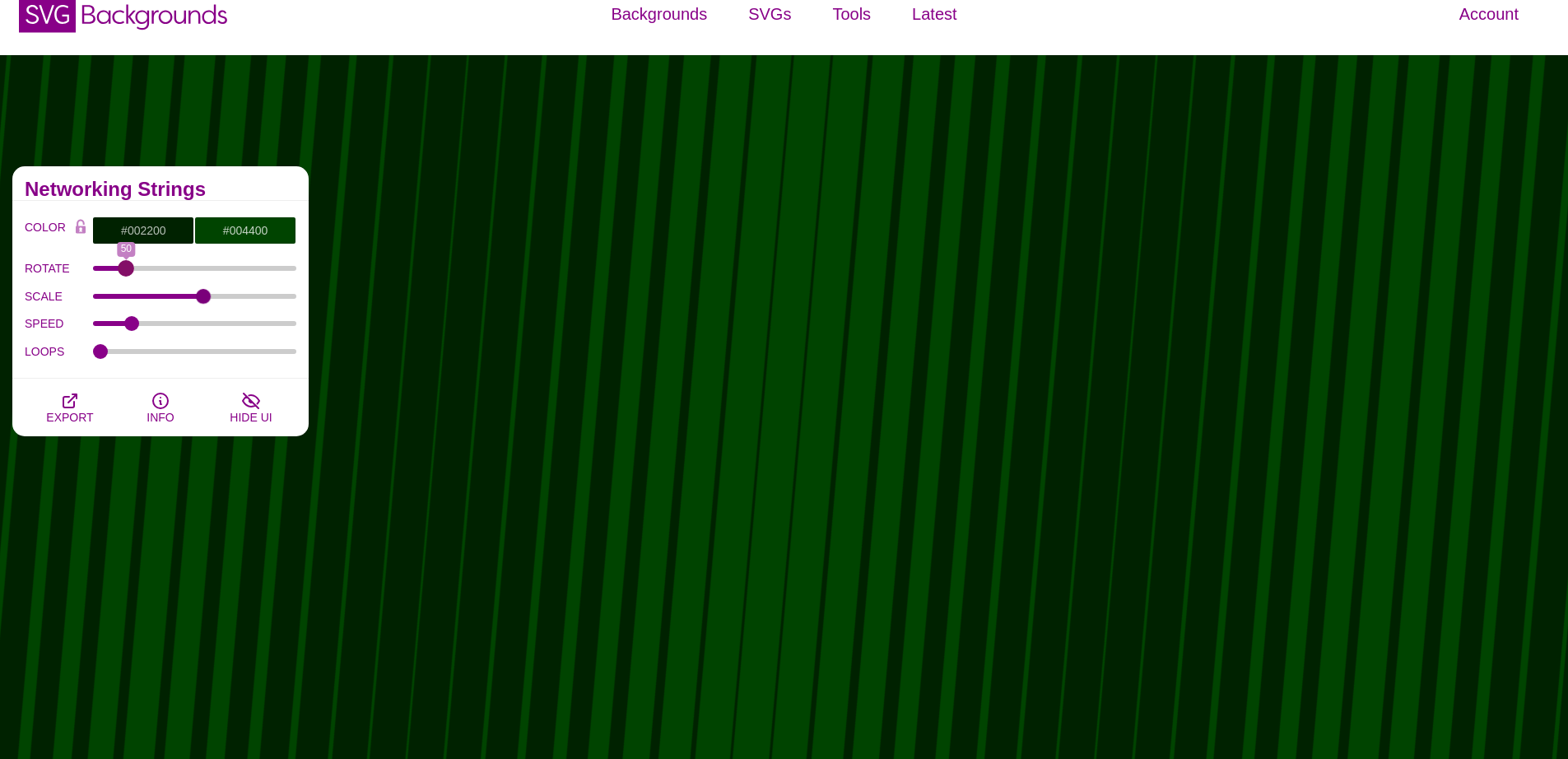
drag, startPoint x: 105, startPoint y: 271, endPoint x: 127, endPoint y: 273, distance: 22.1
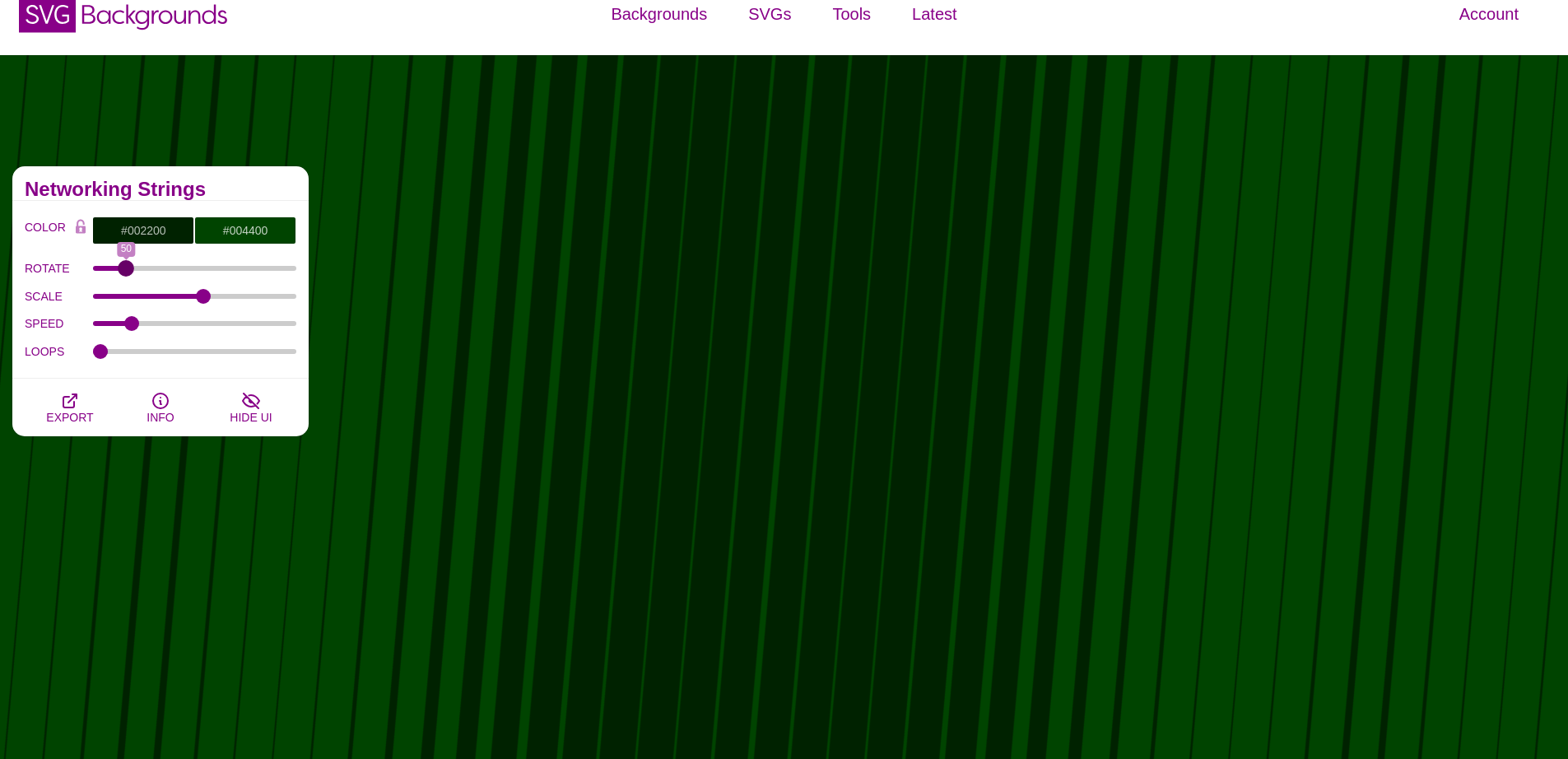
type input "50"
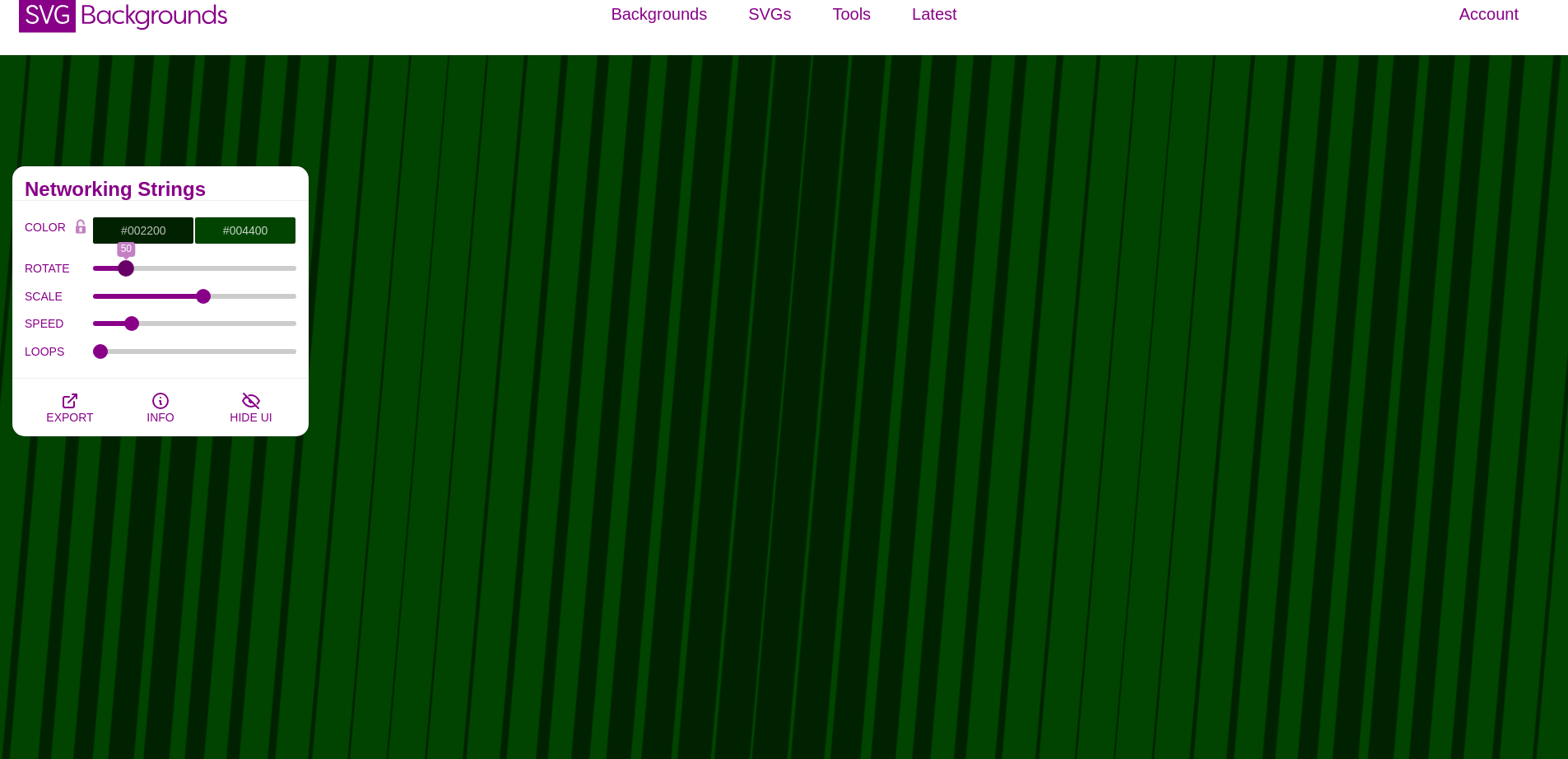
click at [127, 272] on input "ROTATE" at bounding box center [195, 268] width 204 height 7
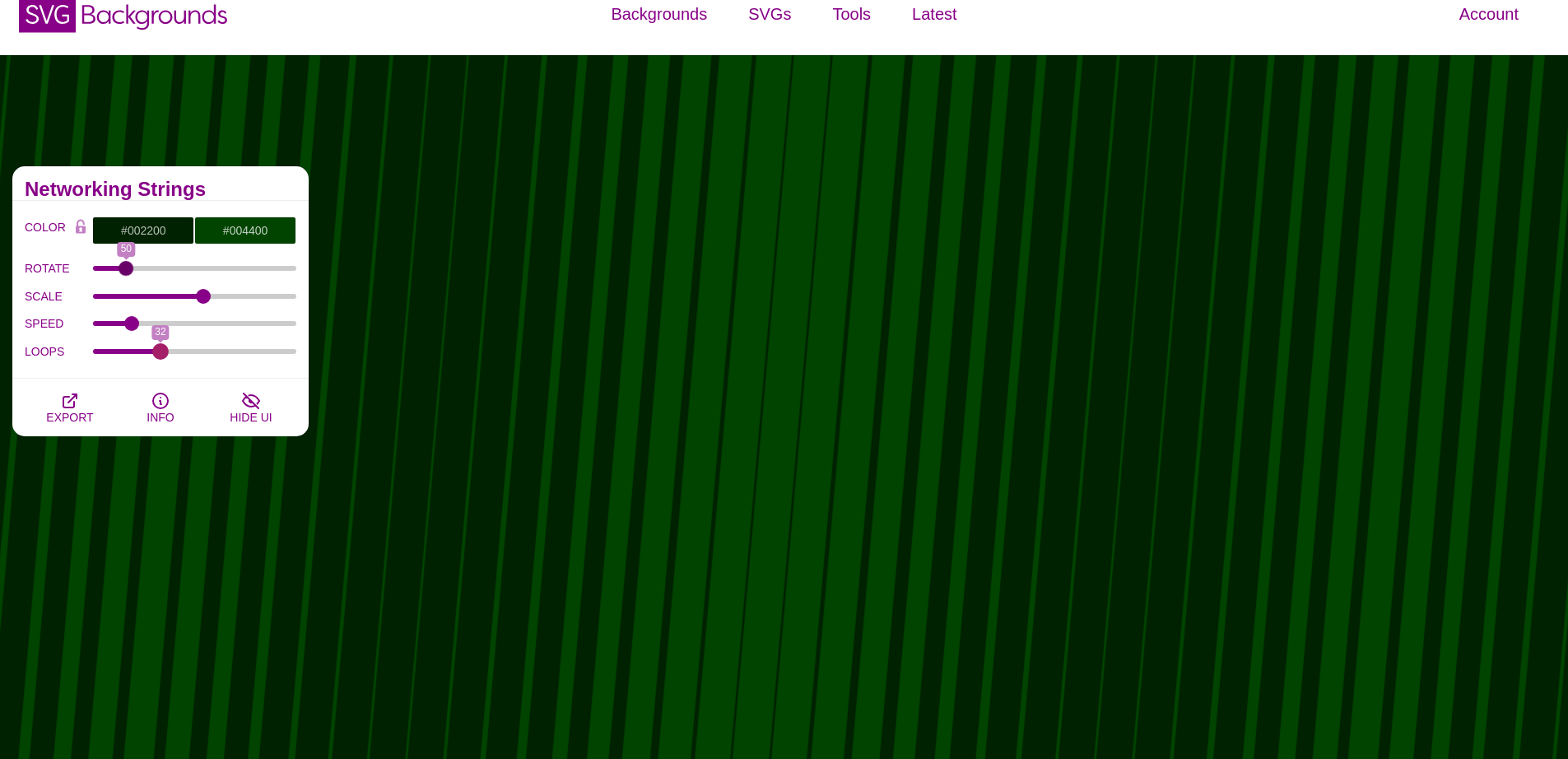
drag, startPoint x: 99, startPoint y: 350, endPoint x: 161, endPoint y: 355, distance: 62.2
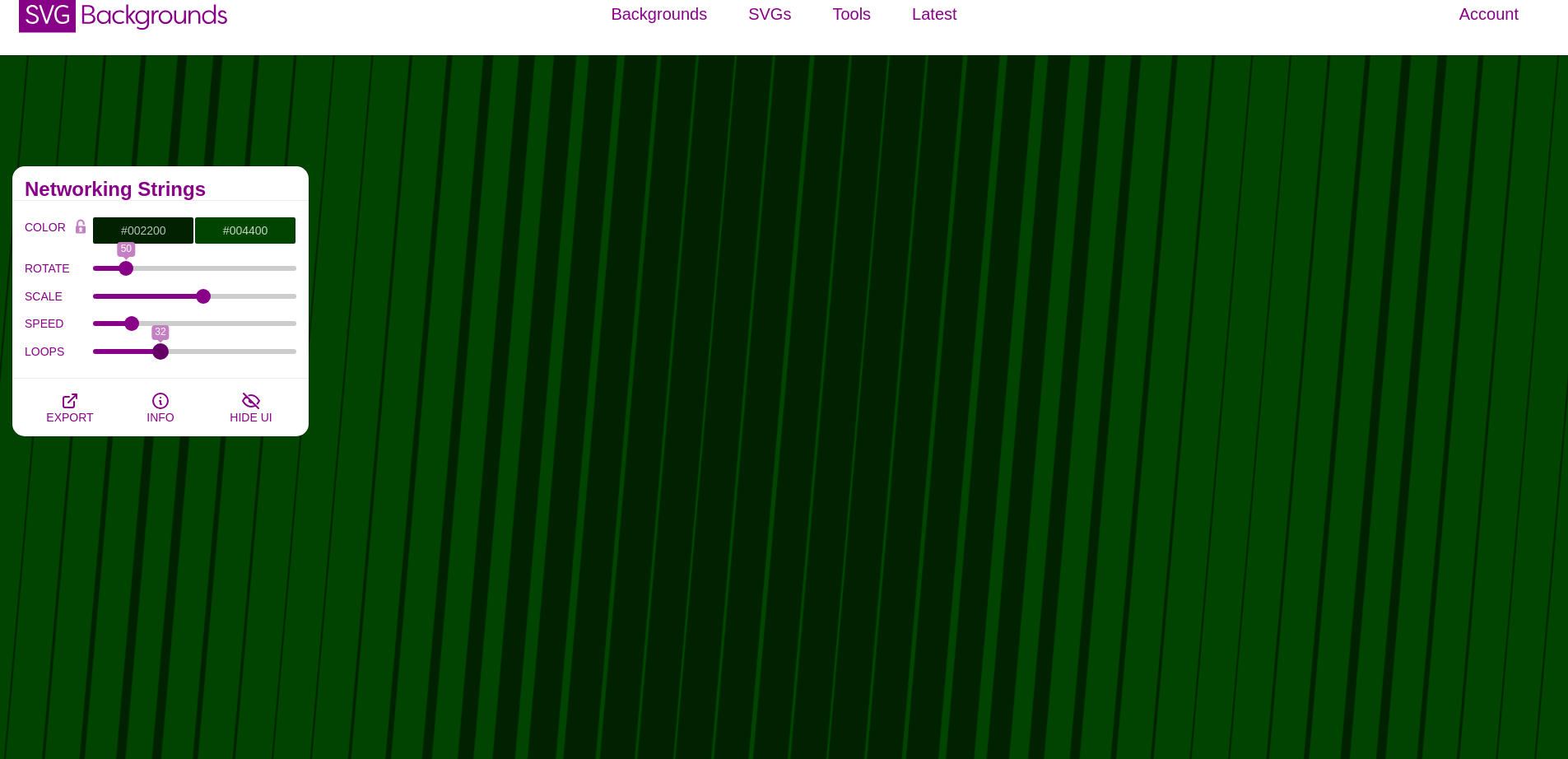
type input "32"
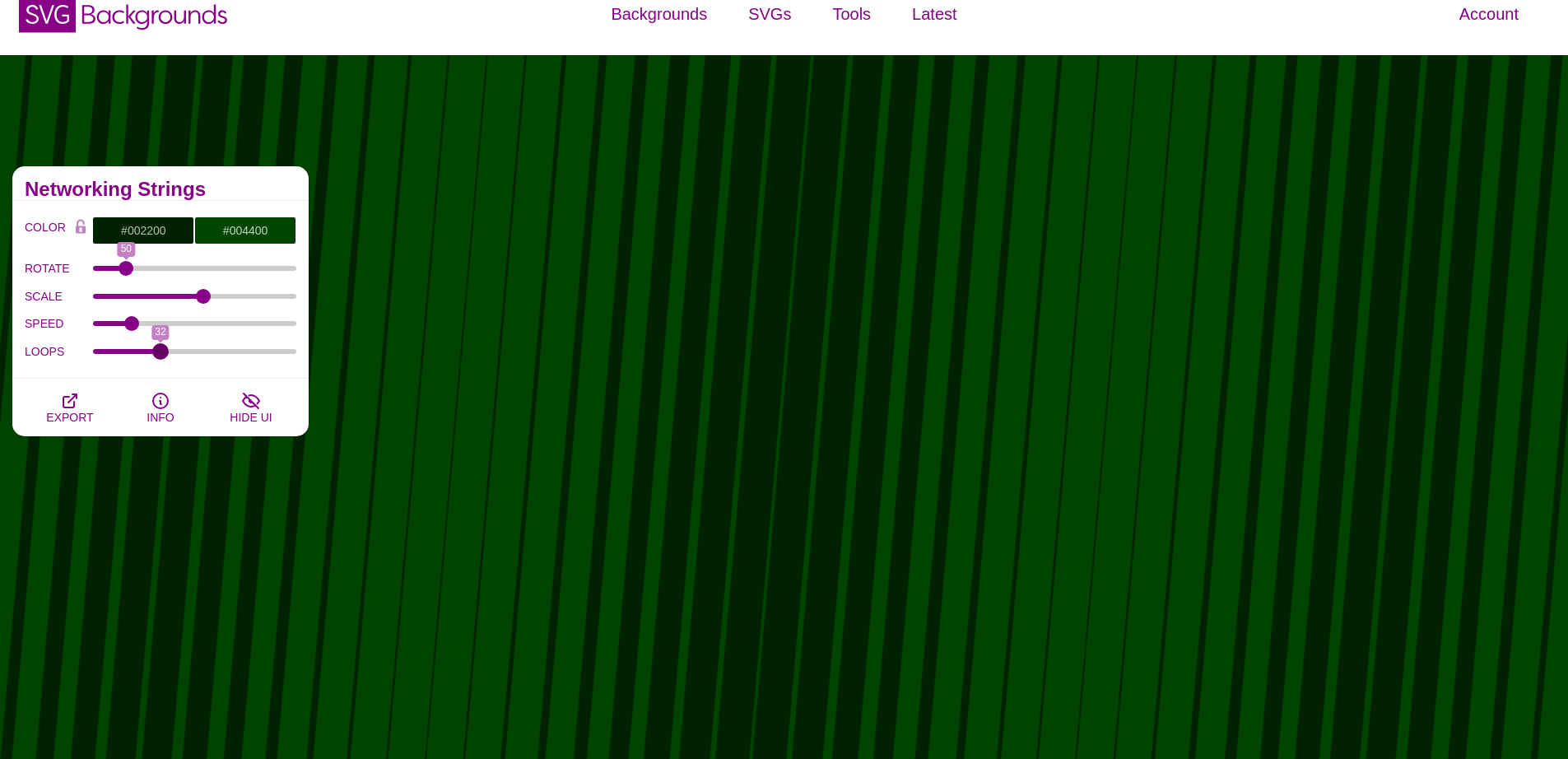
click at [161, 355] on input "LOOPS" at bounding box center [195, 352] width 204 height 7
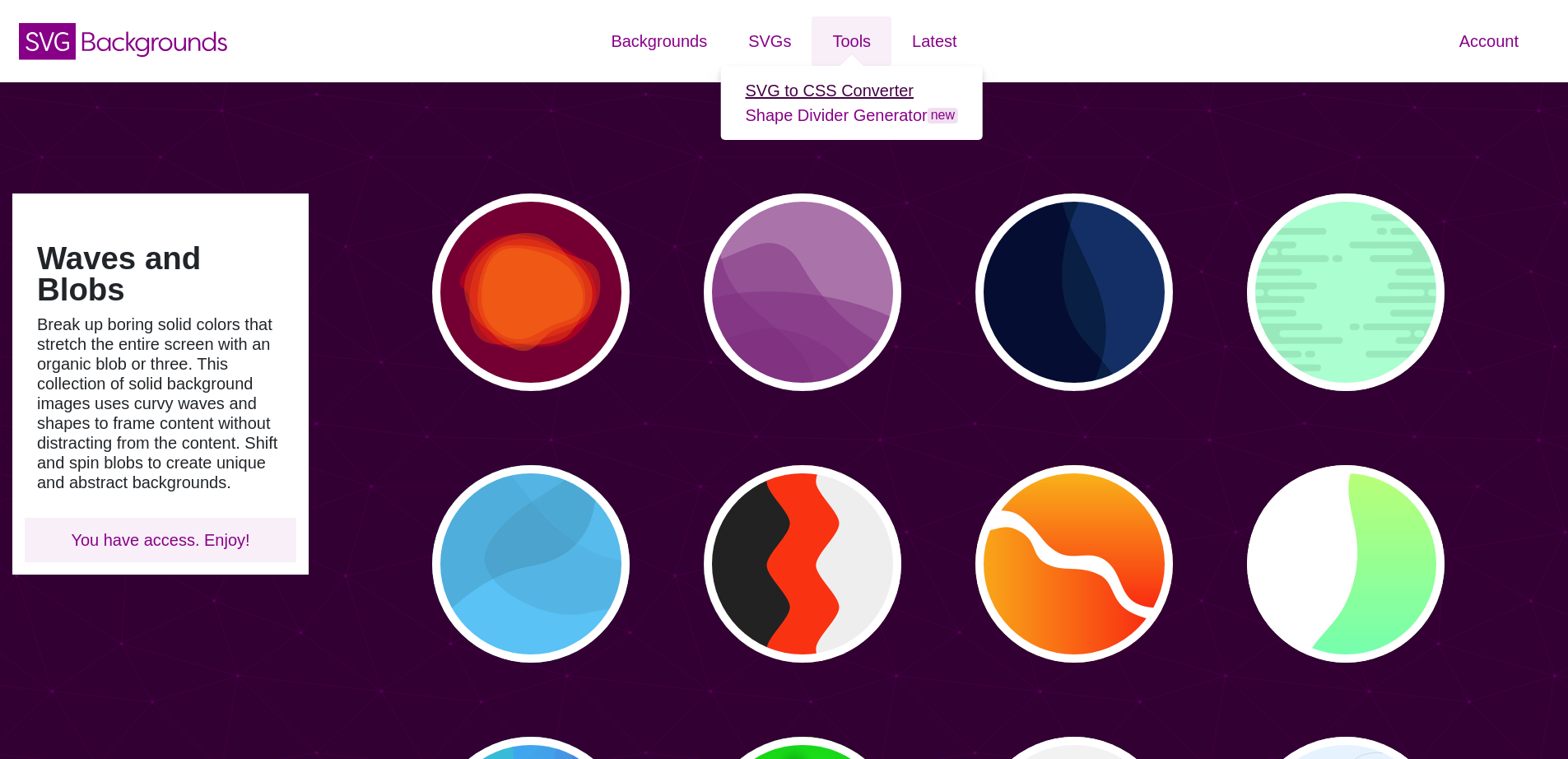
click at [825, 87] on link "SVG to CSS Converter" at bounding box center [829, 91] width 169 height 19
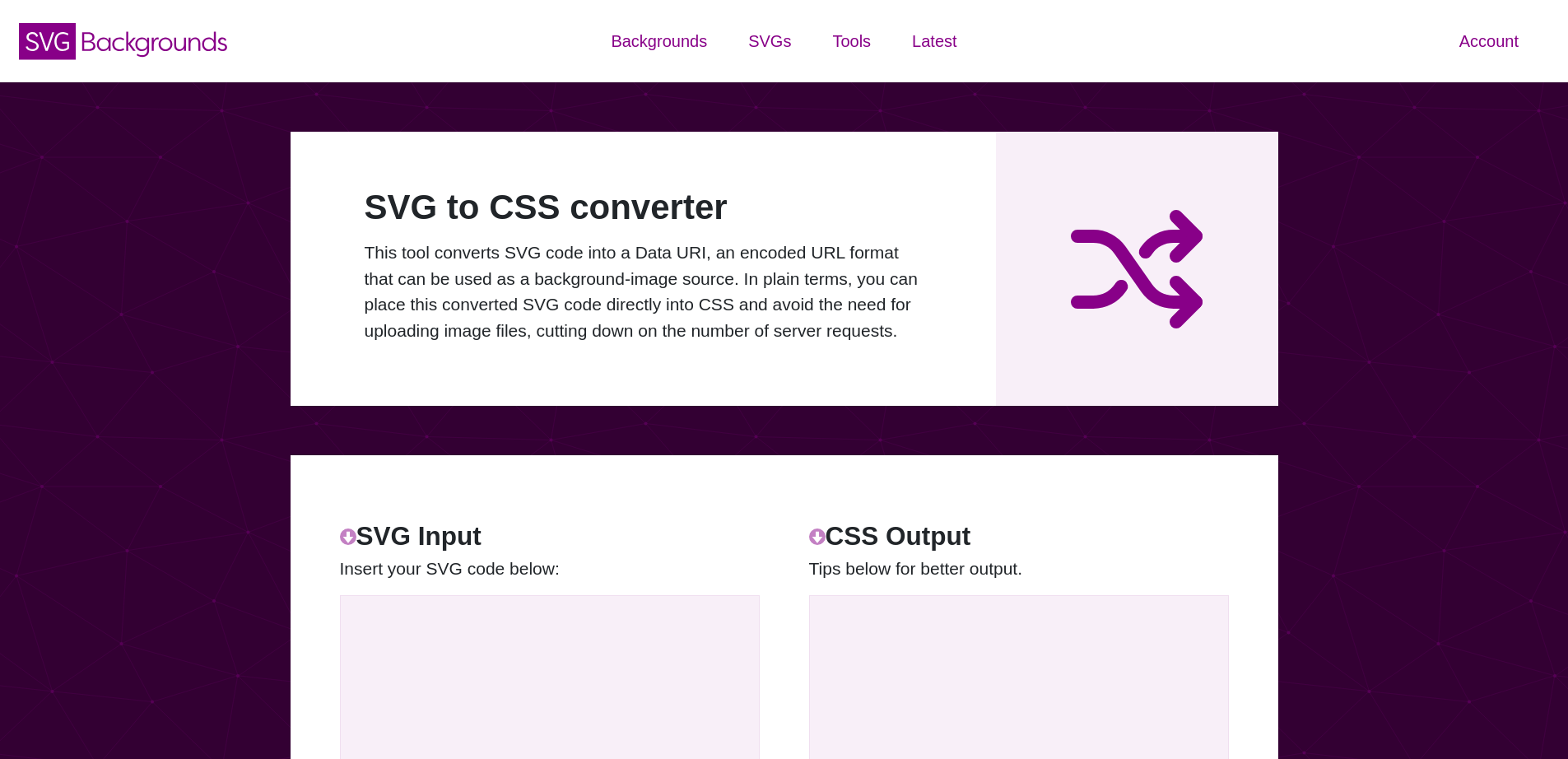
scroll to position [20, 0]
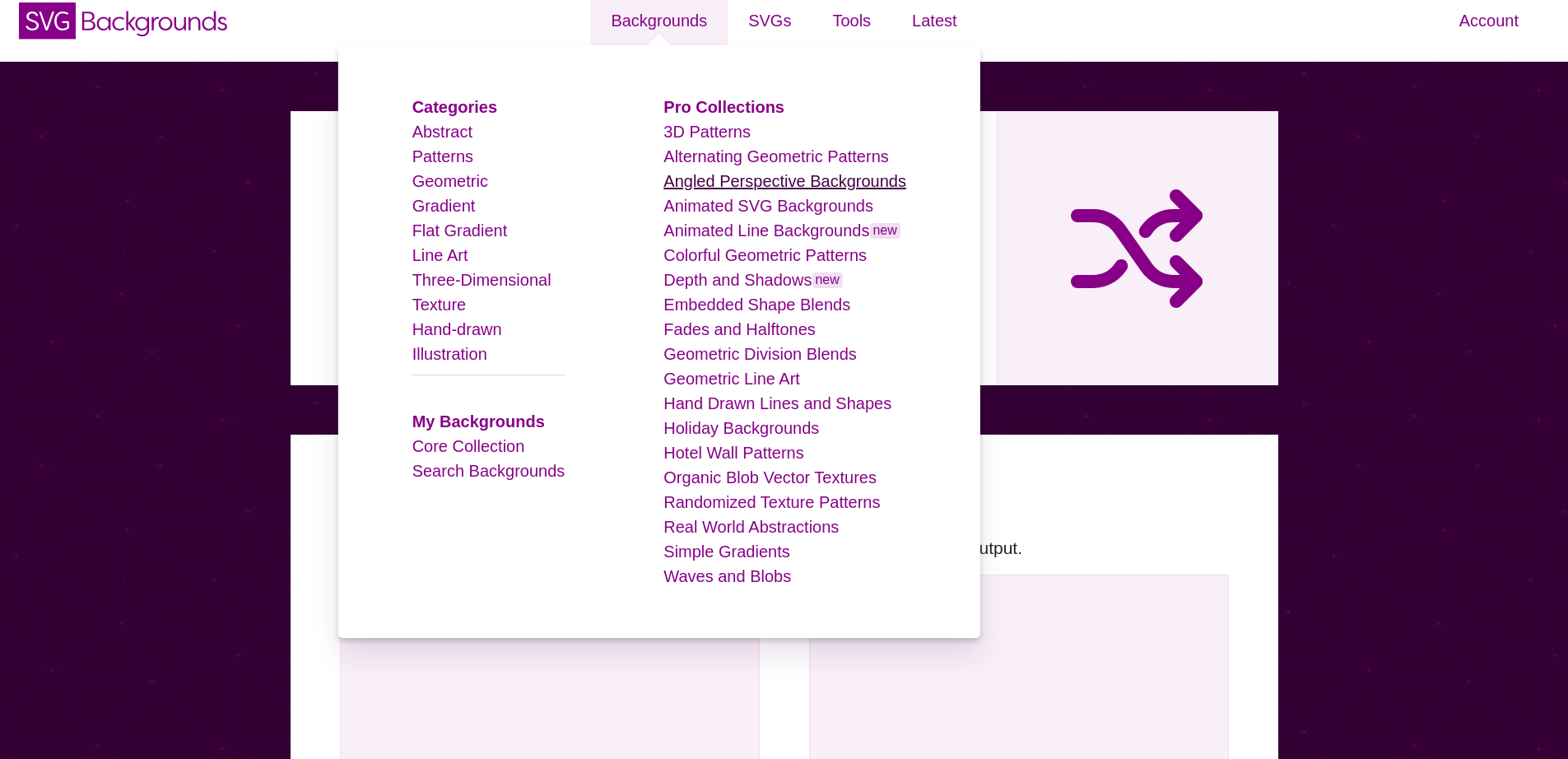
click at [764, 185] on link "Angled Perspective Backgrounds" at bounding box center [785, 181] width 243 height 19
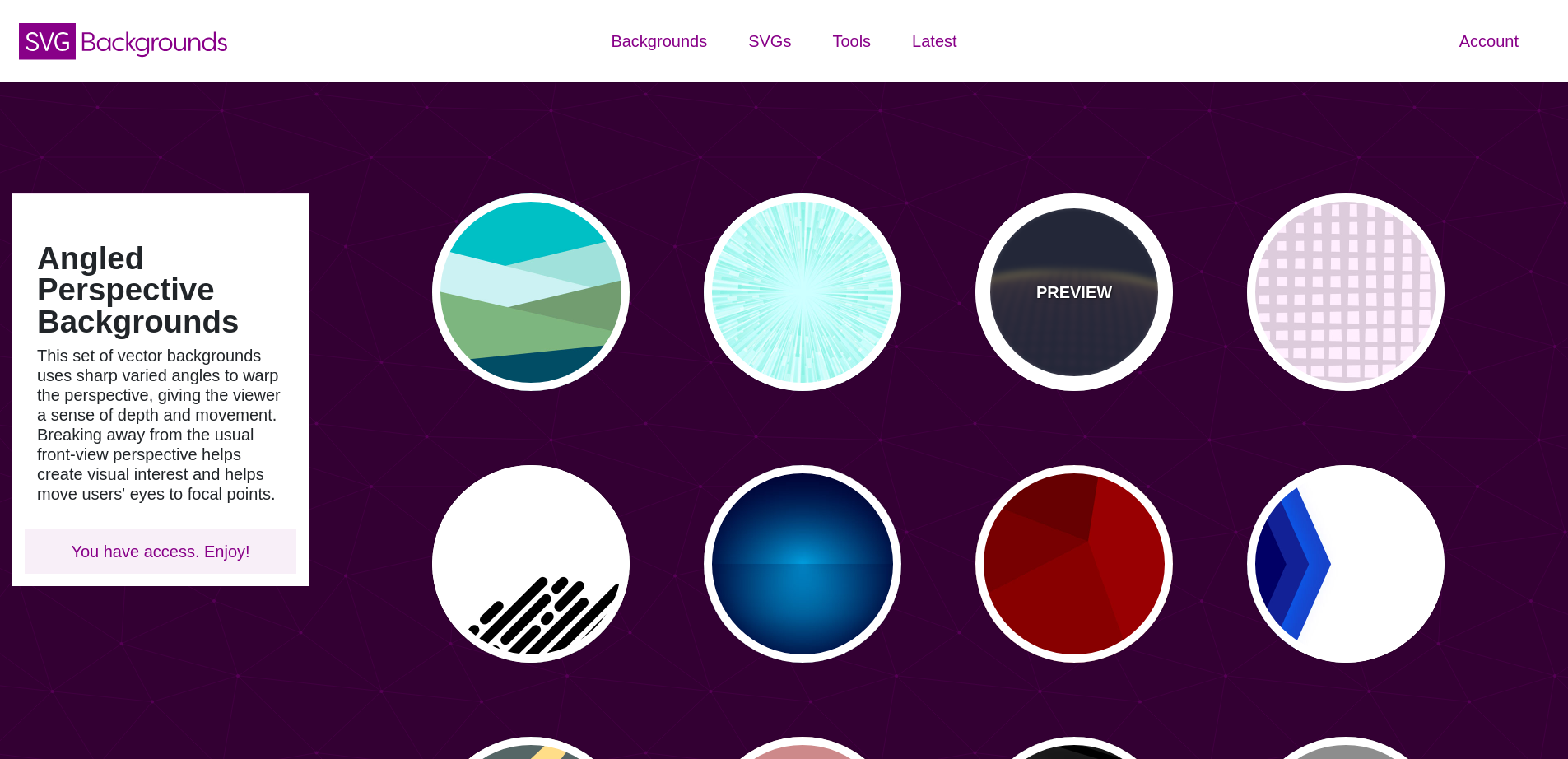
click at [1134, 310] on div "PREVIEW" at bounding box center [1073, 292] width 198 height 198
type input "#141933"
type input "#FFFF77"
type input "0"
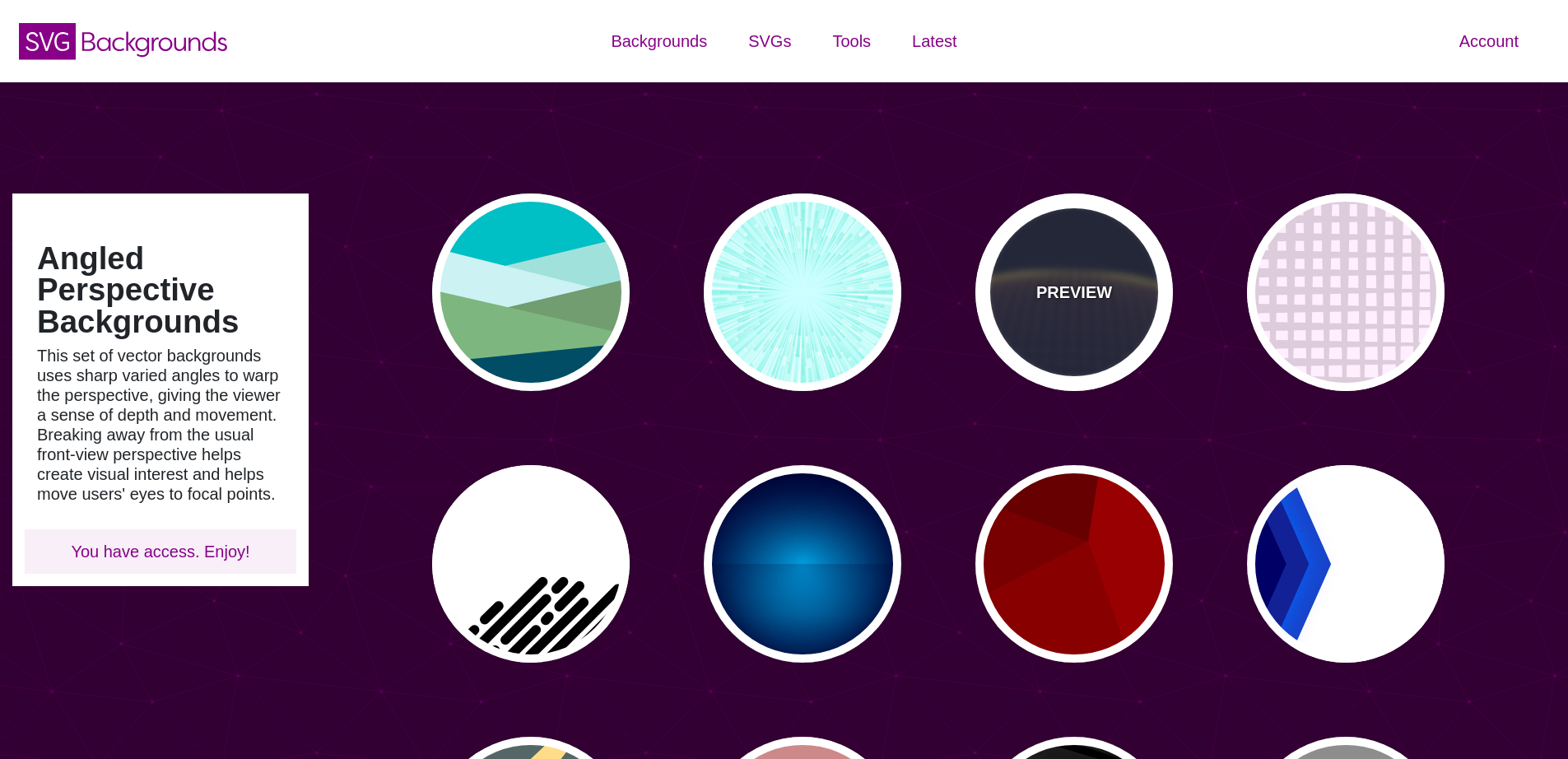
type input "5"
type input "0"
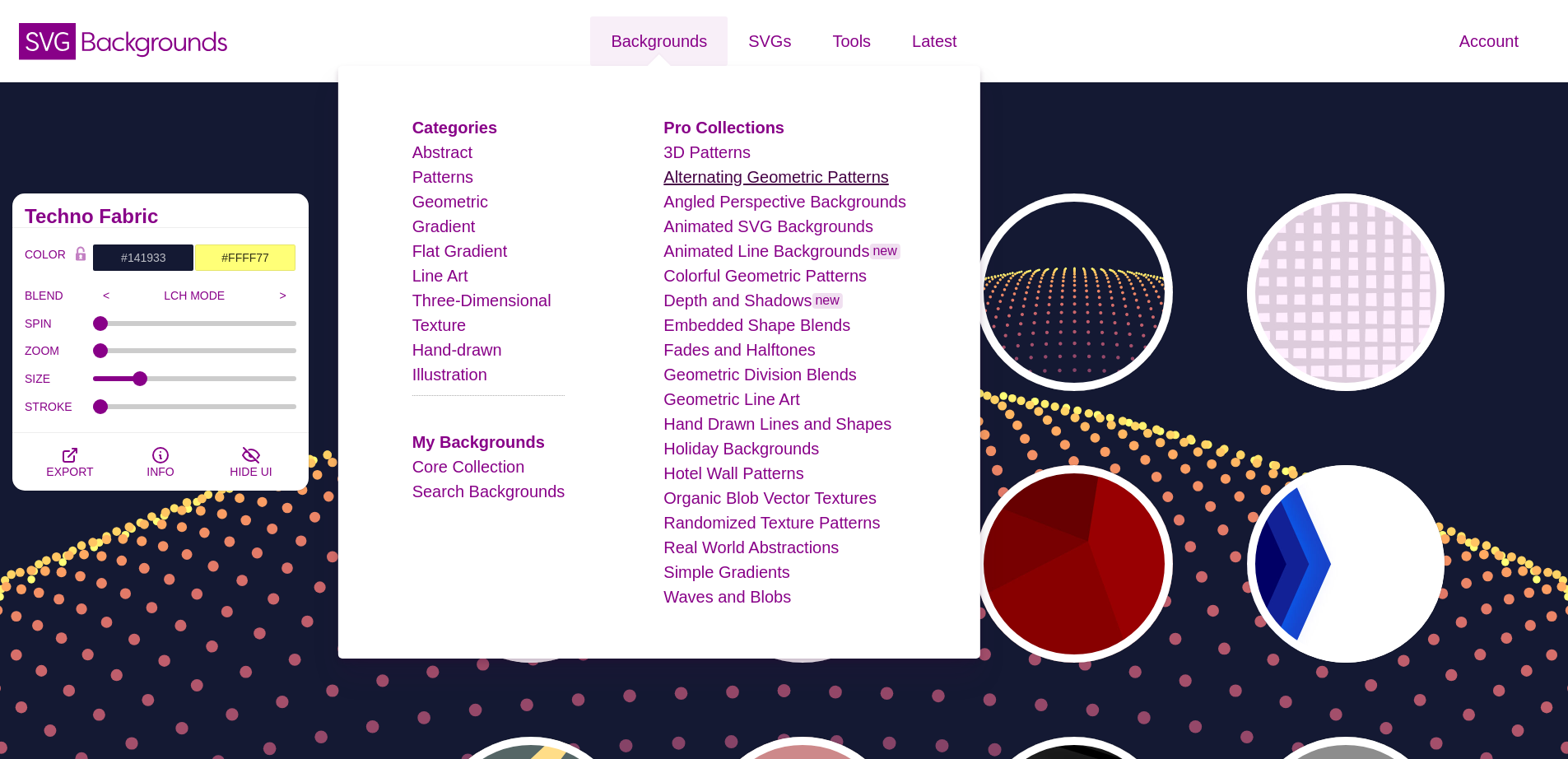
click at [732, 180] on link "Alternating Geometric Patterns" at bounding box center [776, 178] width 225 height 19
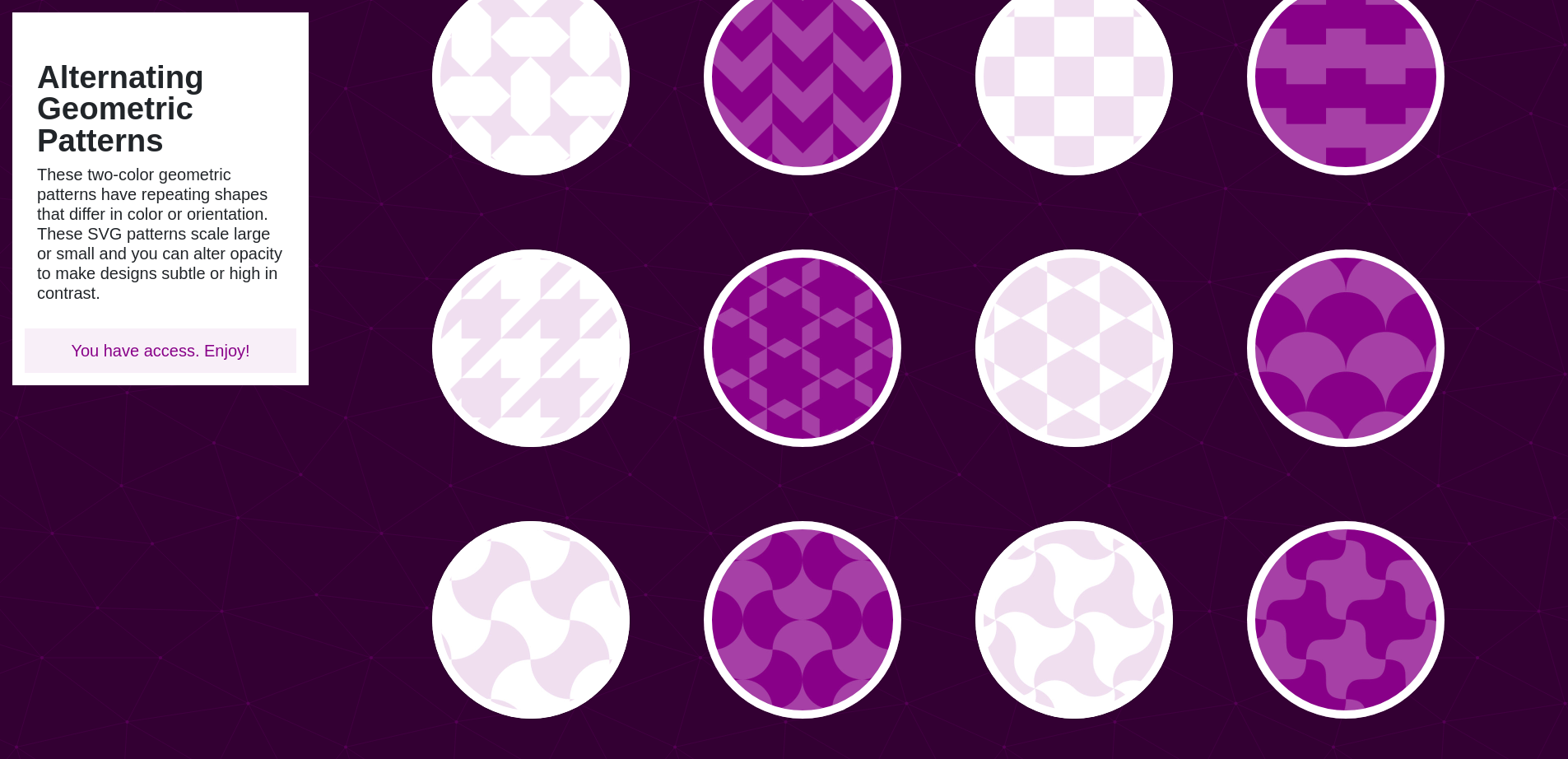
scroll to position [498, 0]
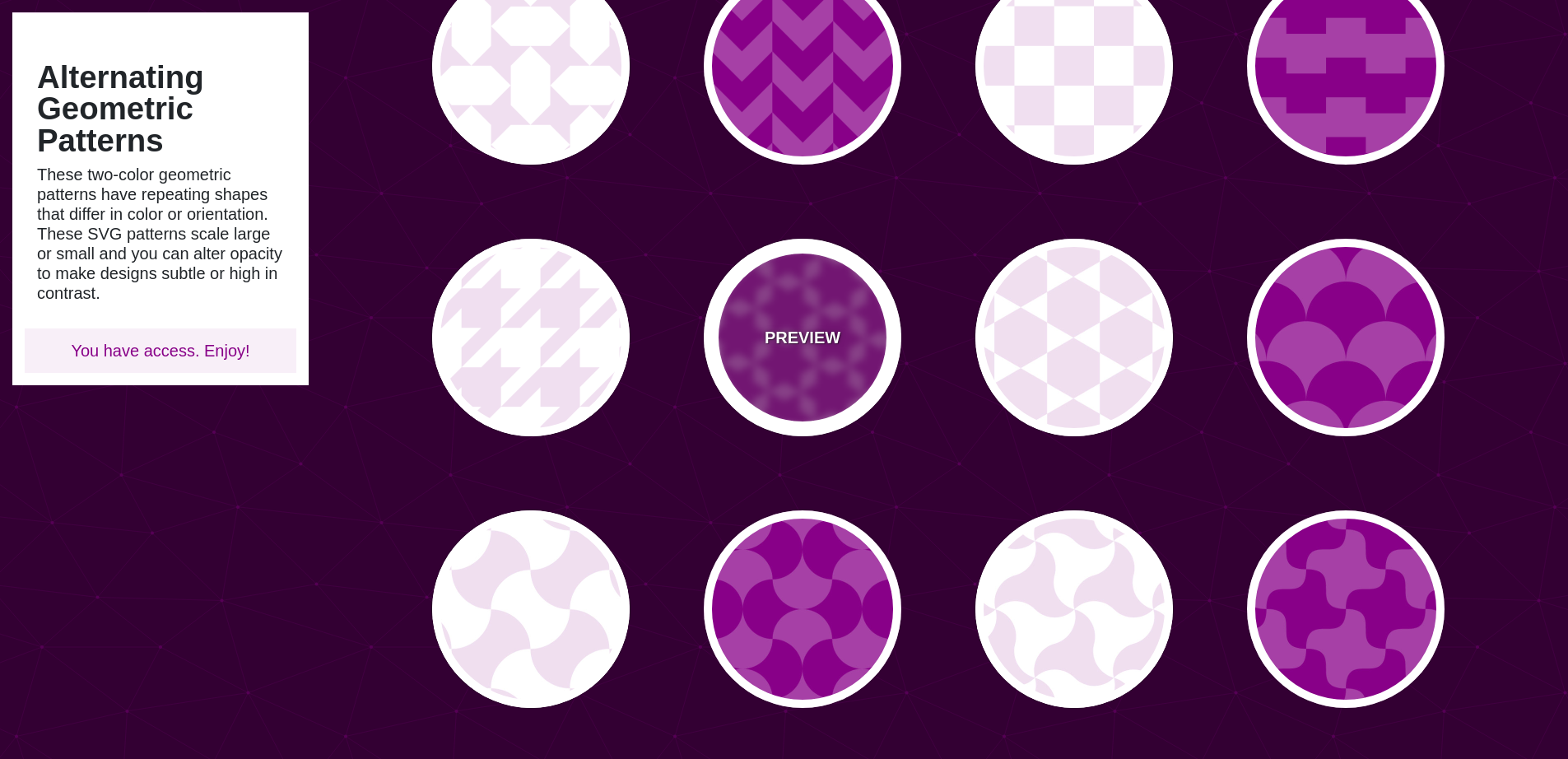
click at [776, 296] on div "PREVIEW" at bounding box center [802, 337] width 198 height 198
type input "#A640A6"
type input "#880088"
type input "0"
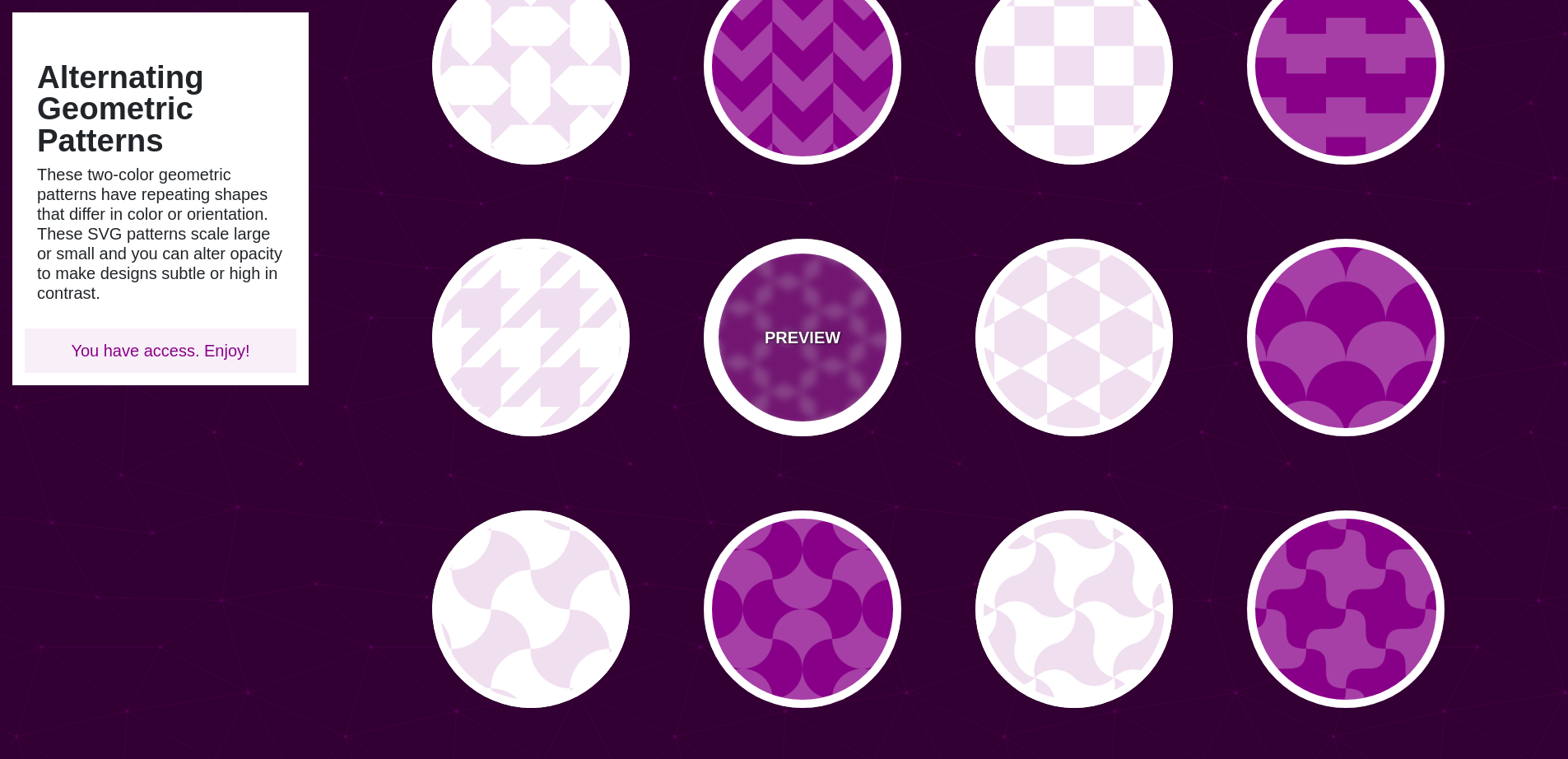
type input "0.2"
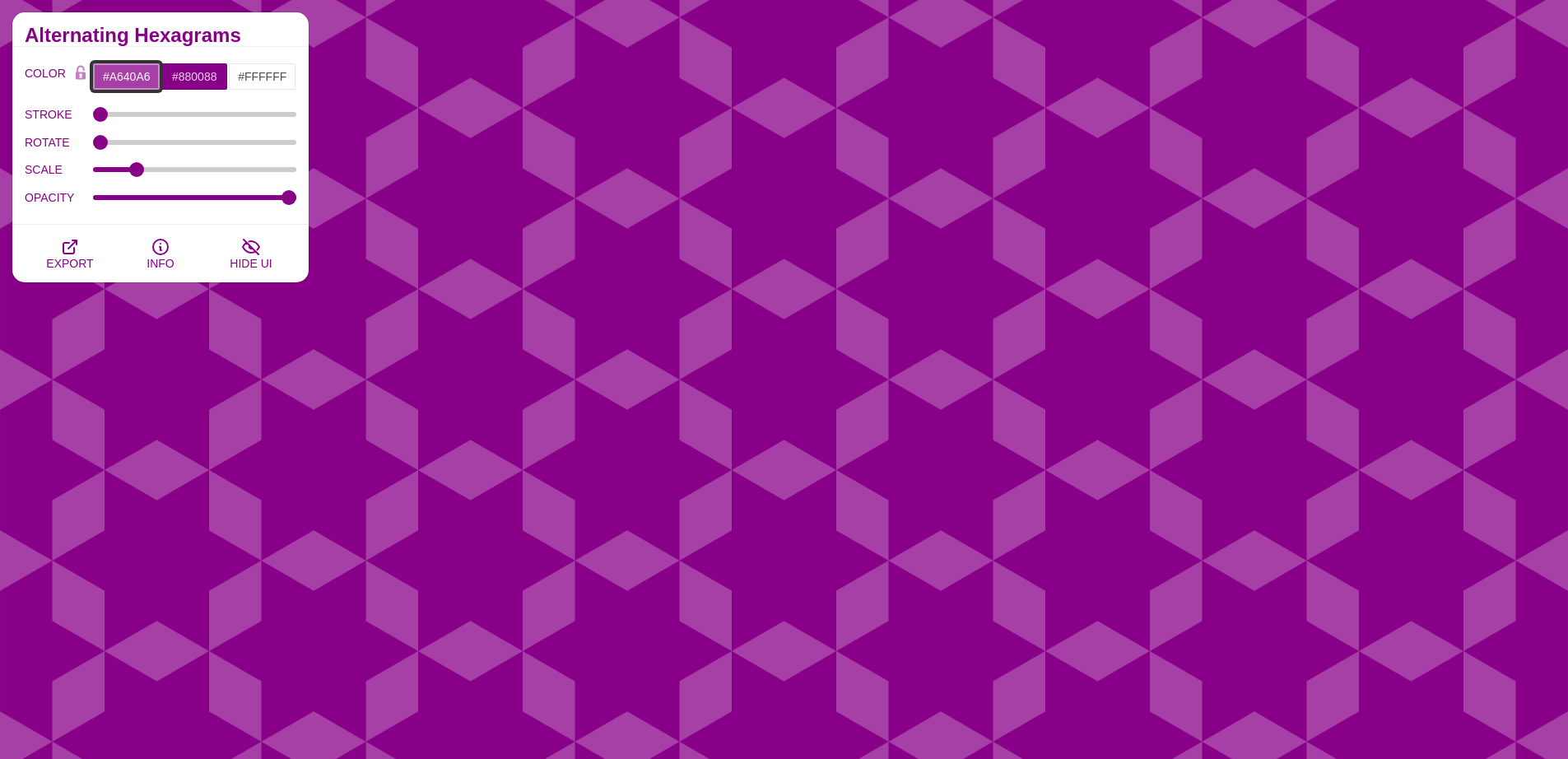
click at [136, 75] on input "#A640A6" at bounding box center [126, 76] width 68 height 28
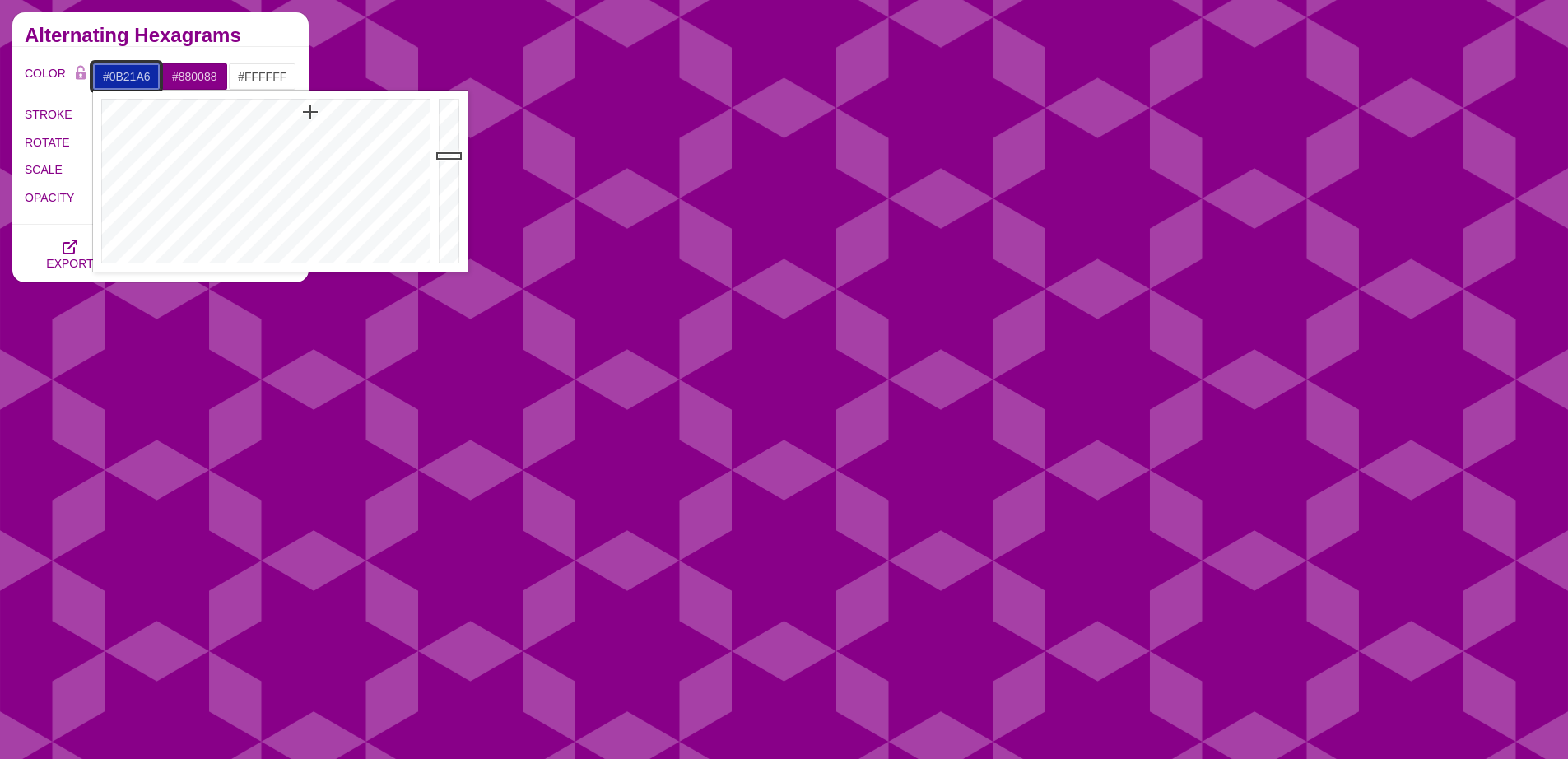
drag, startPoint x: 273, startPoint y: 135, endPoint x: 312, endPoint y: 109, distance: 46.9
click at [312, 109] on div at bounding box center [264, 181] width 342 height 181
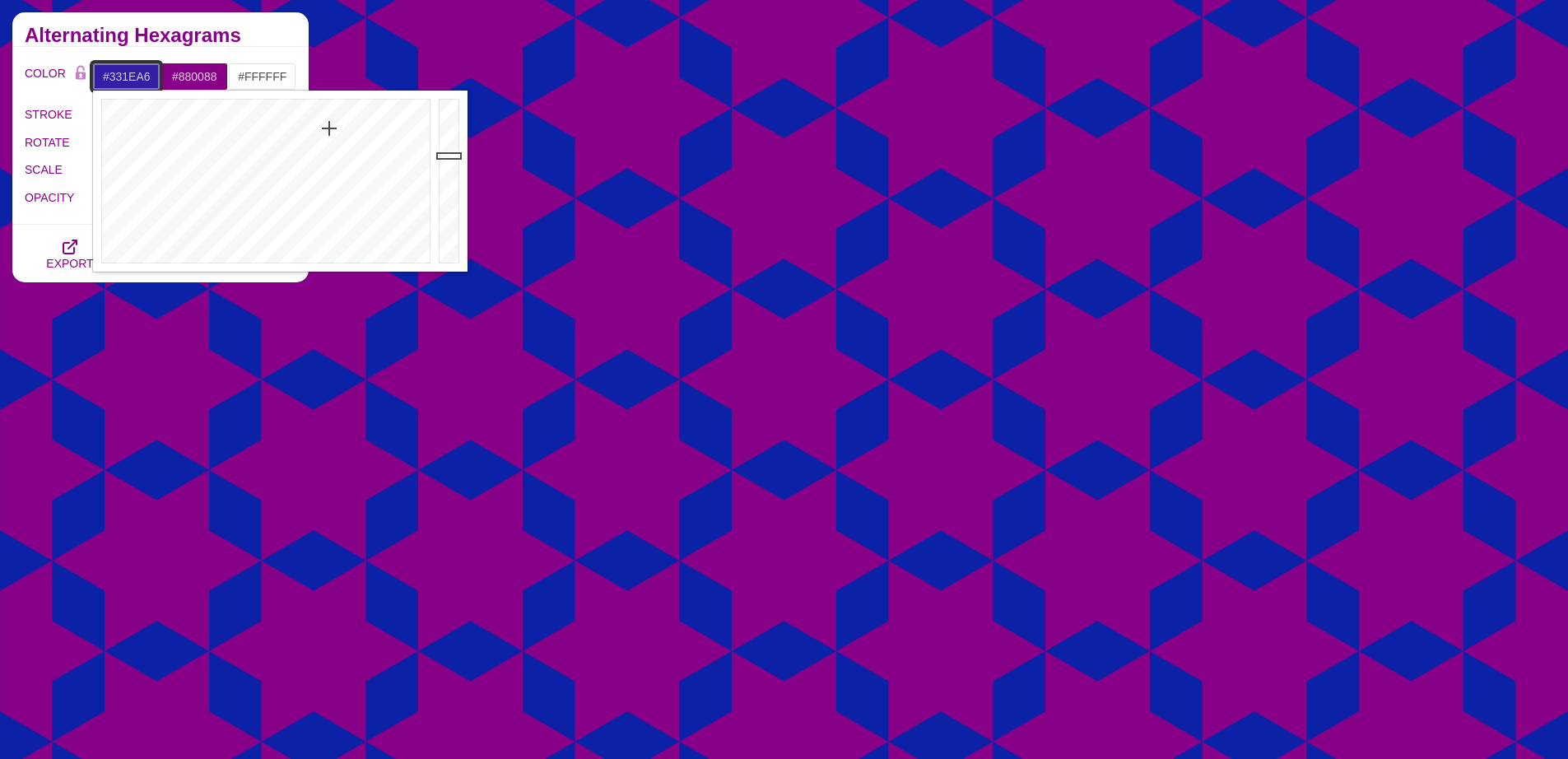
click at [328, 129] on div at bounding box center [264, 181] width 342 height 181
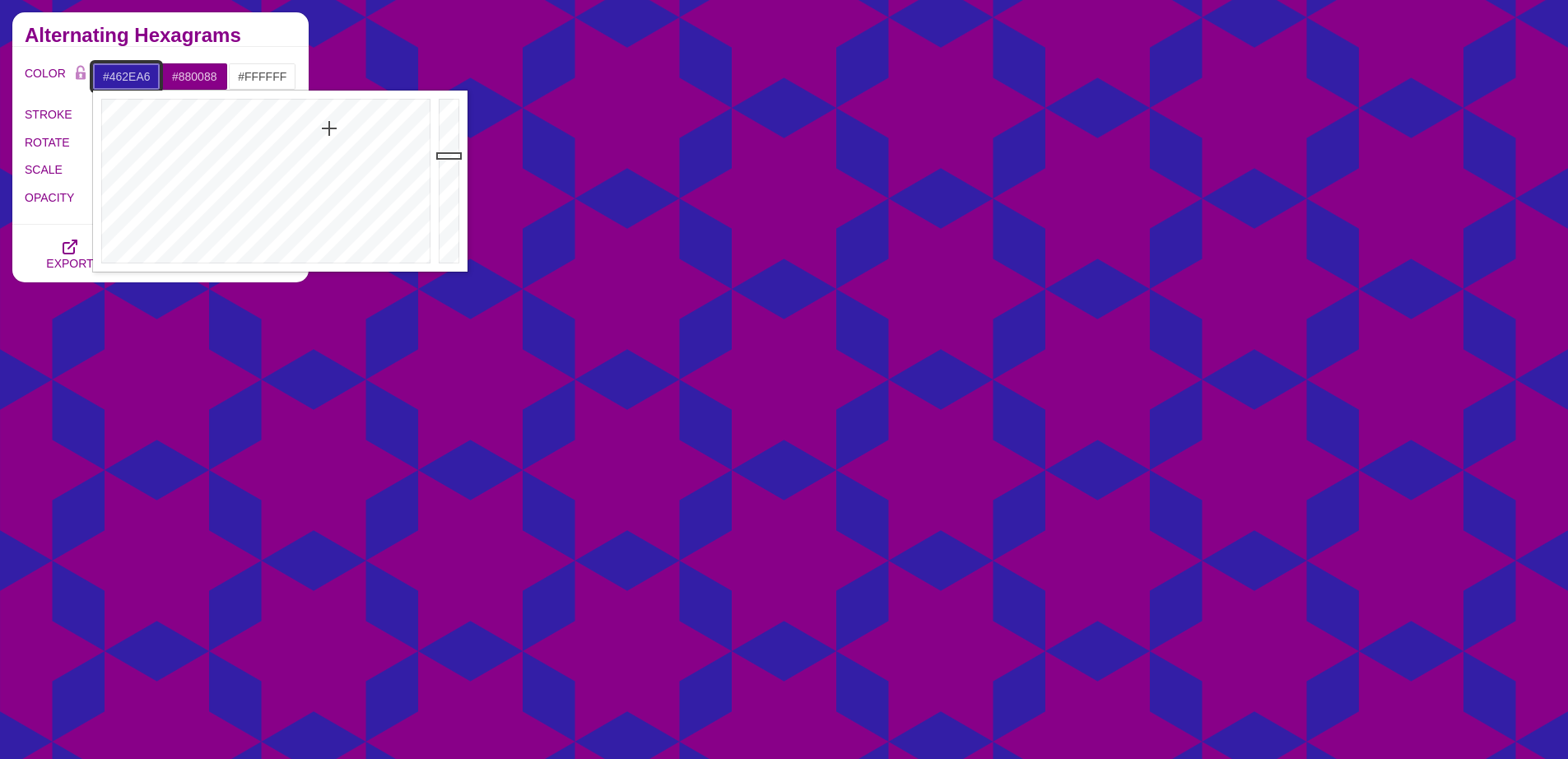
click at [331, 144] on div at bounding box center [264, 181] width 342 height 181
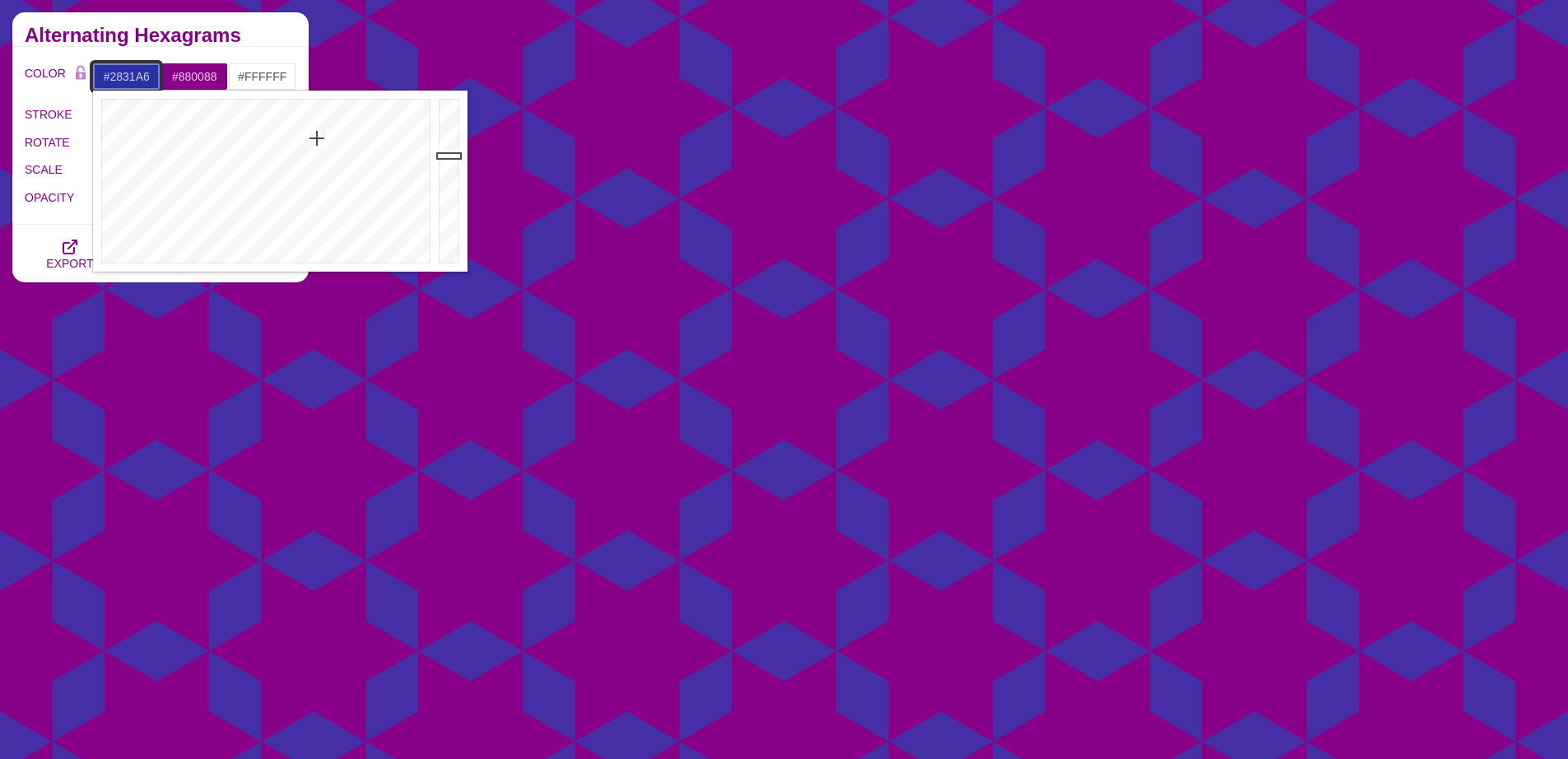
click at [316, 138] on div at bounding box center [264, 181] width 342 height 181
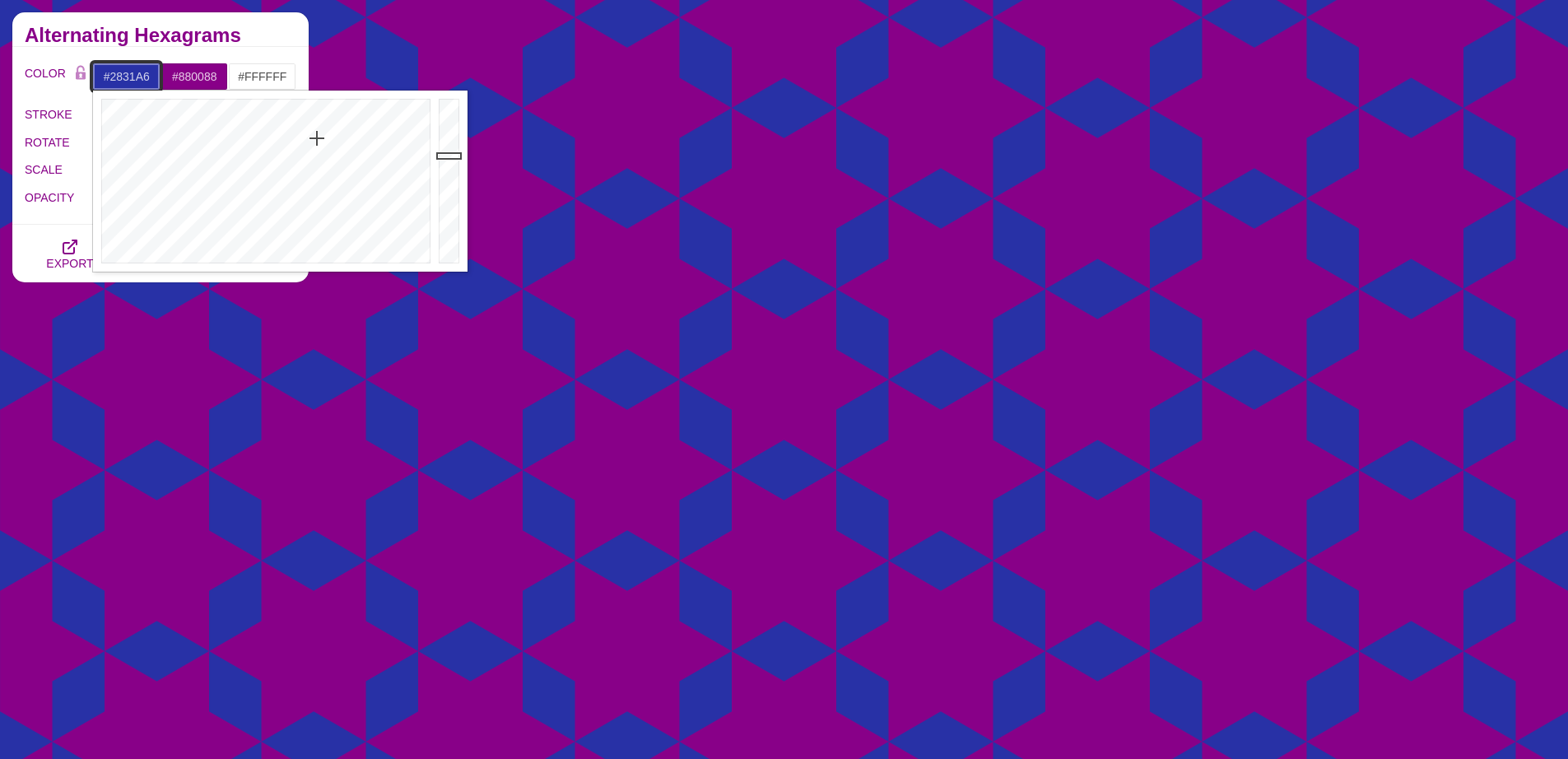
type input "#262BA6"
click at [318, 136] on div at bounding box center [264, 181] width 342 height 181
click at [212, 76] on input "#880088" at bounding box center [194, 76] width 68 height 28
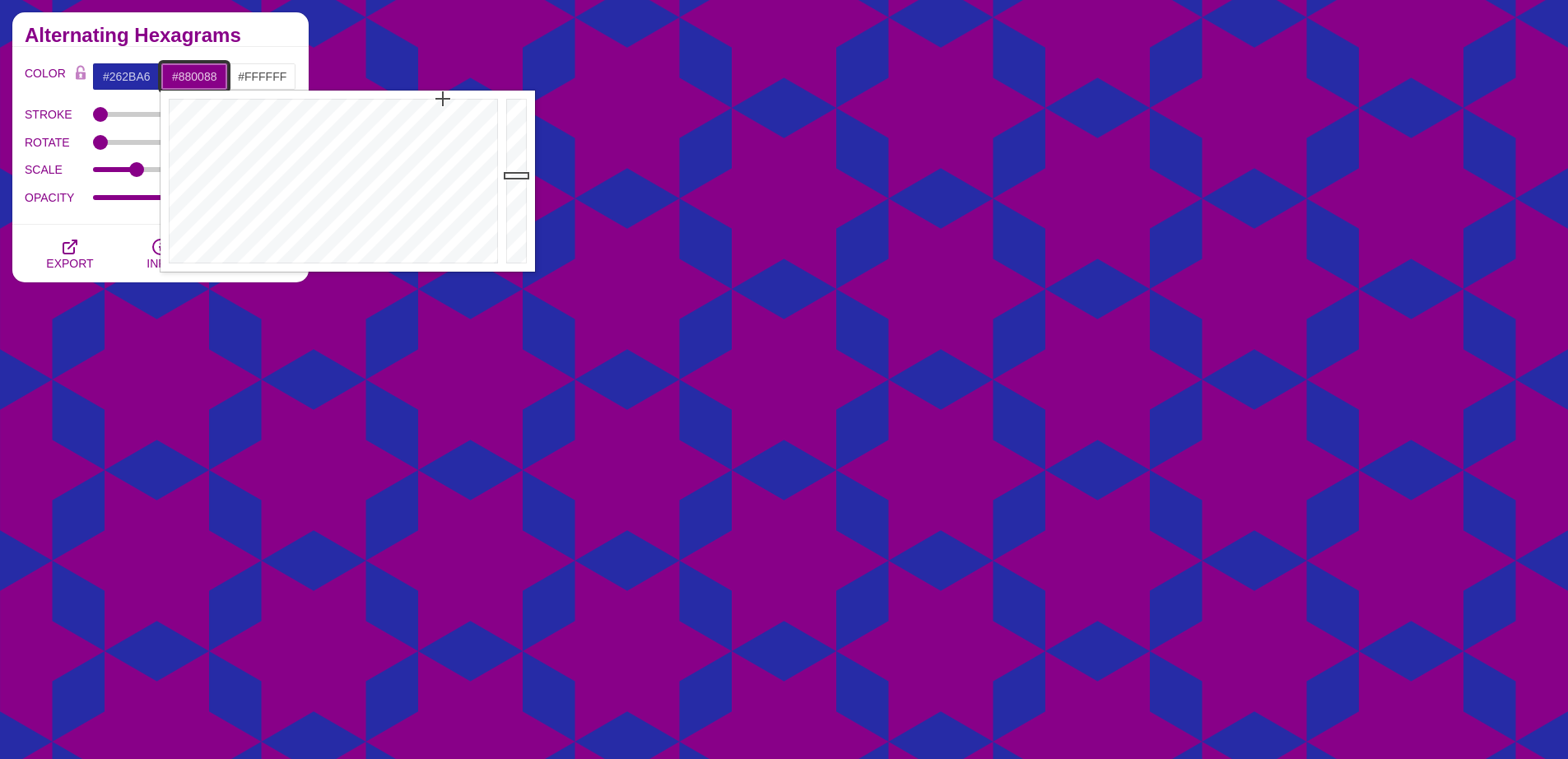
type input "#288886"
click at [331, 147] on div at bounding box center [331, 181] width 342 height 181
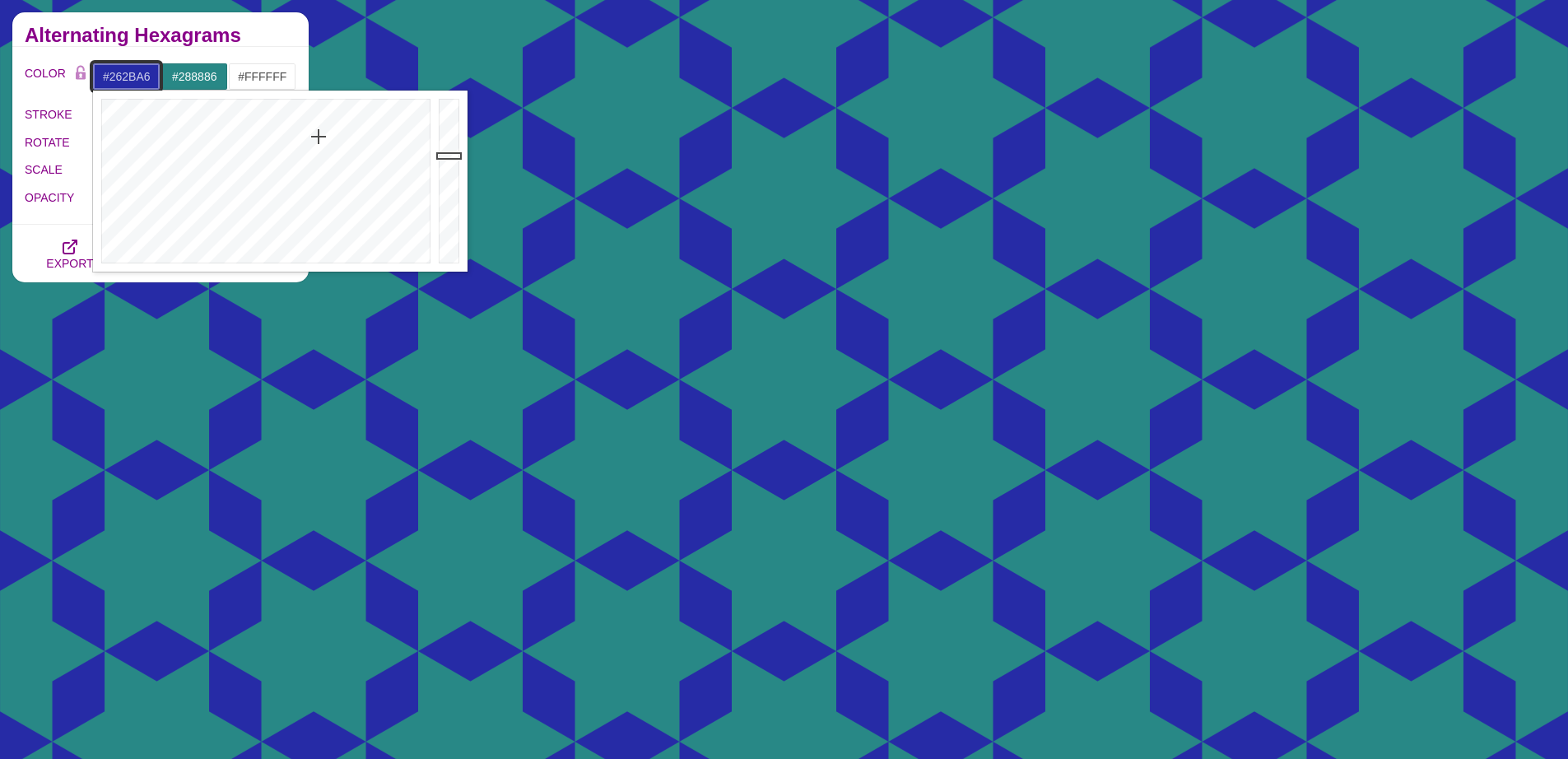
click at [140, 76] on input "#262BA6" at bounding box center [126, 76] width 68 height 28
click at [295, 160] on div at bounding box center [264, 181] width 342 height 181
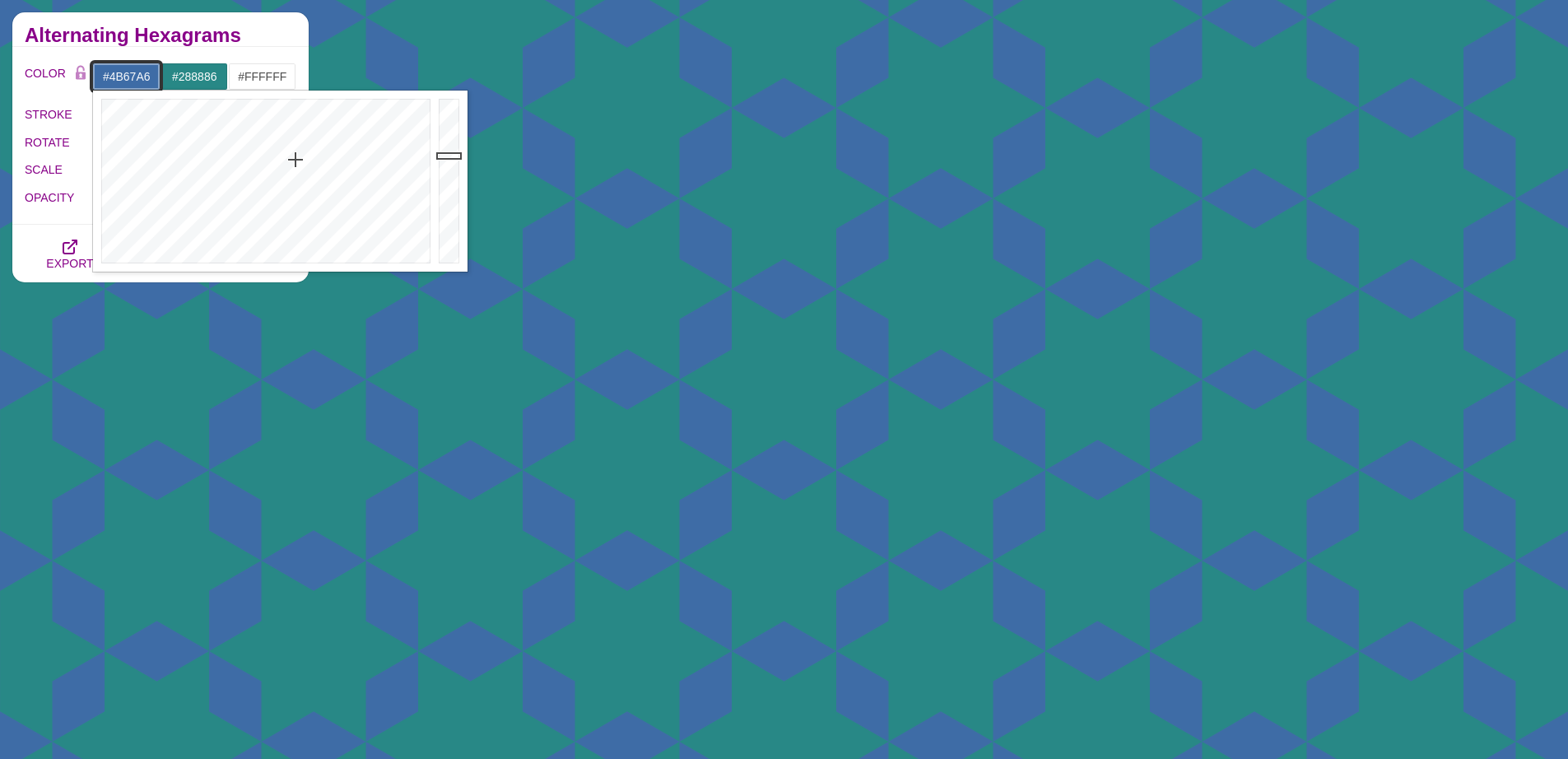
click at [303, 172] on div at bounding box center [264, 181] width 342 height 181
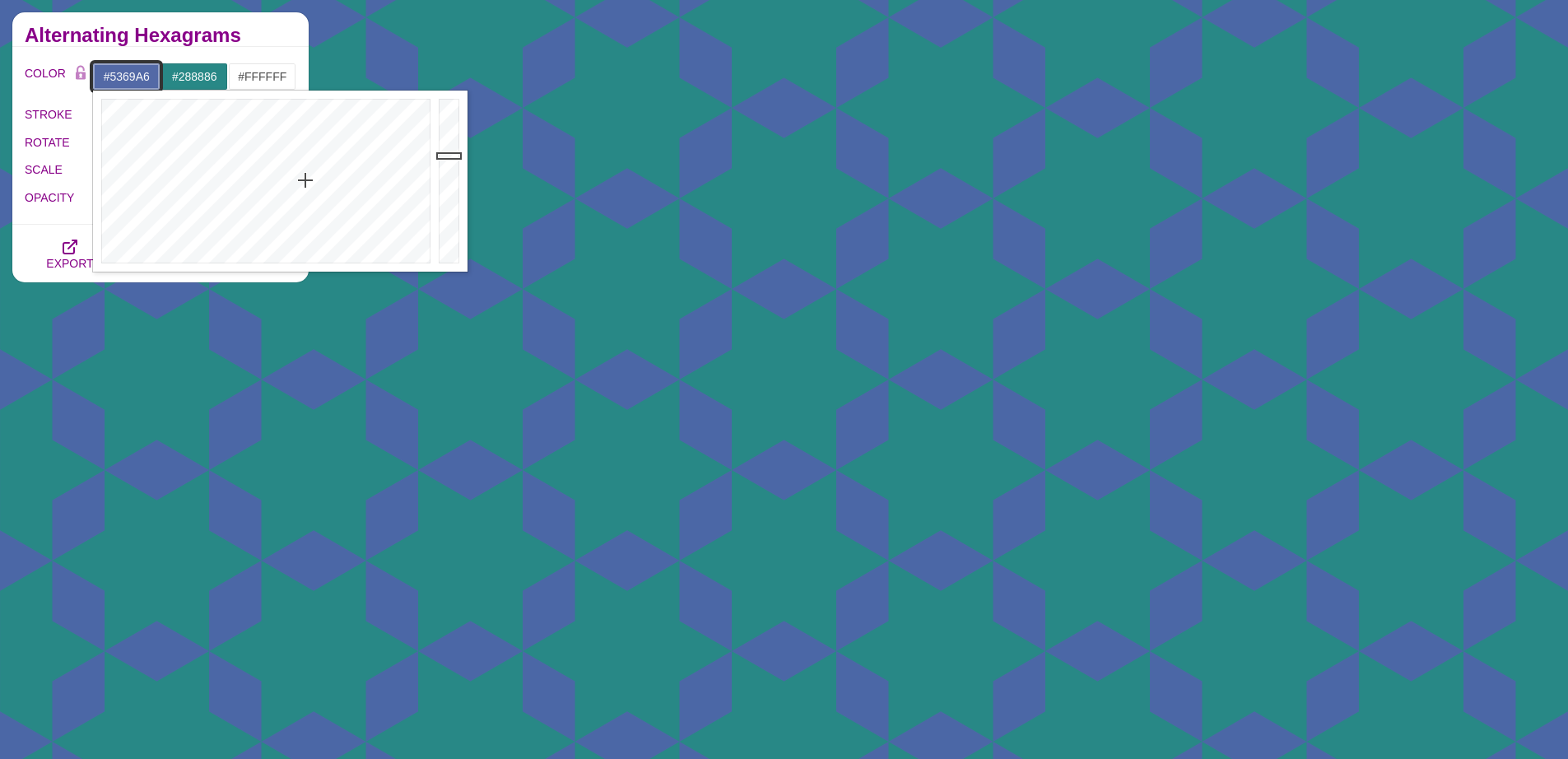
click at [305, 180] on div at bounding box center [264, 181] width 342 height 181
type input "#556AA6"
click at [305, 183] on div at bounding box center [264, 181] width 342 height 181
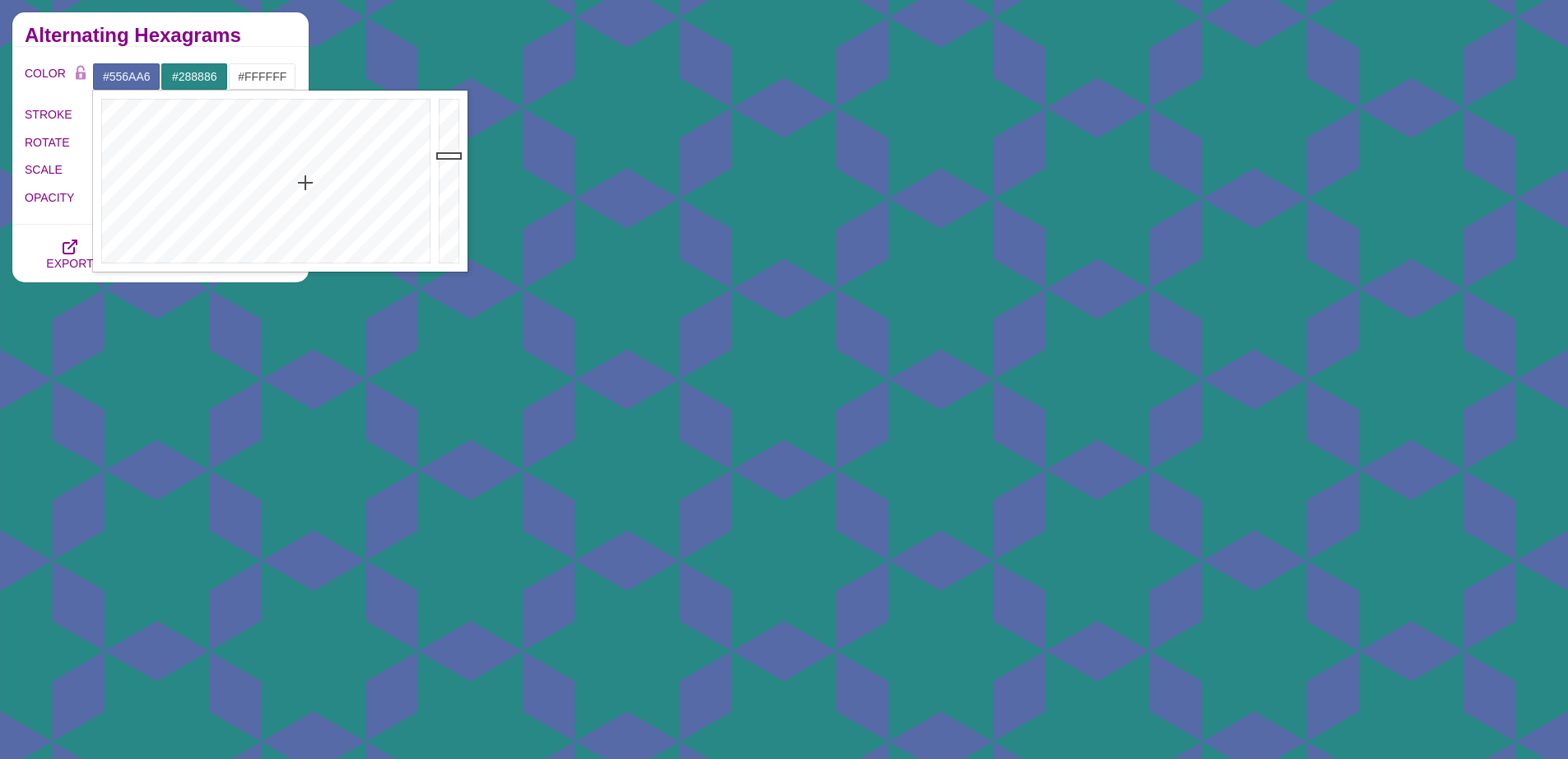
click at [285, 47] on div "Alternating Hexagrams" at bounding box center [161, 29] width 296 height 34
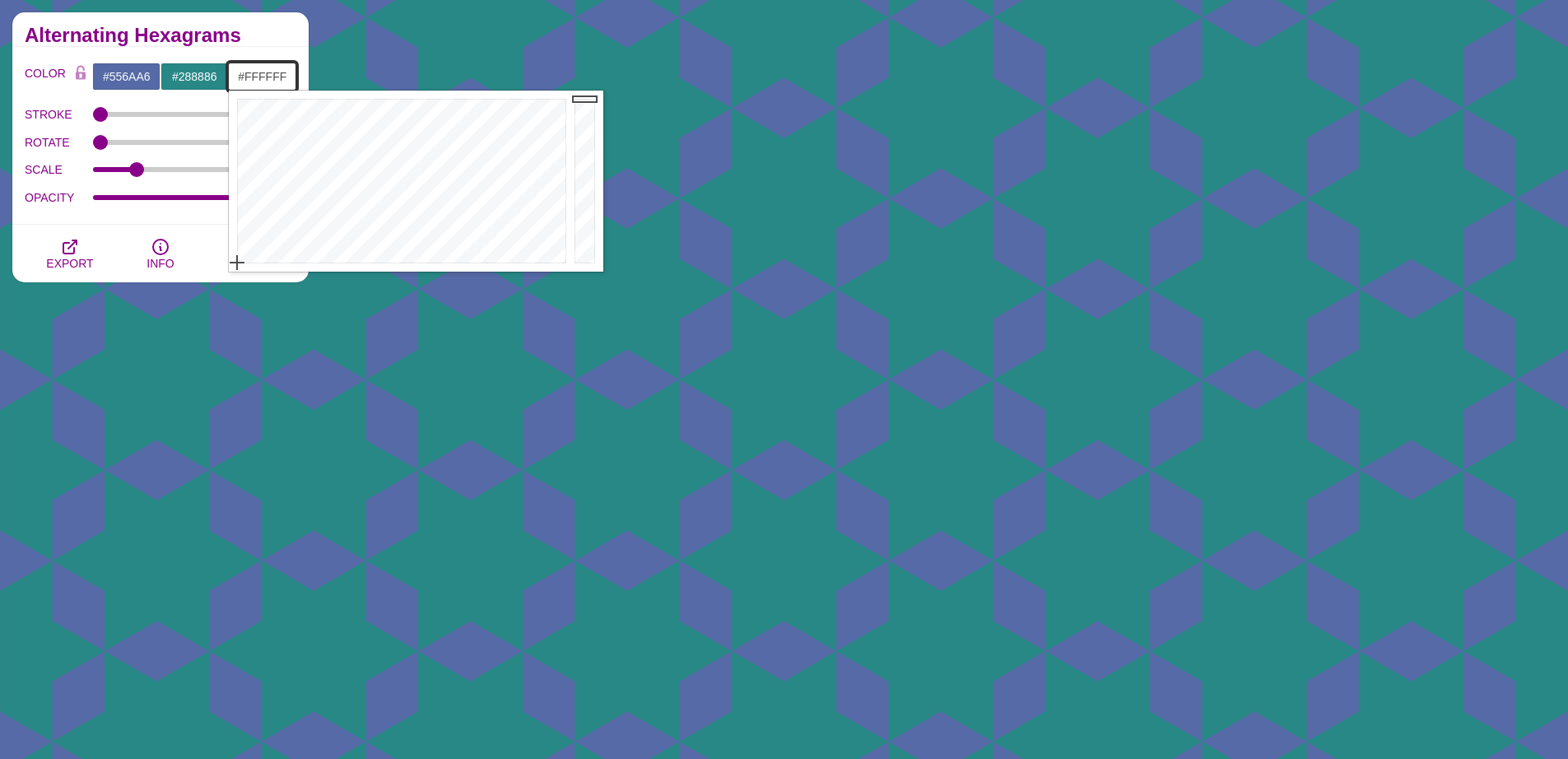
click at [278, 79] on input "#FFFFFF" at bounding box center [262, 76] width 68 height 28
drag, startPoint x: 347, startPoint y: 141, endPoint x: 429, endPoint y: 121, distance: 84.4
click at [429, 121] on div at bounding box center [400, 181] width 342 height 181
click at [396, 112] on div at bounding box center [400, 181] width 342 height 181
drag, startPoint x: 384, startPoint y: 137, endPoint x: 363, endPoint y: 135, distance: 21.1
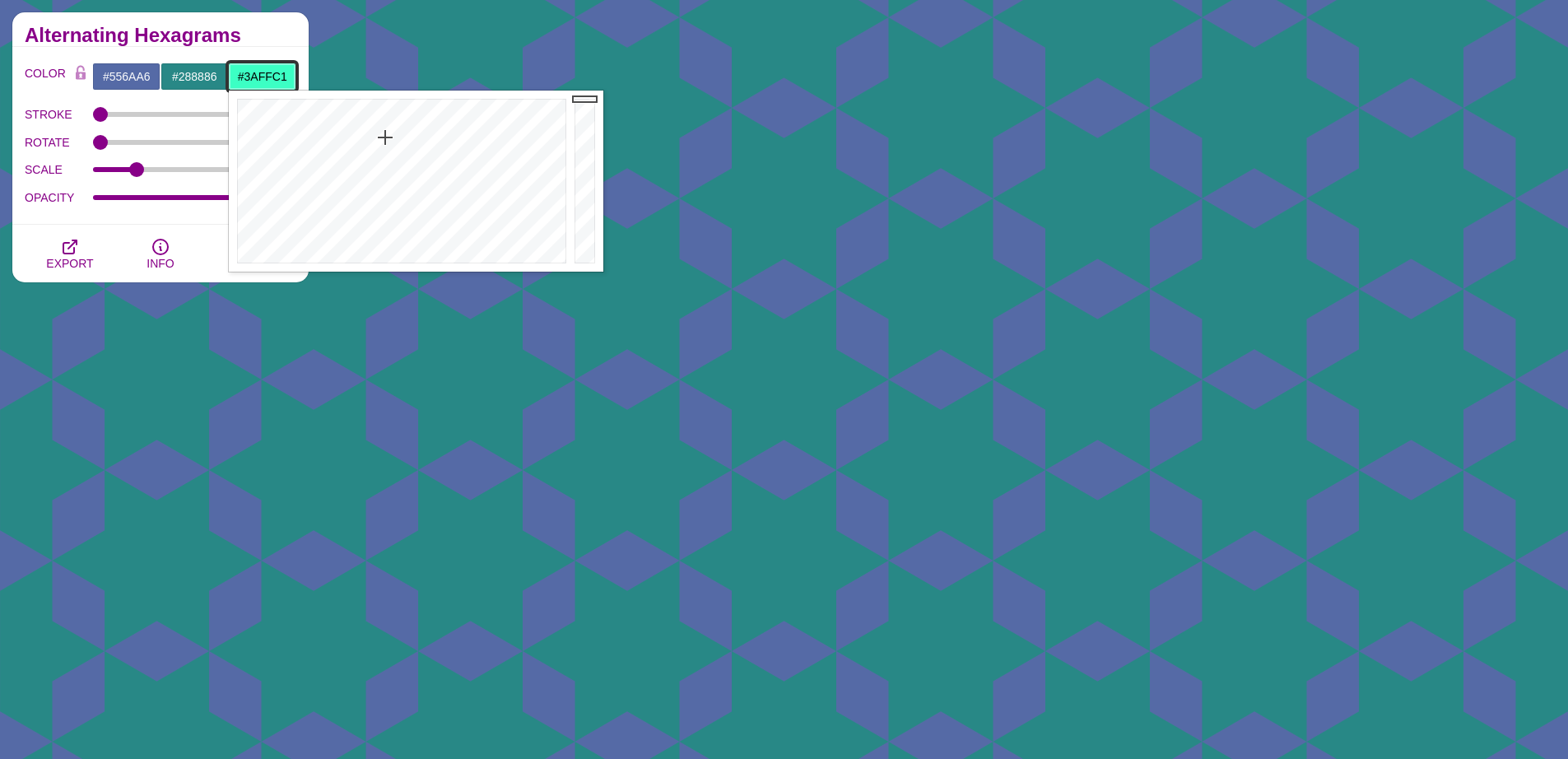
click at [384, 135] on div at bounding box center [400, 181] width 342 height 181
drag, startPoint x: 323, startPoint y: 125, endPoint x: 322, endPoint y: 106, distance: 19.0
click at [322, 106] on div at bounding box center [400, 181] width 342 height 181
drag, startPoint x: 294, startPoint y: 141, endPoint x: 302, endPoint y: 147, distance: 10.0
click at [295, 144] on div at bounding box center [400, 181] width 342 height 181
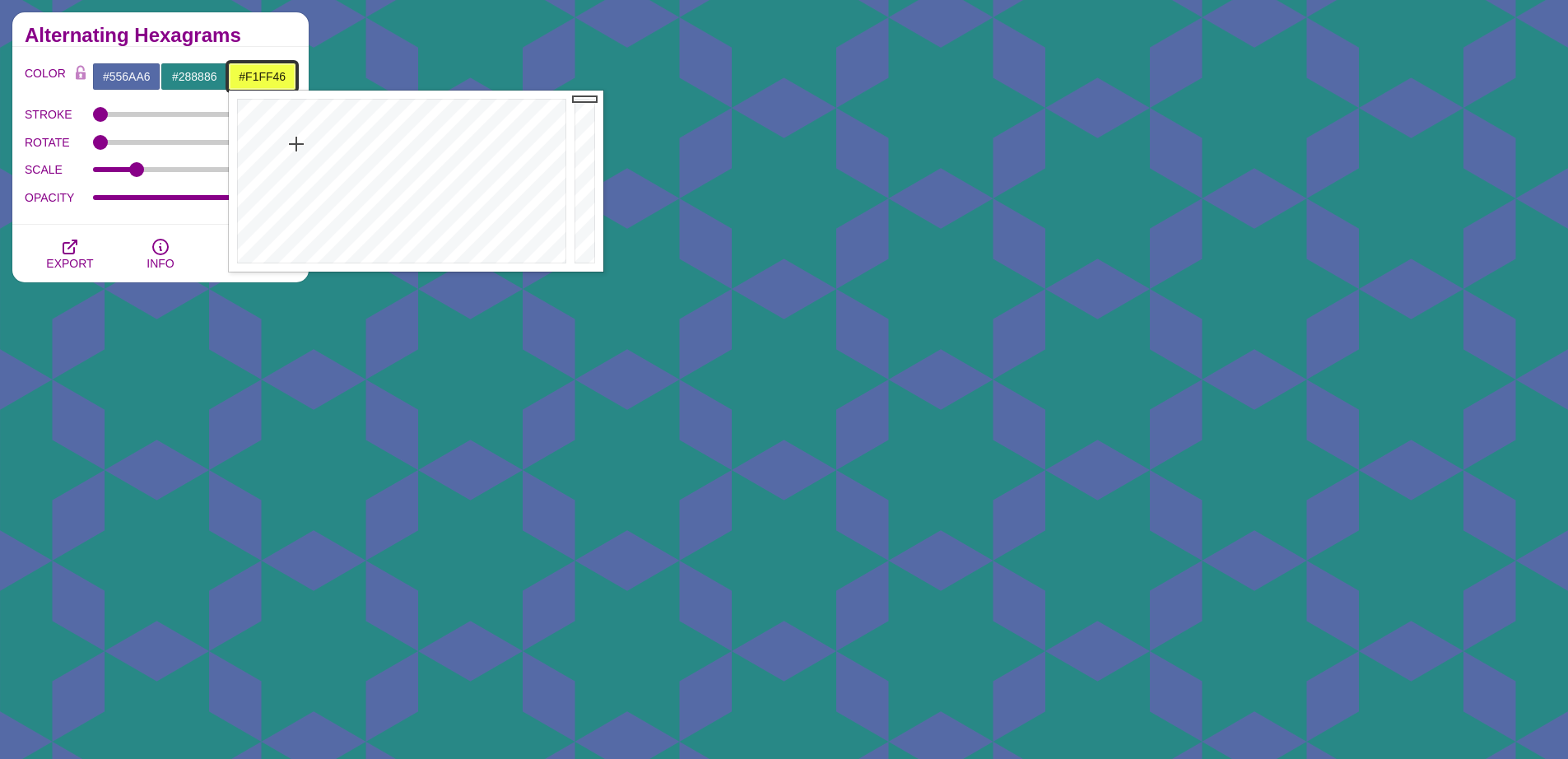
type input "#61FF58"
click at [343, 156] on div at bounding box center [400, 181] width 342 height 181
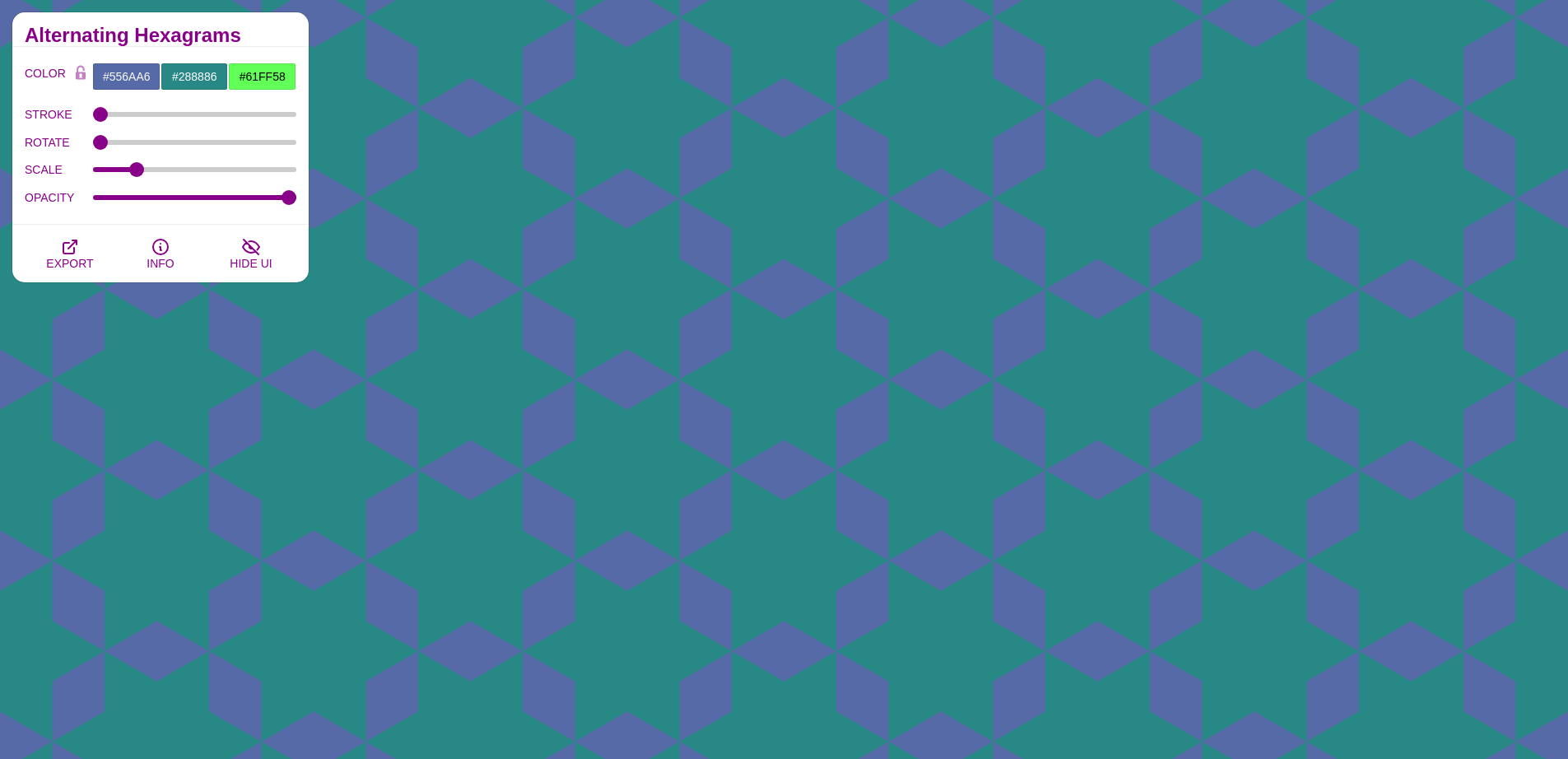
click at [281, 26] on div "Alternating Hexagrams" at bounding box center [161, 29] width 296 height 34
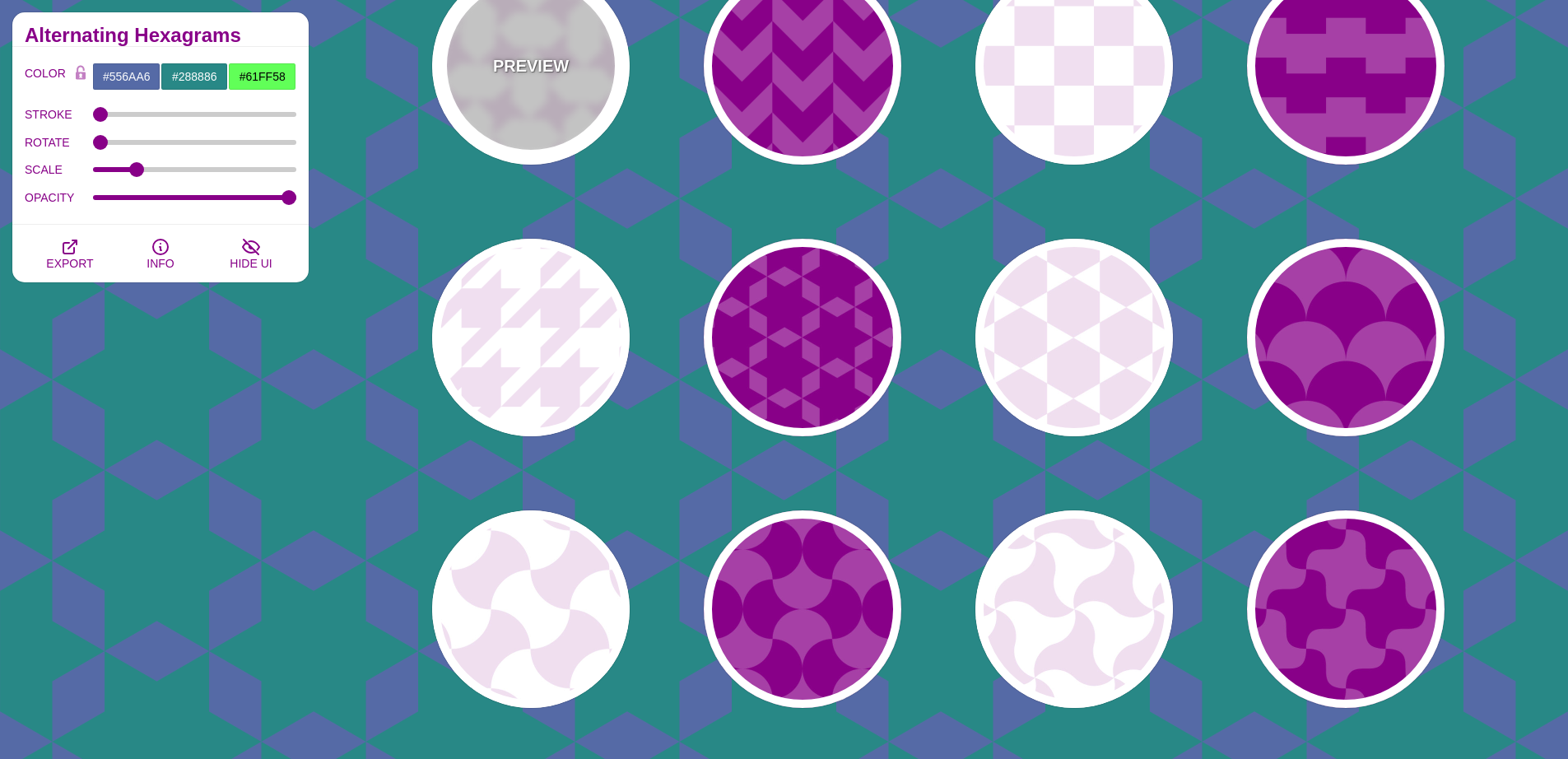
click at [570, 95] on div "PREVIEW" at bounding box center [531, 66] width 198 height 198
type input "#F0DFF0"
type input "#FFFFFF"
type input "0.2"
type input "1"
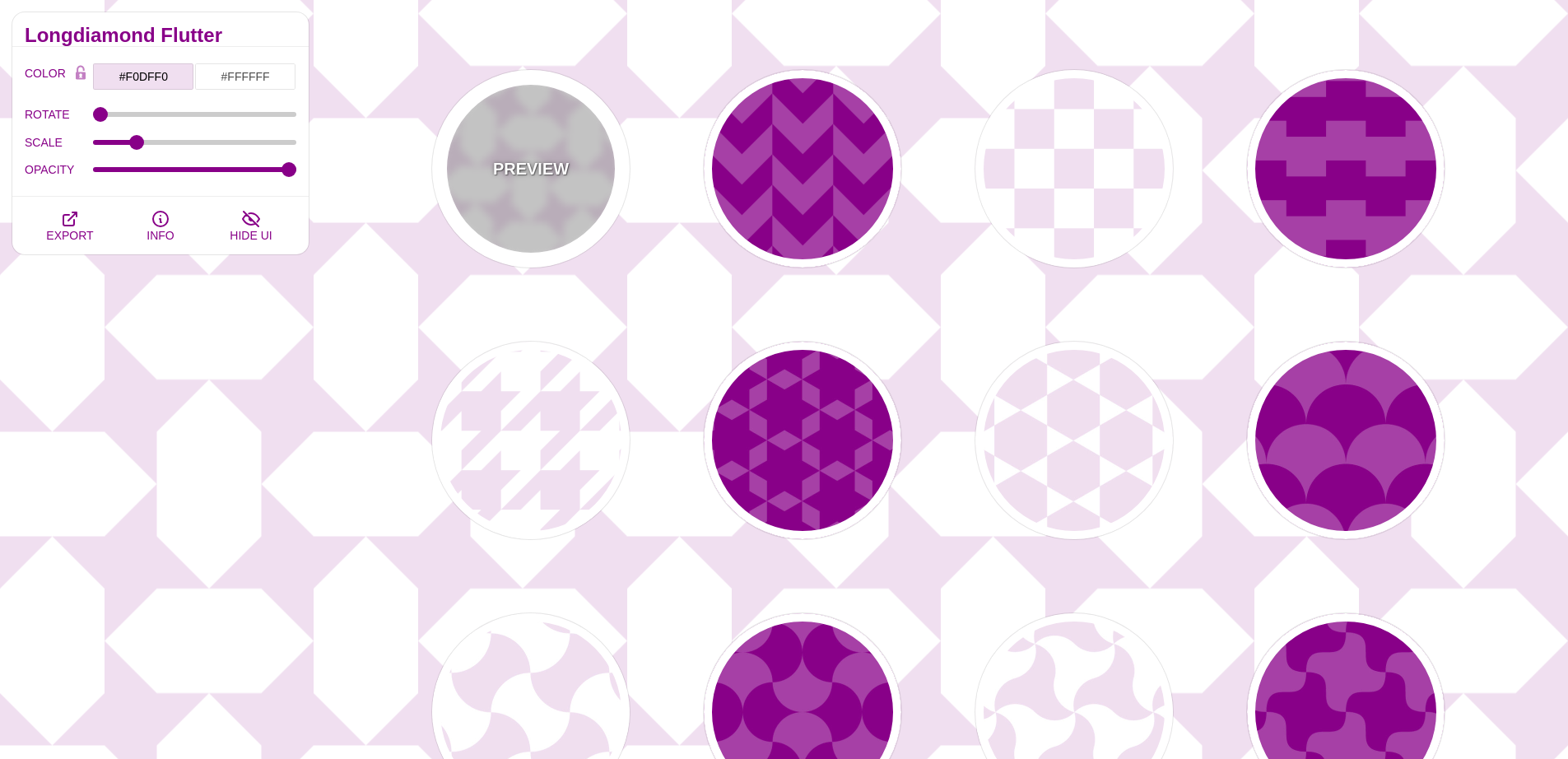
scroll to position [0, 0]
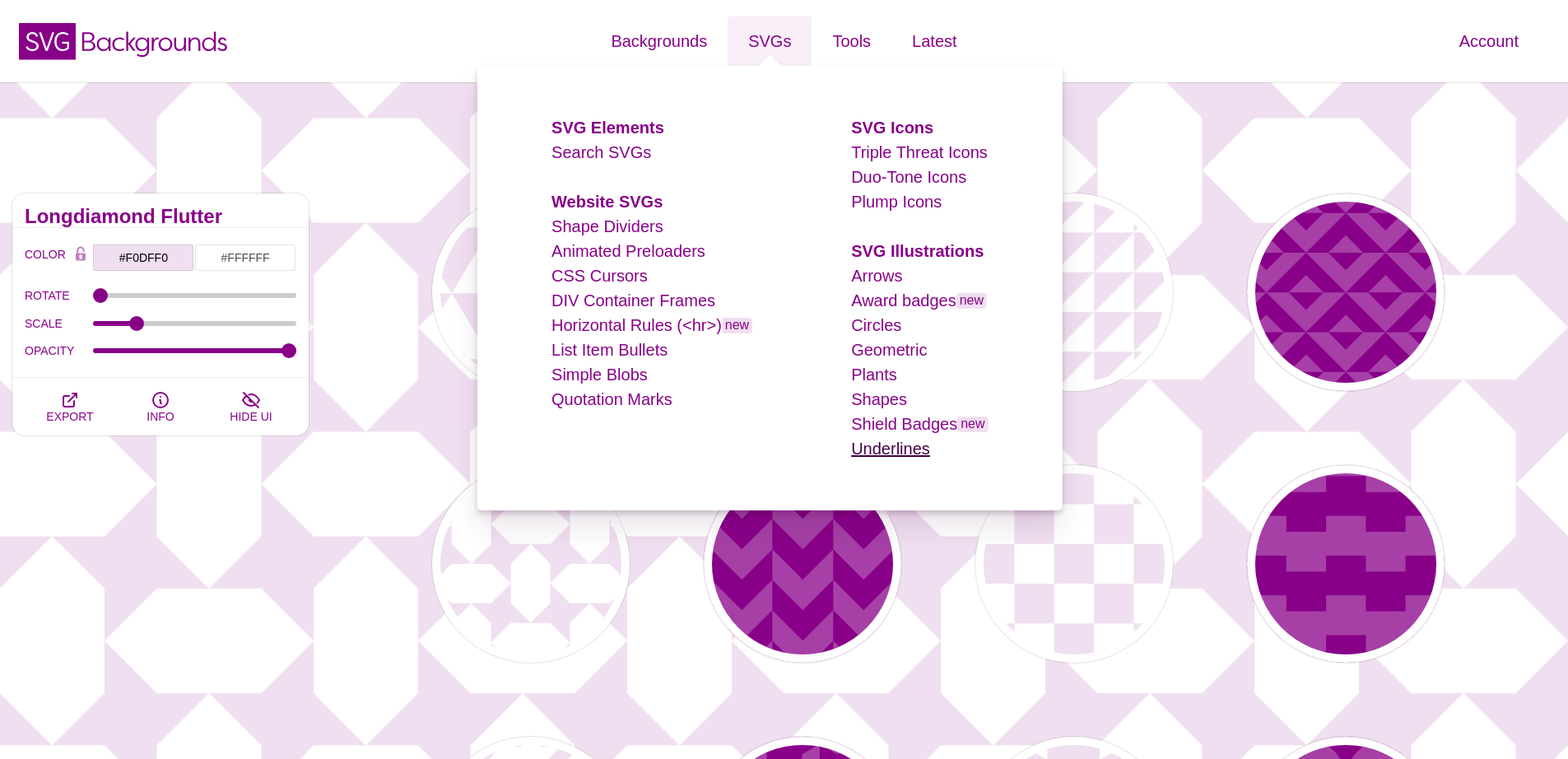
click at [898, 448] on link "Underlines" at bounding box center [891, 448] width 79 height 19
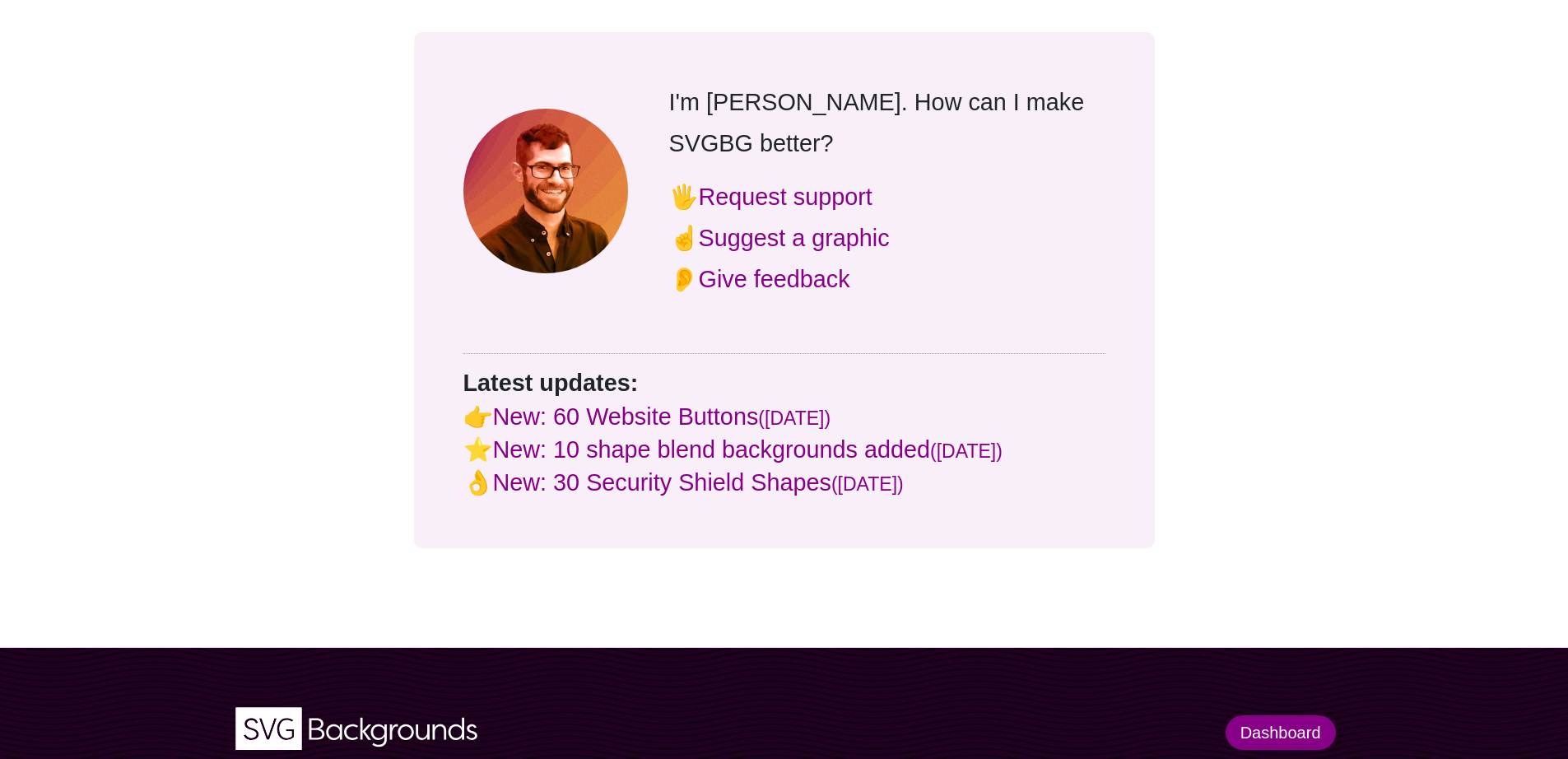
scroll to position [6367, 0]
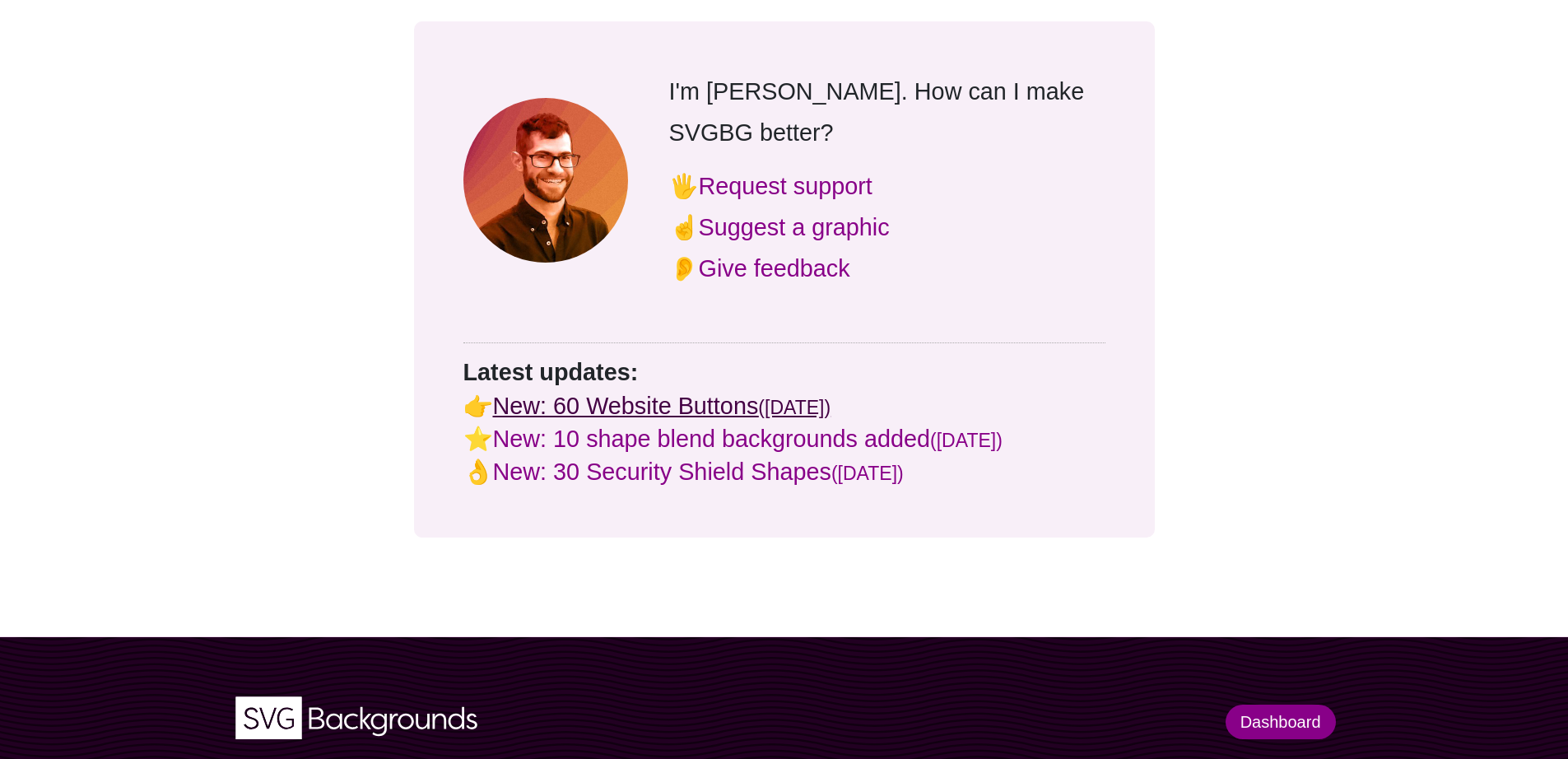
click at [617, 393] on link "New: 60 Website Buttons (Aug 25)" at bounding box center [662, 406] width 338 height 26
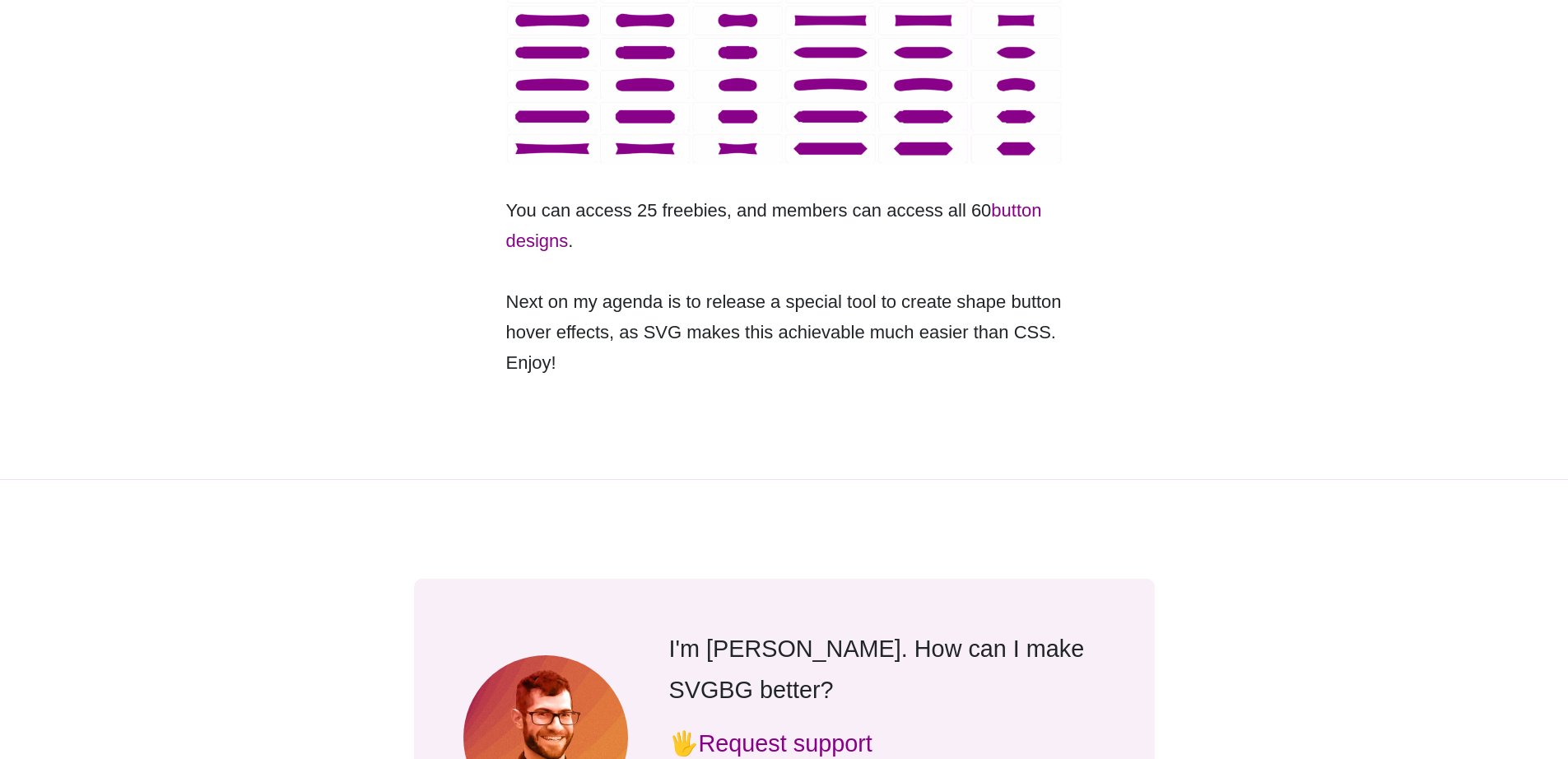
scroll to position [236, 0]
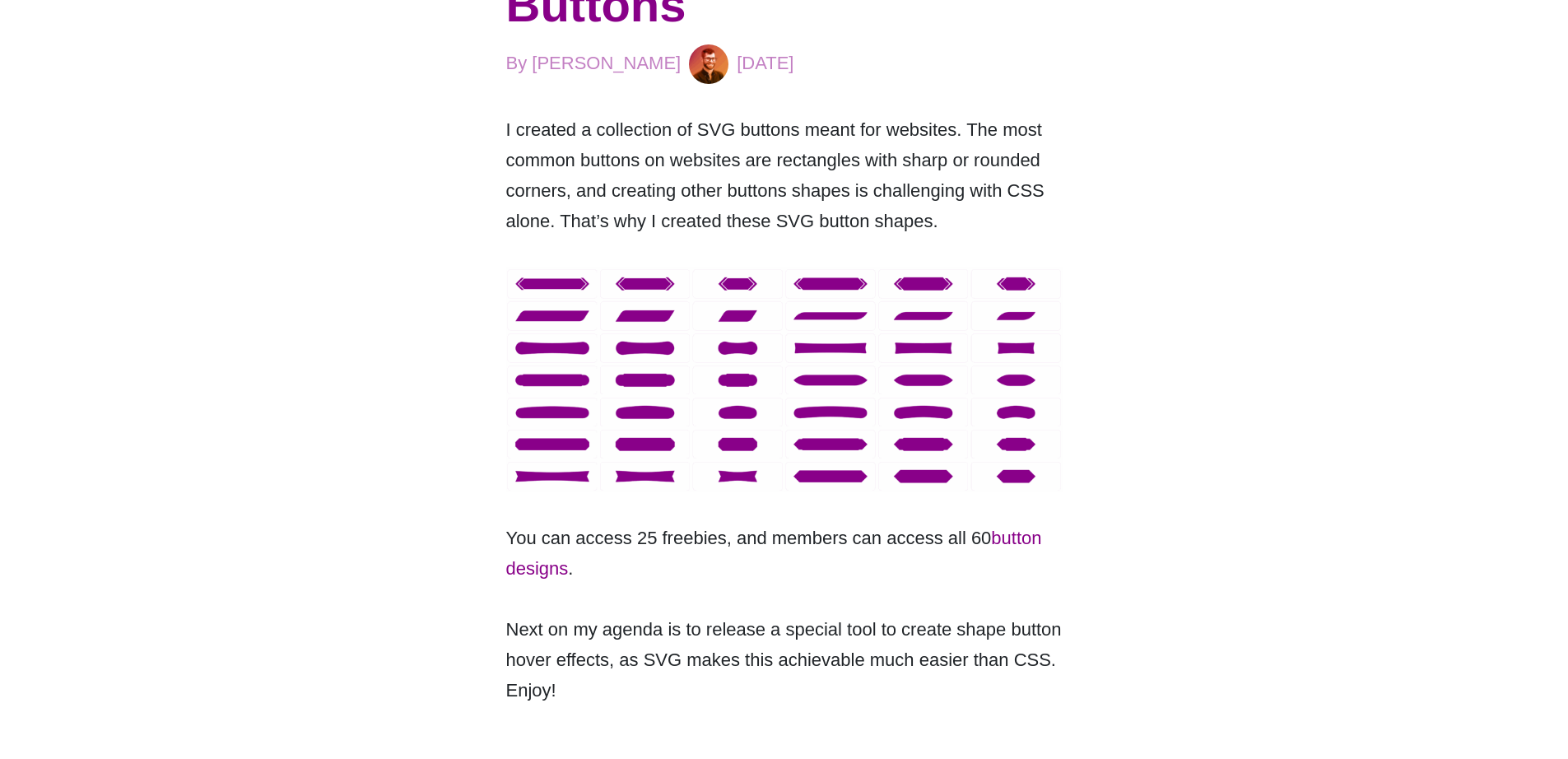
click at [665, 337] on img at bounding box center [784, 380] width 556 height 226
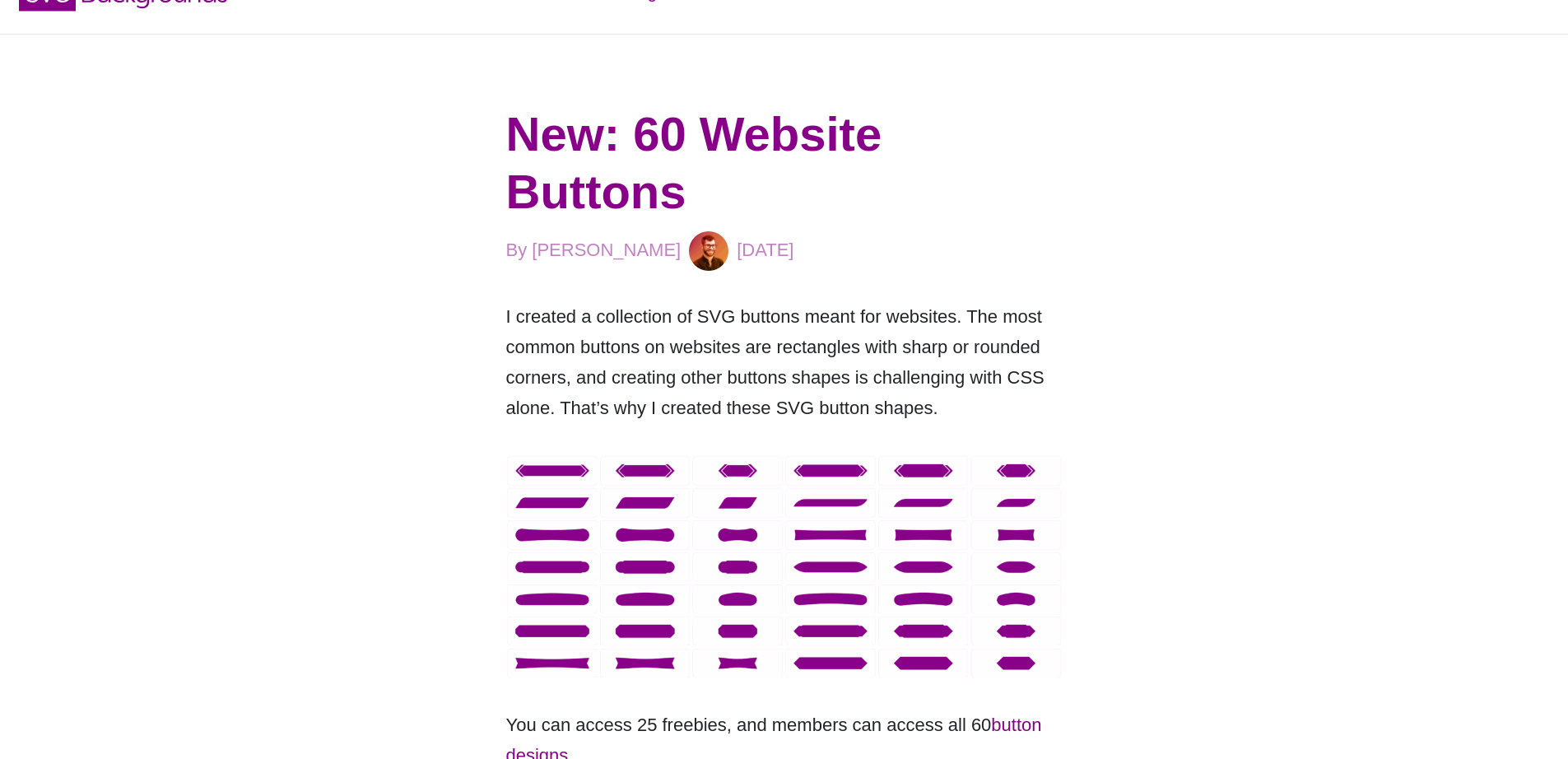
scroll to position [0, 0]
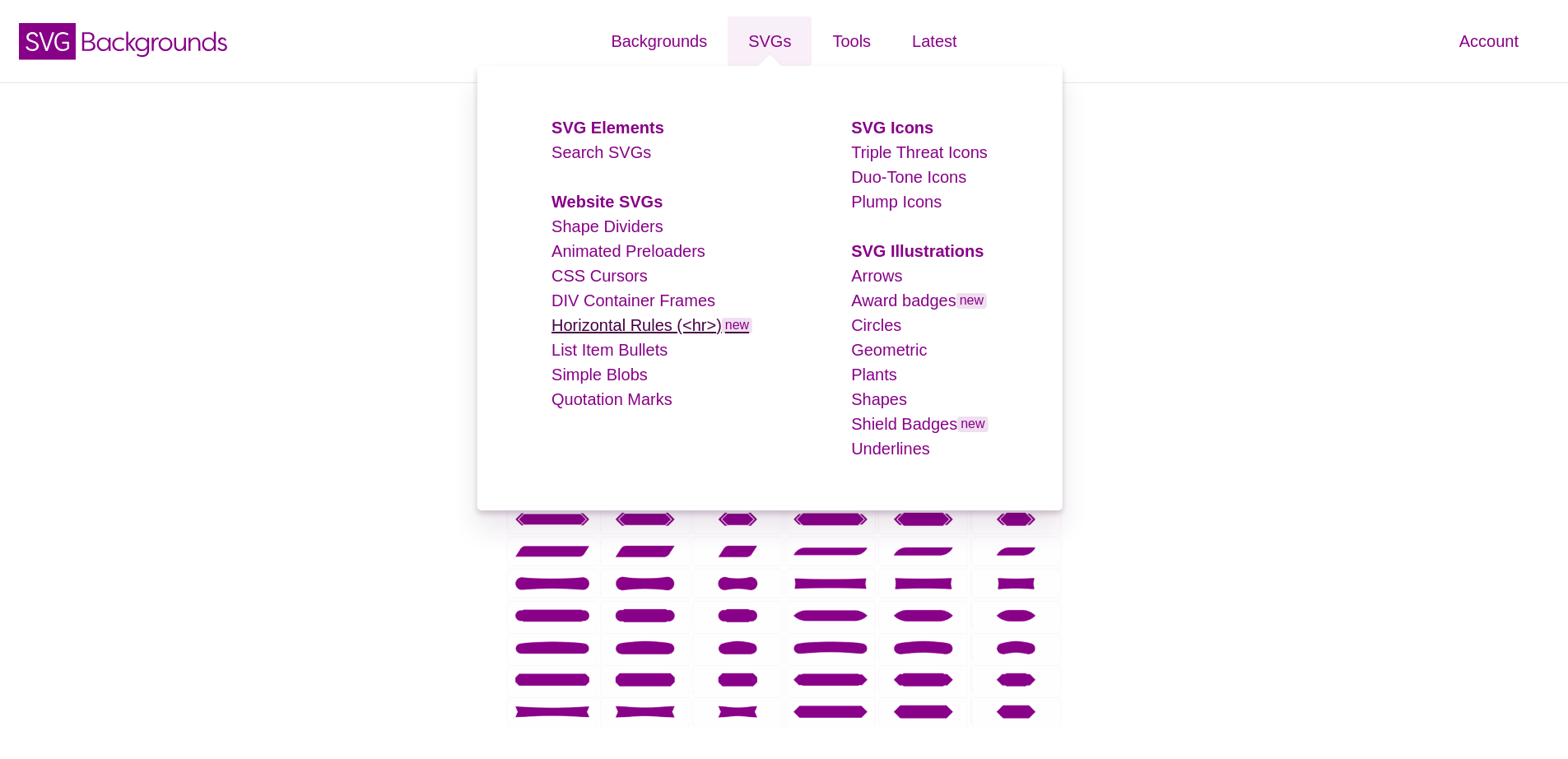
click at [651, 323] on link "Horizontal Rules (<hr>) new" at bounding box center [651, 326] width 201 height 19
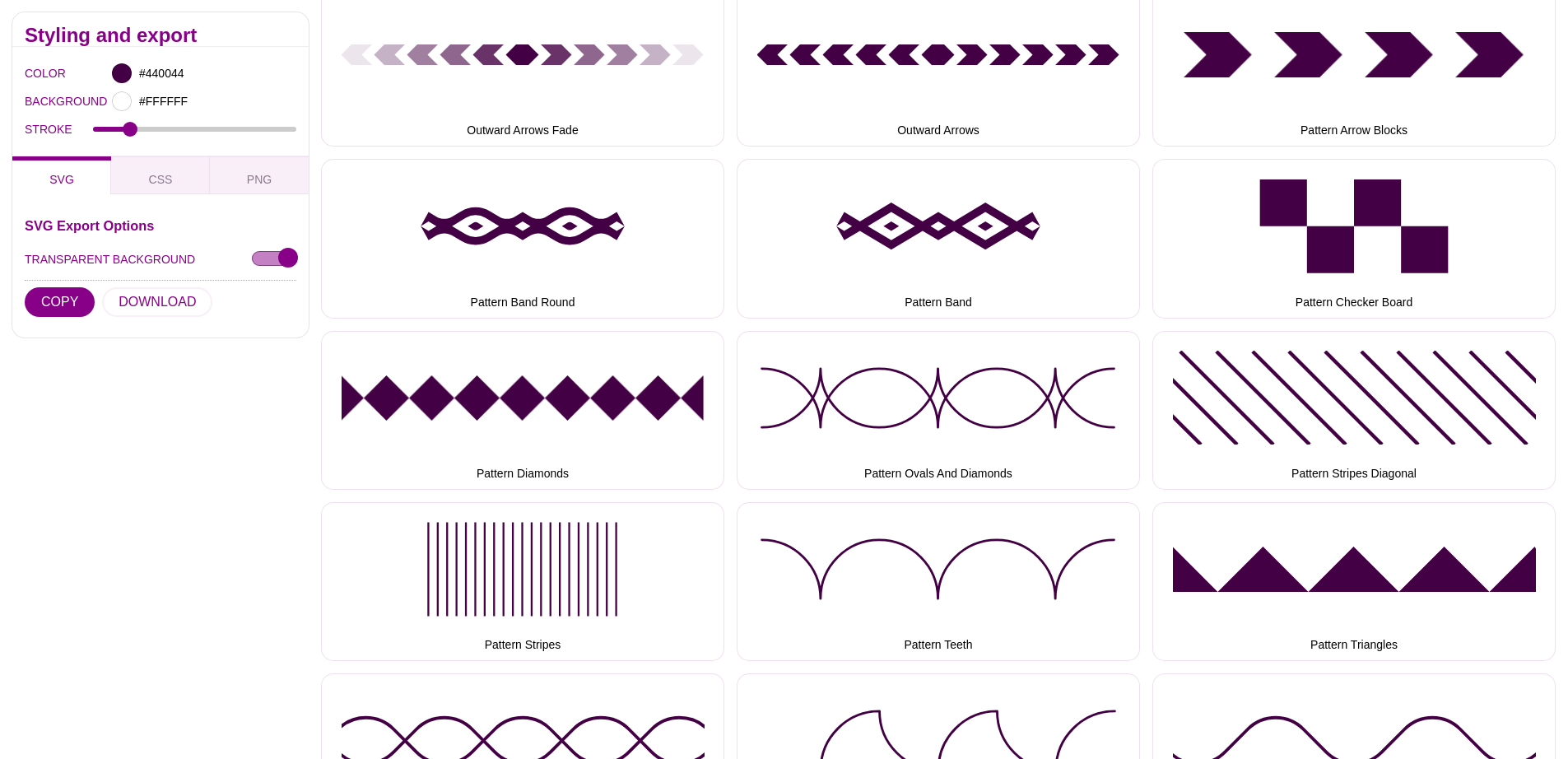
scroll to position [2868, 0]
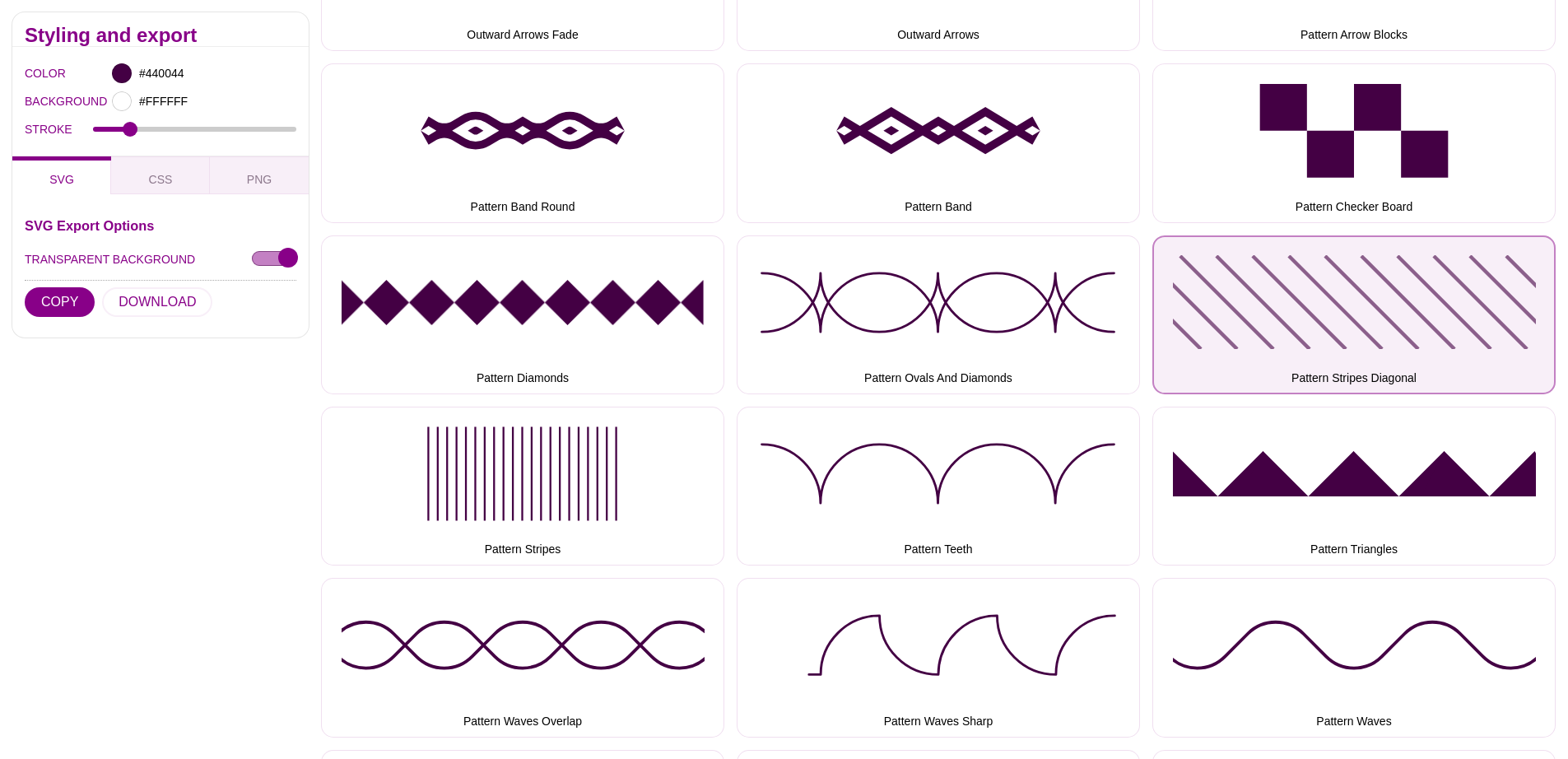
click at [1290, 307] on button "Pattern Stripes Diagonal" at bounding box center [1353, 315] width 403 height 159
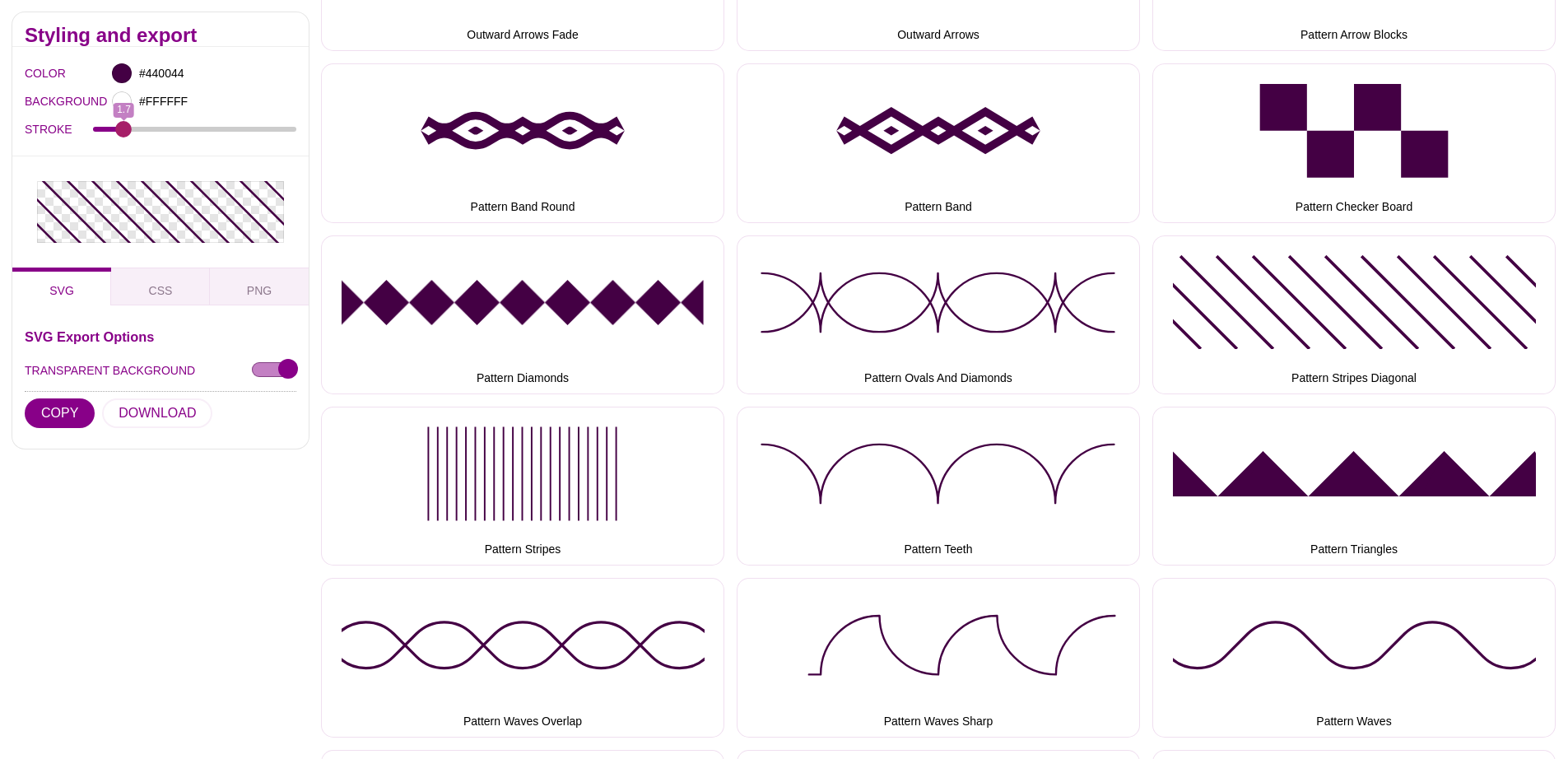
drag, startPoint x: 131, startPoint y: 126, endPoint x: 120, endPoint y: 133, distance: 13.0
type input "1.7"
click at [124, 133] on input "STROKE" at bounding box center [195, 130] width 204 height 7
click at [121, 71] on div at bounding box center [121, 72] width 19 height 19
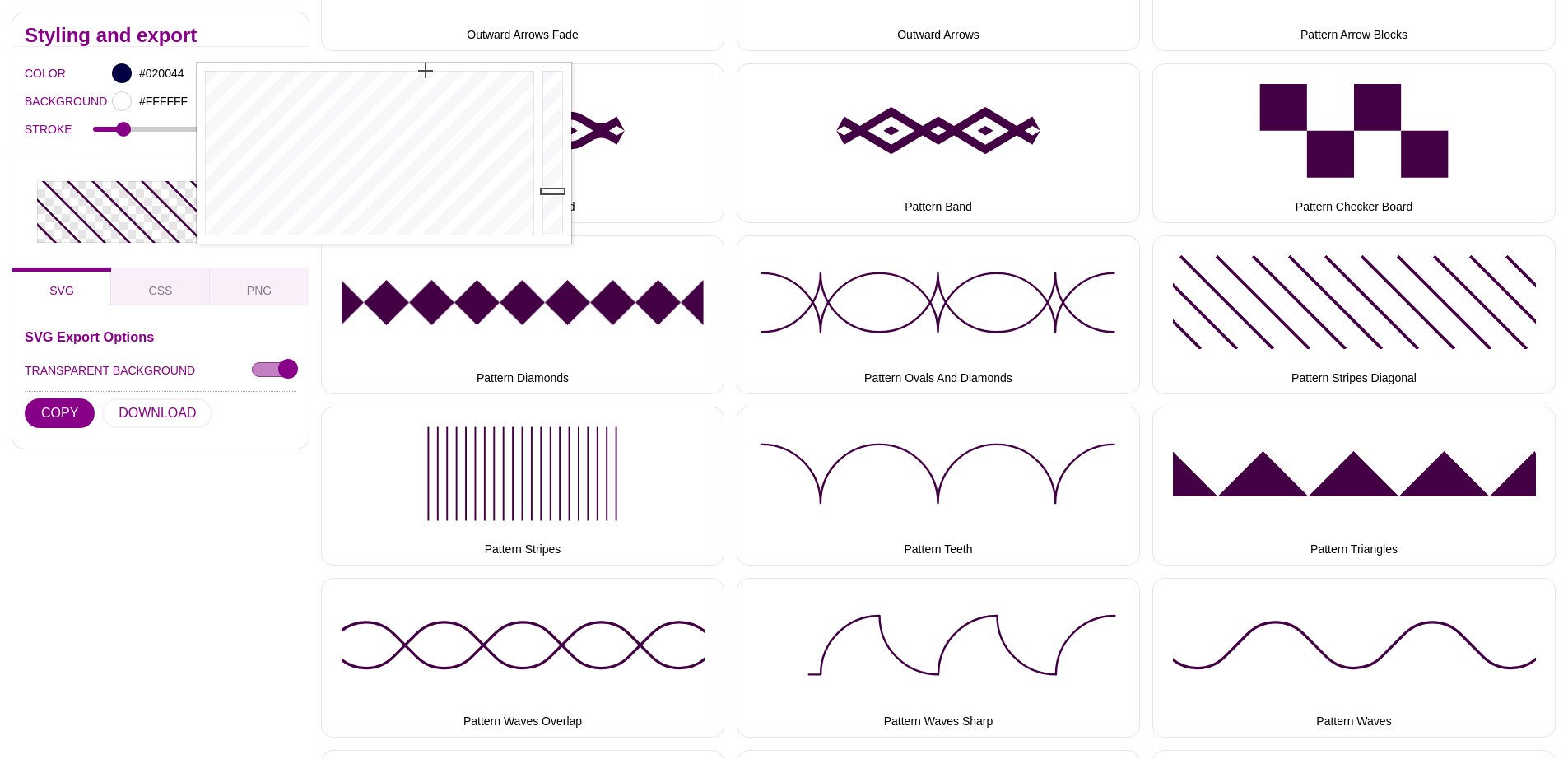
drag, startPoint x: 329, startPoint y: 131, endPoint x: 426, endPoint y: 66, distance: 116.8
click at [426, 66] on div at bounding box center [368, 152] width 342 height 181
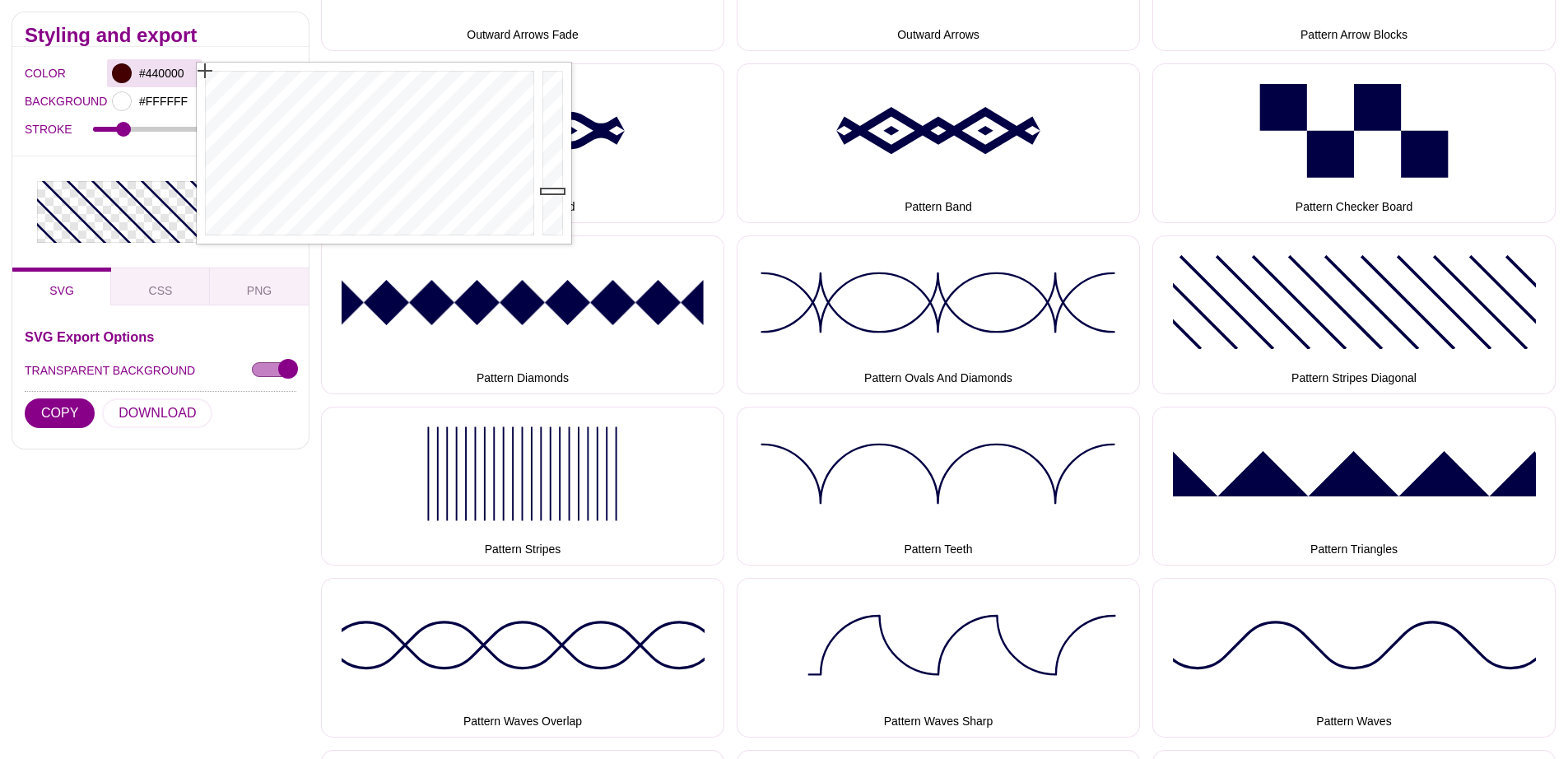
drag, startPoint x: 278, startPoint y: 120, endPoint x: 181, endPoint y: 61, distance: 113.5
click at [197, 62] on div at bounding box center [368, 152] width 342 height 181
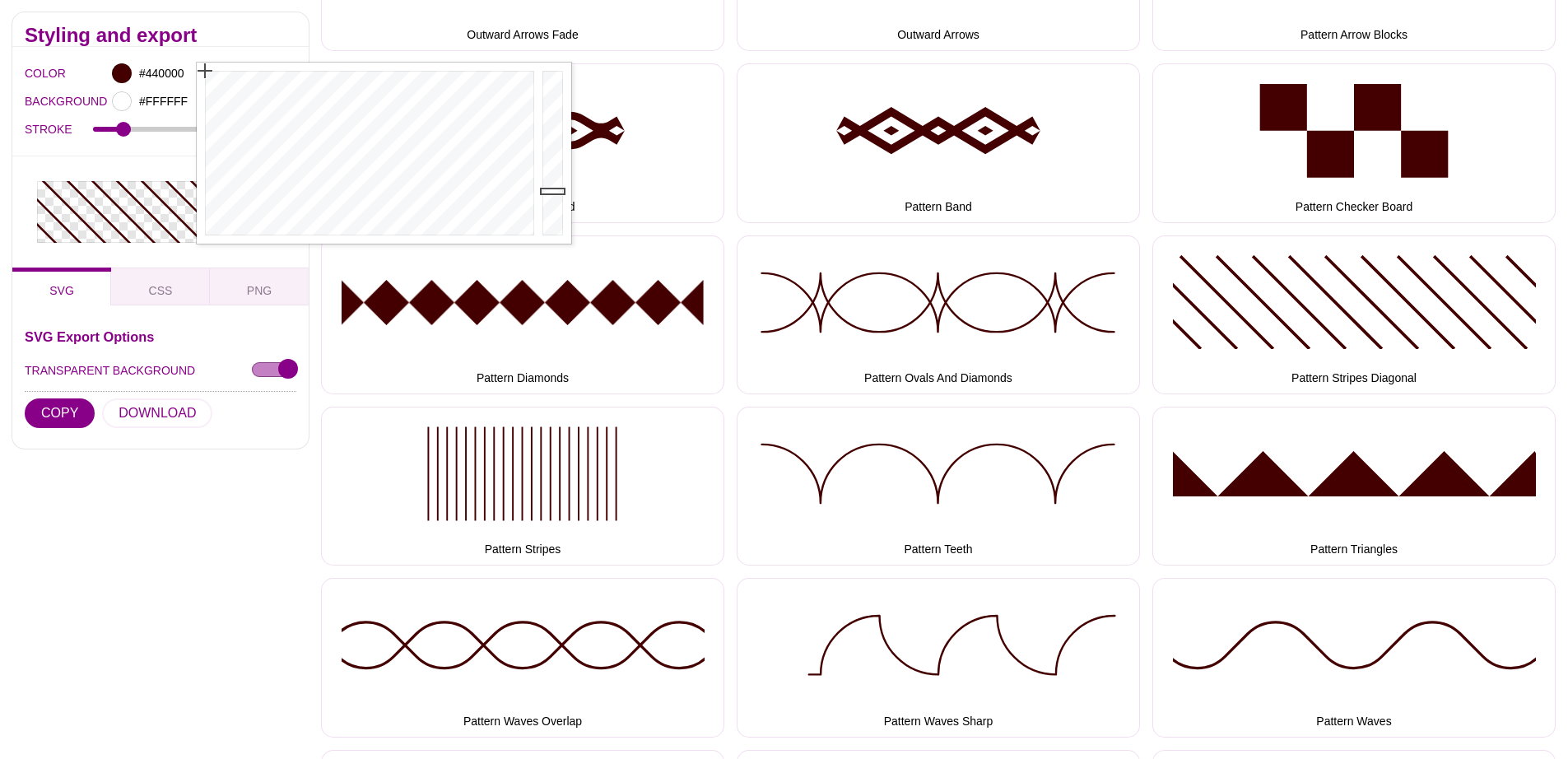
type input "#443B0B"
click at [251, 97] on div at bounding box center [368, 152] width 342 height 181
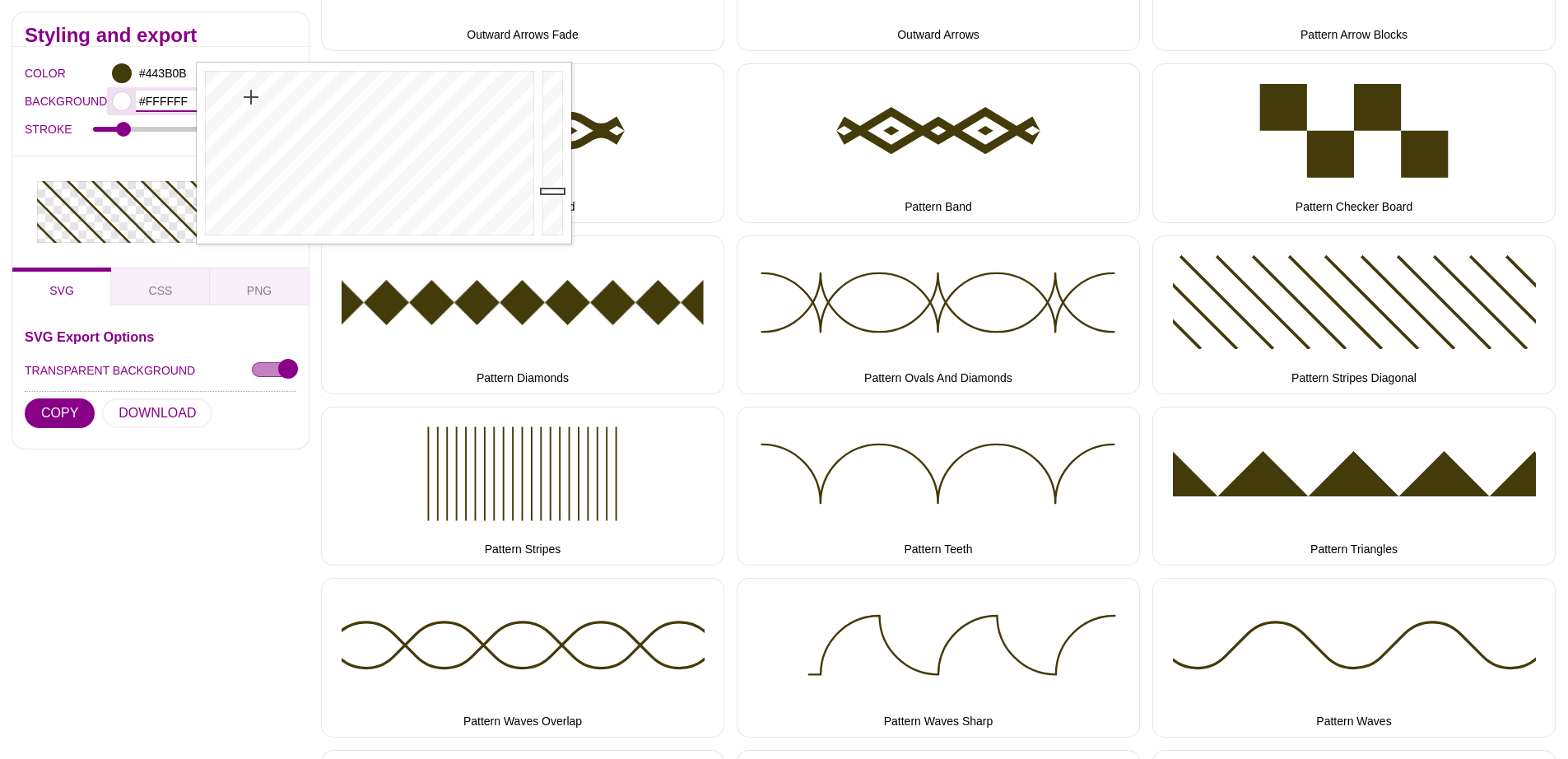
click at [151, 100] on input "#FFFFFF" at bounding box center [166, 101] width 61 height 21
type input "#85D9FF"
drag, startPoint x: 300, startPoint y: 147, endPoint x: 386, endPoint y: 184, distance: 93.6
click at [386, 184] on div at bounding box center [368, 181] width 342 height 181
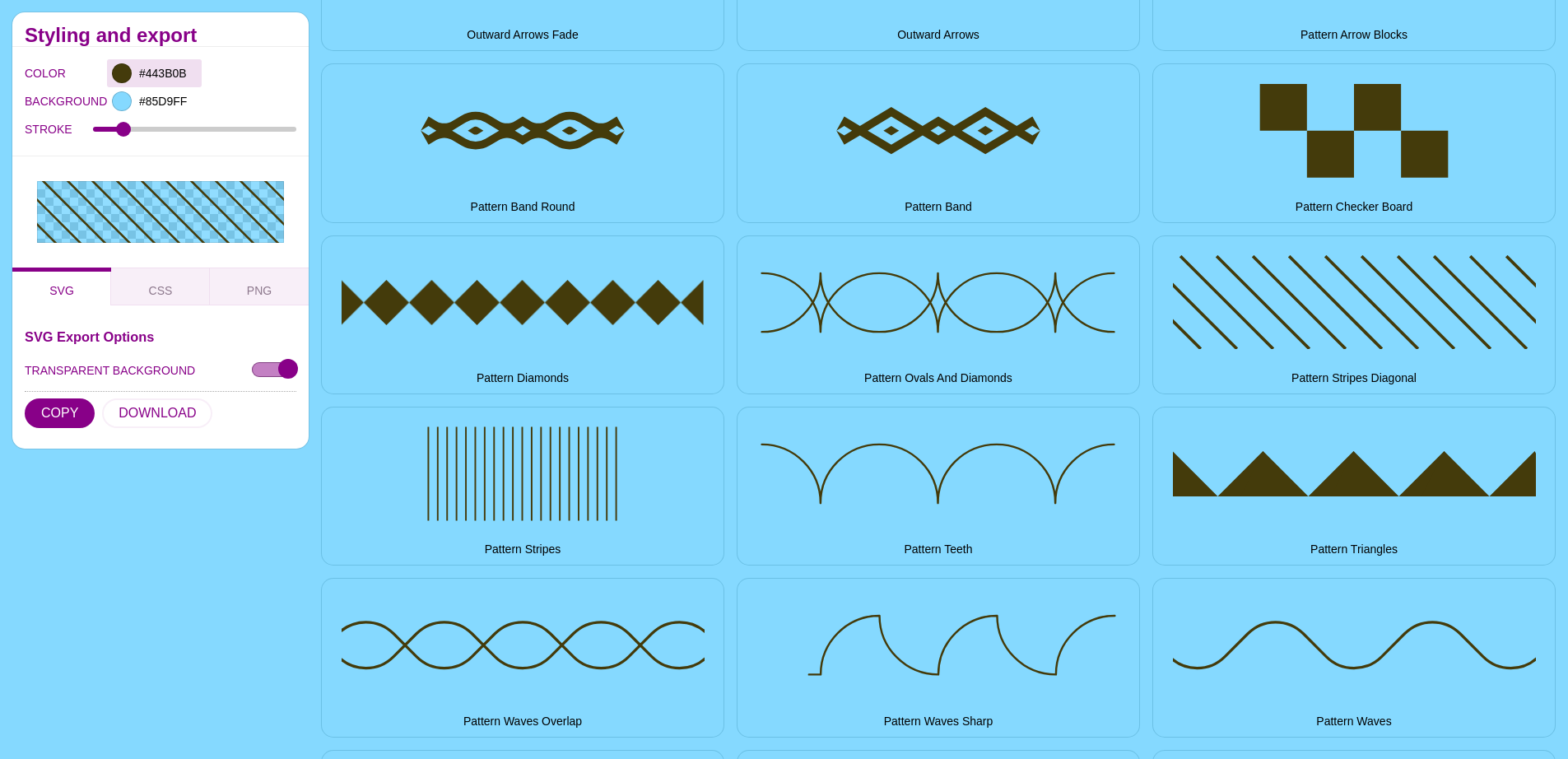
click at [133, 79] on div "#443B0B" at bounding box center [154, 72] width 95 height 28
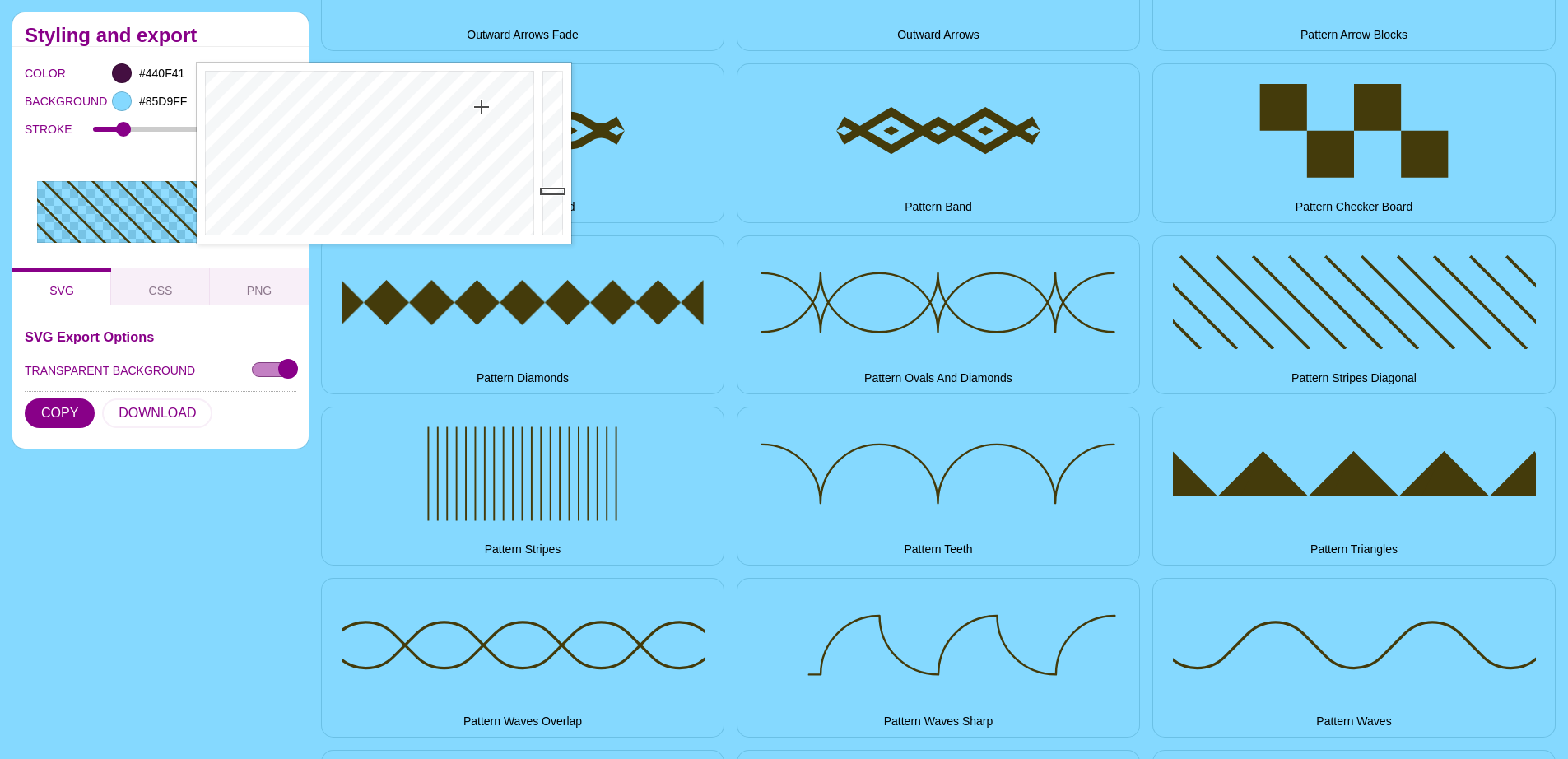
drag, startPoint x: 420, startPoint y: 160, endPoint x: 481, endPoint y: 107, distance: 80.8
click at [481, 107] on div at bounding box center [368, 152] width 342 height 181
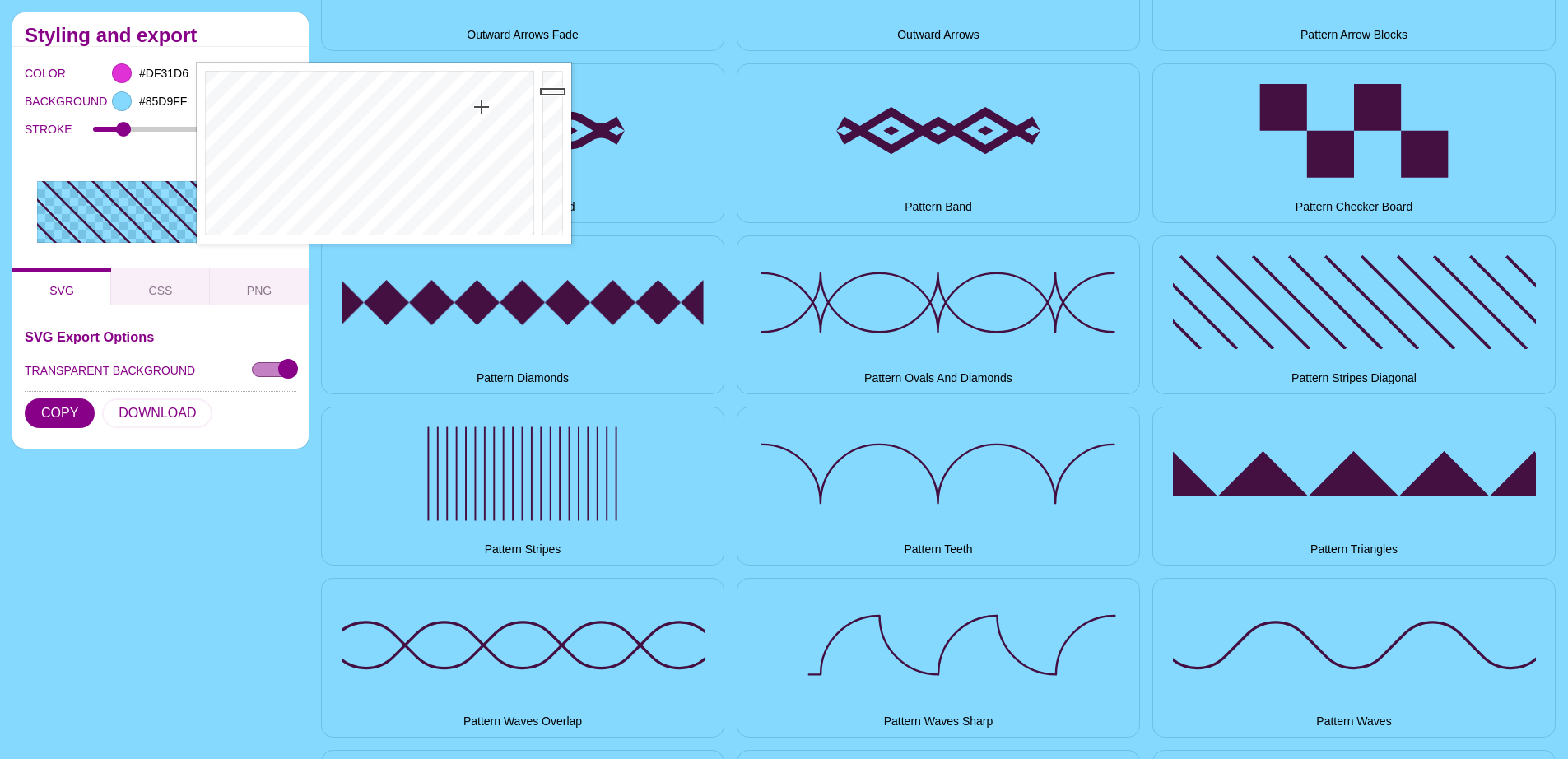
drag, startPoint x: 551, startPoint y: 125, endPoint x: 558, endPoint y: 90, distance: 35.7
click at [556, 92] on div at bounding box center [554, 152] width 33 height 181
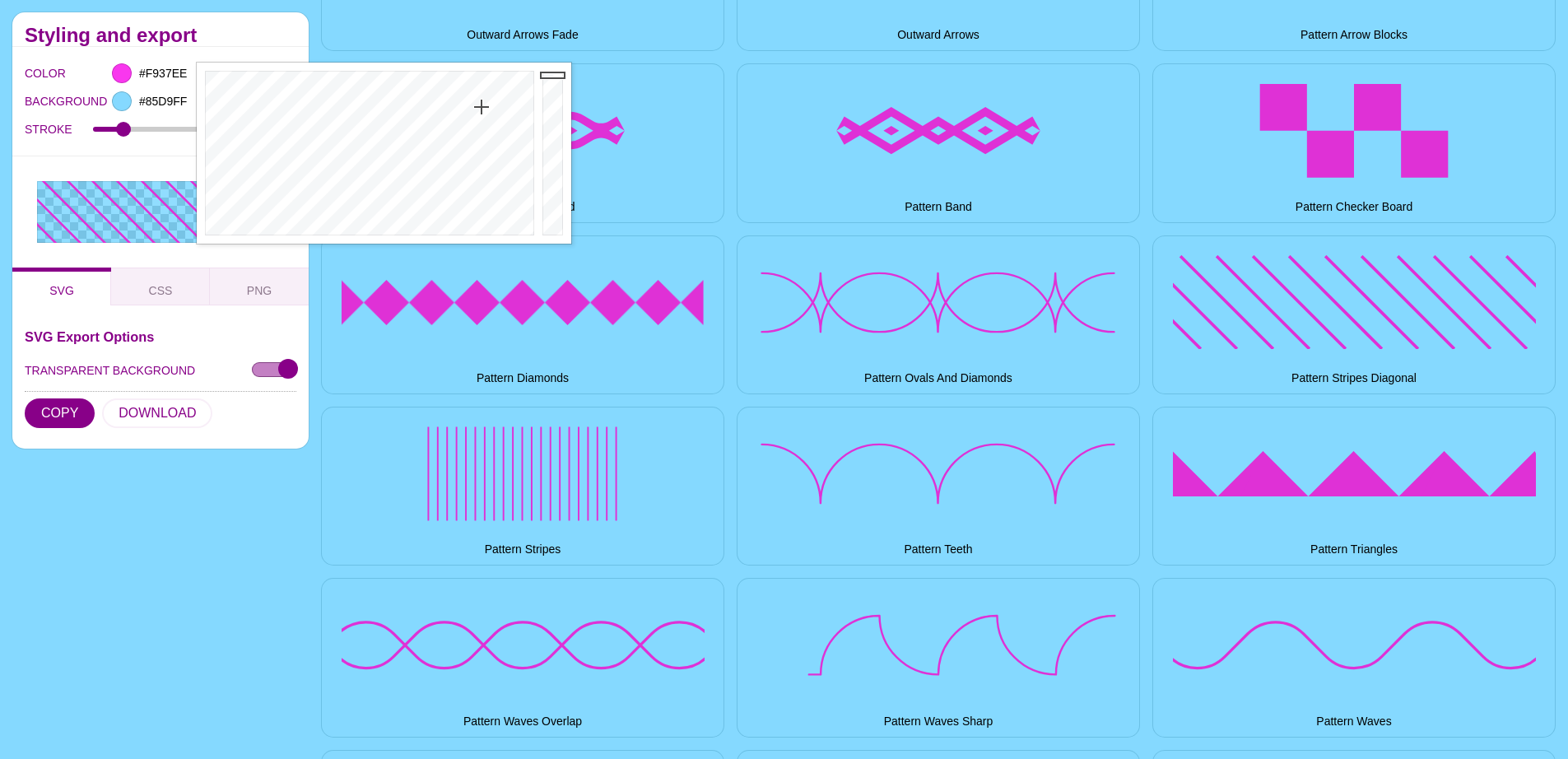
drag, startPoint x: 548, startPoint y: 85, endPoint x: 549, endPoint y: 75, distance: 10.0
click at [549, 75] on div at bounding box center [554, 152] width 33 height 181
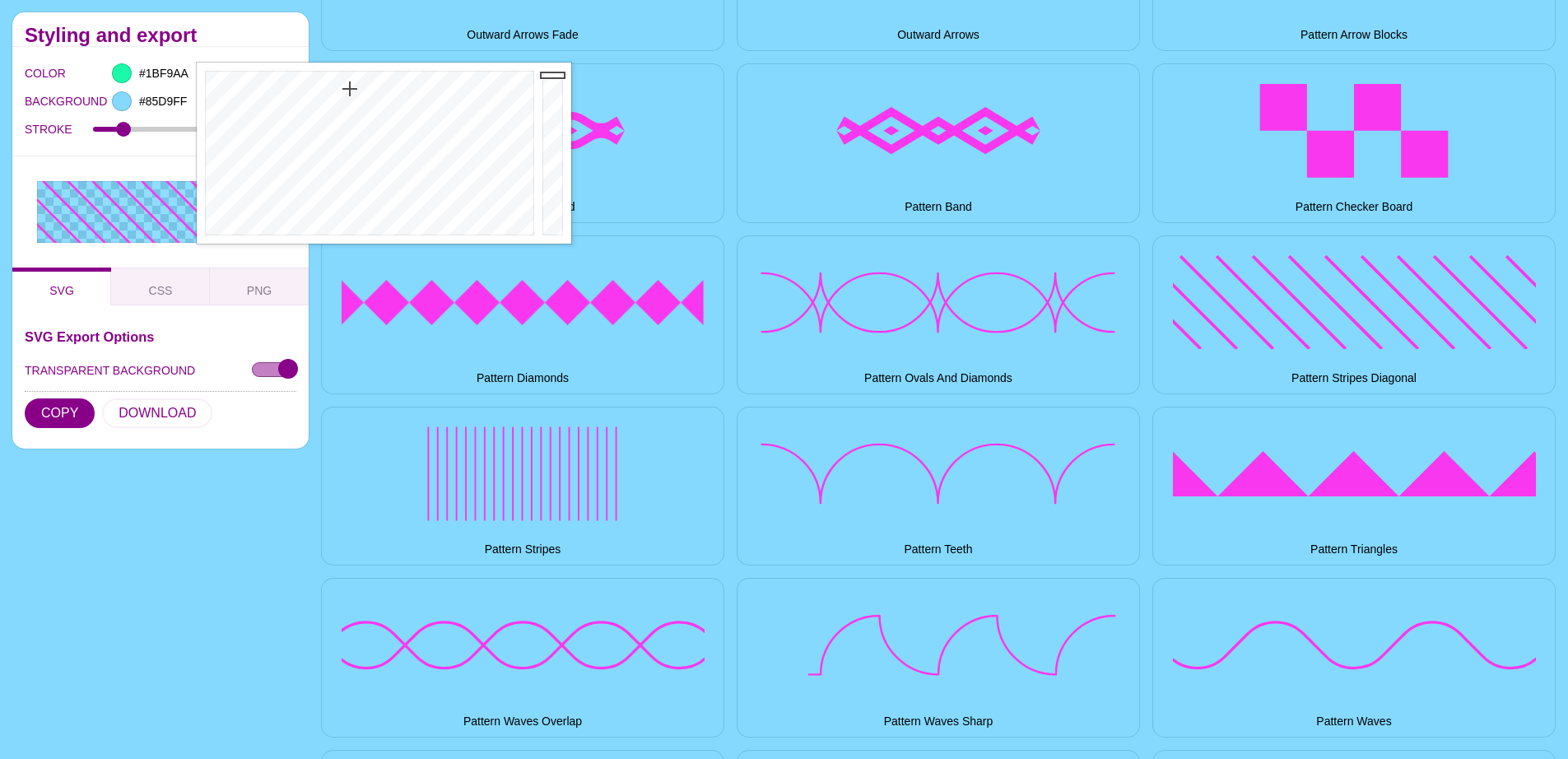
drag, startPoint x: 361, startPoint y: 109, endPoint x: 350, endPoint y: 89, distance: 22.8
click at [350, 89] on div at bounding box center [368, 152] width 342 height 181
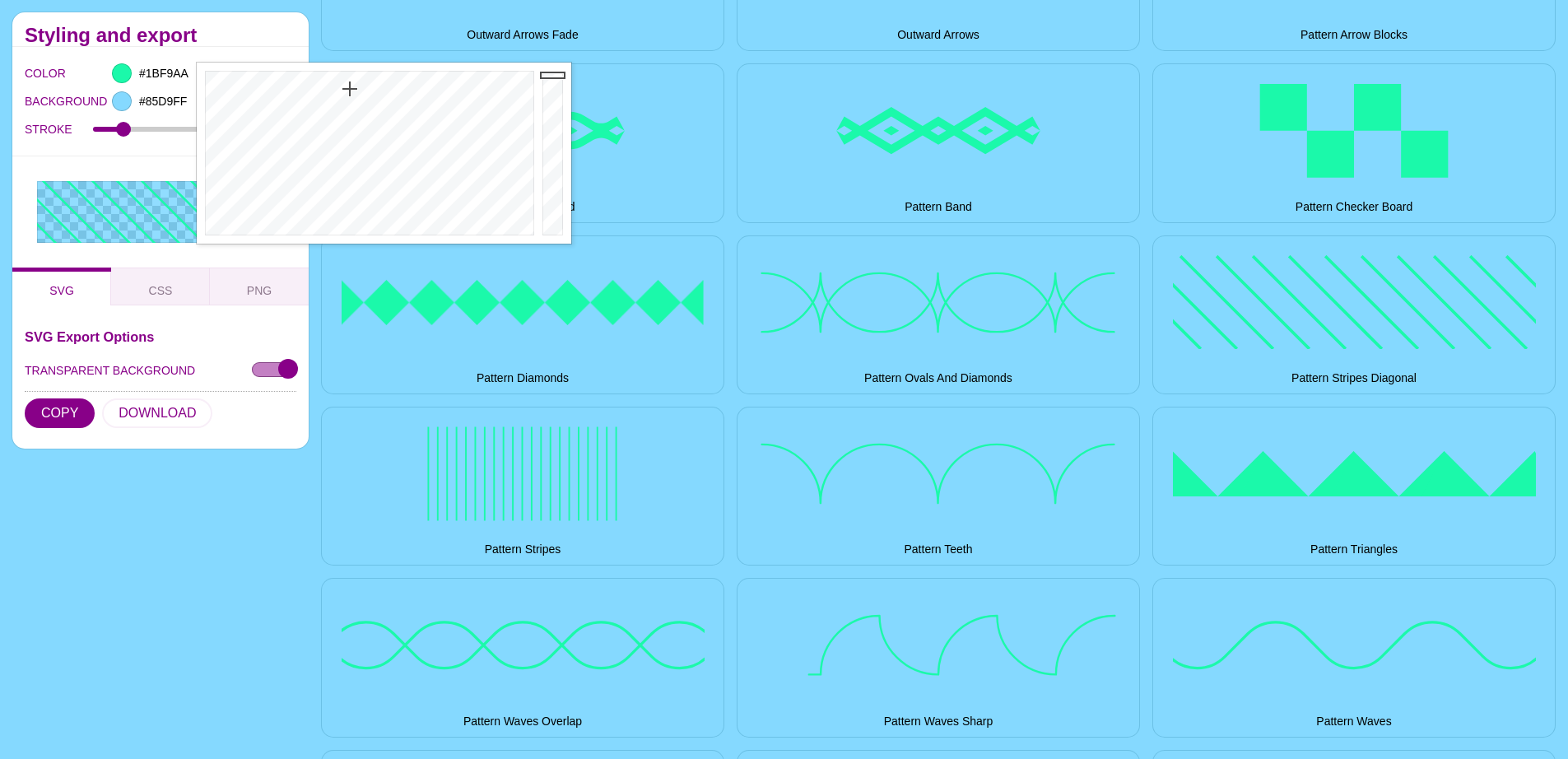
type input "#6E83F9"
click at [416, 143] on div at bounding box center [368, 152] width 342 height 181
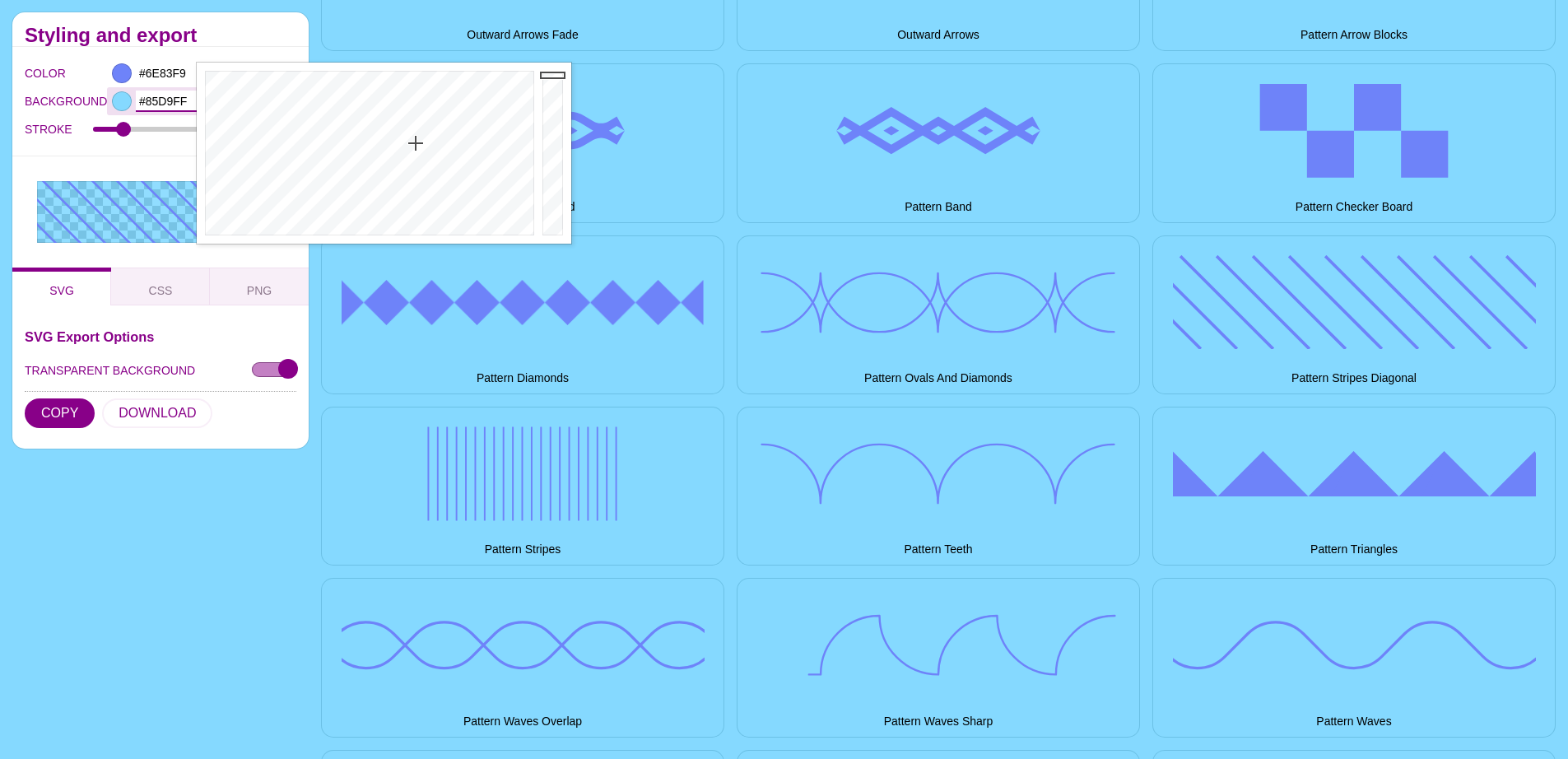
click at [168, 100] on input "#85D9FF" at bounding box center [166, 101] width 61 height 21
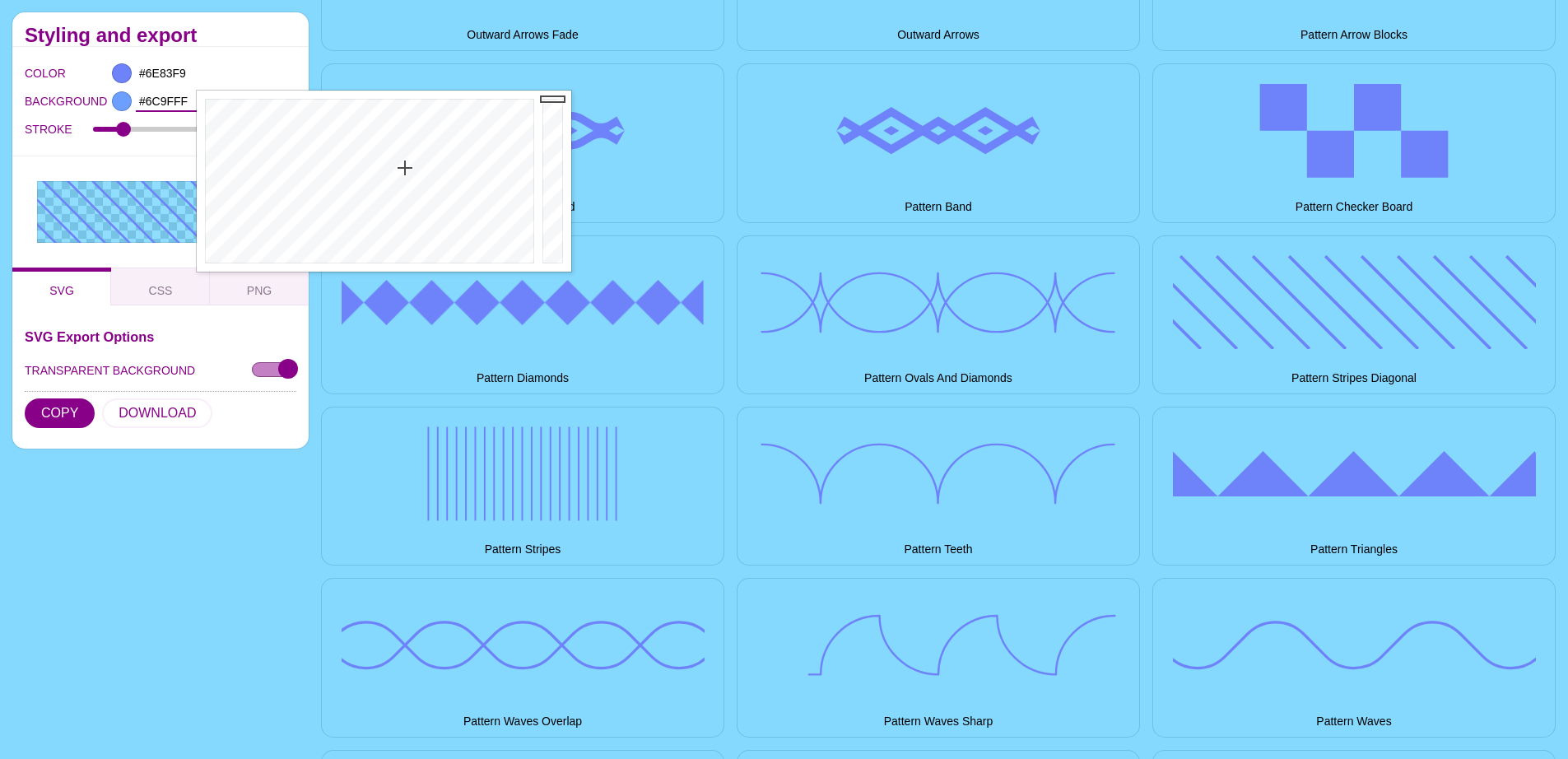
drag, startPoint x: 395, startPoint y: 172, endPoint x: 405, endPoint y: 168, distance: 10.8
click at [405, 168] on div at bounding box center [368, 181] width 342 height 181
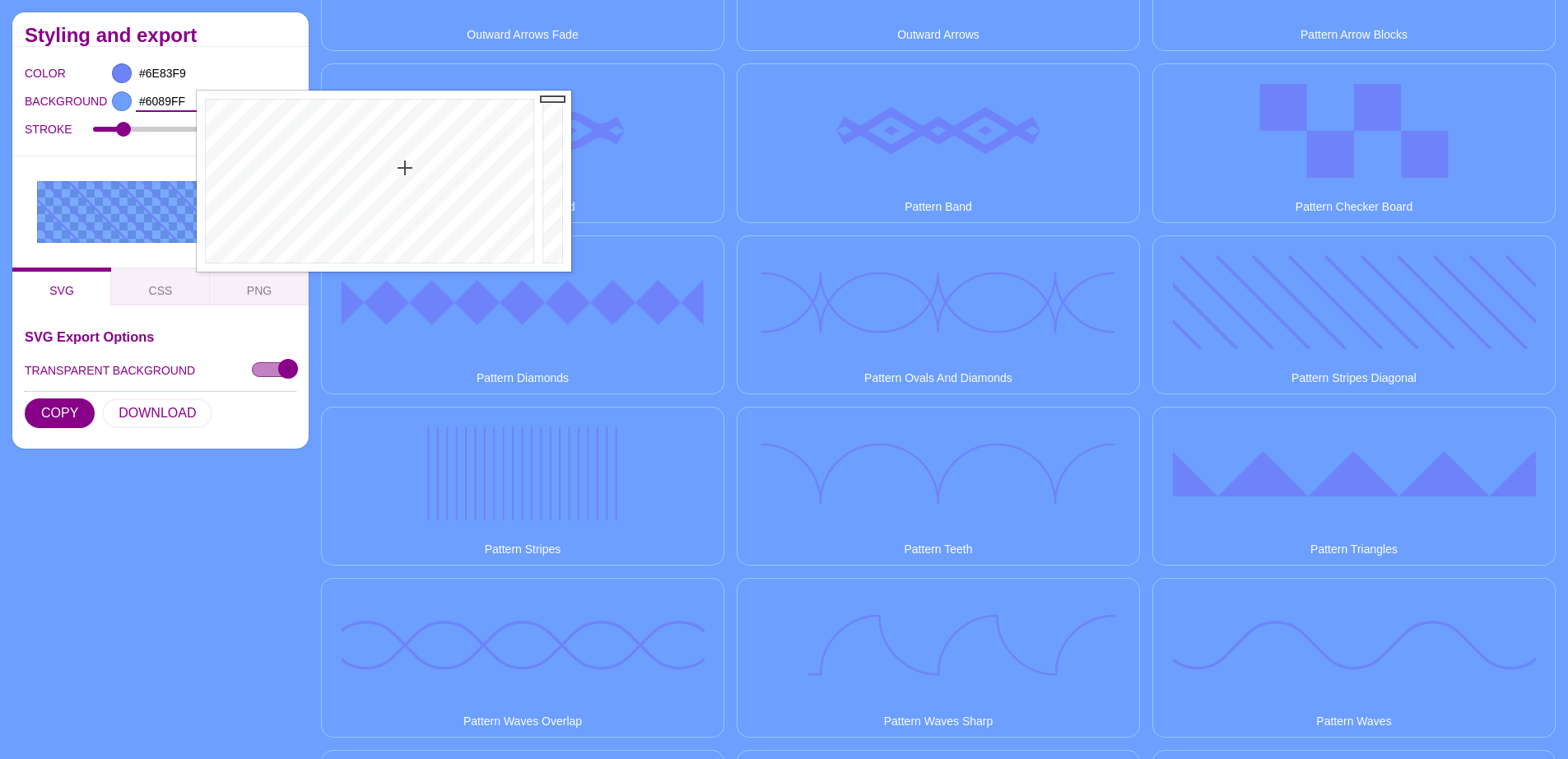
click at [410, 161] on div at bounding box center [368, 181] width 342 height 181
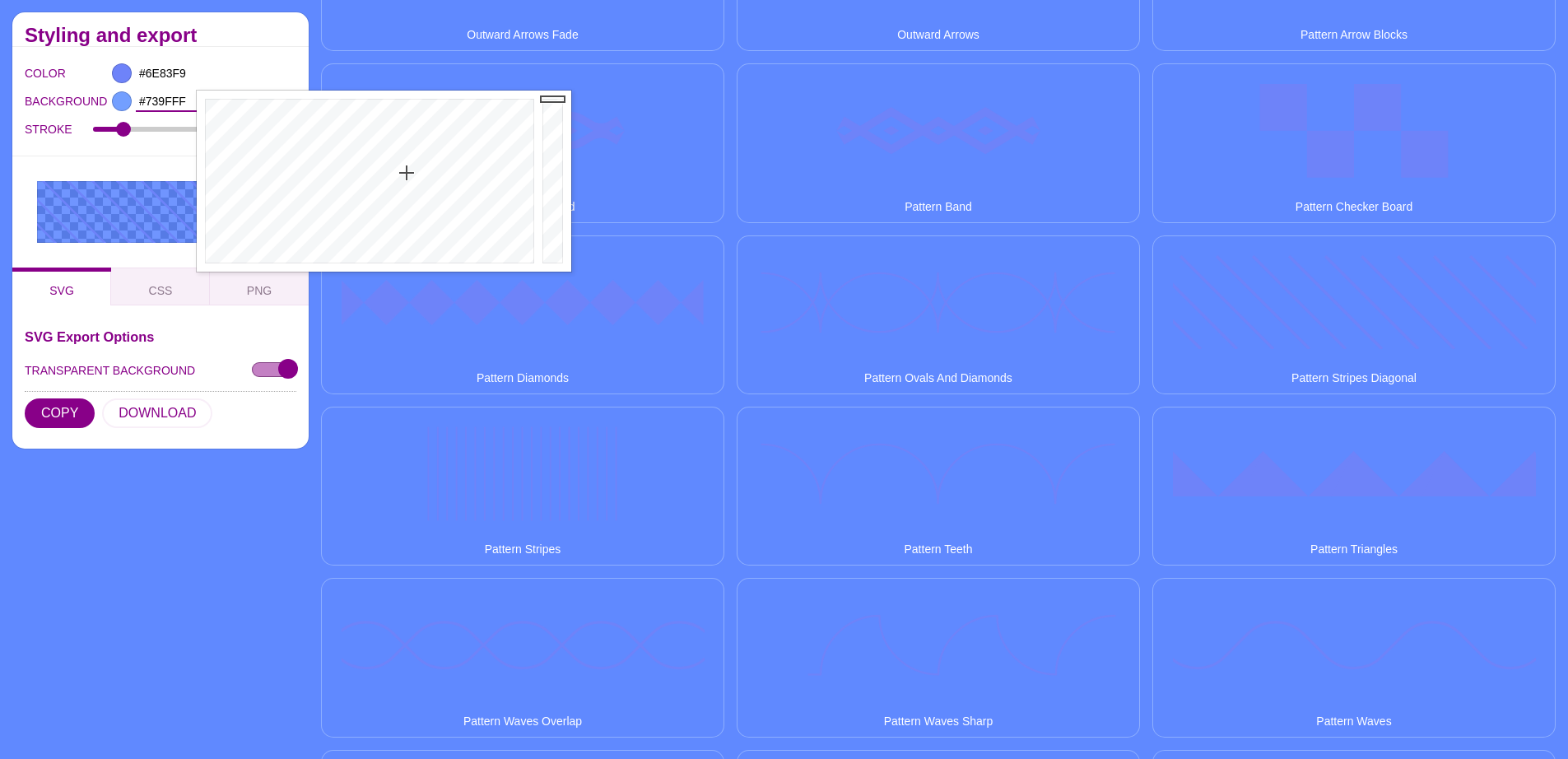
click at [406, 172] on div at bounding box center [368, 181] width 342 height 181
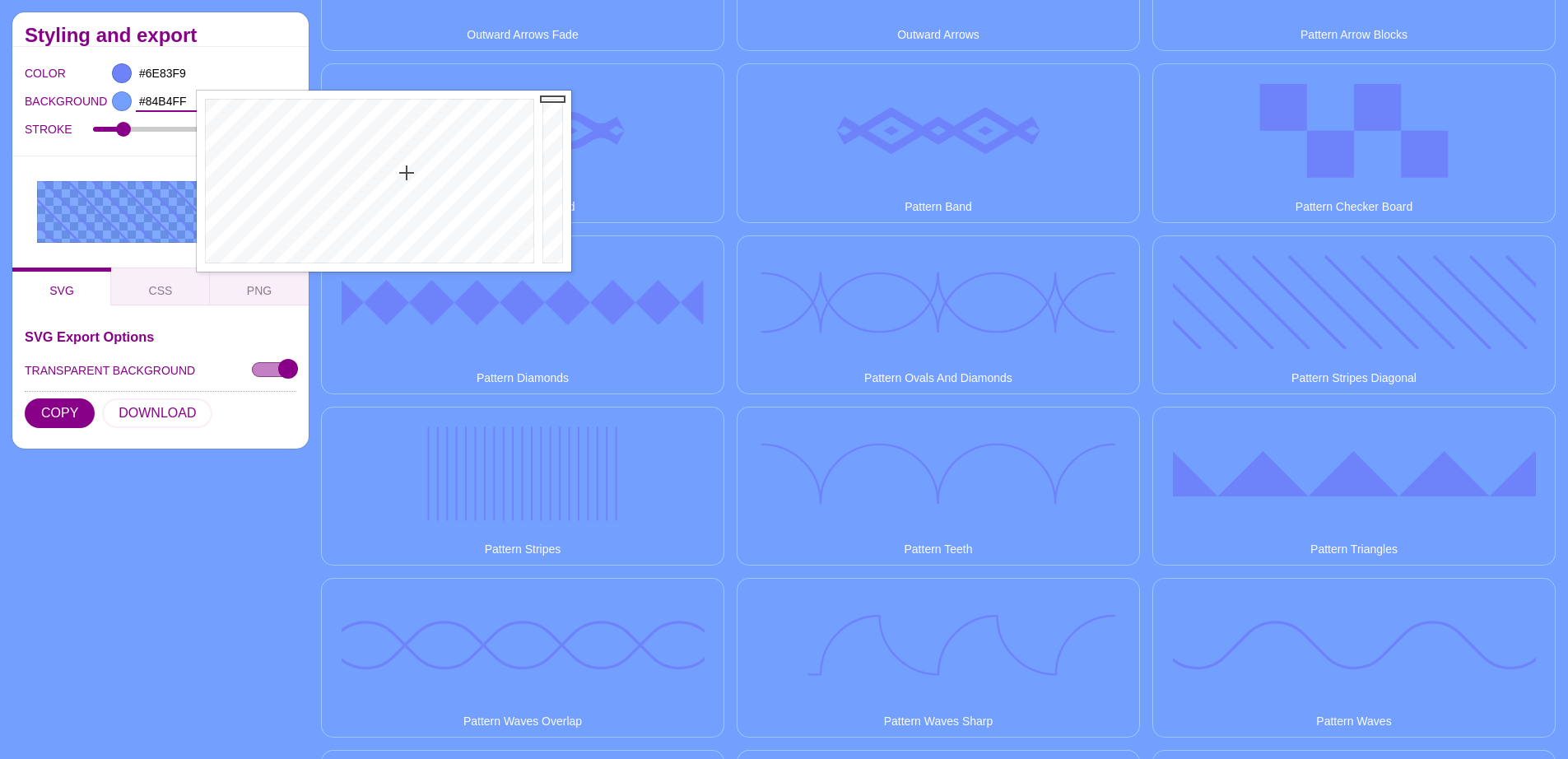
click at [402, 183] on div at bounding box center [368, 181] width 342 height 181
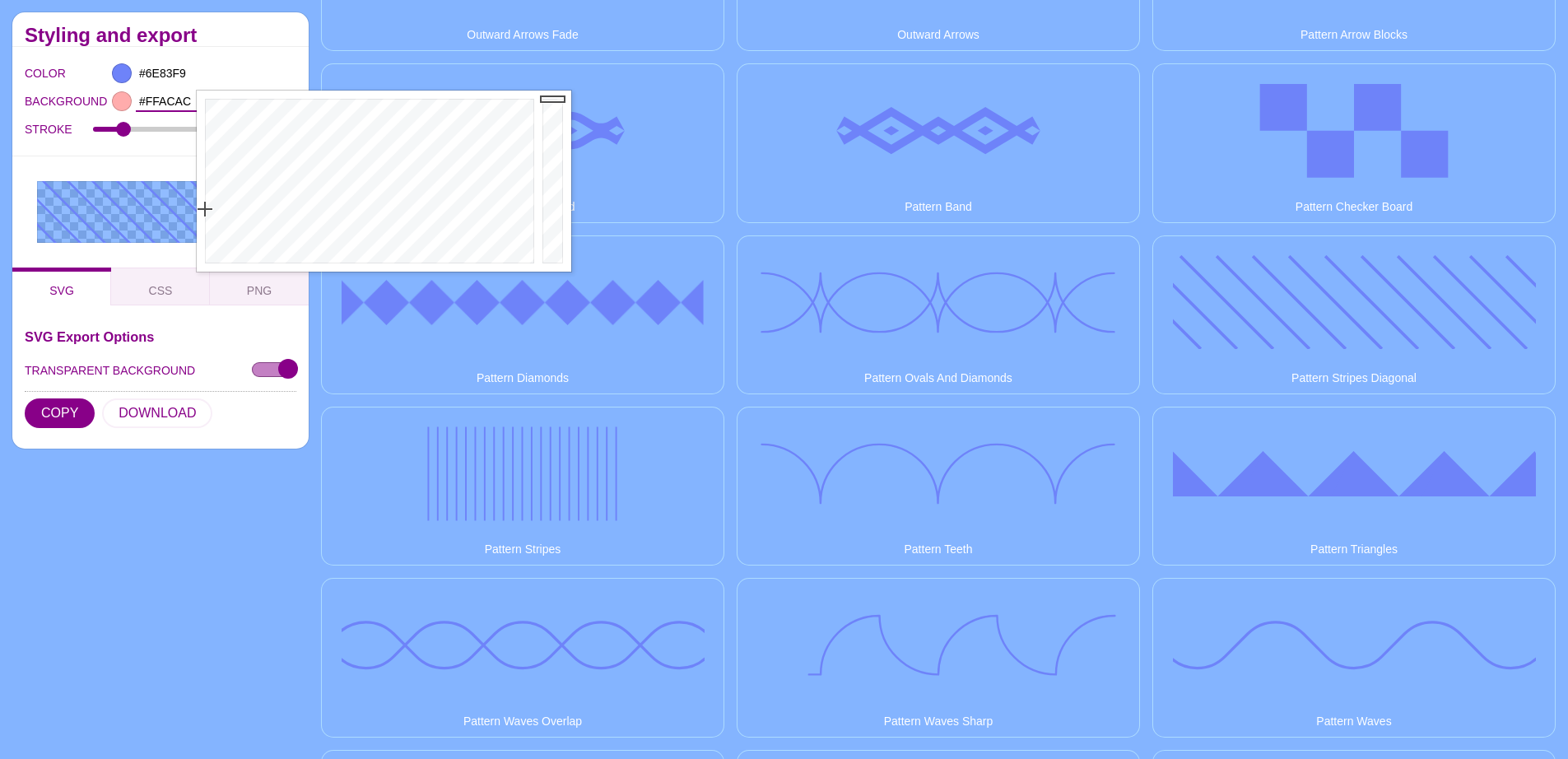
type input "#FFADAD"
drag, startPoint x: 326, startPoint y: 192, endPoint x: 201, endPoint y: 210, distance: 126.3
click at [201, 210] on div at bounding box center [368, 181] width 342 height 181
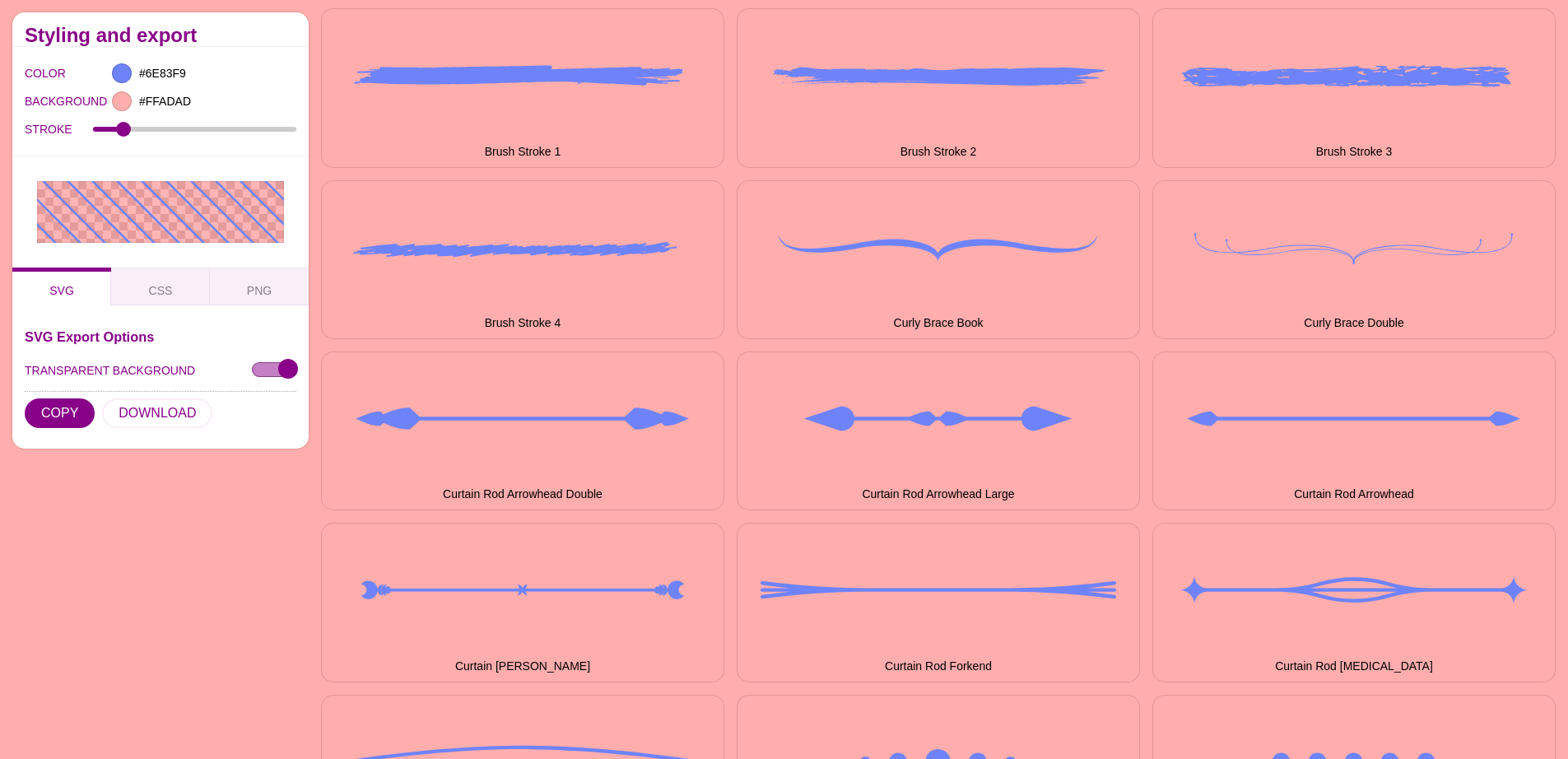
scroll to position [0, 0]
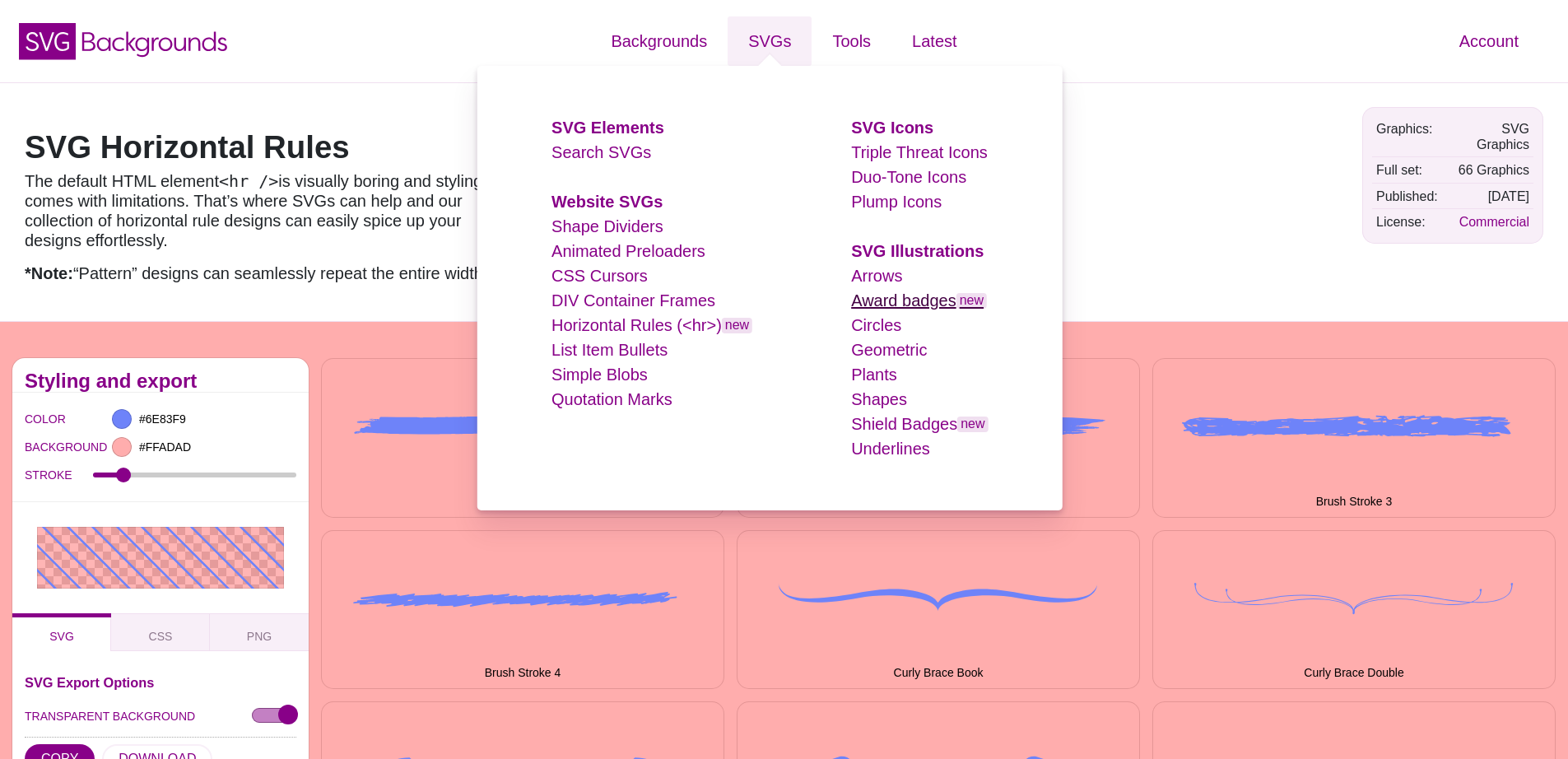
click at [923, 304] on link "Award badges new" at bounding box center [919, 300] width 135 height 19
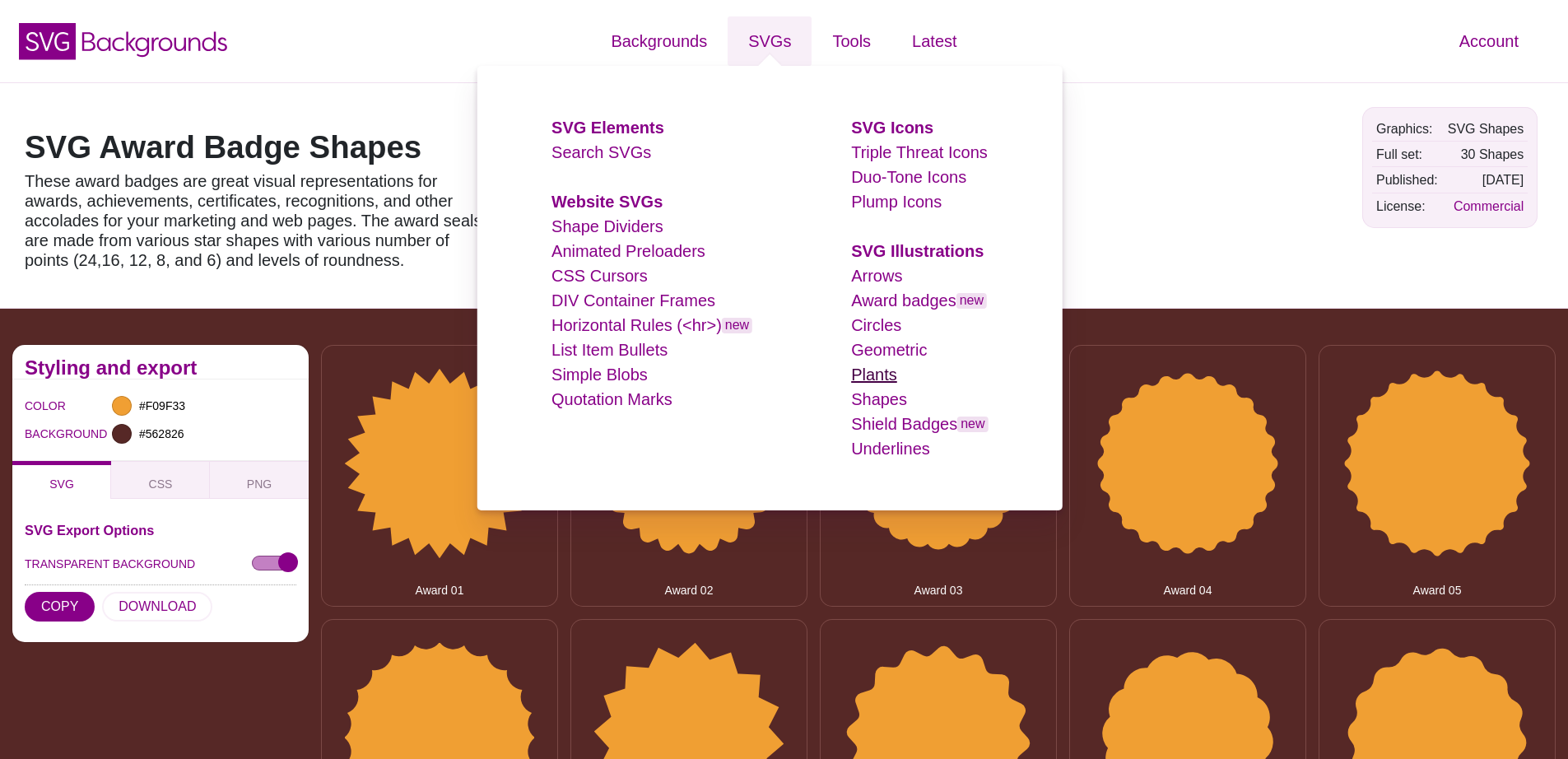
click at [887, 379] on link "Plants" at bounding box center [874, 374] width 46 height 19
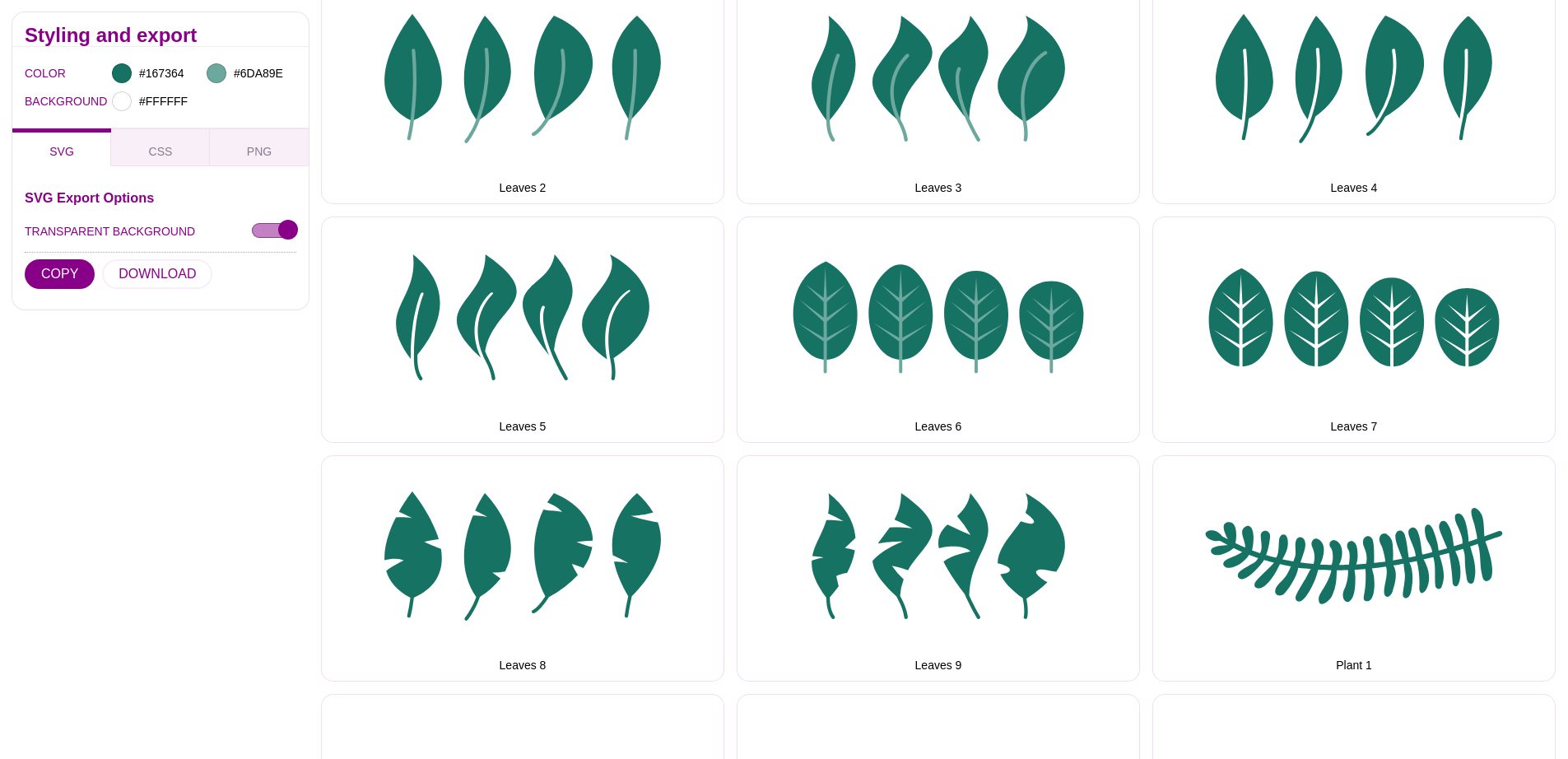
scroll to position [1013, 0]
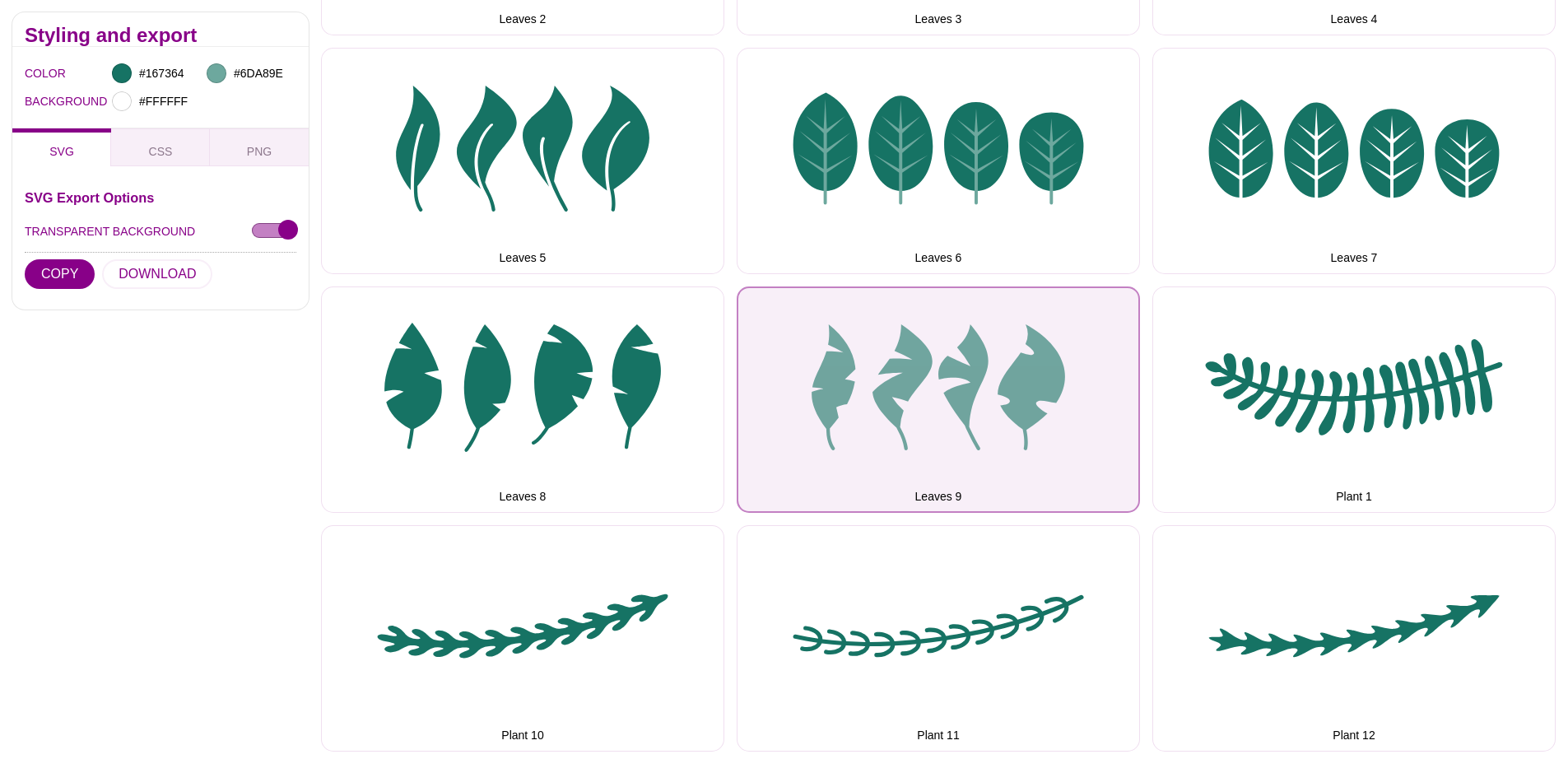
click at [992, 395] on button "Leaves 9" at bounding box center [938, 399] width 403 height 226
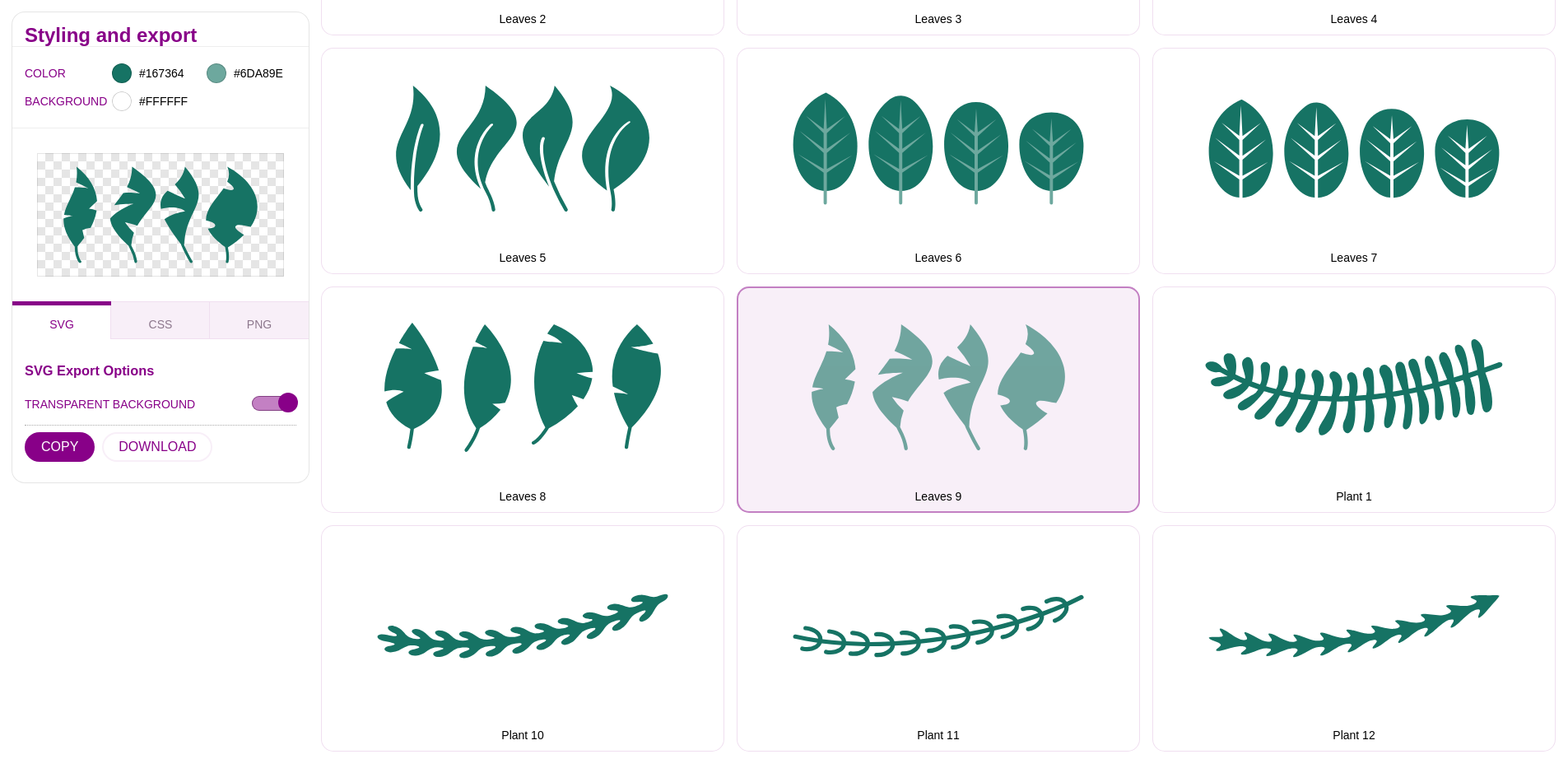
click at [990, 399] on button "Leaves 9" at bounding box center [938, 399] width 403 height 226
click at [1012, 422] on button "Leaves 9" at bounding box center [938, 399] width 403 height 226
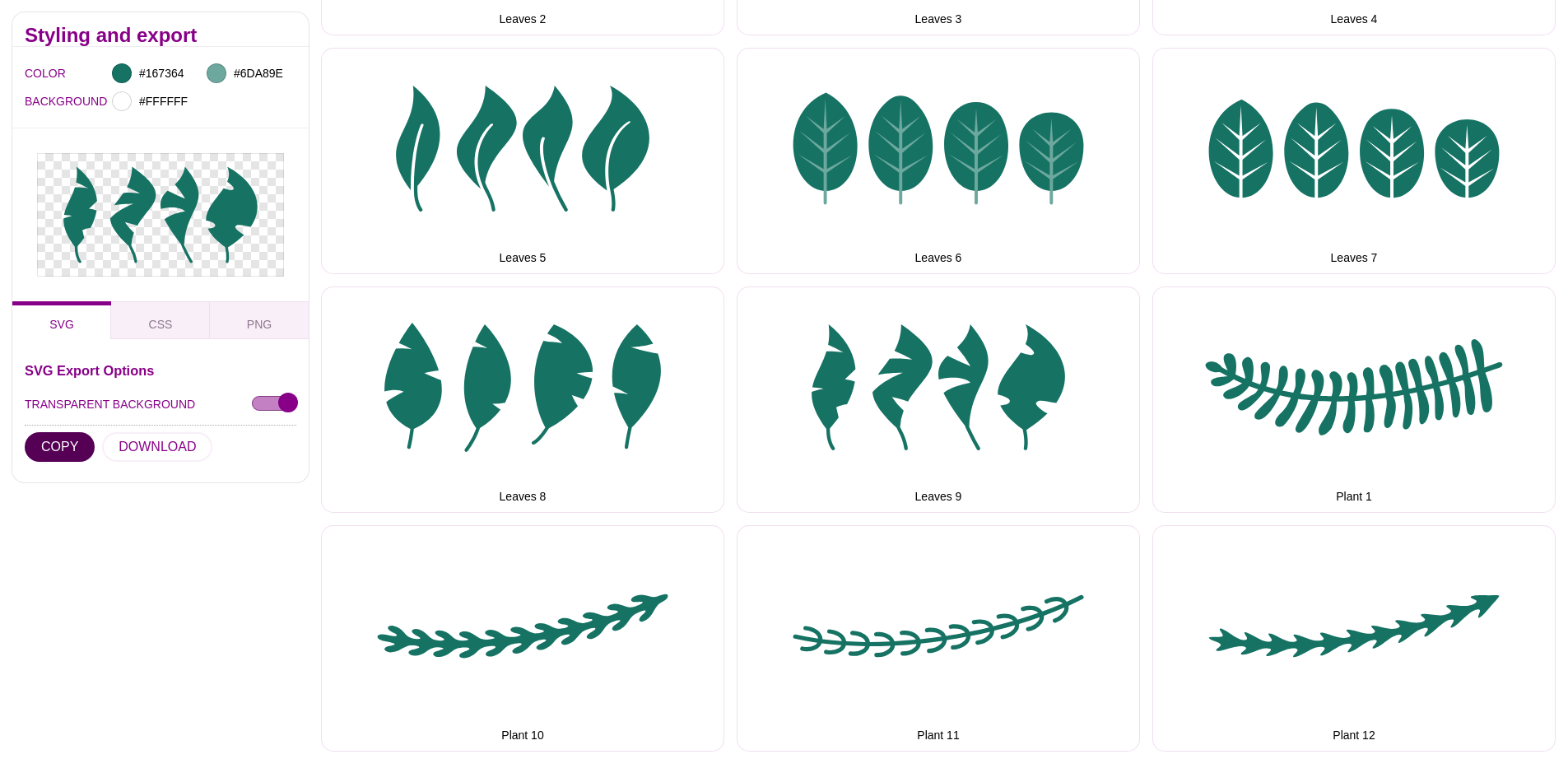
click at [71, 444] on button "COPY" at bounding box center [59, 447] width 70 height 29
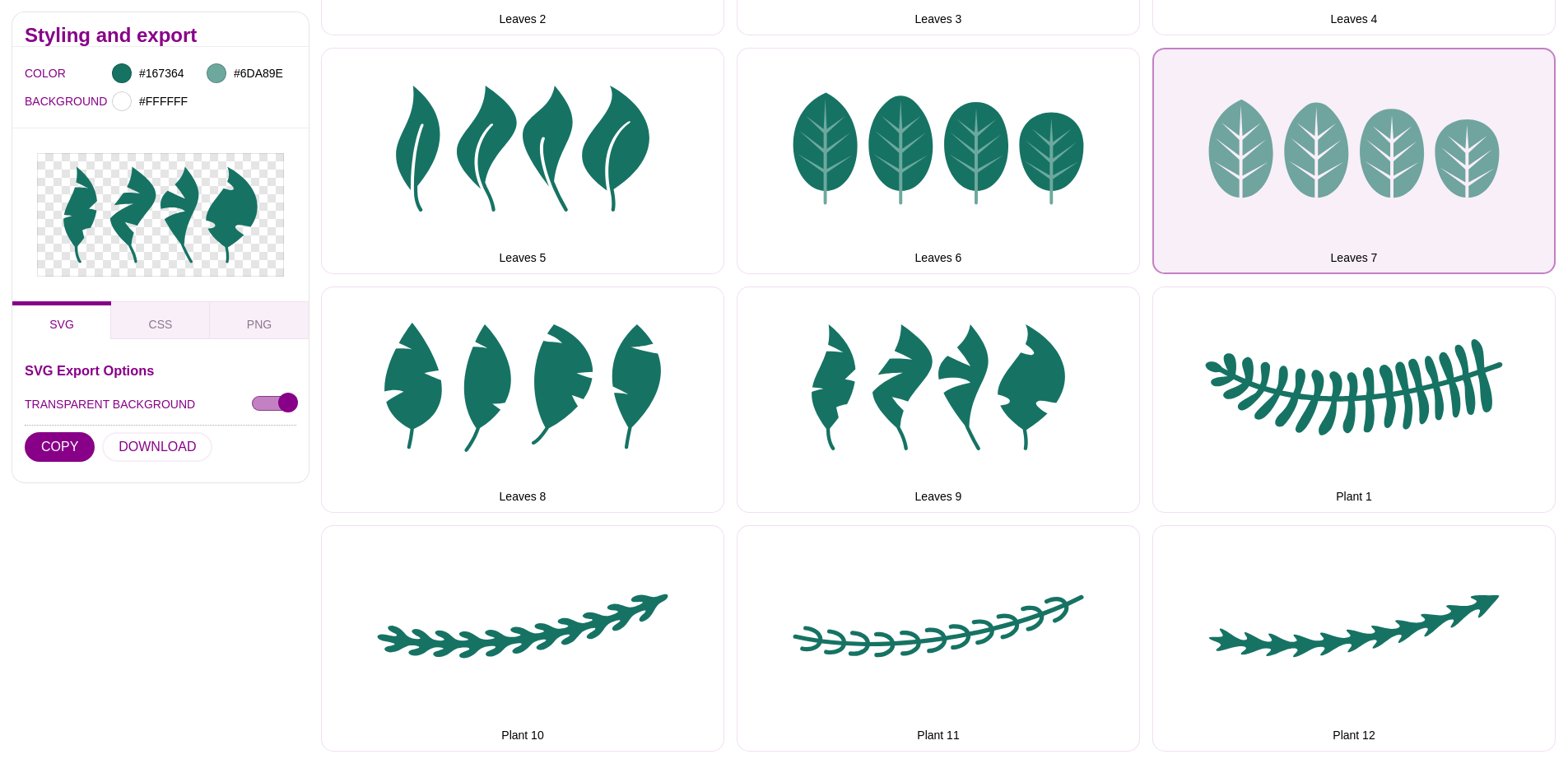
click at [1359, 180] on button "Leaves 7" at bounding box center [1353, 161] width 403 height 226
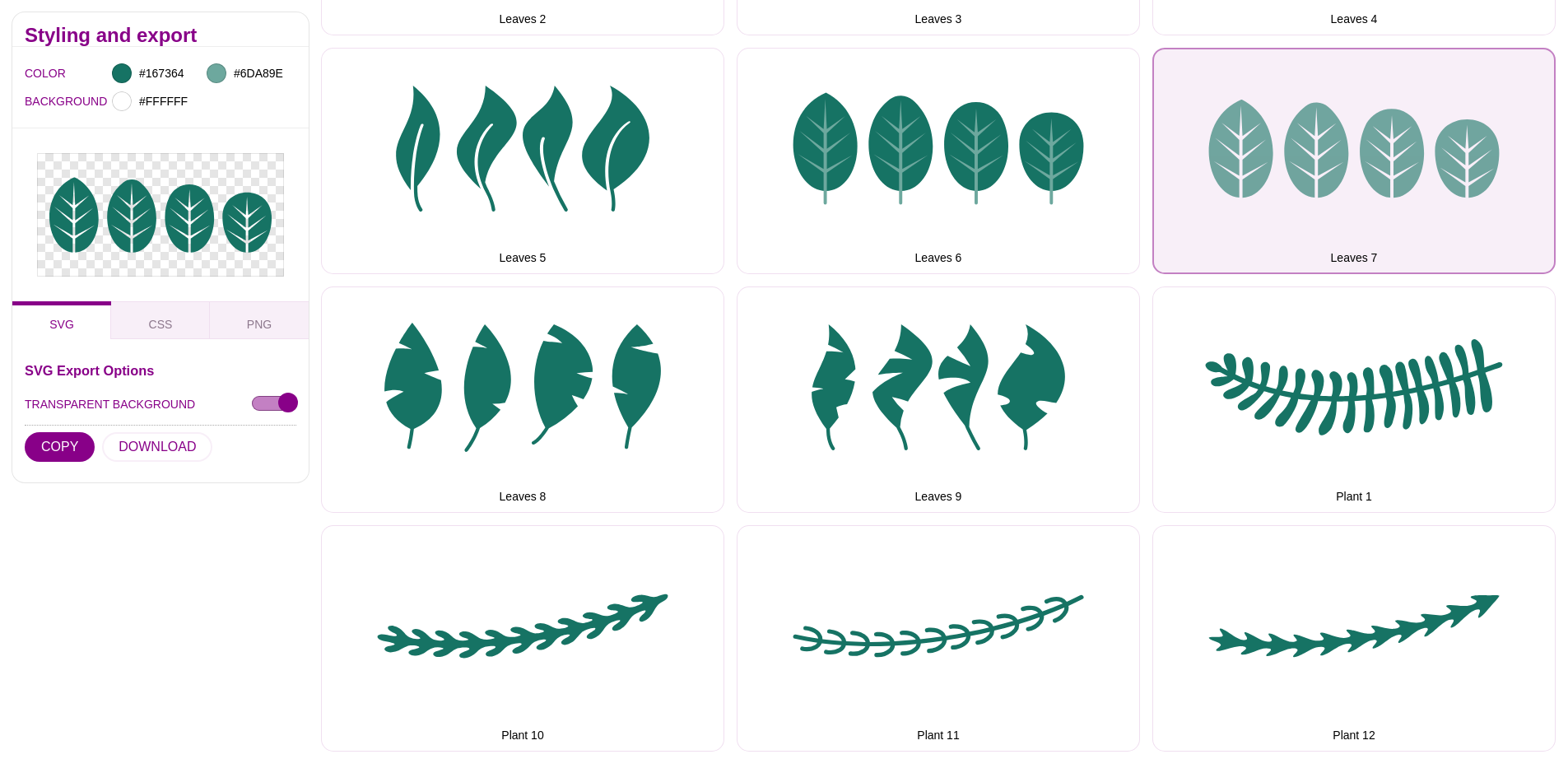
click at [1232, 186] on button "Leaves 7" at bounding box center [1353, 161] width 403 height 226
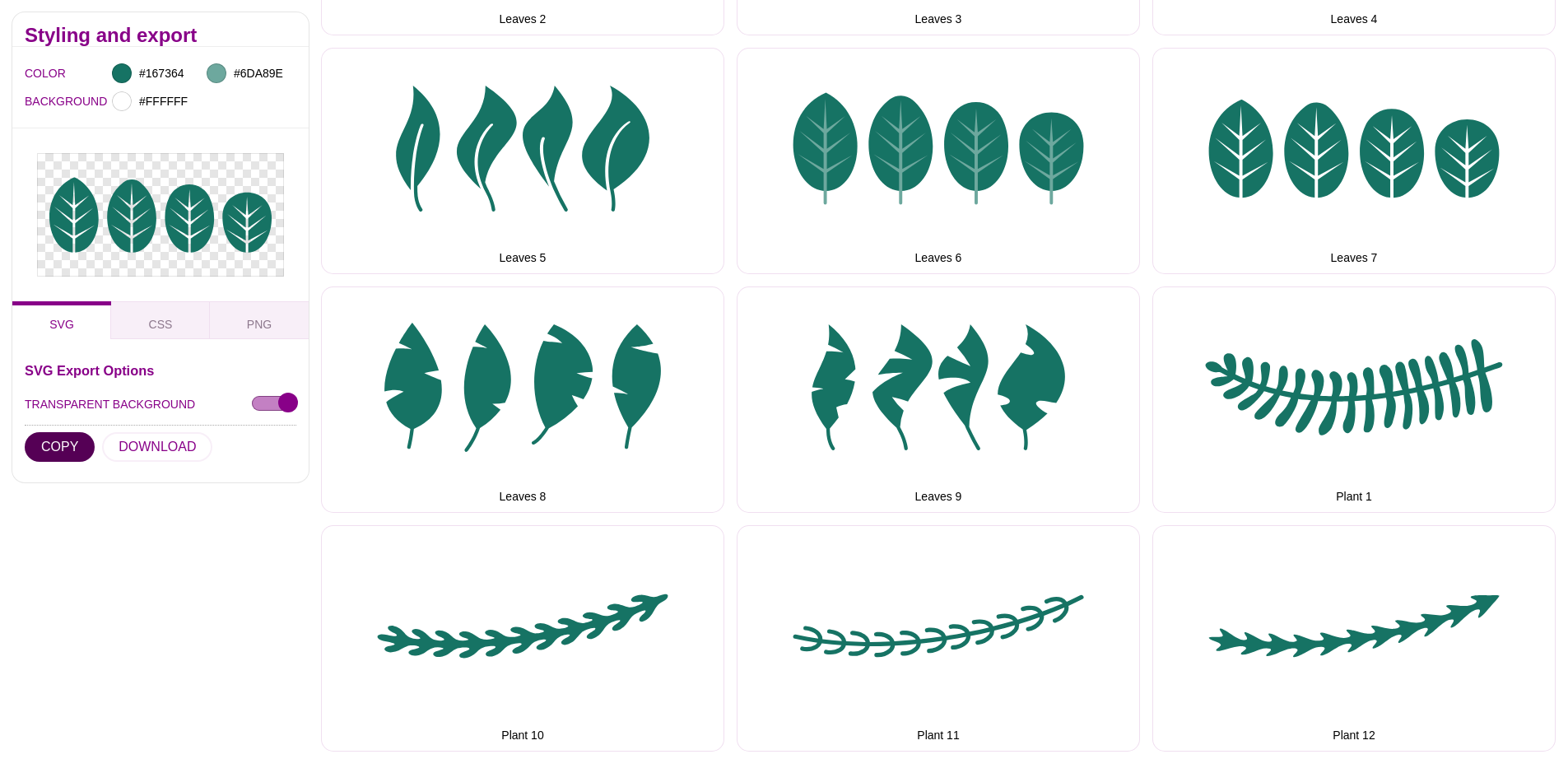
click at [47, 443] on button "COPY" at bounding box center [59, 447] width 70 height 29
